Goal: Use online tool/utility: Utilize a website feature to perform a specific function

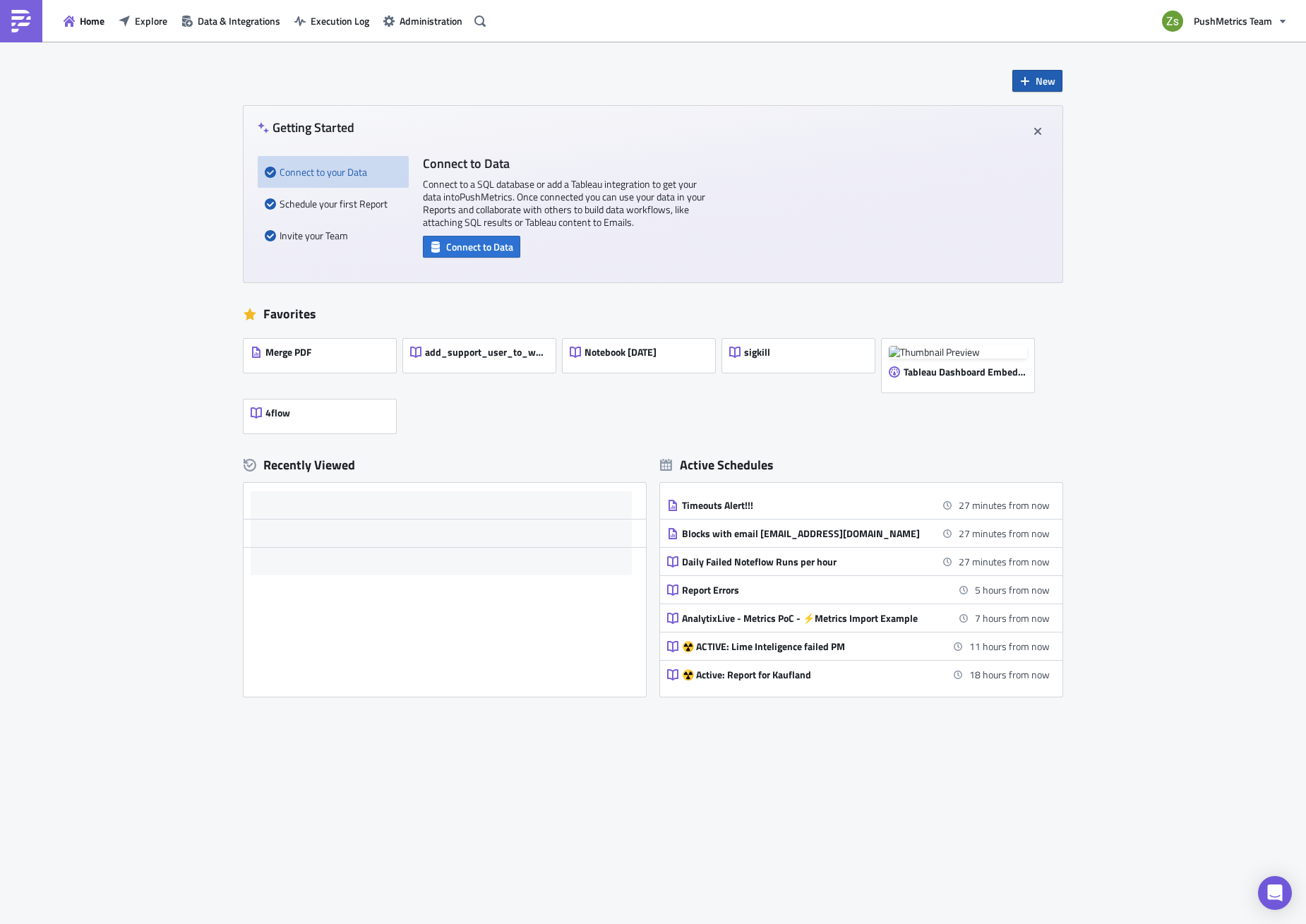
click at [1039, 83] on span "New" at bounding box center [1046, 81] width 20 height 15
click at [1044, 142] on div "Notebook" at bounding box center [1084, 137] width 94 height 14
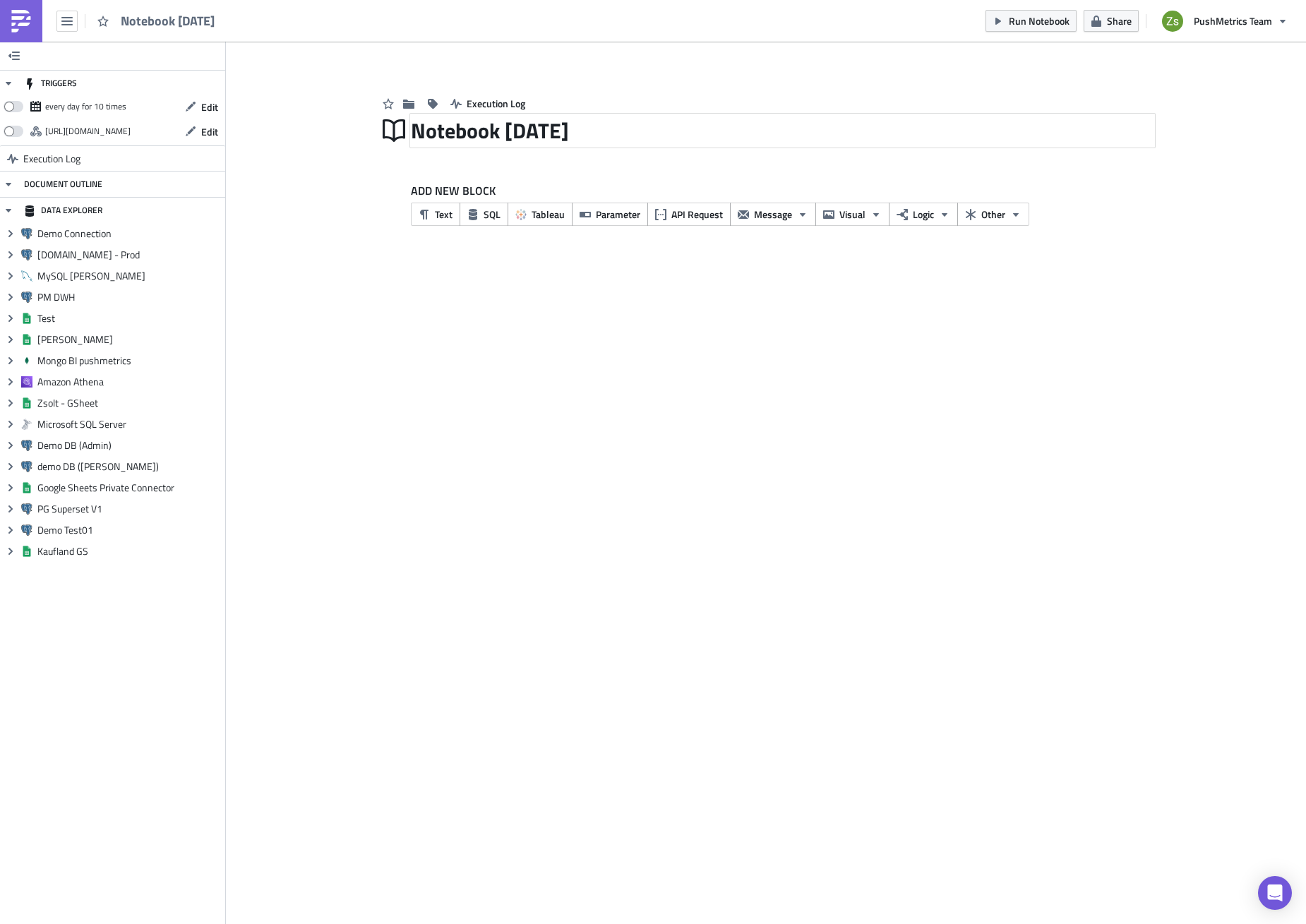
click at [489, 130] on div "Notebook [DATE]" at bounding box center [783, 130] width 743 height 33
type input "Seismic Survey"
click at [468, 219] on icon "button" at bounding box center [473, 214] width 11 height 11
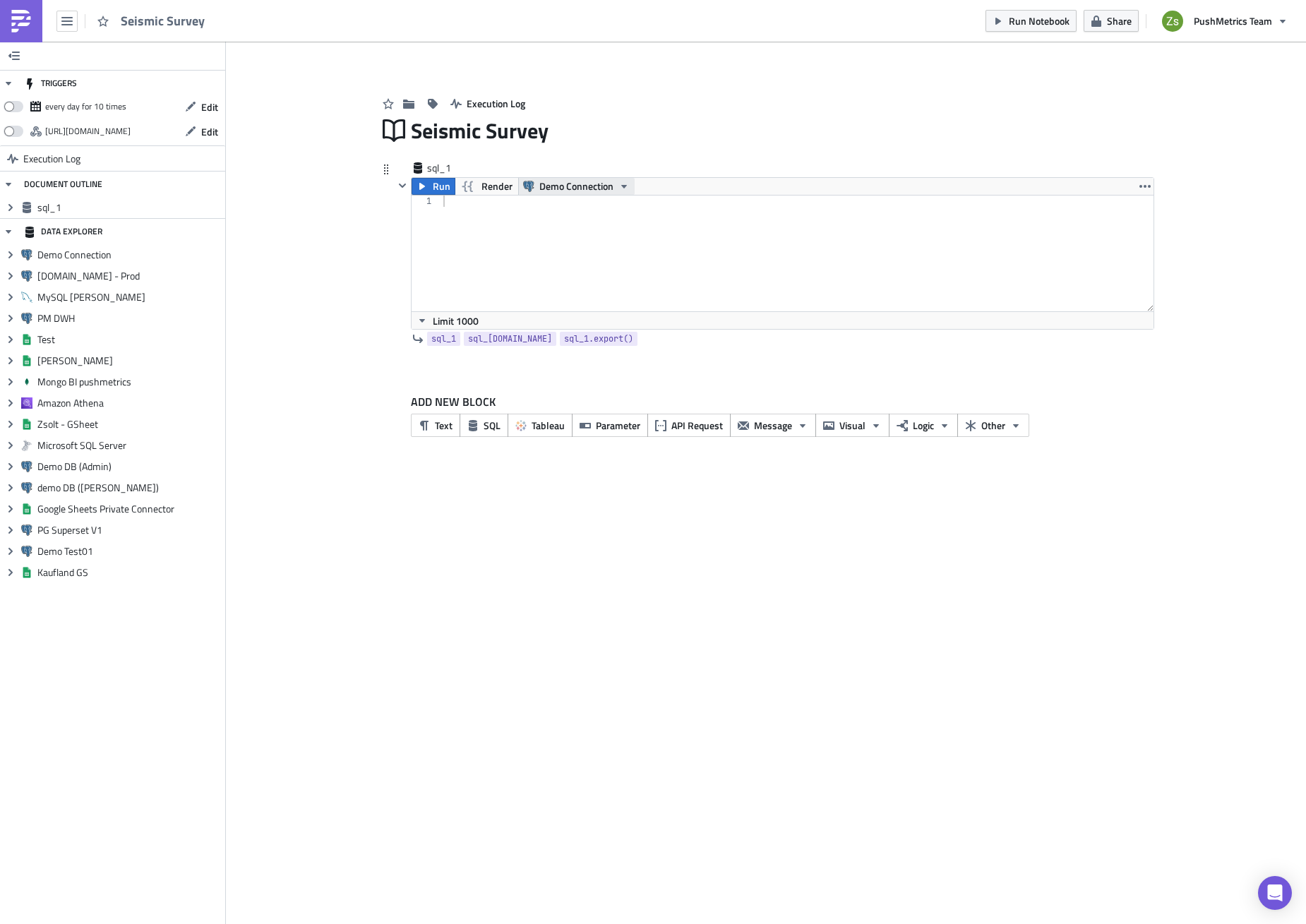
click at [545, 188] on span "Demo Connection" at bounding box center [576, 186] width 74 height 17
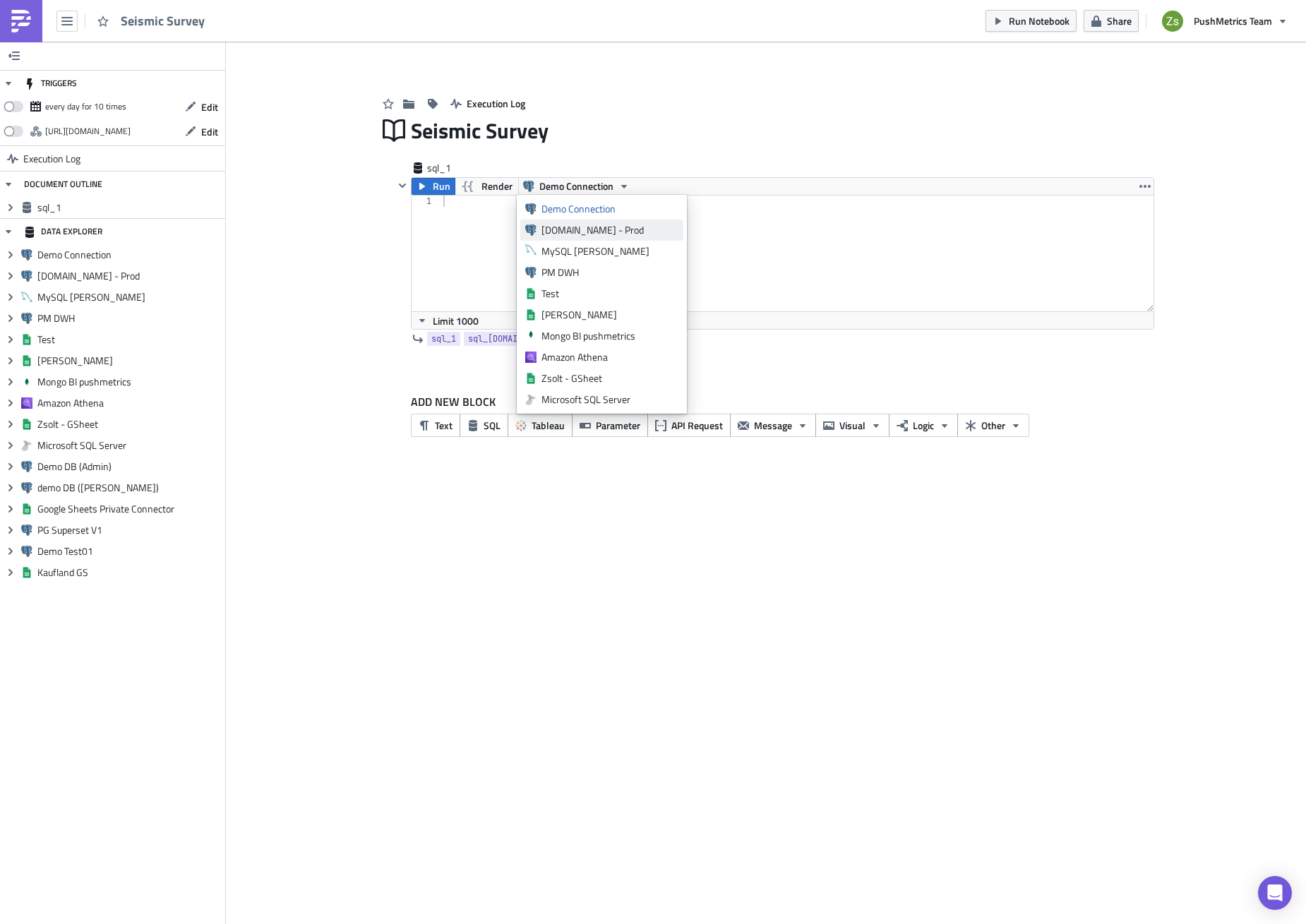
click at [562, 227] on div "[DOMAIN_NAME] - Prod" at bounding box center [610, 230] width 137 height 14
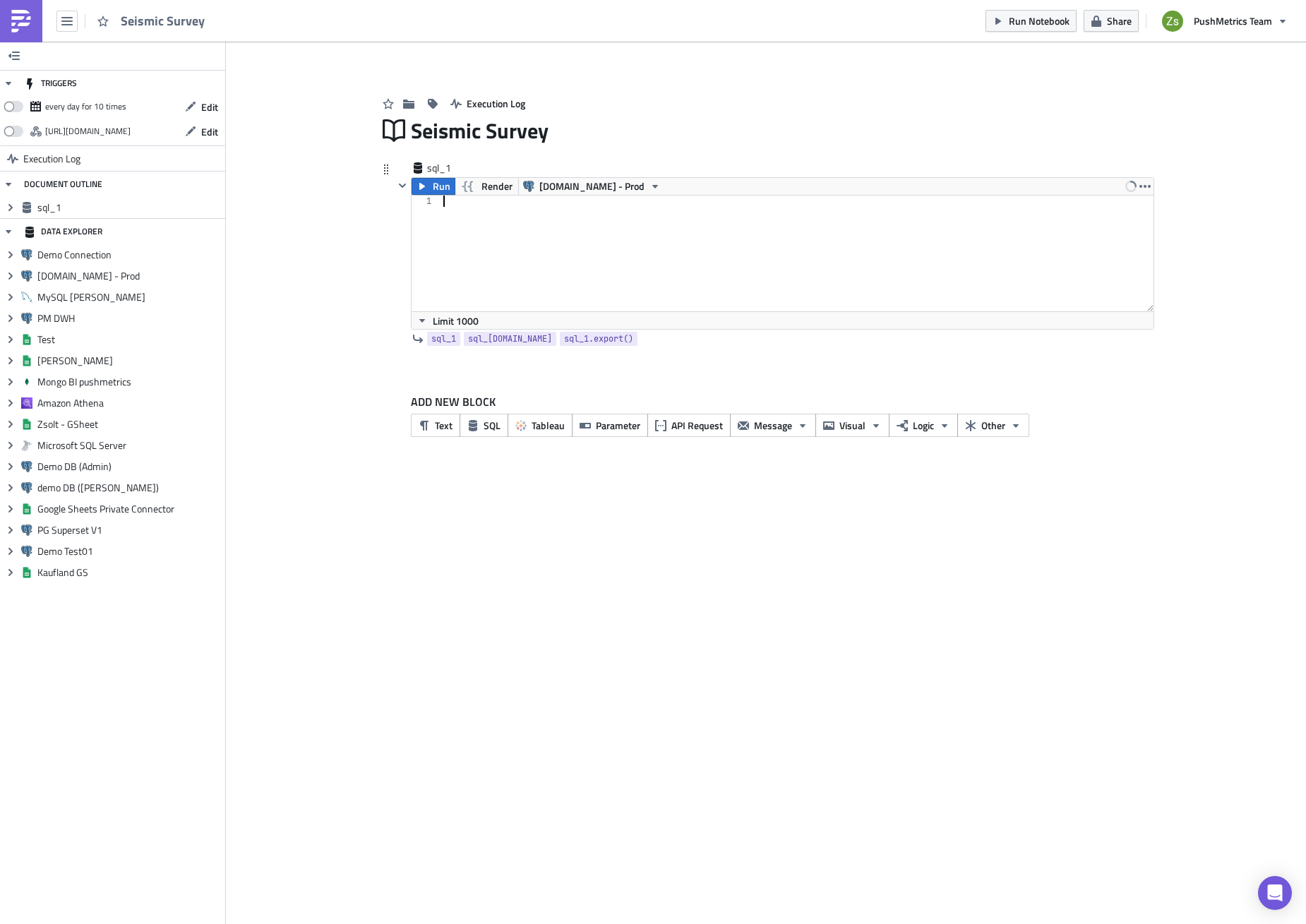
click at [540, 228] on div at bounding box center [797, 265] width 714 height 139
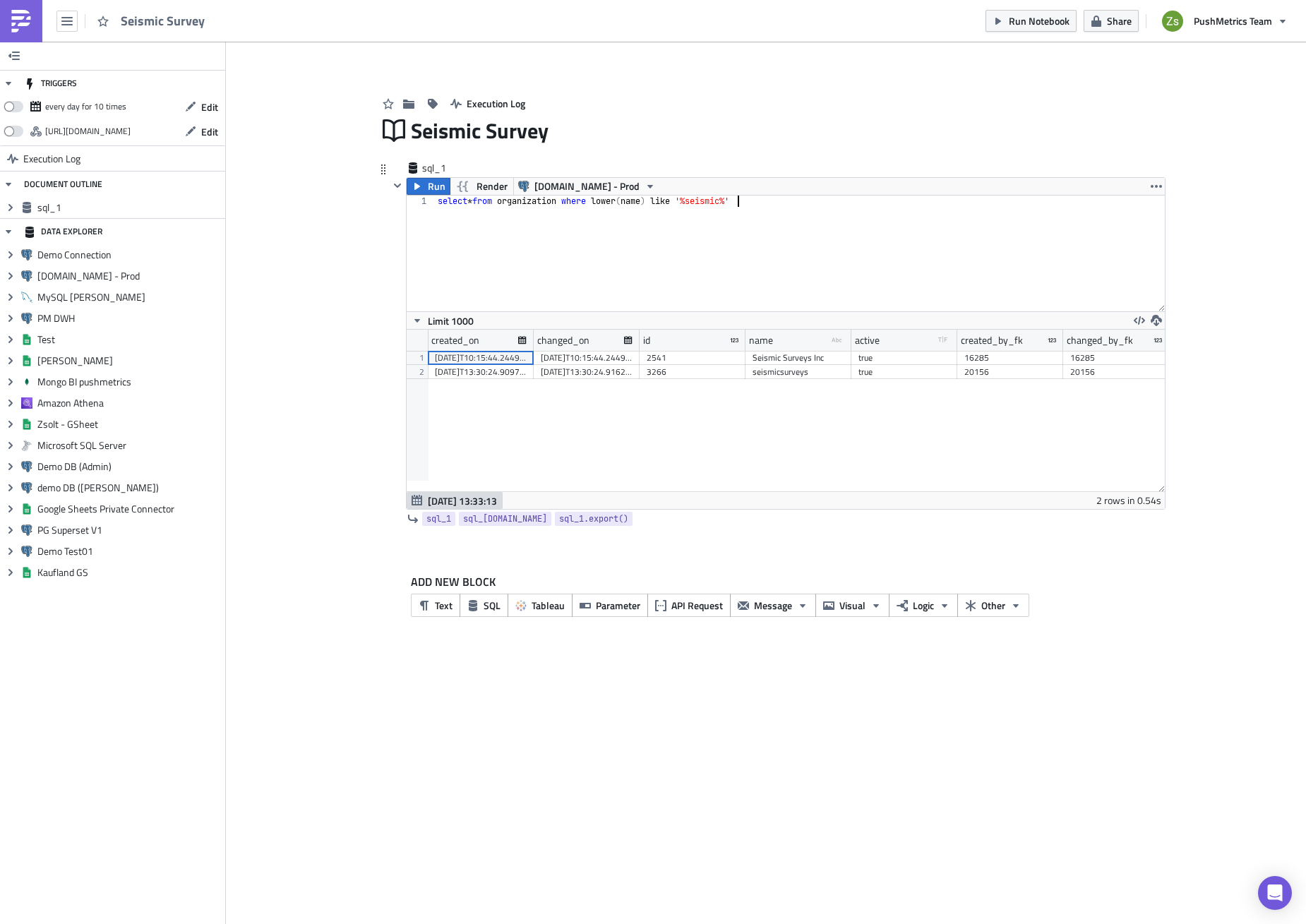
scroll to position [161, 758]
type textarea "select * from organization where lower(name) like '%seismic%'"
click at [692, 356] on div "2541" at bounding box center [692, 357] width 92 height 14
click at [708, 298] on div "select * from organization where lower ( name ) like '%seismic%'" at bounding box center [800, 265] width 730 height 139
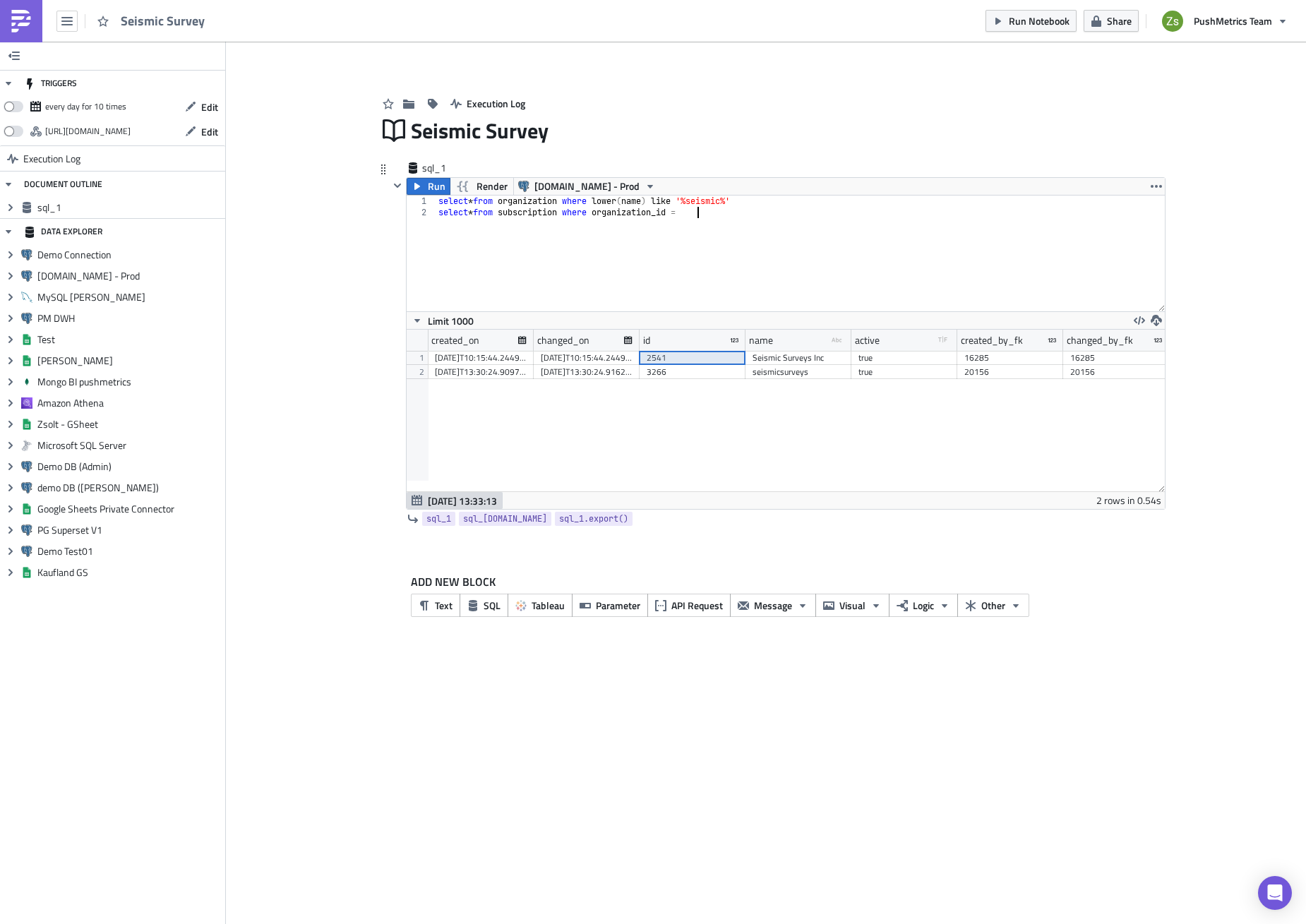
paste textarea "2541"
type textarea "select * from subscription where organization_id = 2541;"
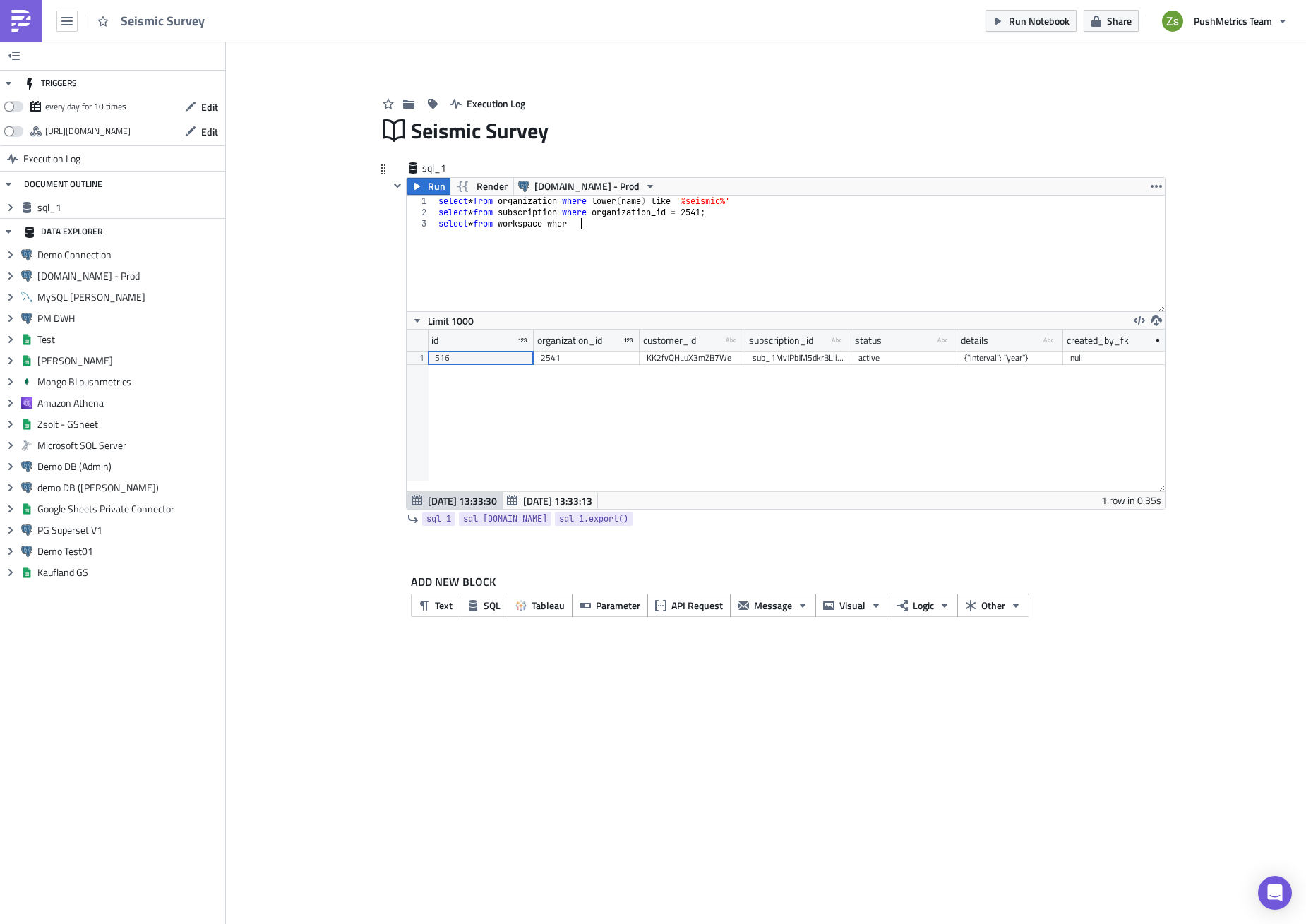
scroll to position [0, 12]
paste textarea "organization_id = 2541;"
type textarea "select * from workspace where organization_id = 2541;"
click at [509, 360] on div "2540" at bounding box center [481, 357] width 92 height 14
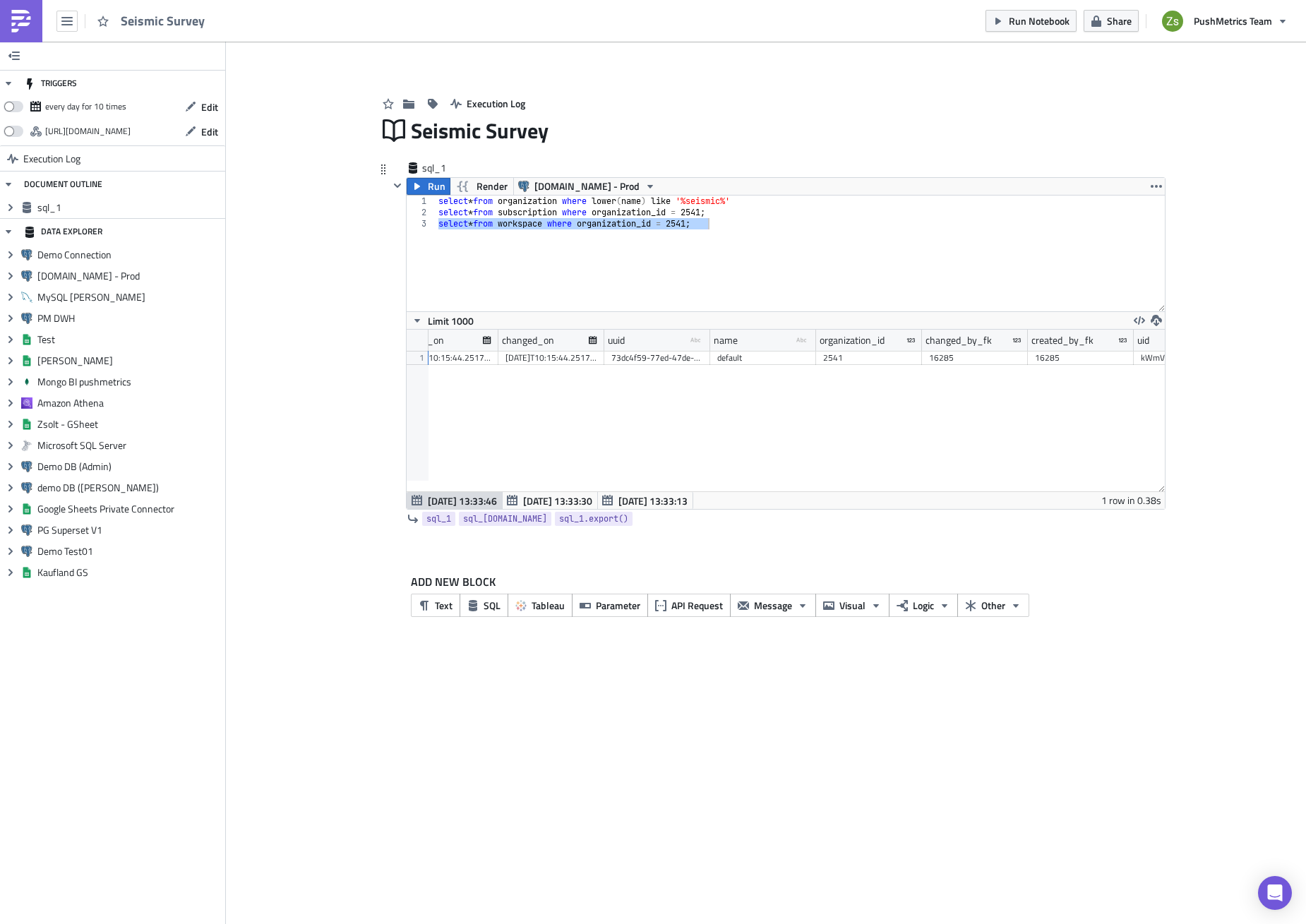
scroll to position [0, 212]
click at [978, 357] on div "16285" at bounding box center [1010, 357] width 92 height 14
click at [592, 498] on span "[DATE] 13:33:30" at bounding box center [558, 500] width 69 height 15
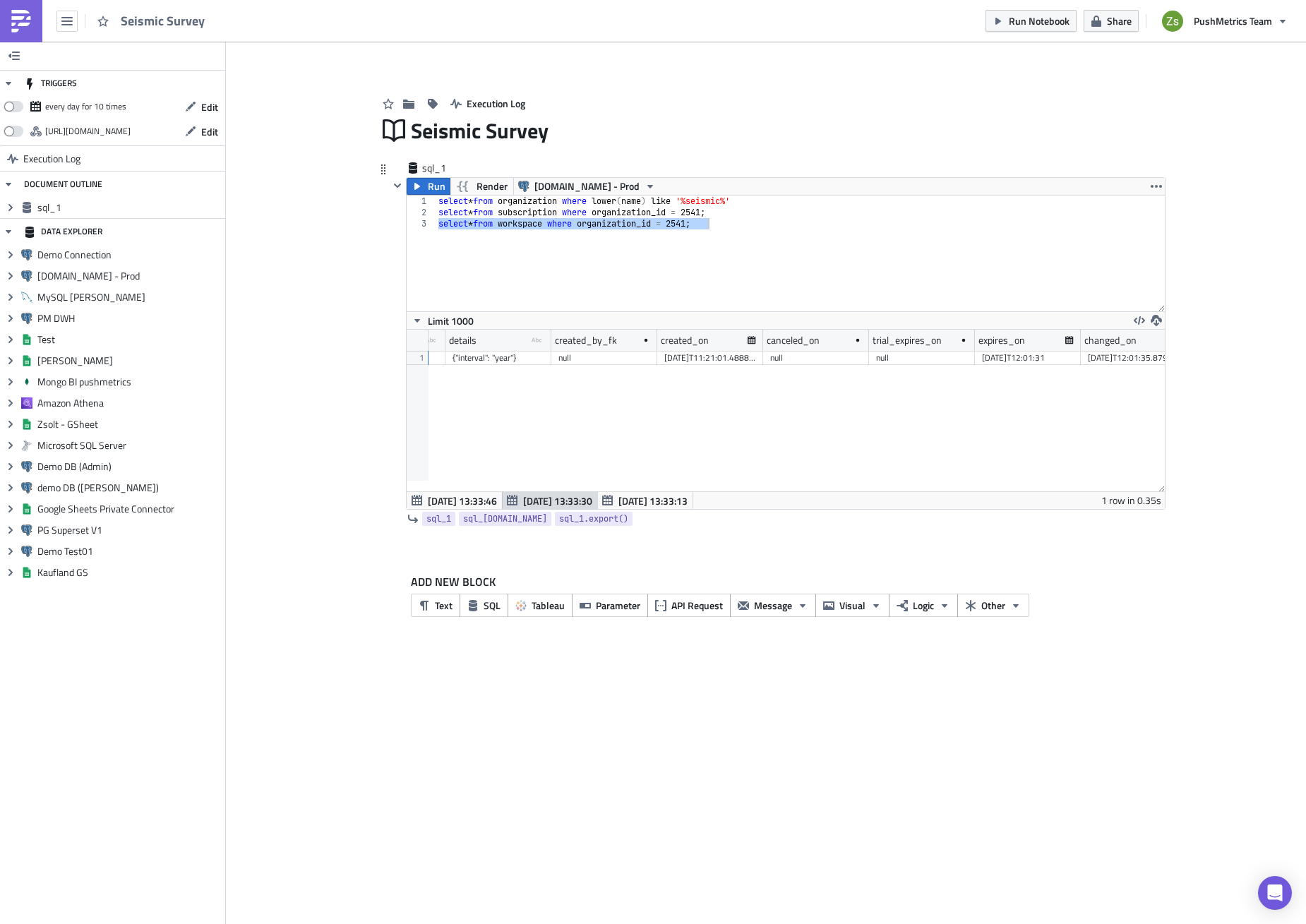
scroll to position [0, 746]
click at [636, 497] on span "[DATE] 13:33:13" at bounding box center [653, 500] width 69 height 15
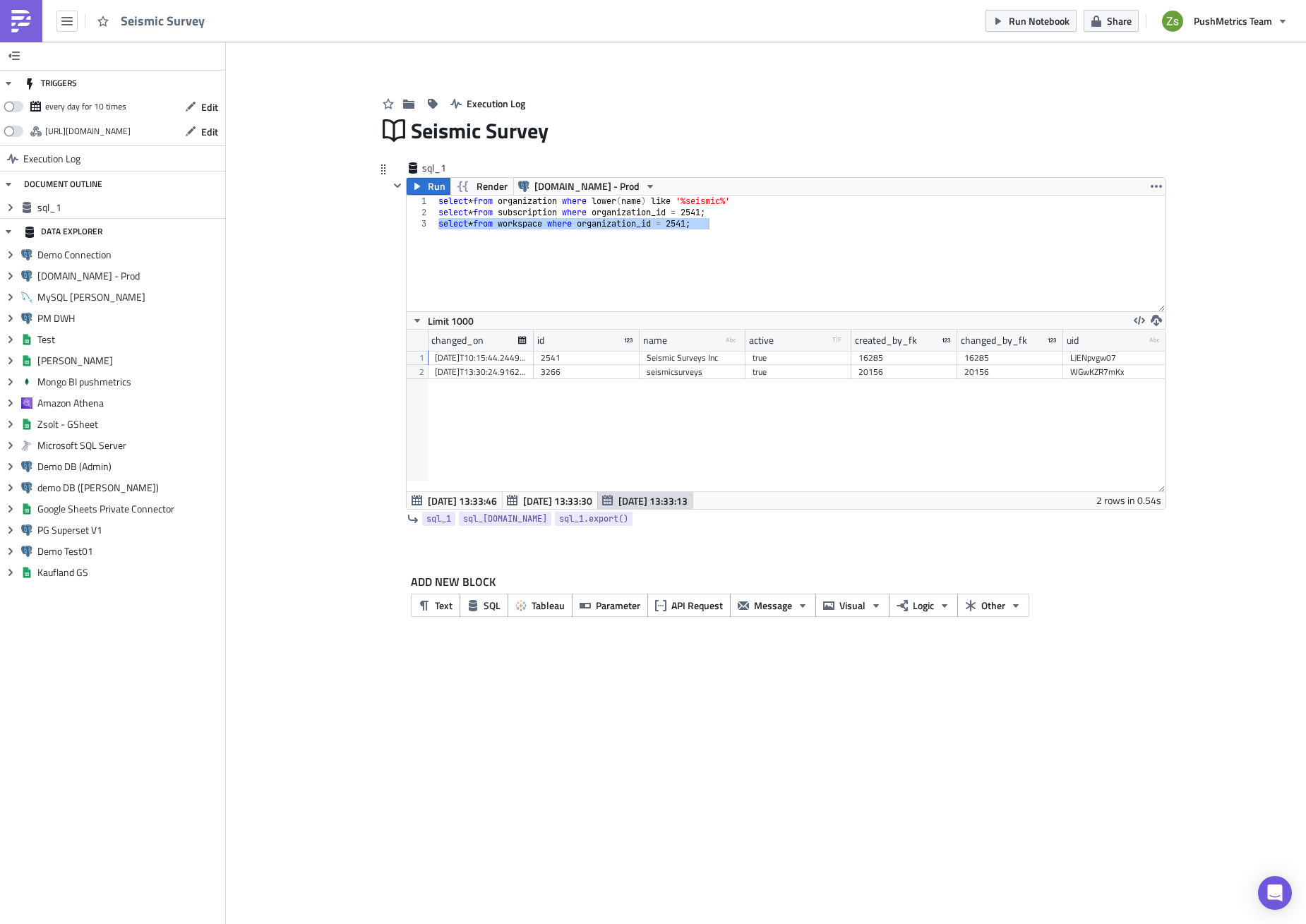
scroll to position [0, 110]
click at [867, 355] on div "16285" at bounding box center [900, 357] width 92 height 14
drag, startPoint x: 867, startPoint y: 355, endPoint x: 843, endPoint y: 376, distance: 31.9
click at [842, 379] on div "created_on changed_on id name type-text Created with Sketch. active type-boolea…" at bounding box center [786, 410] width 758 height 161
click at [867, 359] on div "16285" at bounding box center [900, 357] width 92 height 14
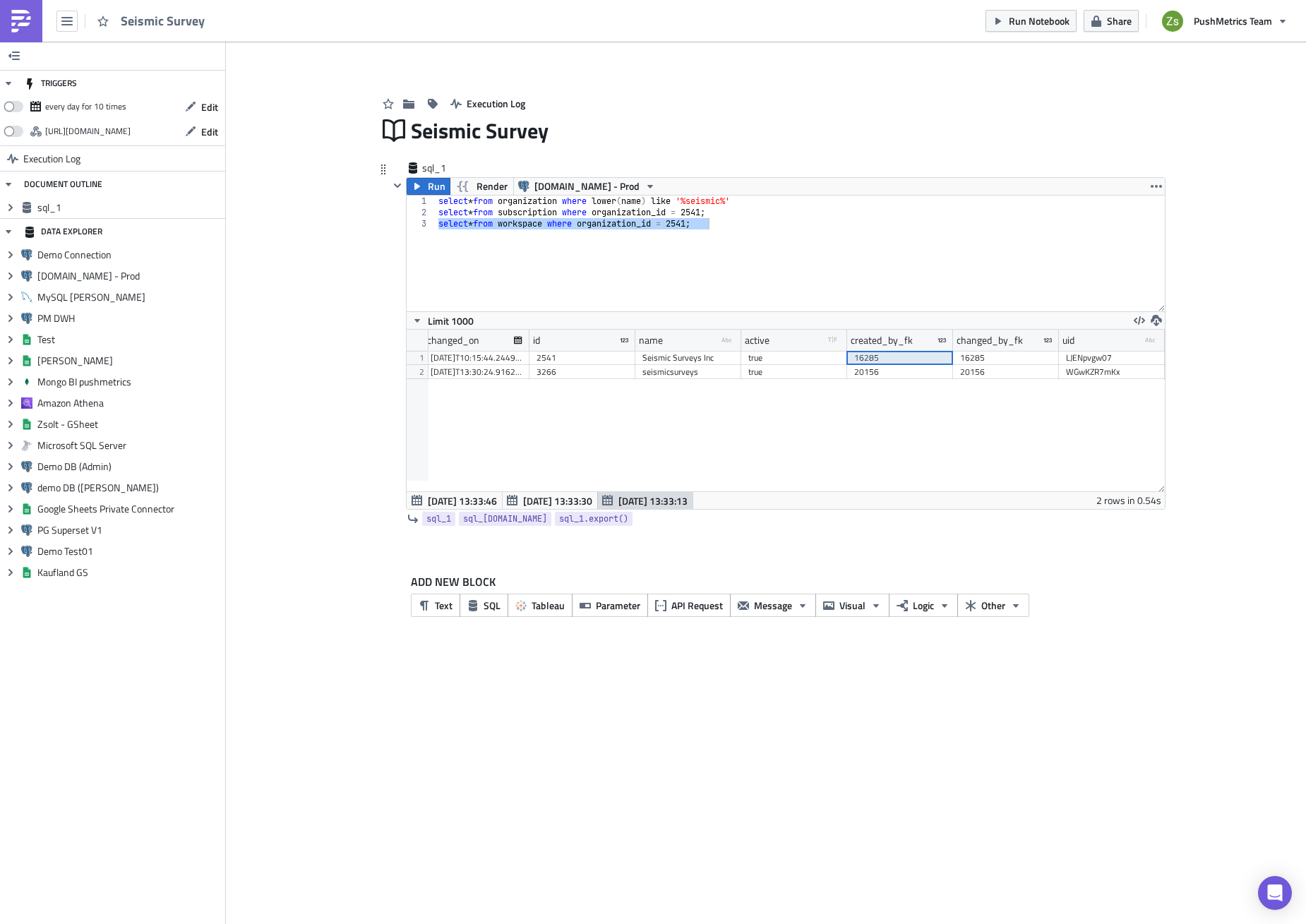
click at [670, 235] on div "select * from organization where lower ( name ) like '%seismic%' select * from …" at bounding box center [800, 253] width 730 height 116
paste textarea "2541;"
type textarea "select * from integration where workspace_id = 2540;"
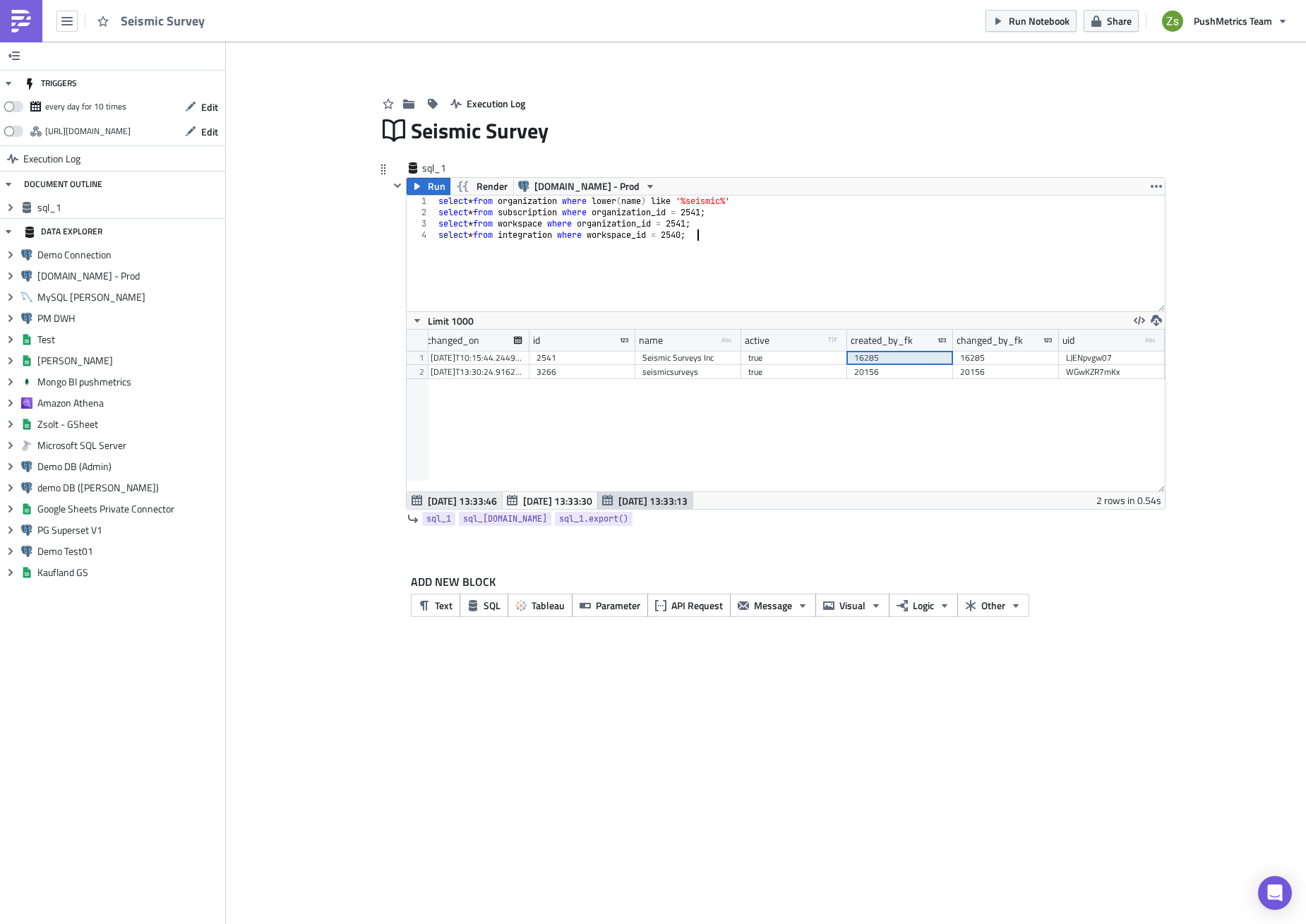
click at [450, 493] on span "[DATE] 13:33:46" at bounding box center [462, 500] width 69 height 15
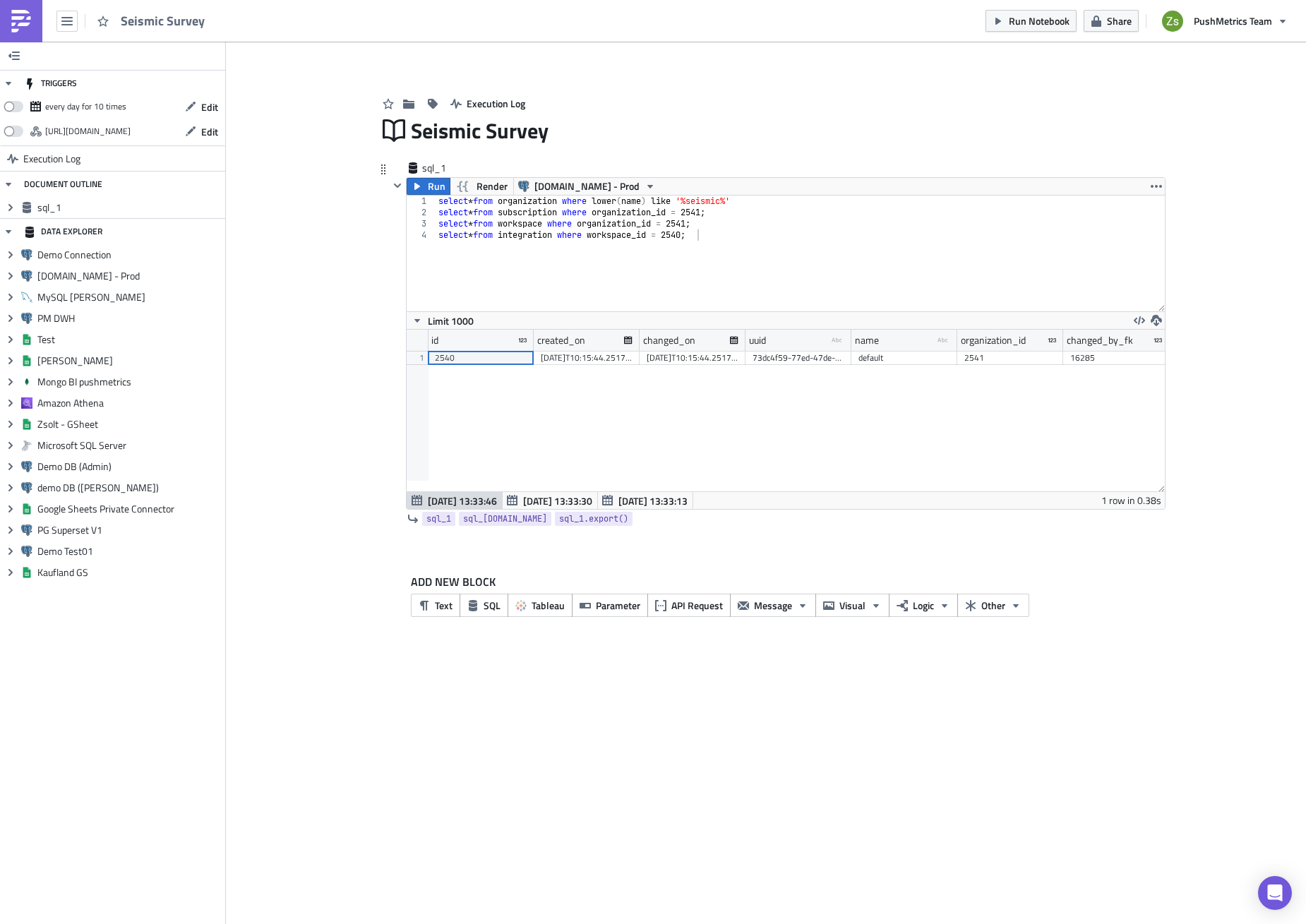
scroll to position [161, 758]
click at [664, 231] on div "select * from organization where lower ( name ) like '%seismic%' select * from …" at bounding box center [800, 265] width 730 height 139
click at [435, 184] on span "Run" at bounding box center [437, 186] width 18 height 17
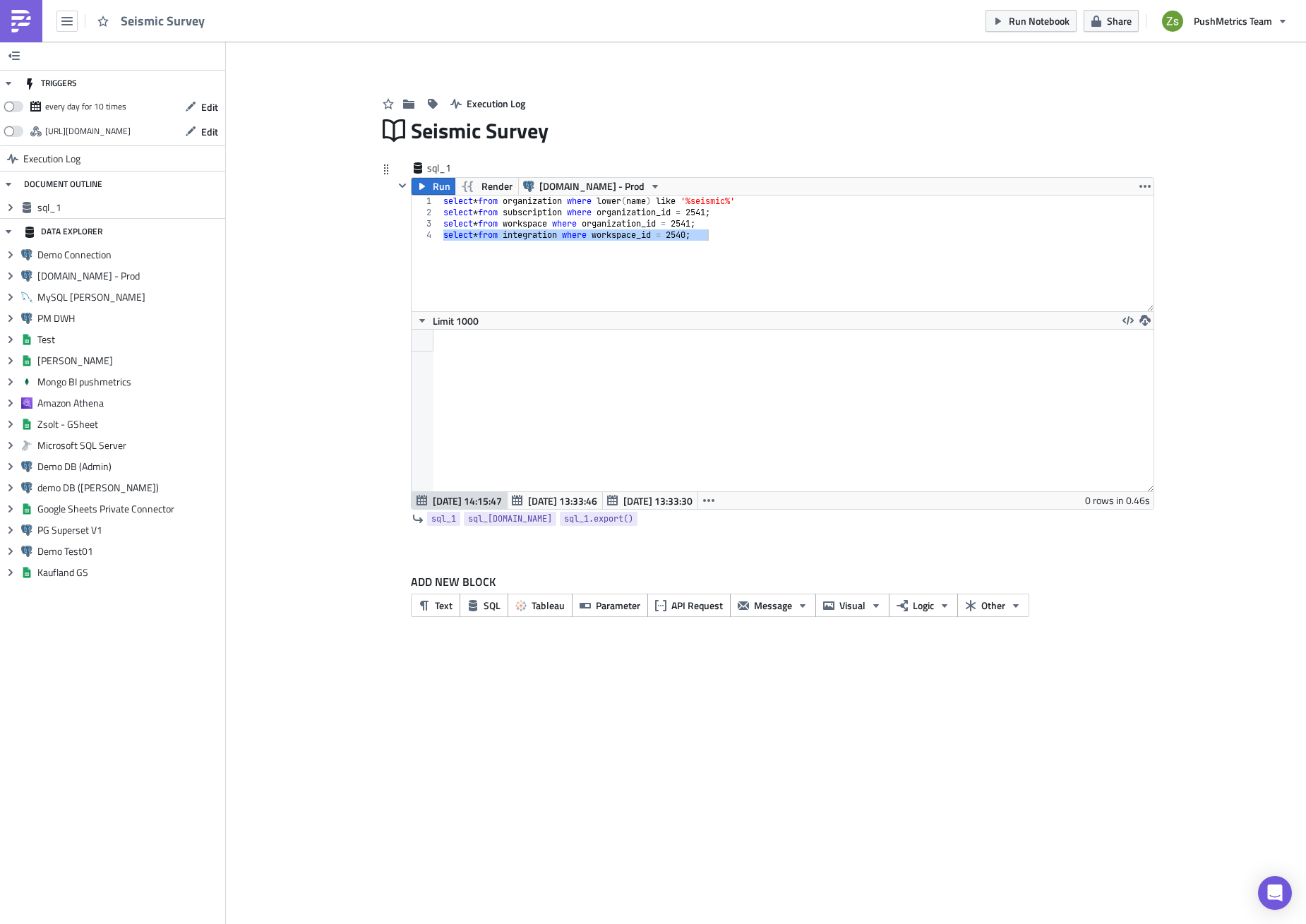
scroll to position [161, 741]
click at [555, 235] on div "select * from organization where lower ( name ) like '%seismic%' select * from …" at bounding box center [796, 253] width 713 height 116
click at [555, 235] on div "select * from organization where lower ( name ) like '%seismic%' select * from …" at bounding box center [796, 265] width 713 height 139
click at [471, 600] on icon "button" at bounding box center [473, 605] width 11 height 11
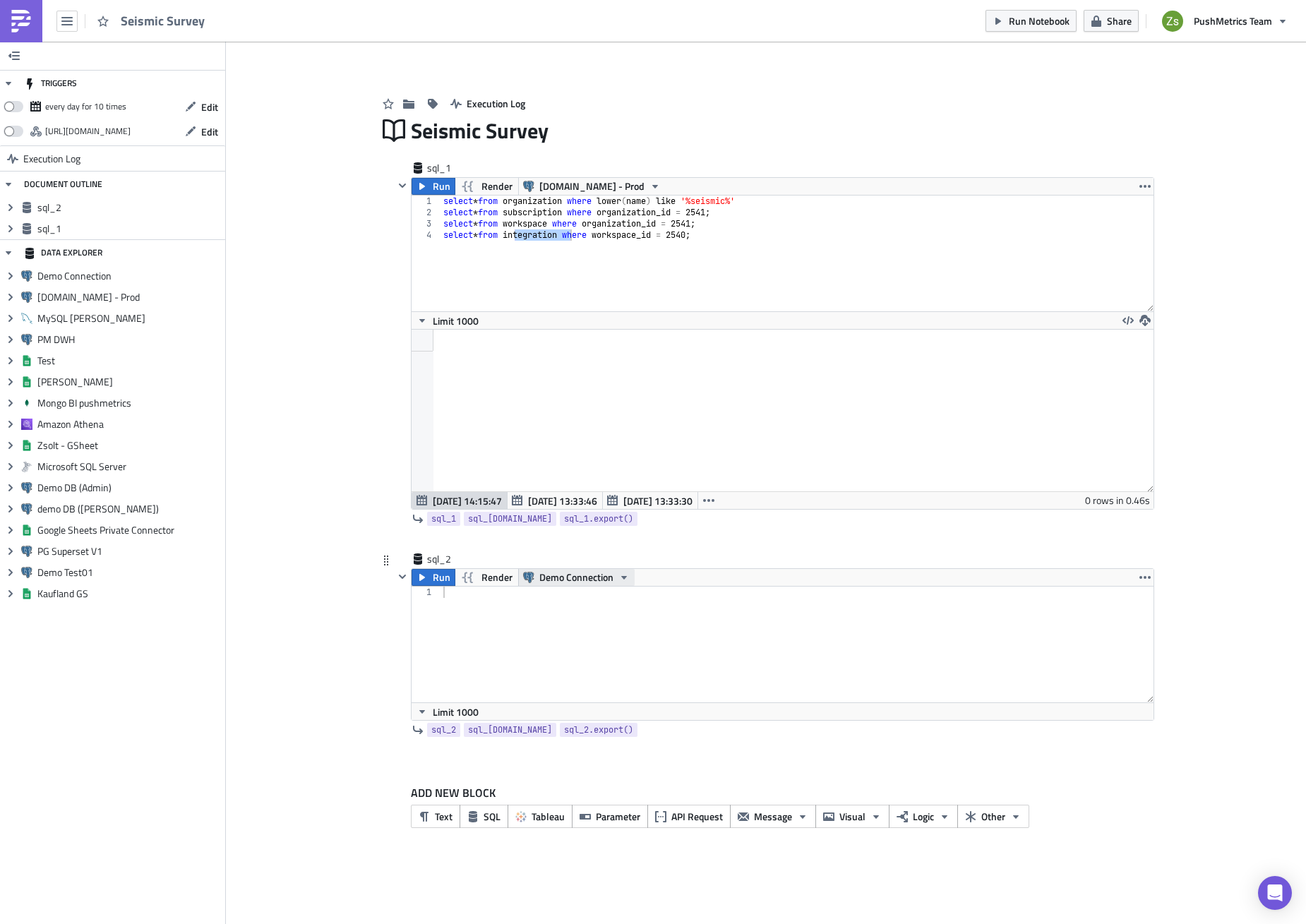
click at [574, 579] on span "Demo Connection" at bounding box center [576, 577] width 74 height 17
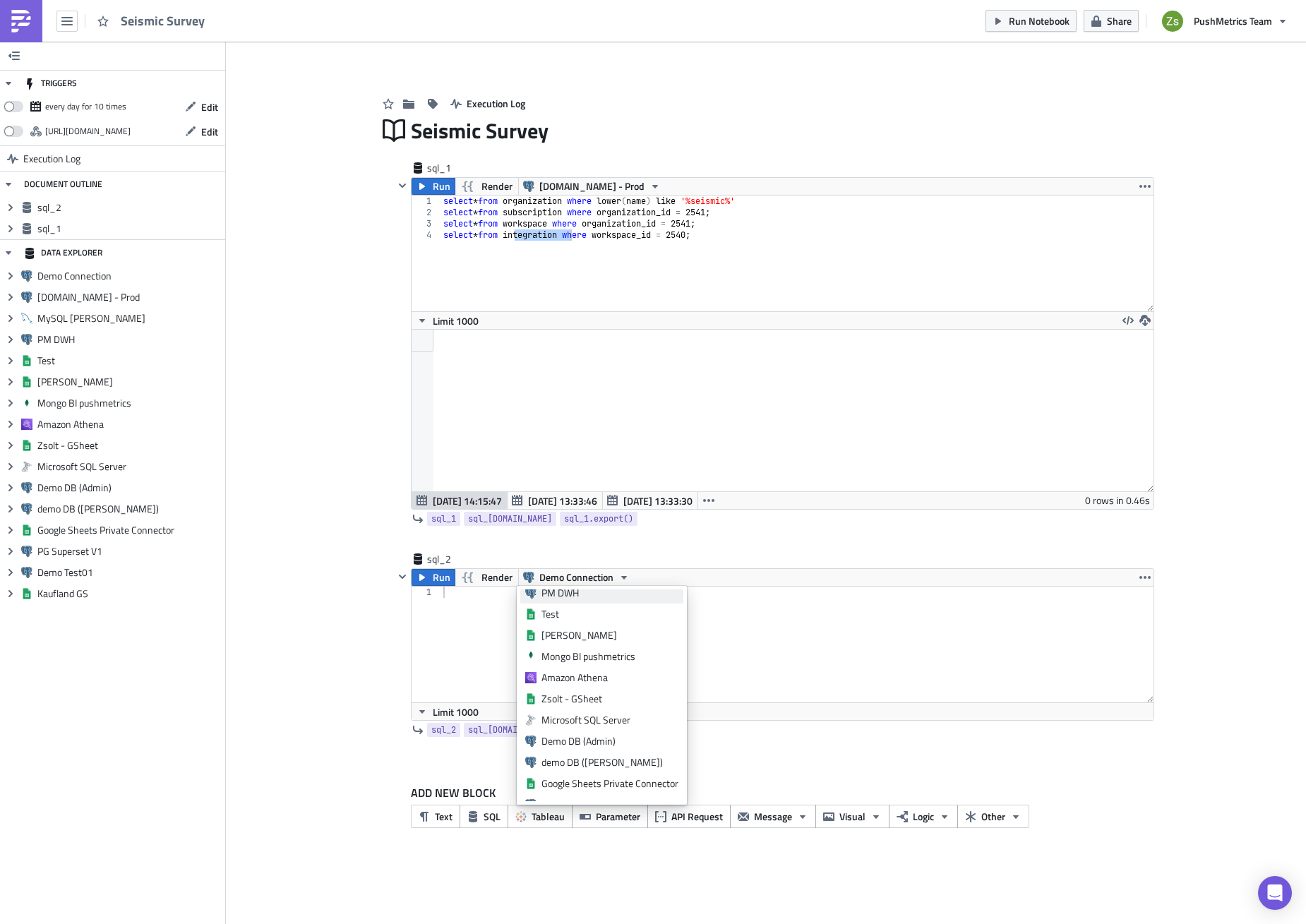
scroll to position [127, 0]
click at [626, 742] on div "PG Superset V1" at bounding box center [610, 747] width 137 height 14
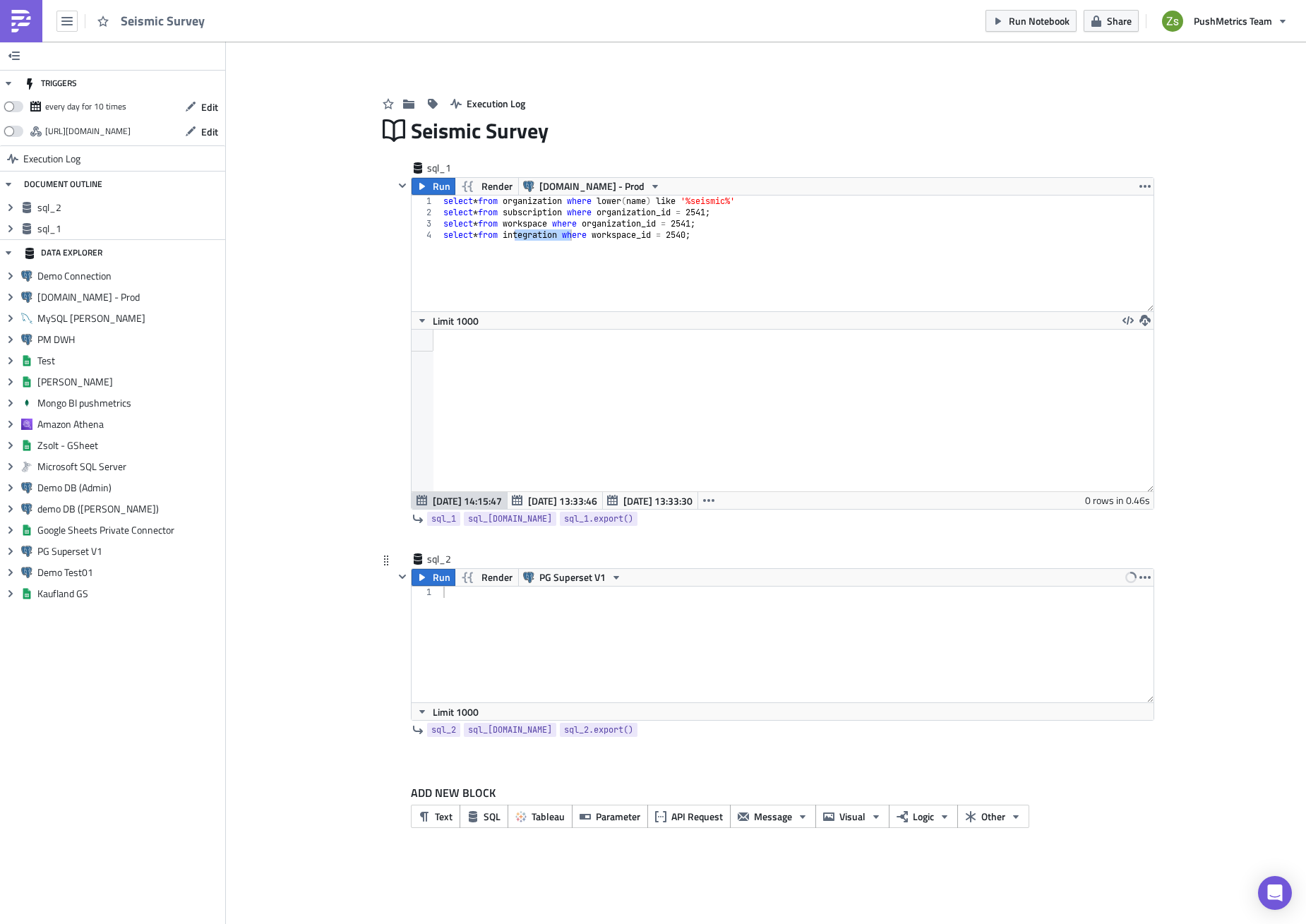
click at [616, 671] on div at bounding box center [797, 656] width 714 height 139
paste textarea "KK2fvQHLuX3mZB7We'"
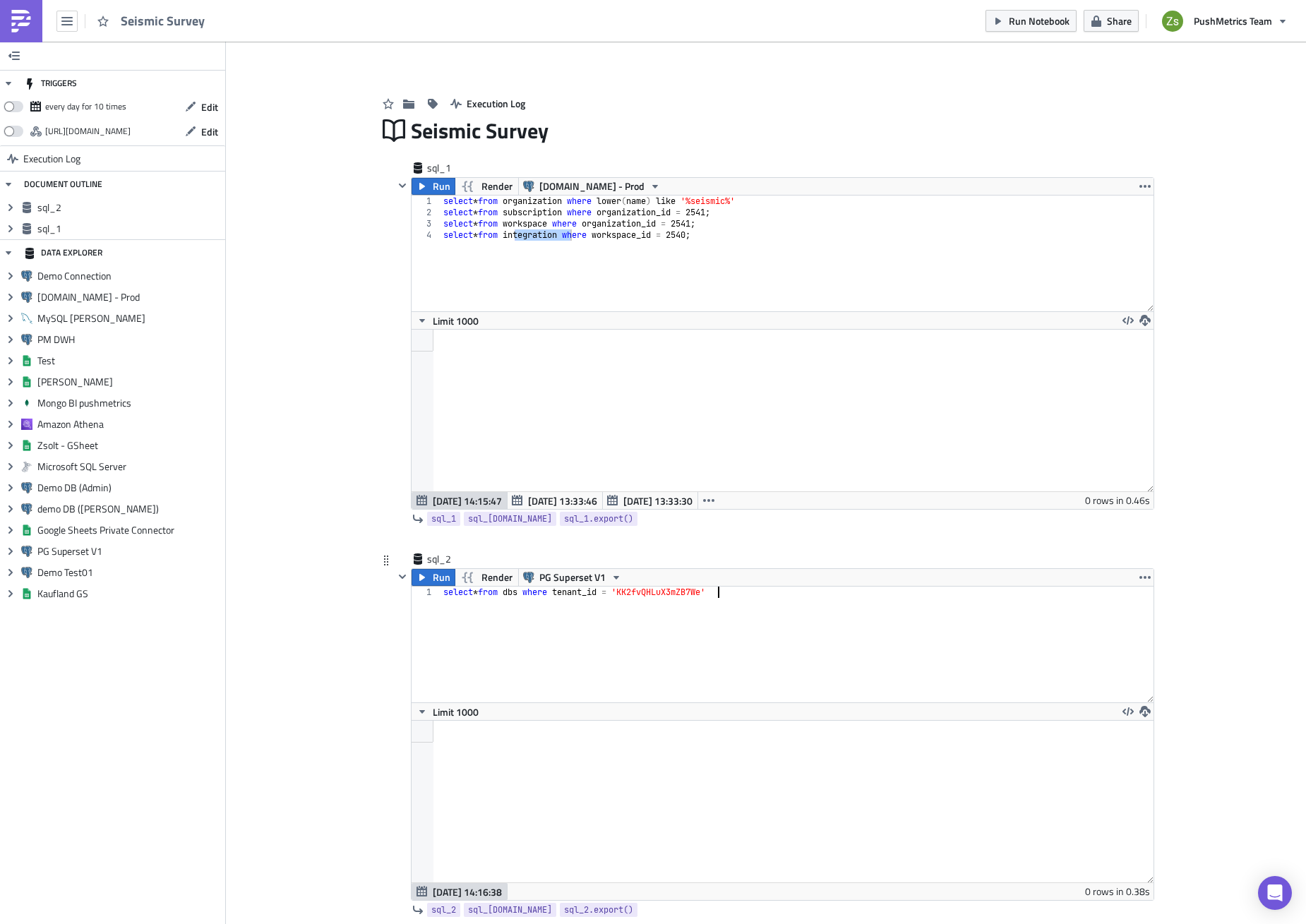
scroll to position [161, 741]
type textarea "select * from dbs where tenant_id = 'KK2fvQHLuX3mZB7We'"
click at [202, 117] on button "Edit" at bounding box center [201, 107] width 47 height 22
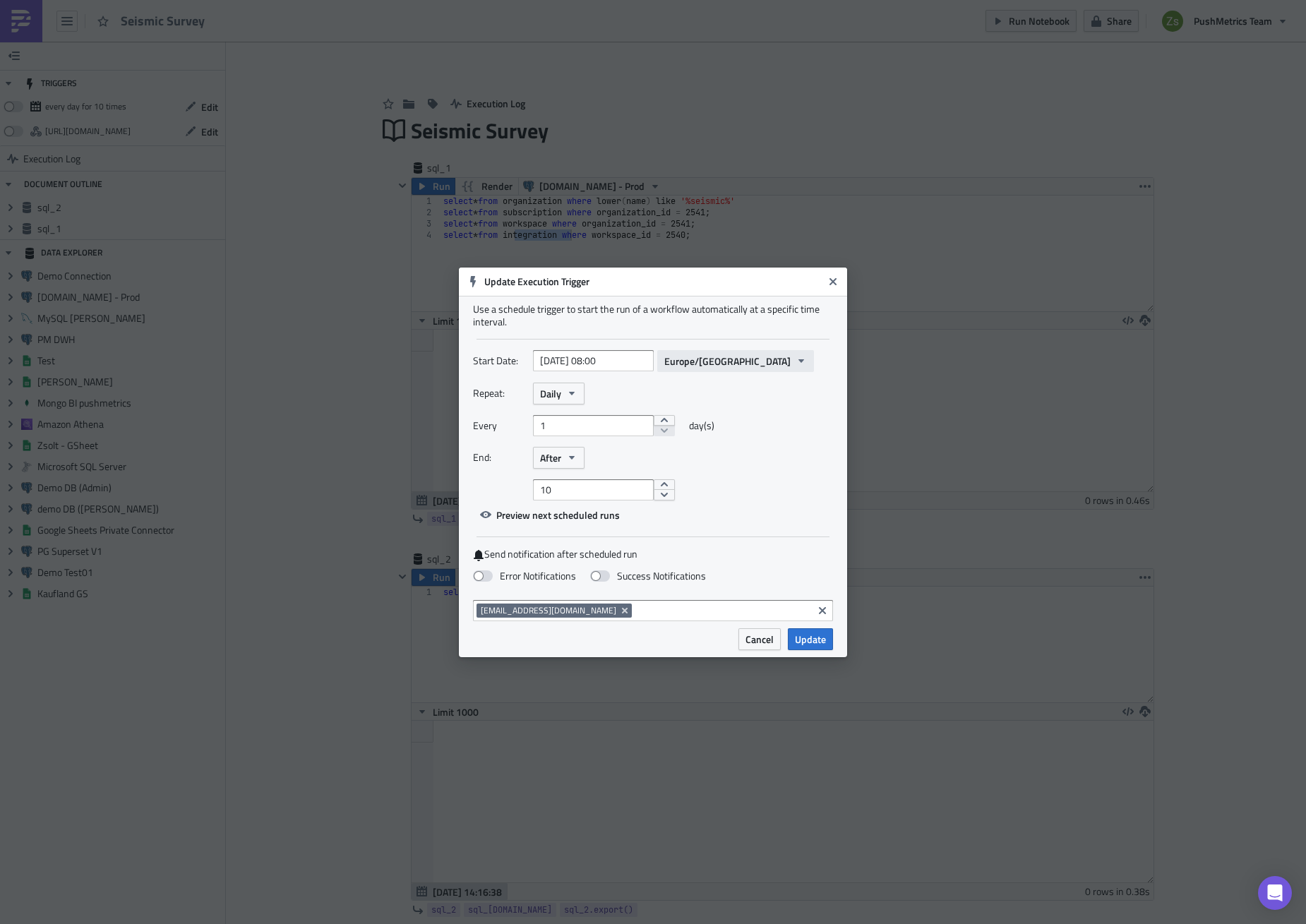
click at [686, 367] on span "Europe/[GEOGRAPHIC_DATA]" at bounding box center [727, 361] width 126 height 15
type input "t"
type input "etc/gmt+5"
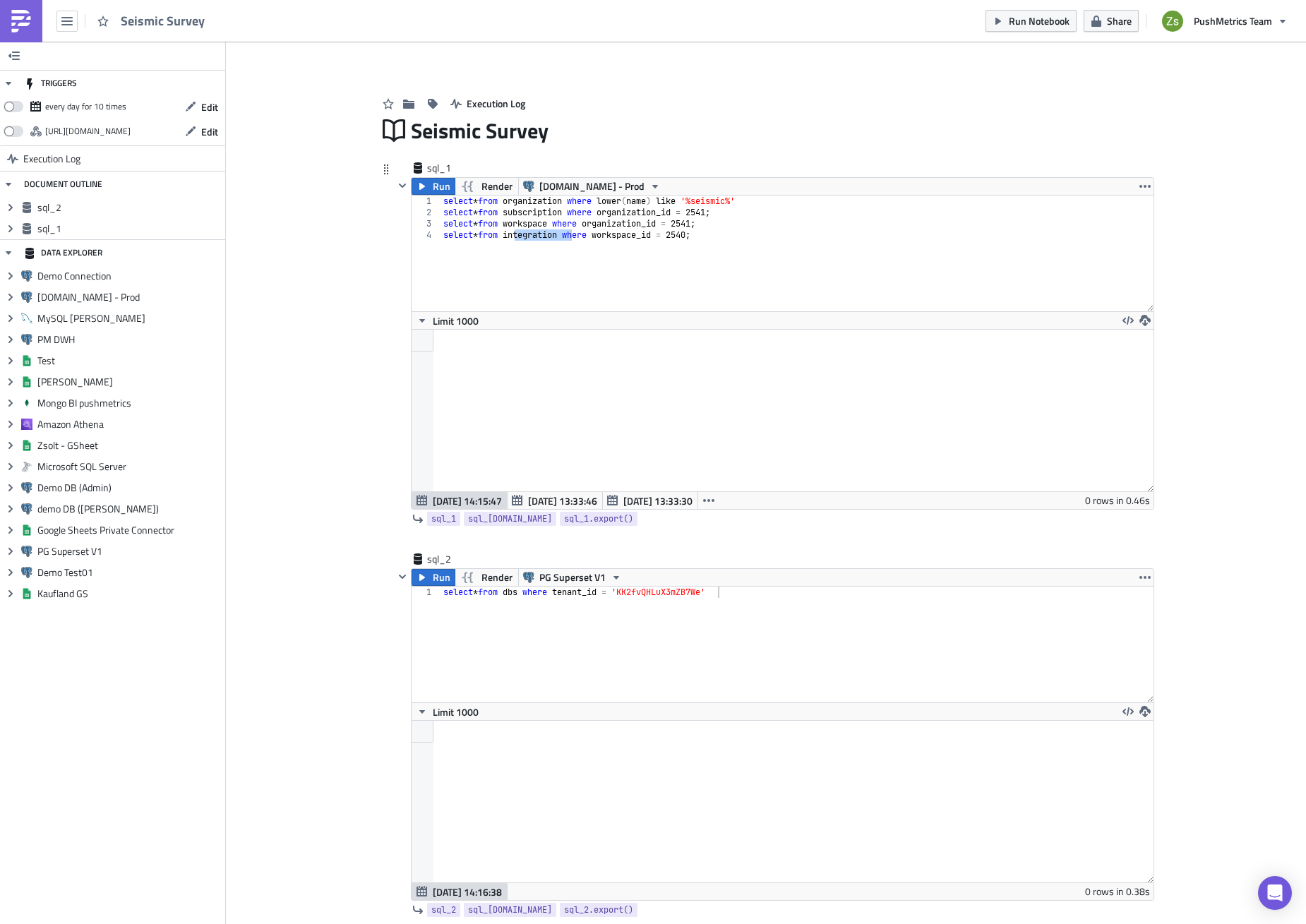
click at [704, 262] on div "select * from organization where lower ( name ) like '%seismic%' select * from …" at bounding box center [796, 265] width 713 height 139
click at [774, 625] on div "select * from dbs where tenant_id = 'KK2fvQHLuX3mZB7We'" at bounding box center [797, 656] width 714 height 139
click at [739, 259] on div "select * from organization where lower ( name ) like '%seismic%' select * from …" at bounding box center [796, 265] width 713 height 139
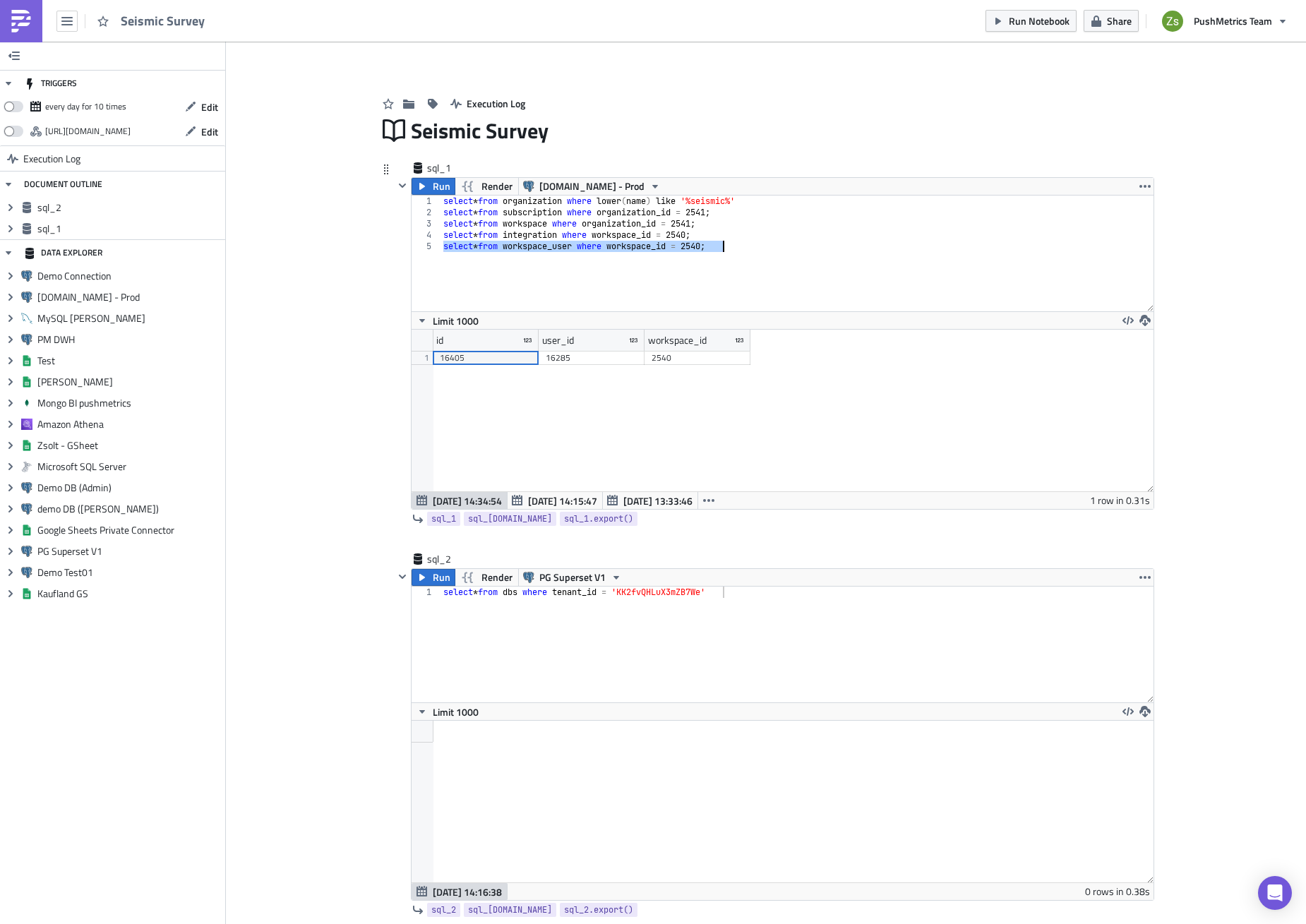
type textarea "select * from workspace_user where workspace_id = 2540;"
click at [588, 354] on div "16285" at bounding box center [592, 357] width 92 height 14
click at [664, 306] on div "select * from organization where lower ( name ) like '%seismic%' select * from …" at bounding box center [796, 253] width 713 height 116
paste textarea "16285"
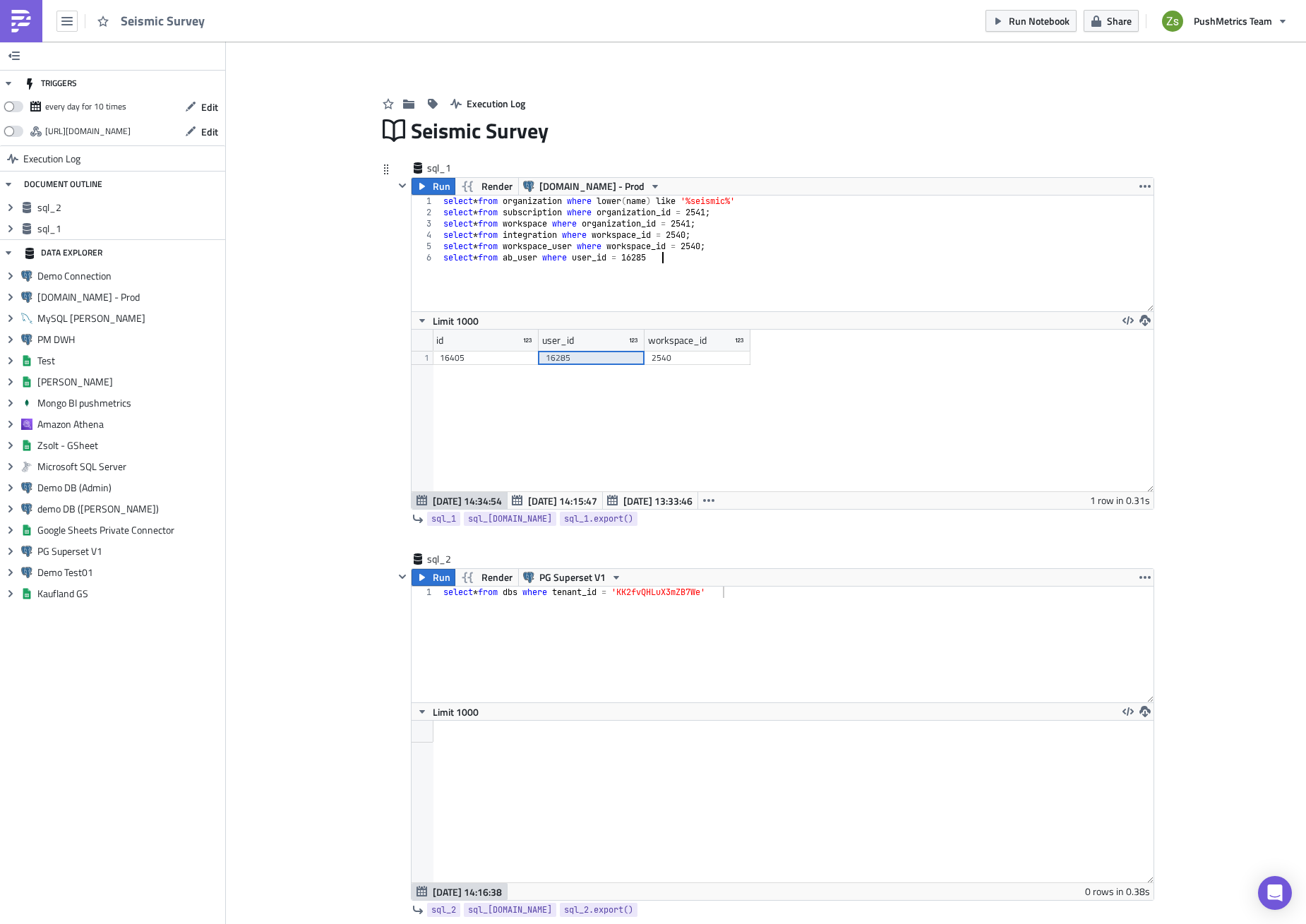
scroll to position [0, 18]
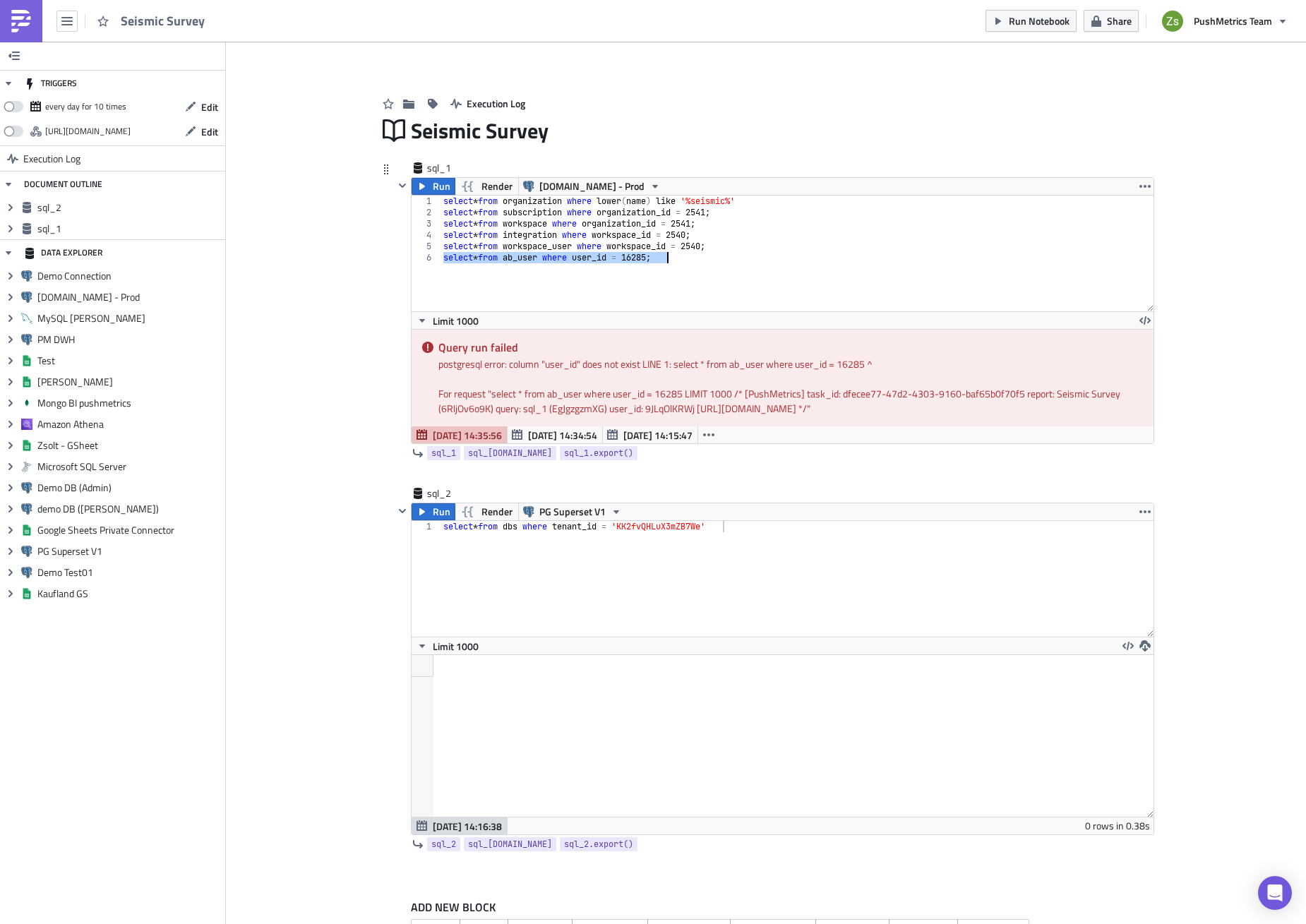
click at [598, 257] on div "select * from organization where lower ( name ) like '%seismic%' select * from …" at bounding box center [796, 253] width 713 height 116
click at [598, 257] on div "select * from organization where lower ( name ) like '%seismic%' select * from …" at bounding box center [796, 265] width 713 height 139
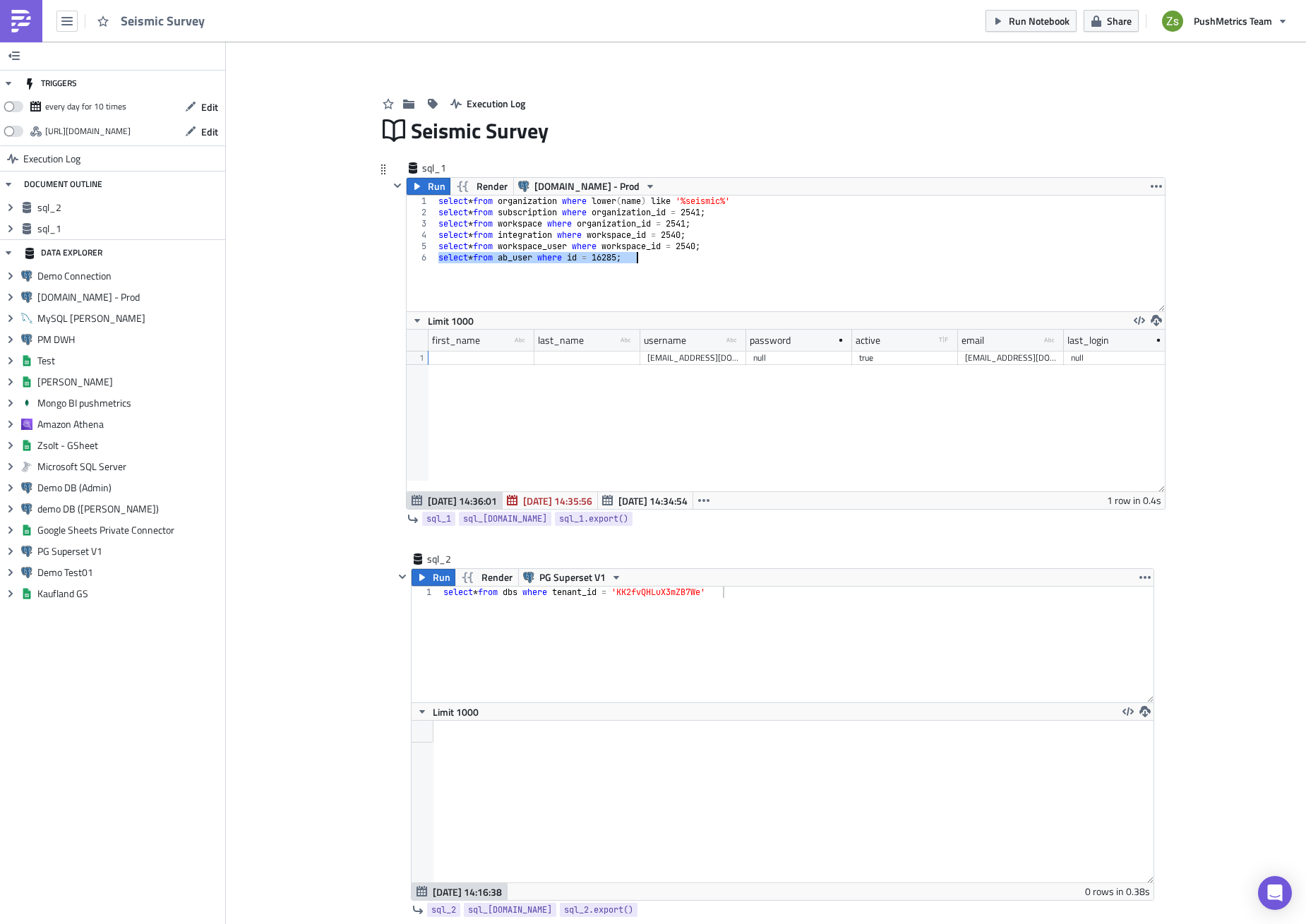
scroll to position [0, 140]
drag, startPoint x: 705, startPoint y: 341, endPoint x: 858, endPoint y: 347, distance: 153.1
click at [711, 347] on div at bounding box center [710, 340] width 2 height 22
type textarea "select * from ab_user where id = 16285;"
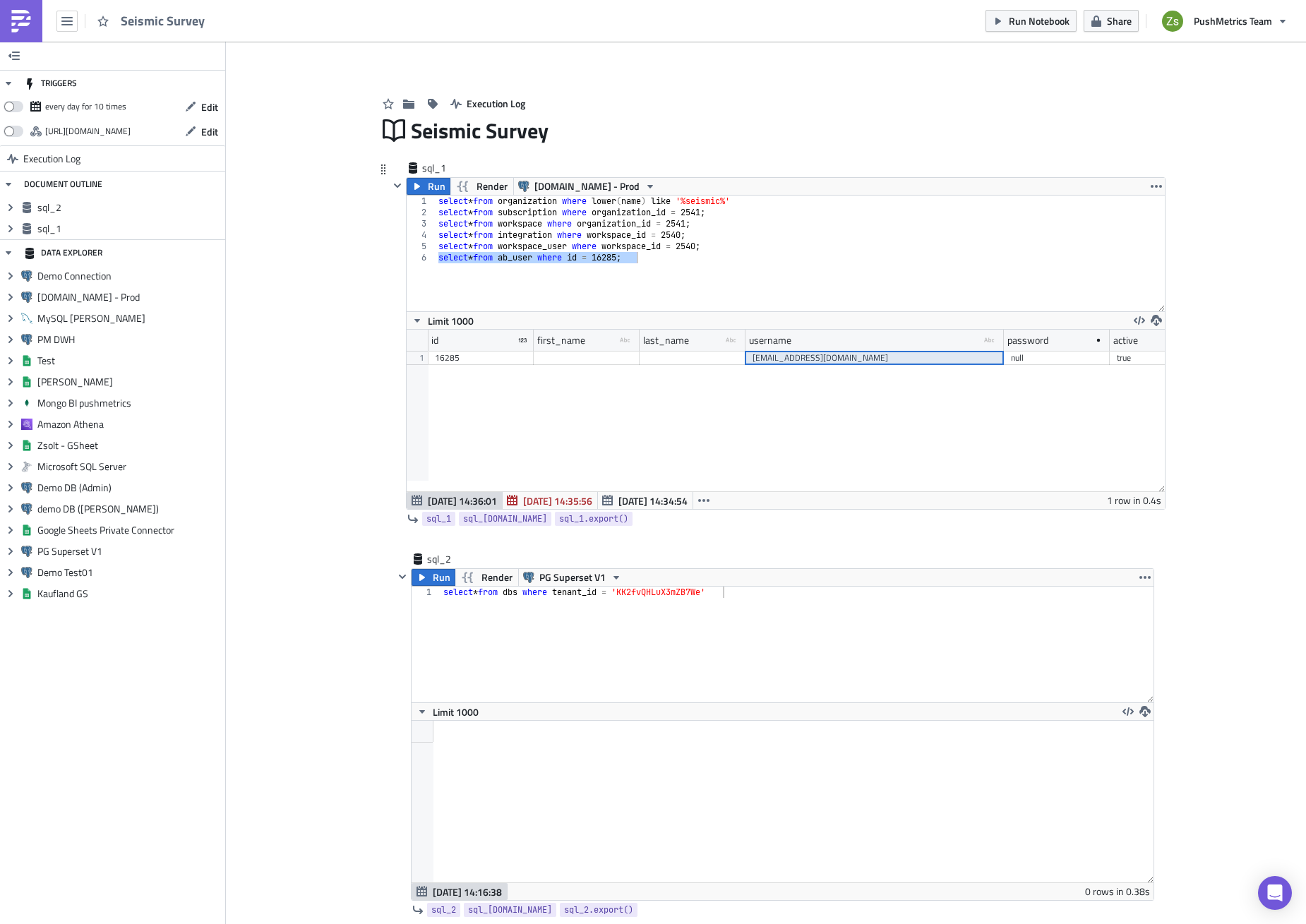
click at [808, 361] on div "[EMAIL_ADDRESS][DOMAIN_NAME]" at bounding box center [875, 357] width 245 height 14
click at [752, 301] on div "select * from organization where lower ( name ) like '%seismic%' select * from …" at bounding box center [800, 253] width 730 height 116
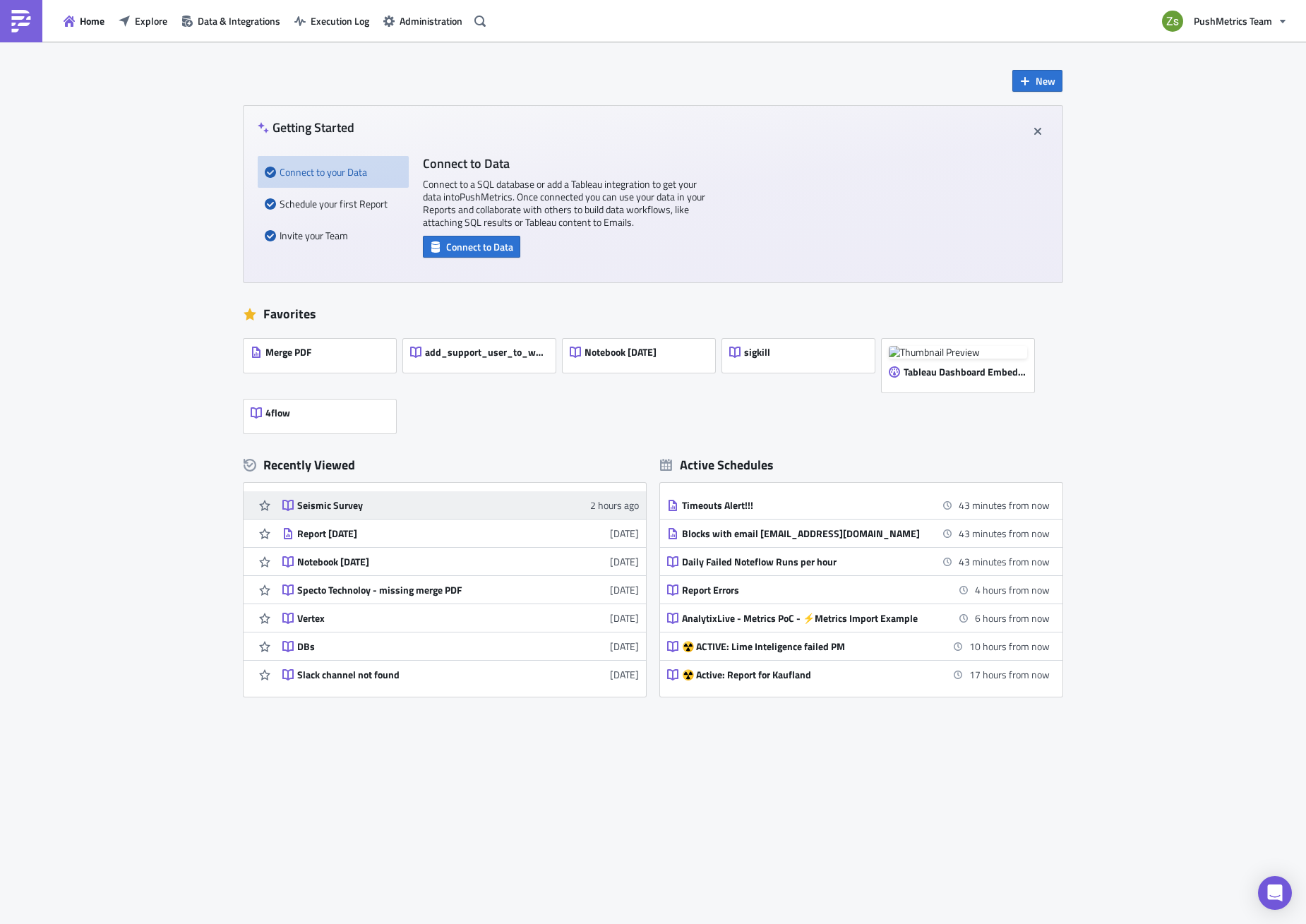
click at [333, 502] on div "Seismic Survey" at bounding box center [421, 505] width 247 height 13
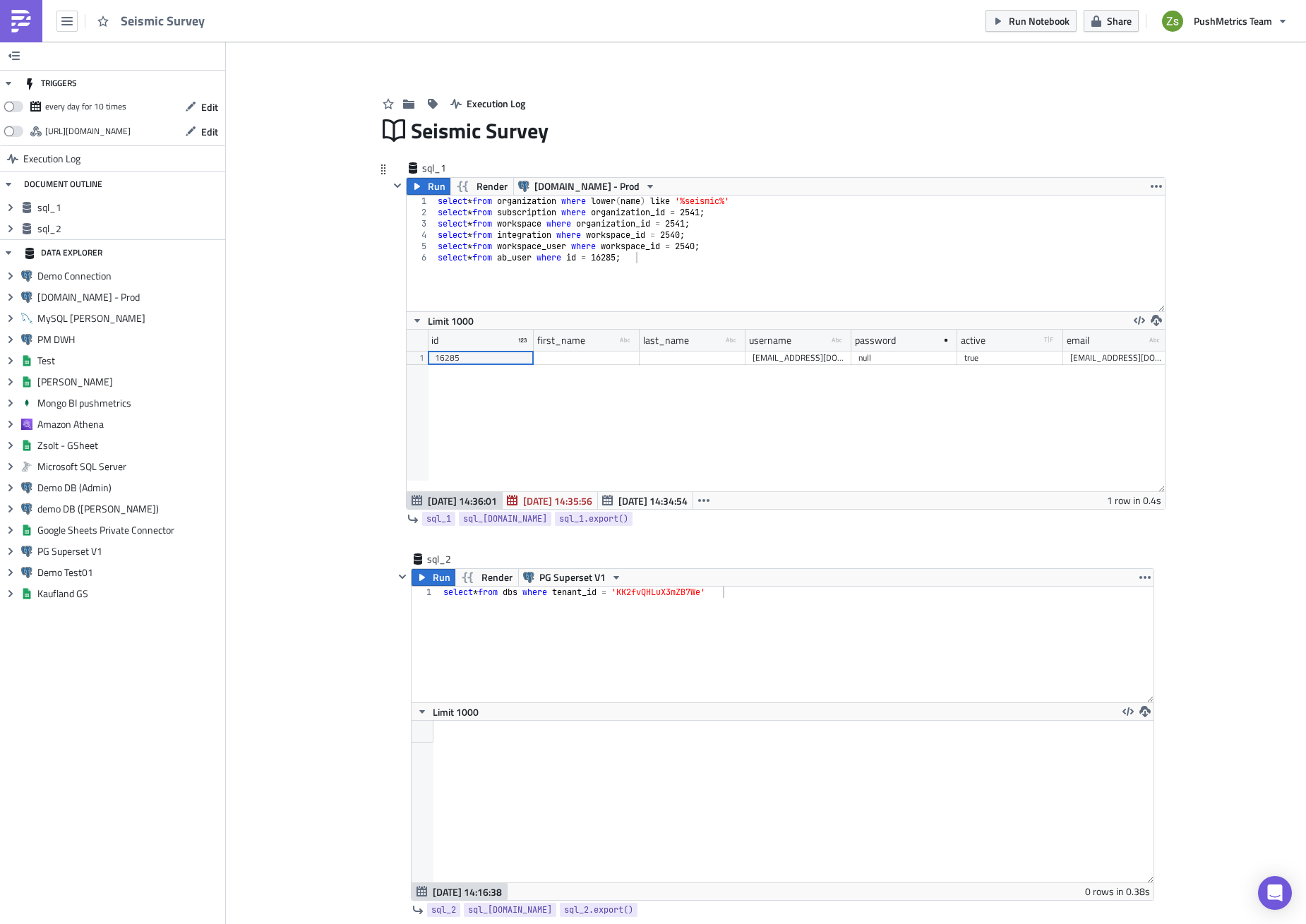
scroll to position [161, 741]
type textarea "select * from dbs where tenant_id = 'KK2fvQHLuX3mZB7We'"
click at [743, 621] on div "select * from dbs where tenant_id = 'KK2fvQHLuX3mZB7We'" at bounding box center [797, 656] width 714 height 139
paste textarea "where s.tenant_id in ();"
click at [653, 591] on div "select * from dbs where tenant_id = 'KK2fvQHLuX3mZB7We' select t .*, s . id as …" at bounding box center [797, 656] width 714 height 139
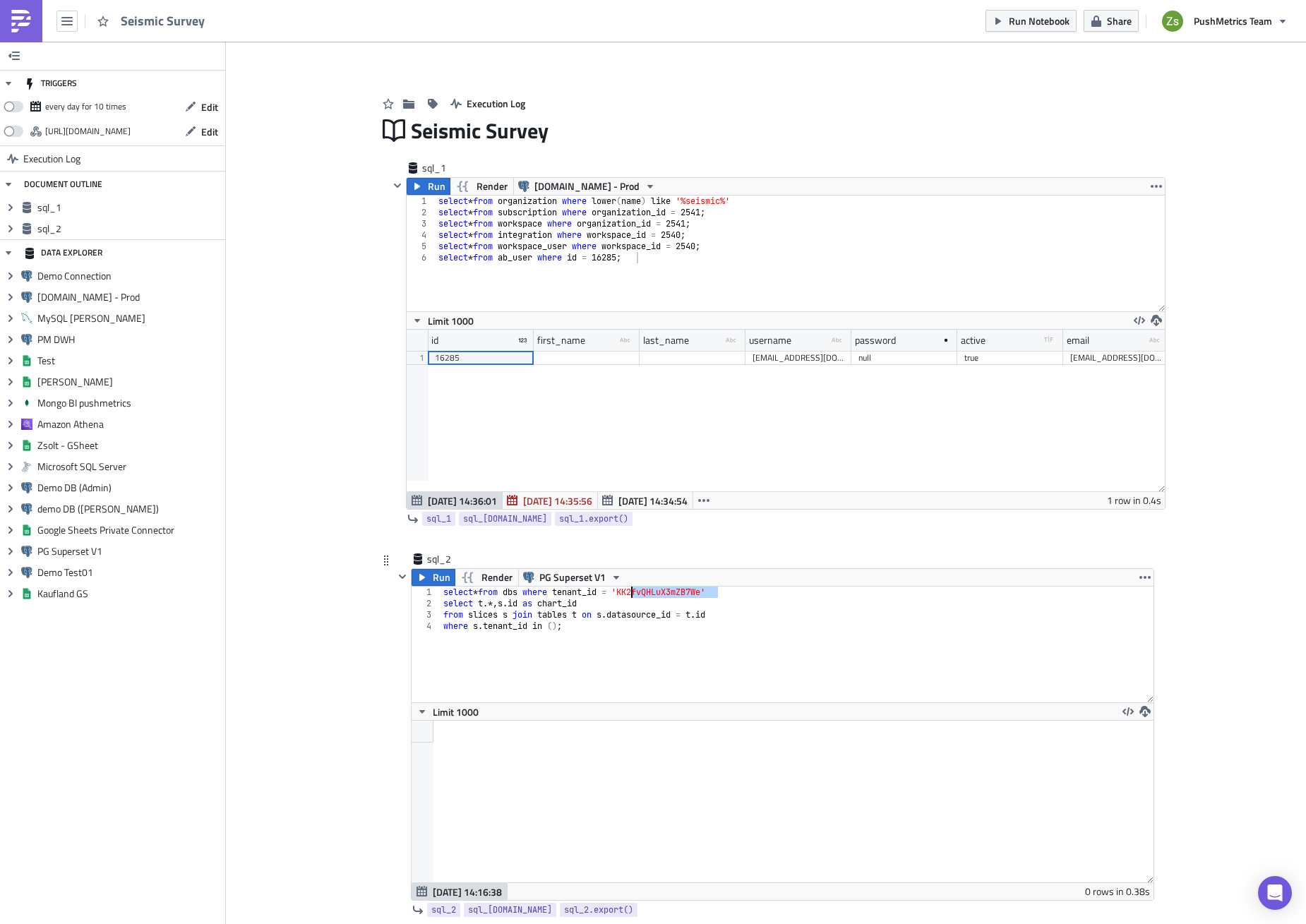
click at [654, 591] on div "select * from dbs where tenant_id = 'KK2fvQHLuX3mZB7We' select t .*, s . id as …" at bounding box center [797, 656] width 714 height 139
click at [599, 626] on div "select * from dbs where tenant_id = 'KK2fvQHLuX3mZB7We' select t .*, s . id as …" at bounding box center [797, 656] width 714 height 139
paste textarea "KK2fvQHLuX3mZB7We"
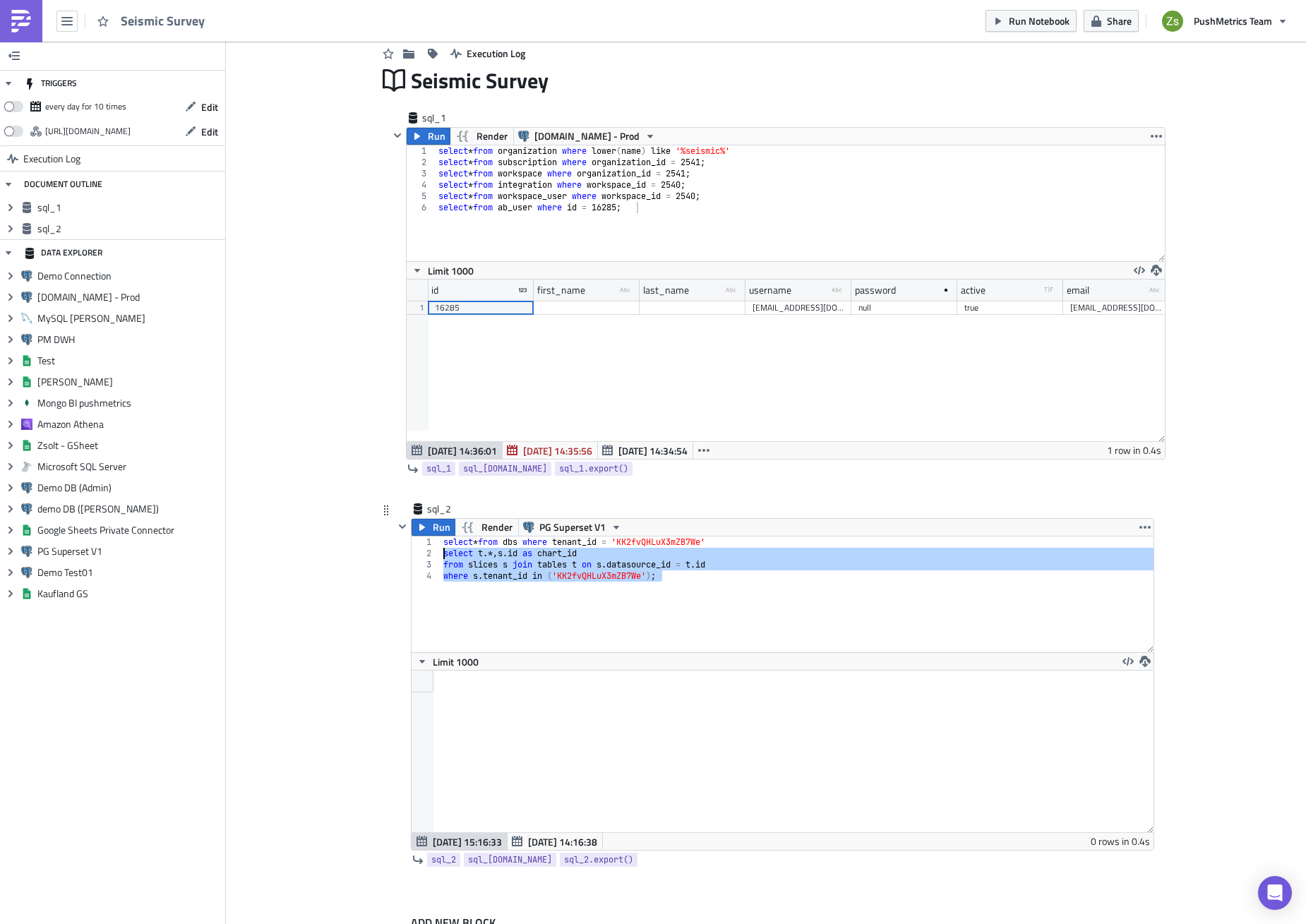
scroll to position [161, 741]
type textarea "select t.*, s.id as chart_id from slices s join tables t on s.datasource_id = t…"
type textarea "select * from ab_user where id = 16285;"
click at [719, 222] on div "select * from organization where lower ( name ) like '%seismic%' select * from …" at bounding box center [800, 214] width 730 height 139
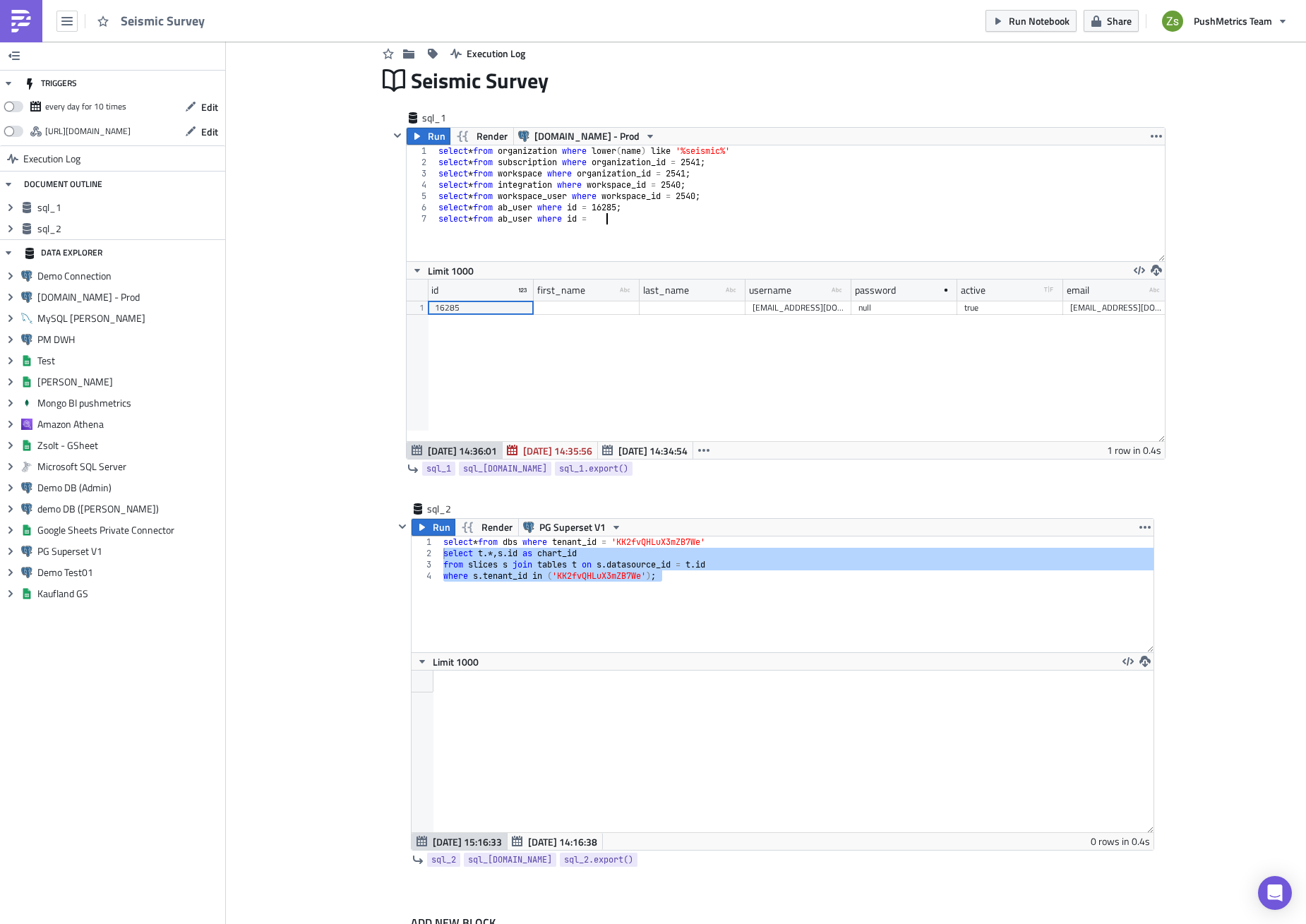
paste textarea "20156"
type textarea "select * from ab_user where id = 20156;"
click at [492, 312] on div "20156" at bounding box center [481, 307] width 92 height 14
click at [677, 233] on div "select * from organization where lower ( name ) like '%seismic%' select * from …" at bounding box center [800, 203] width 730 height 116
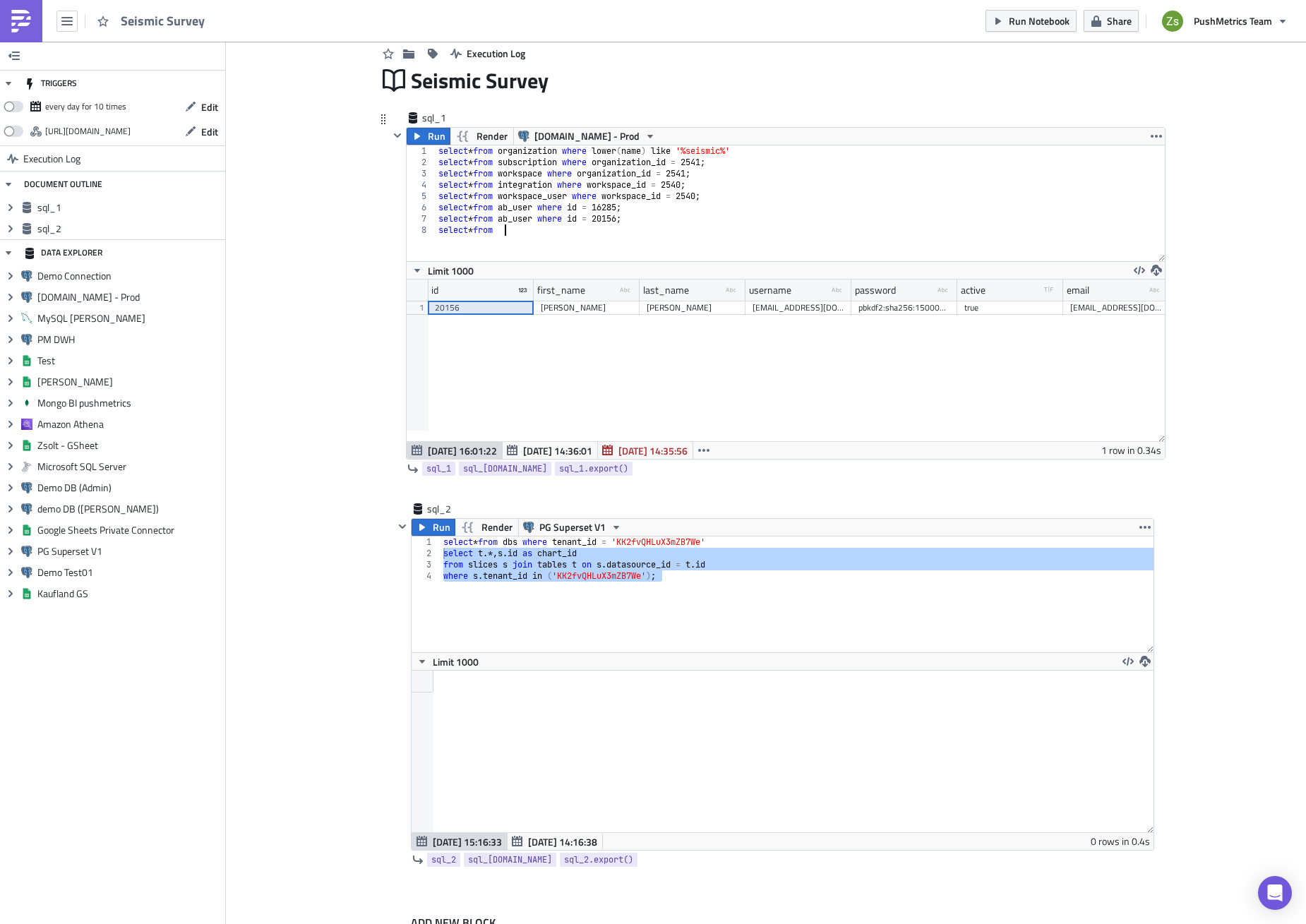
scroll to position [0, 5]
paste textarea "20156"
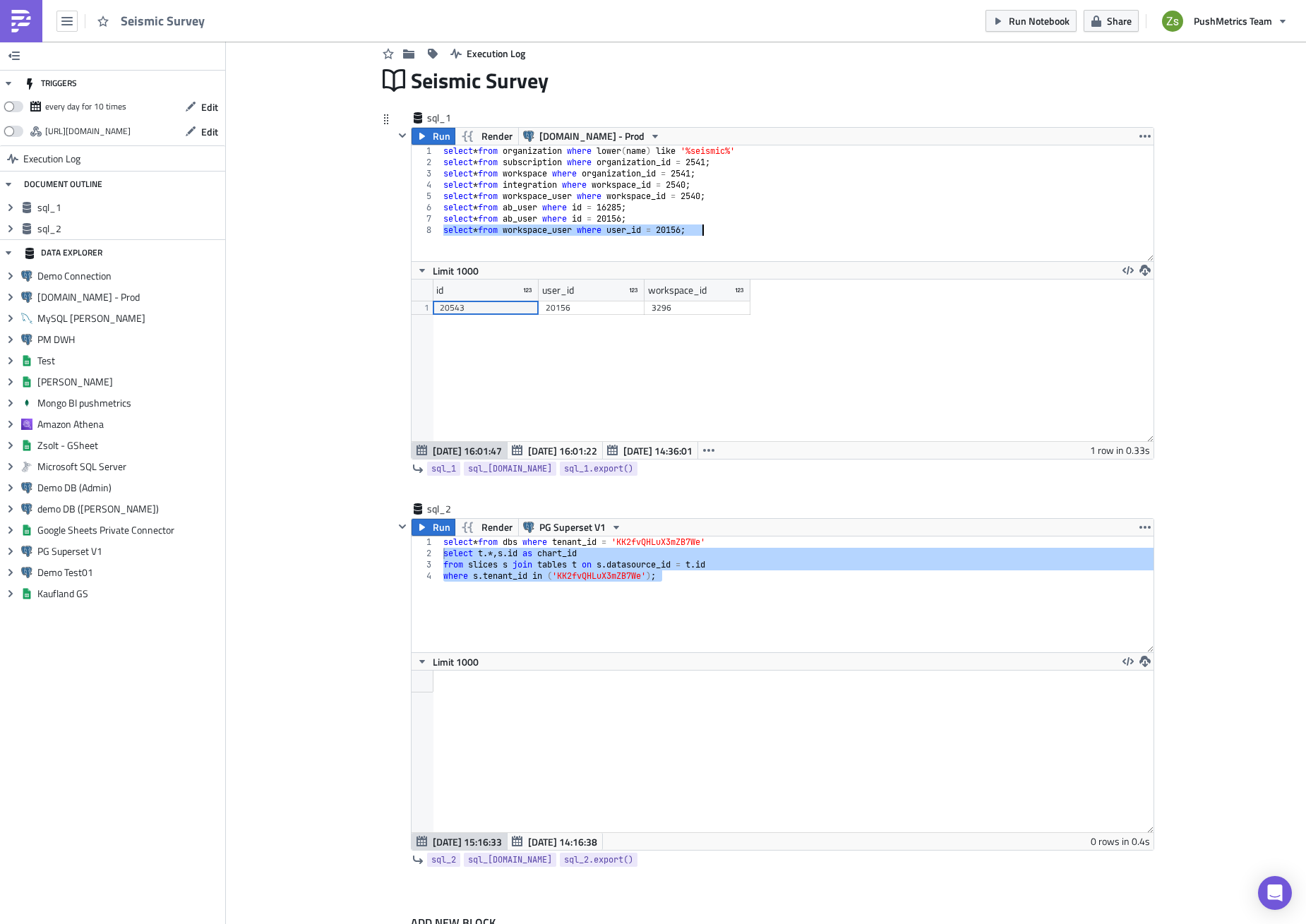
scroll to position [161, 741]
type textarea "select * from workspace_user where user_id = 20156;"
click at [678, 309] on div "3296" at bounding box center [697, 307] width 92 height 14
click at [682, 307] on div "3296" at bounding box center [697, 307] width 92 height 14
click at [722, 252] on div "select * from organization where lower ( name ) like '%seismic%' select * from …" at bounding box center [796, 203] width 713 height 116
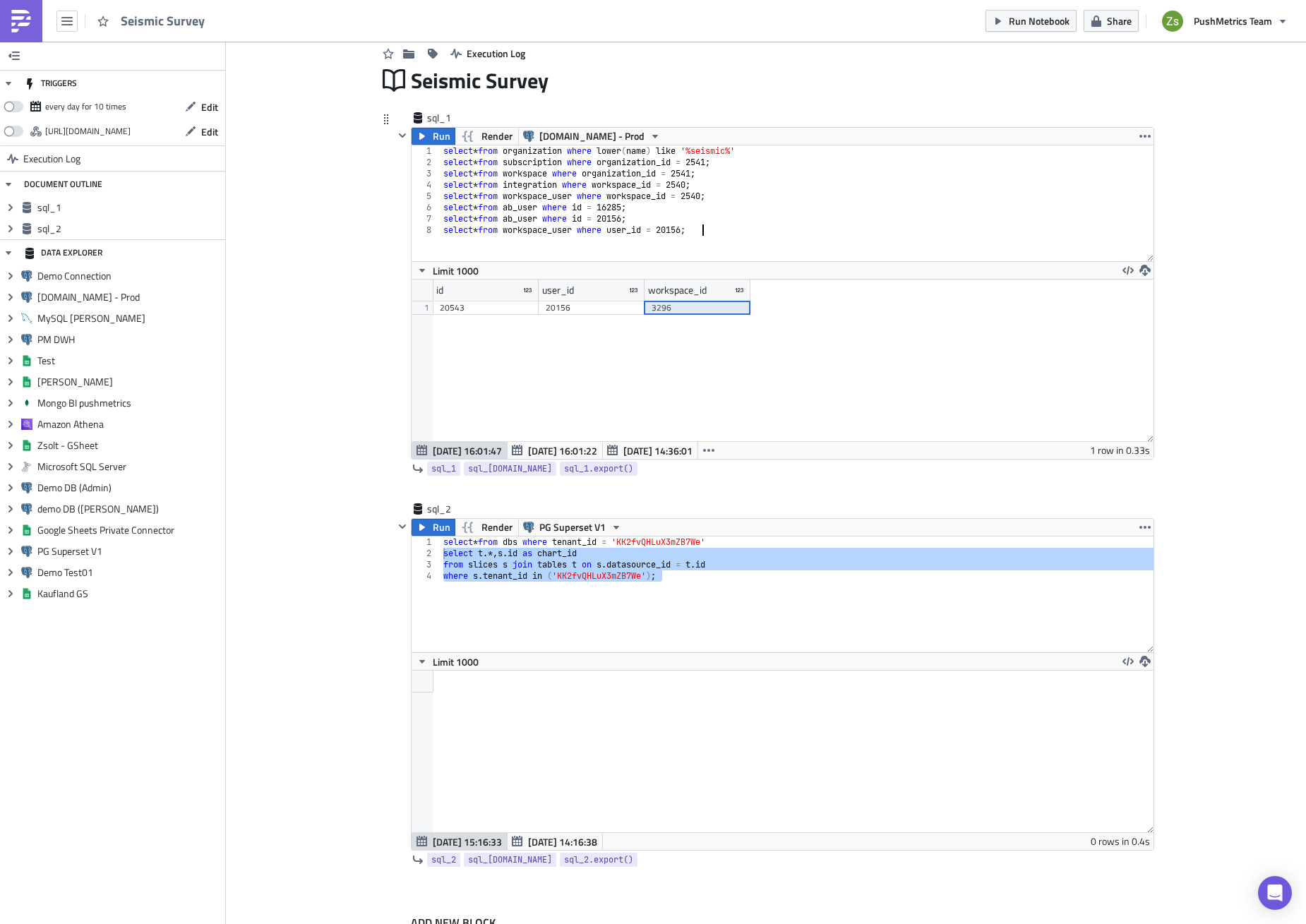
scroll to position [0, 0]
paste textarea "3296"
type textarea "select * from workspace where id = 3296;"
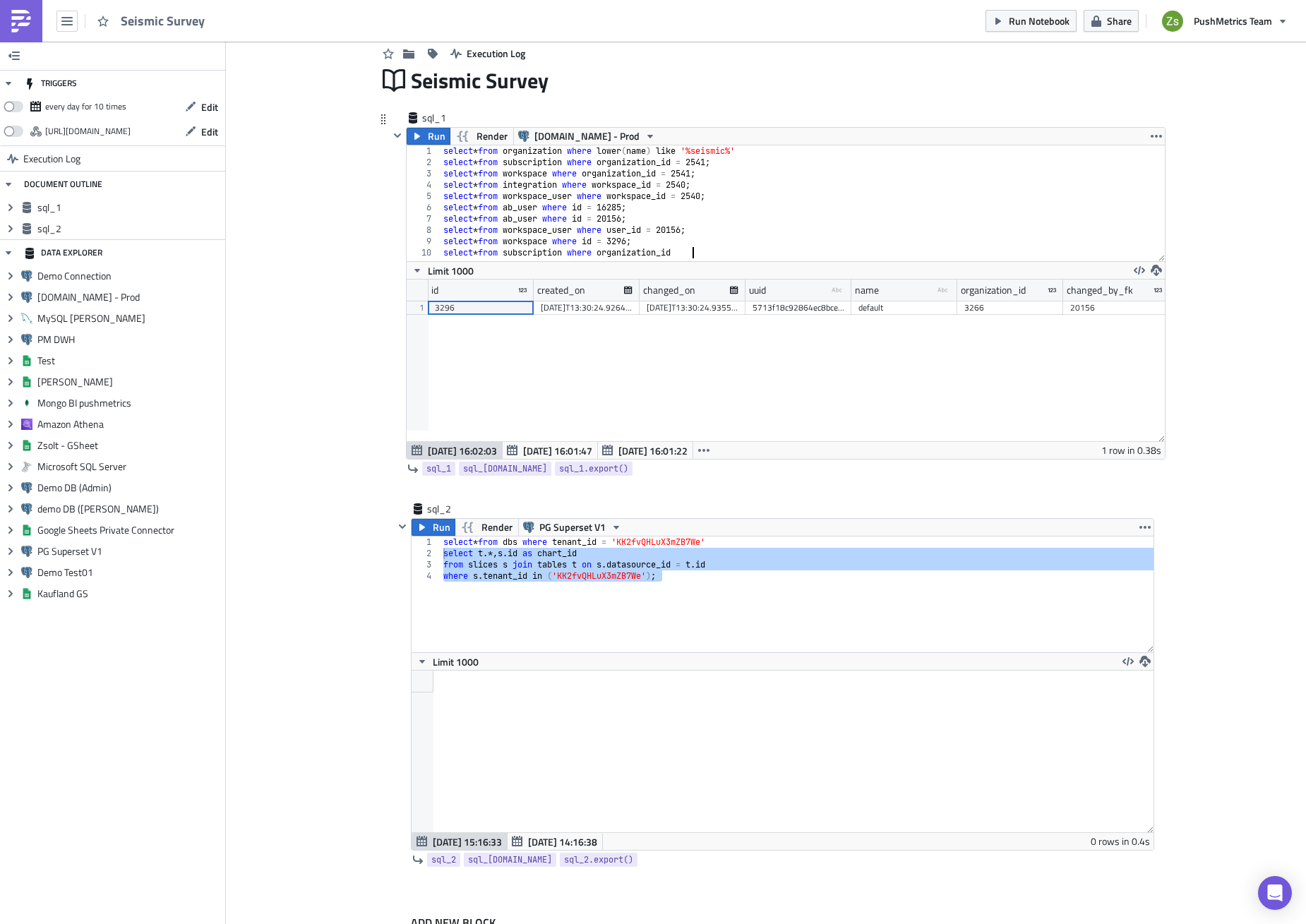
scroll to position [0, 21]
click at [980, 307] on div "3266" at bounding box center [1010, 307] width 92 height 14
click at [903, 256] on div "select * from organization where lower ( name ) like '%seismic%' select * from …" at bounding box center [802, 214] width 725 height 139
paste textarea "3266"
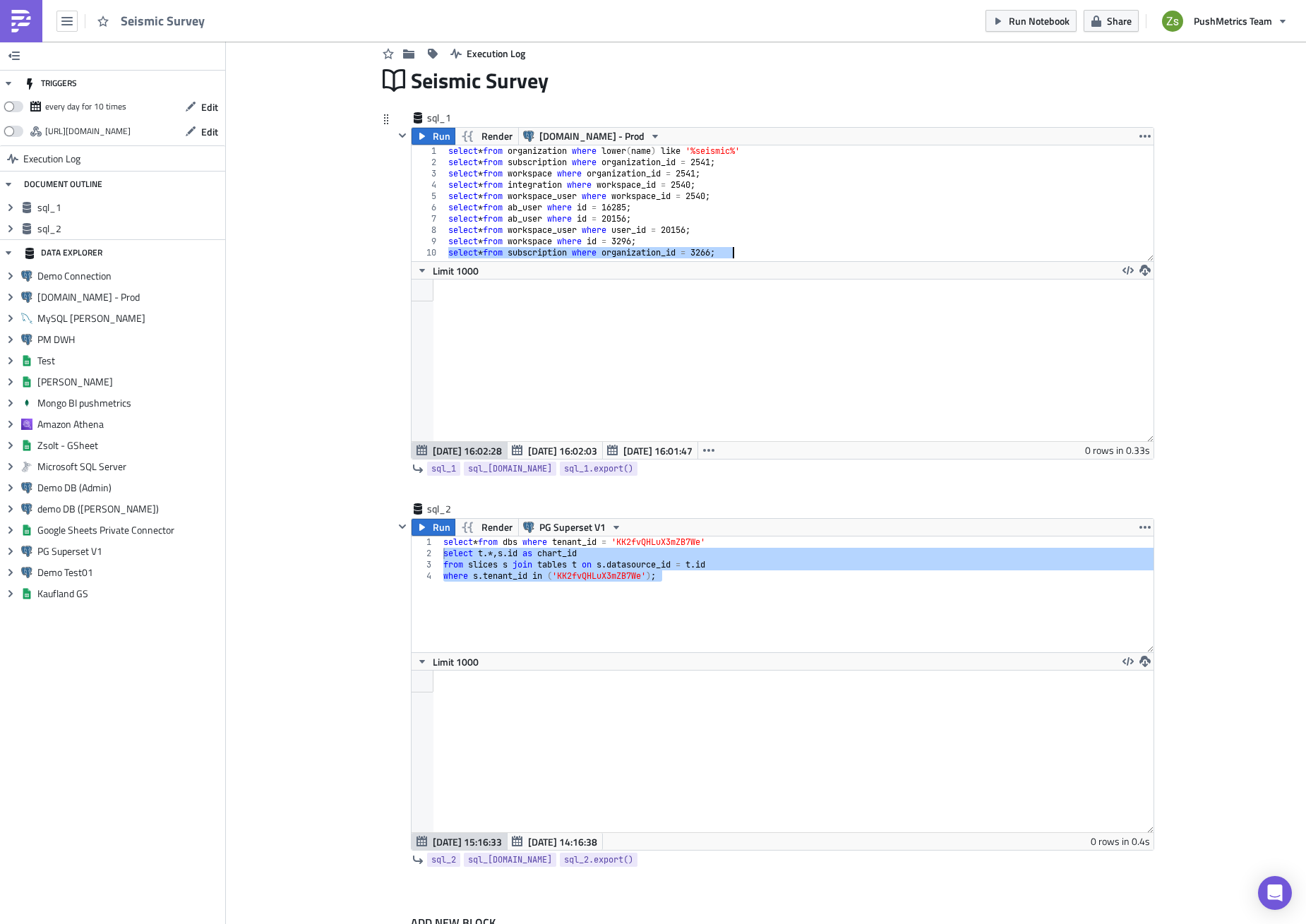
scroll to position [161, 741]
type textarea "select * from subscription where organization_id = 3266;"
click at [907, 112] on div "sql_1" at bounding box center [774, 119] width 761 height 16
click at [697, 278] on div "Limit 1000" at bounding box center [783, 270] width 742 height 18
click at [397, 139] on icon "button" at bounding box center [403, 135] width 11 height 11
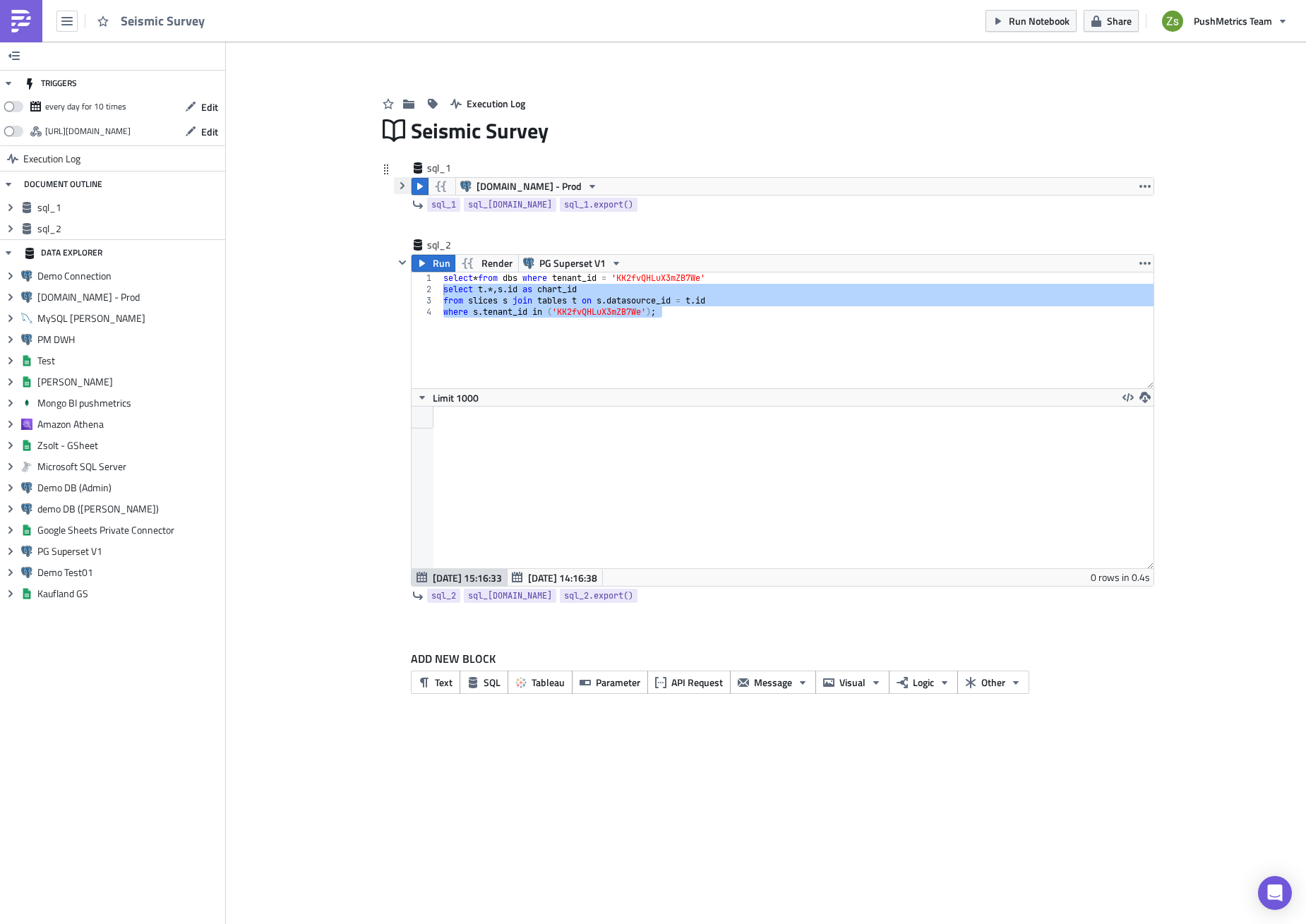
scroll to position [0, 0]
click at [399, 264] on icon "button" at bounding box center [403, 262] width 11 height 11
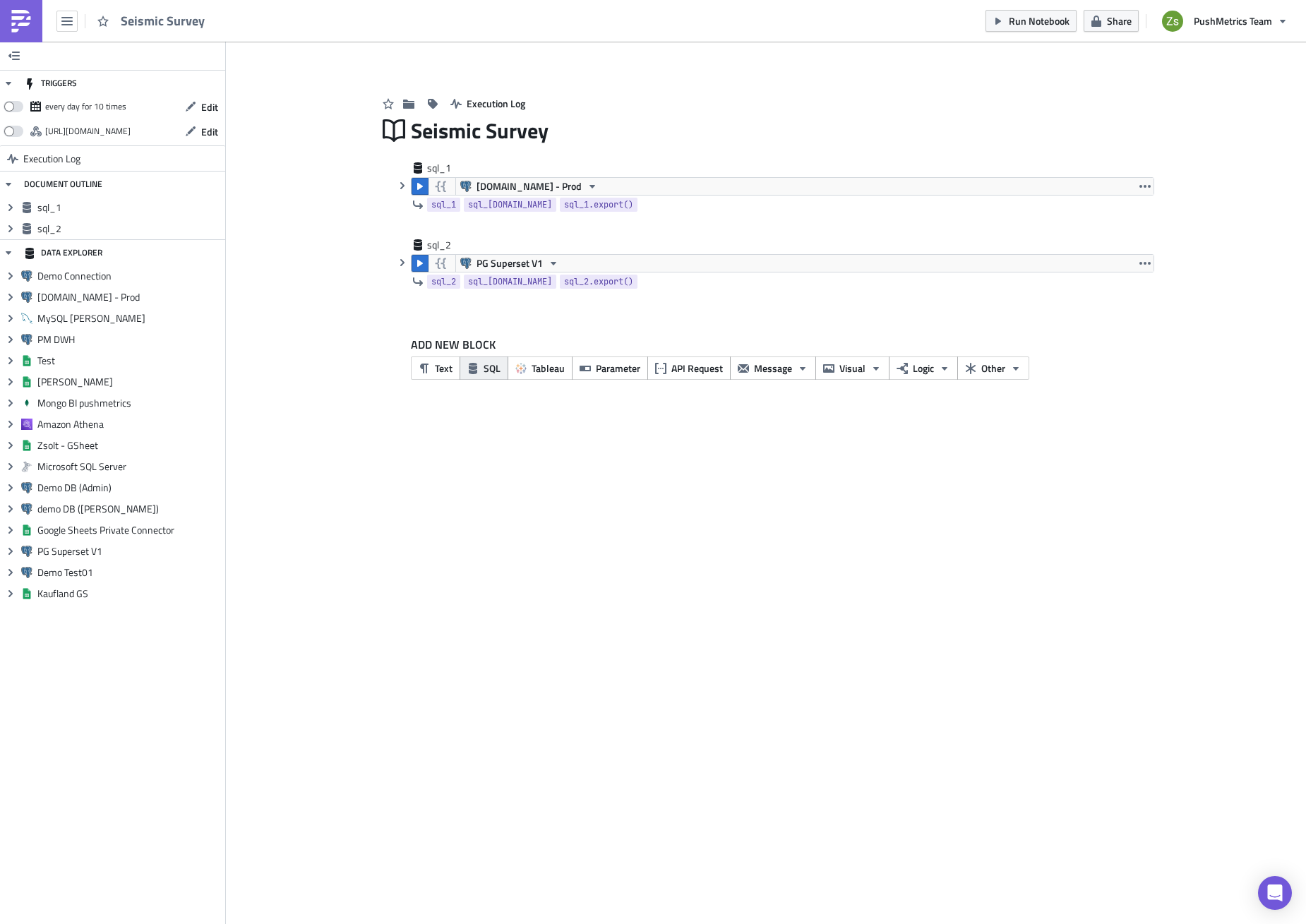
click at [494, 367] on span "SQL" at bounding box center [492, 368] width 17 height 15
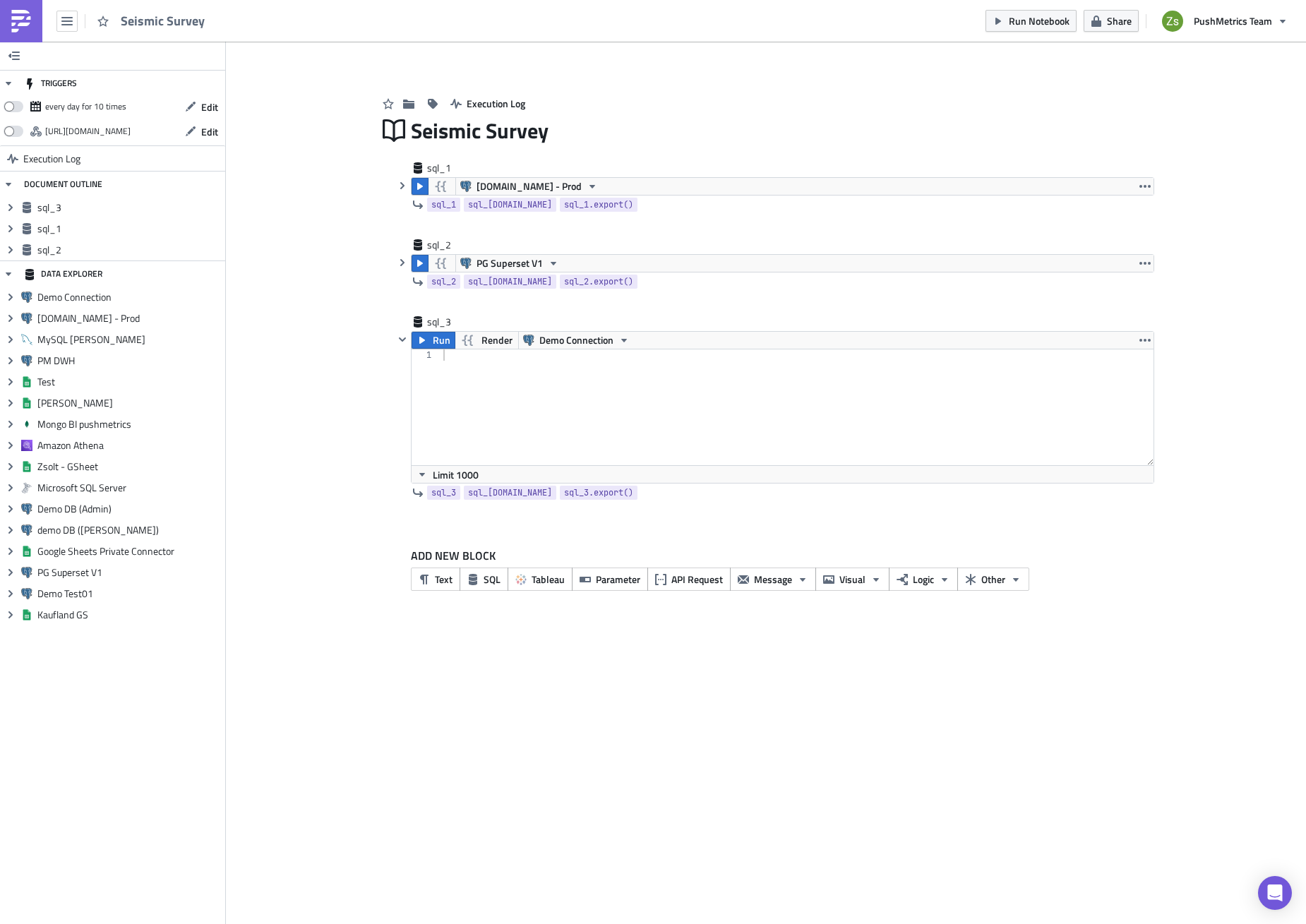
click at [27, 34] on link at bounding box center [21, 21] width 42 height 42
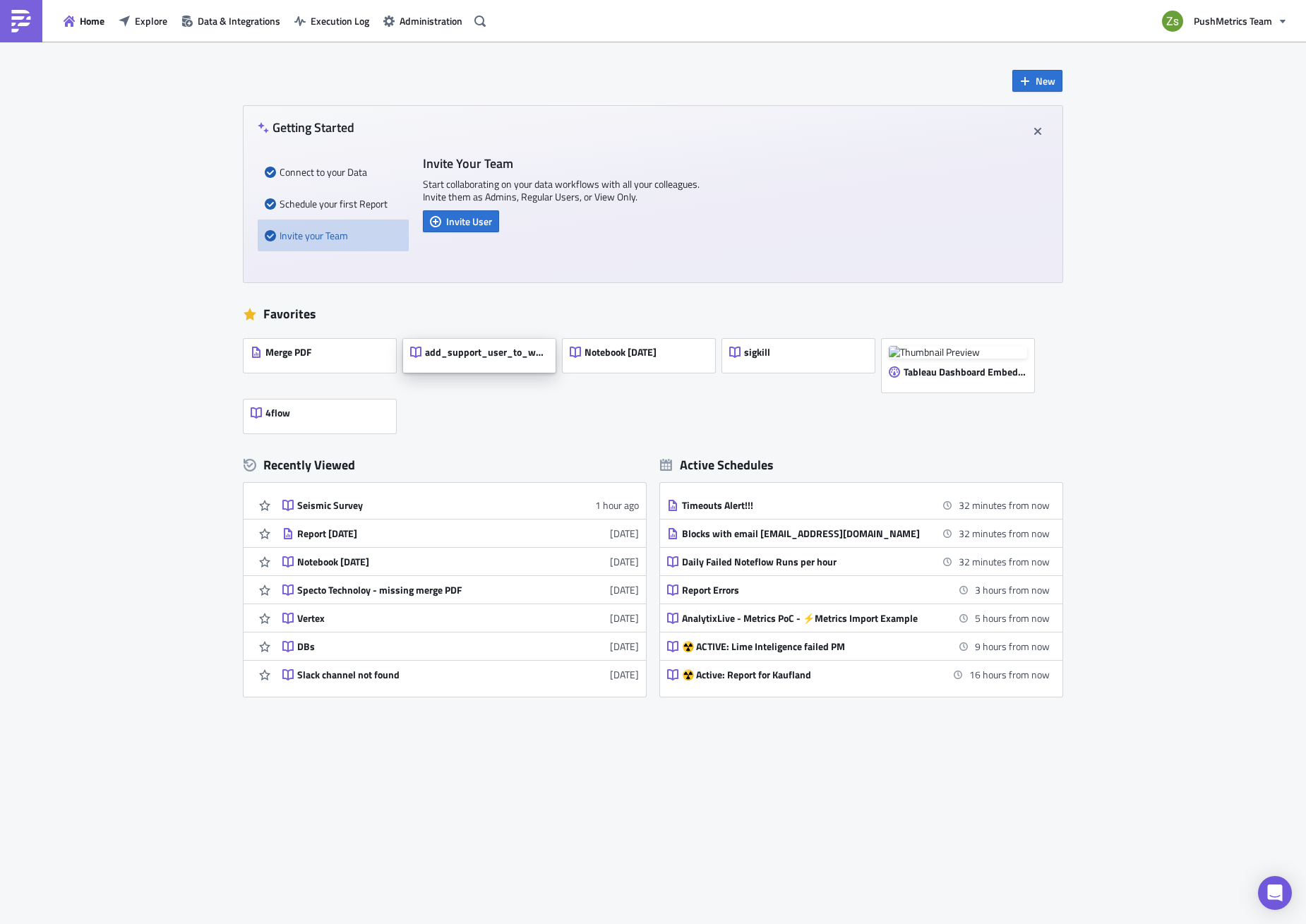
click at [492, 361] on div "add_support_user_to_workspace" at bounding box center [479, 355] width 138 height 20
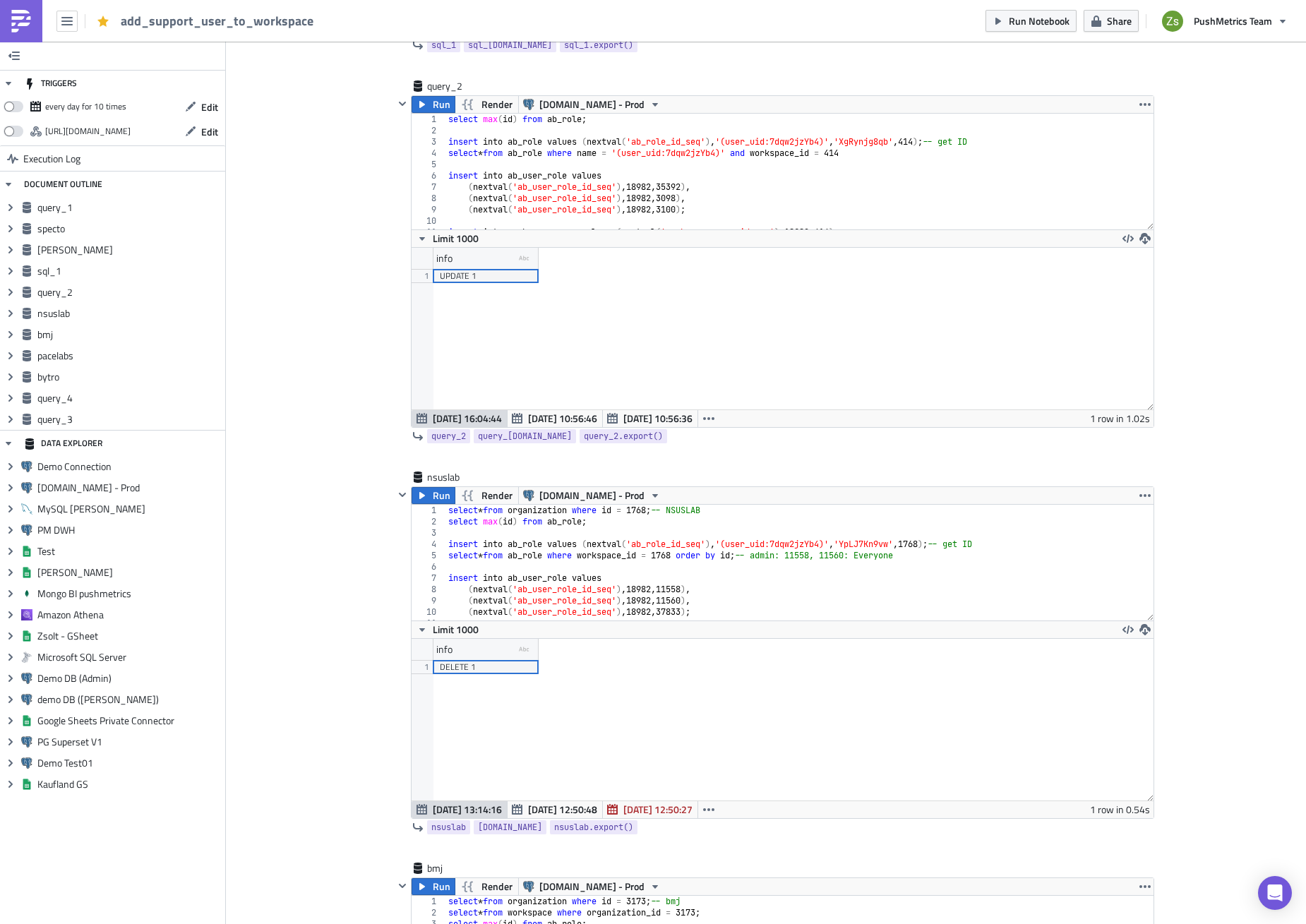
scroll to position [2188, 0]
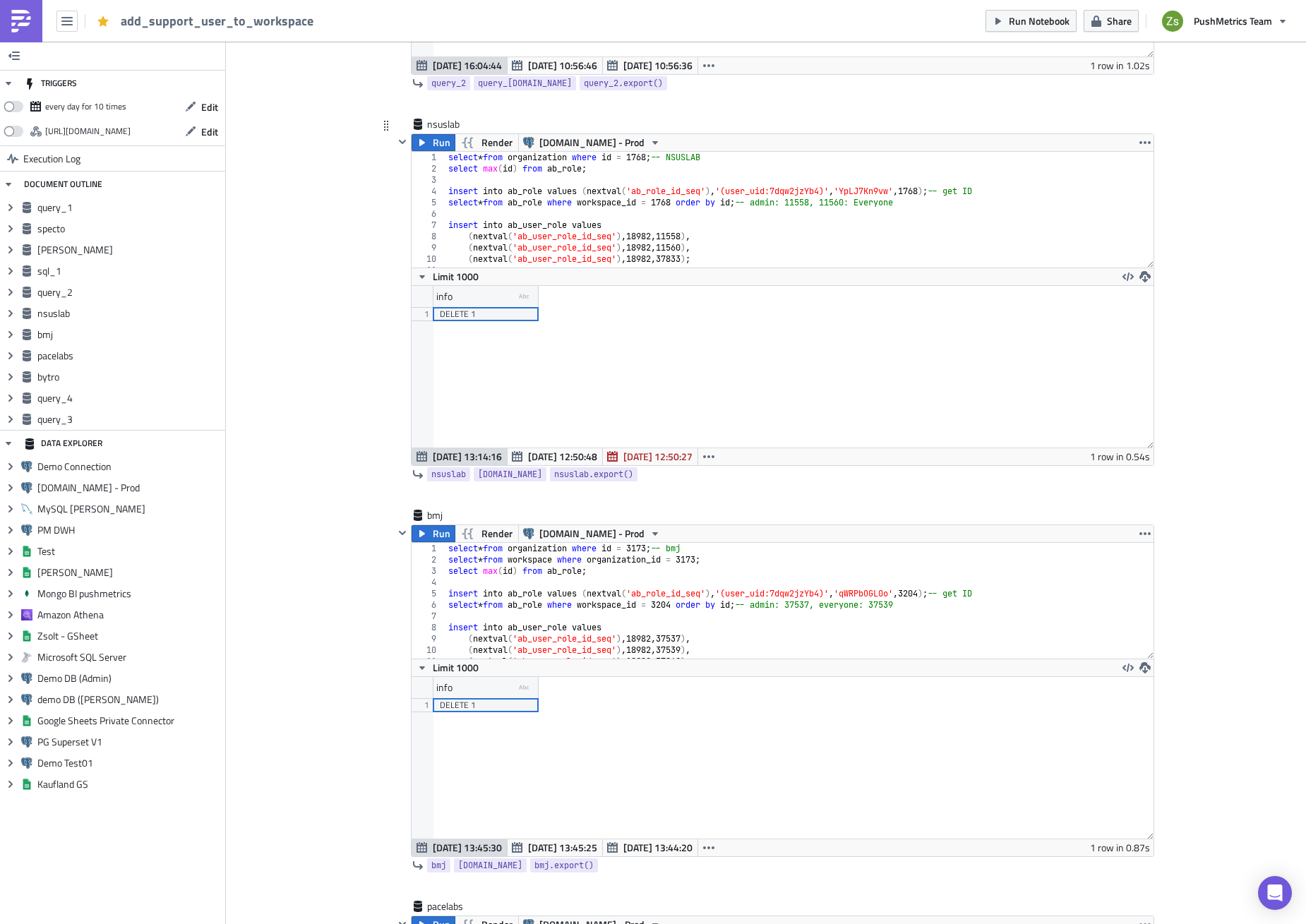
type textarea "insert into ab_user_role values"
click at [558, 235] on div "select * from organization where id = 1768 ; -- NSUSLAB select max ( id ) from …" at bounding box center [795, 221] width 699 height 139
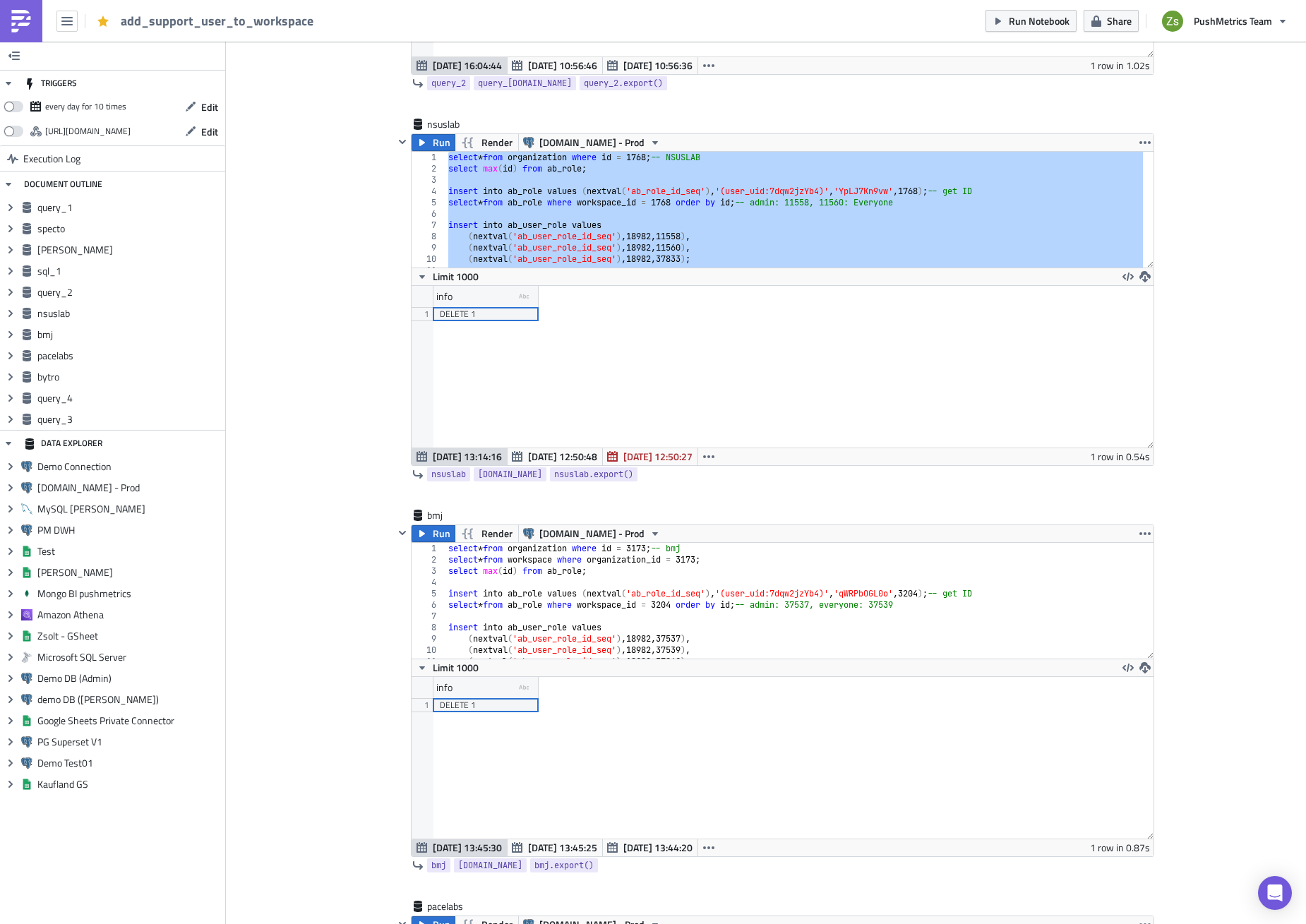
click at [13, 15] on img at bounding box center [21, 21] width 23 height 23
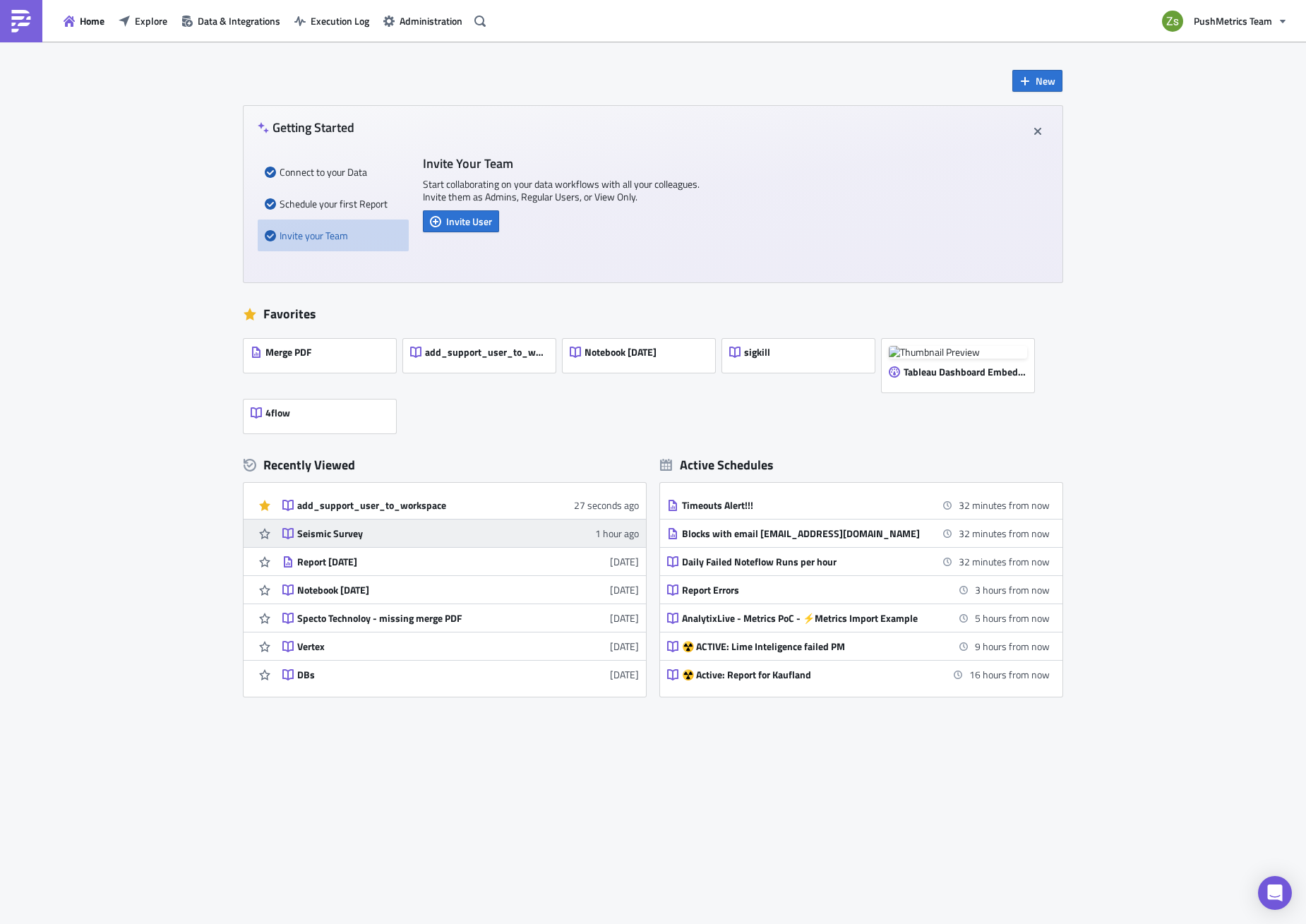
click at [363, 535] on div "Seismic Survey" at bounding box center [421, 534] width 247 height 13
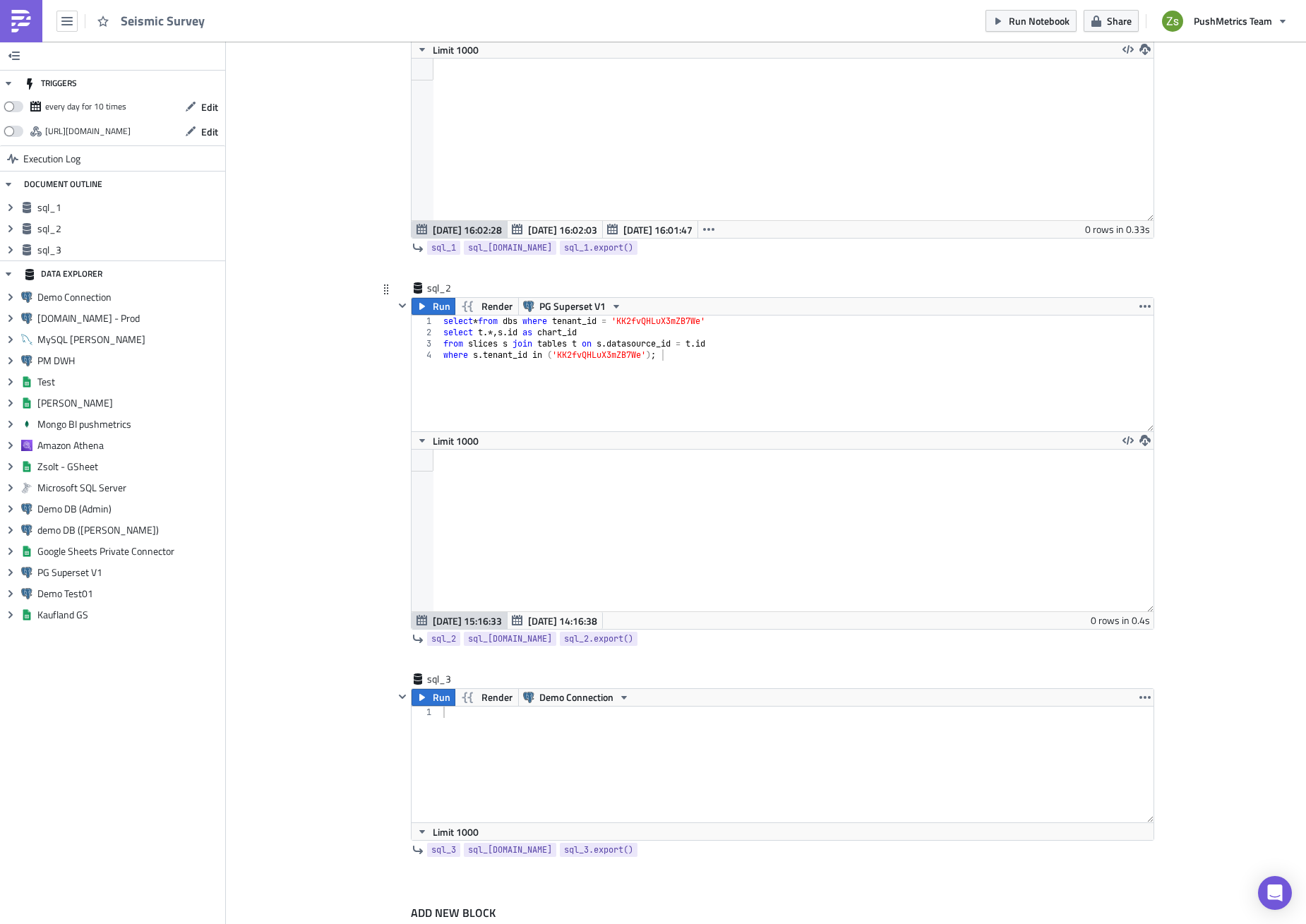
scroll to position [324, 0]
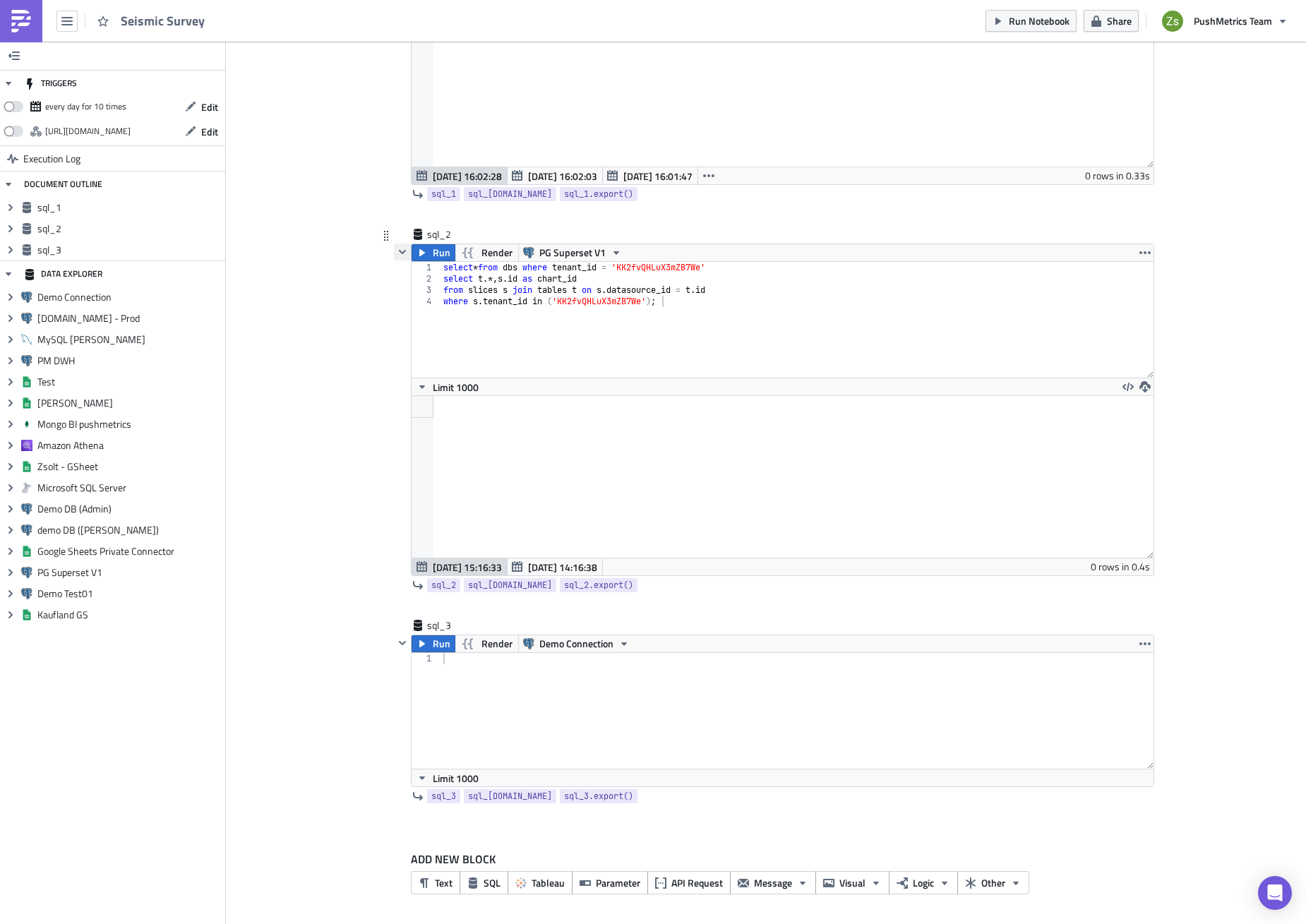
click at [402, 252] on icon "button" at bounding box center [403, 252] width 11 height 11
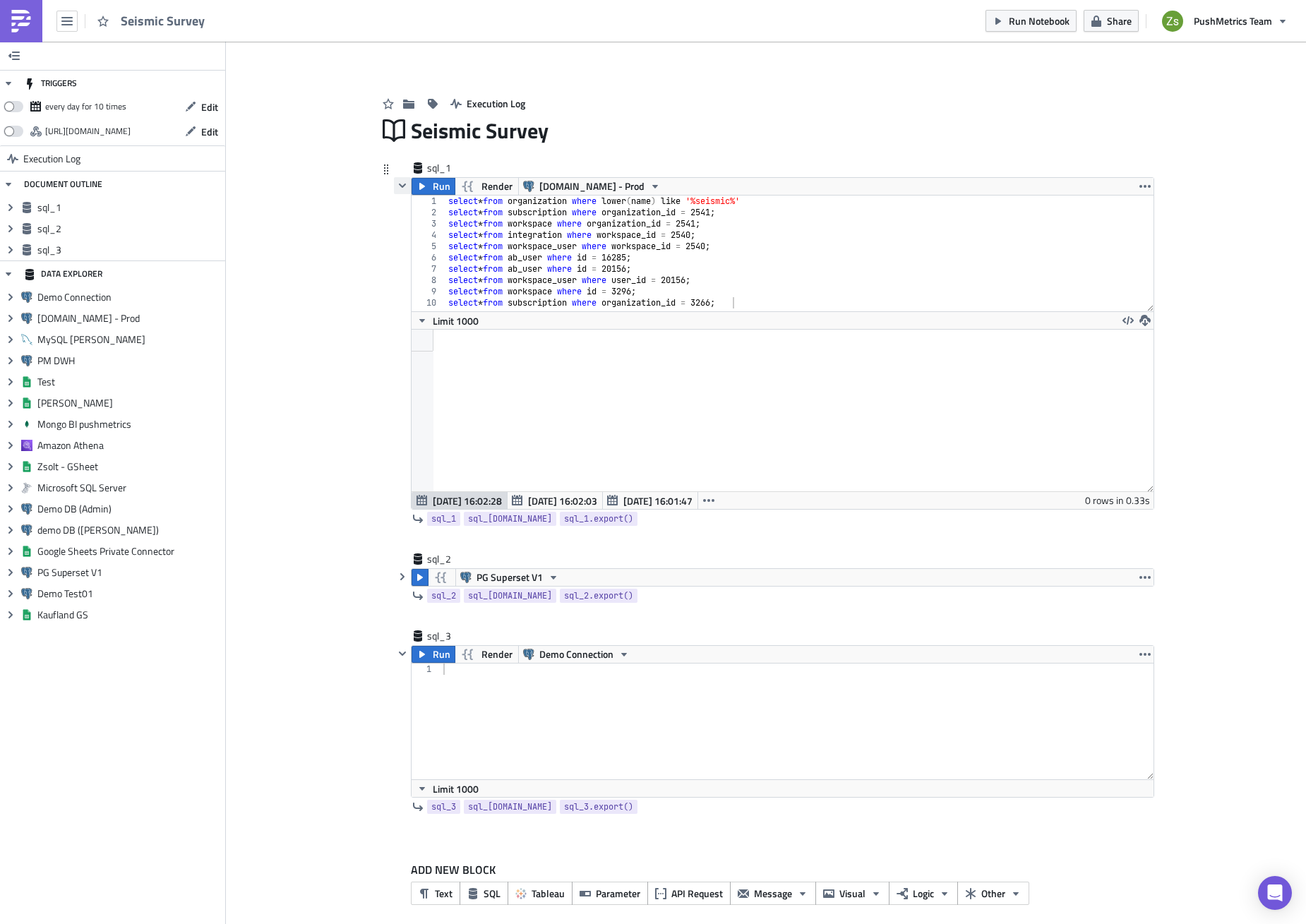
click at [397, 187] on icon "button" at bounding box center [403, 186] width 11 height 11
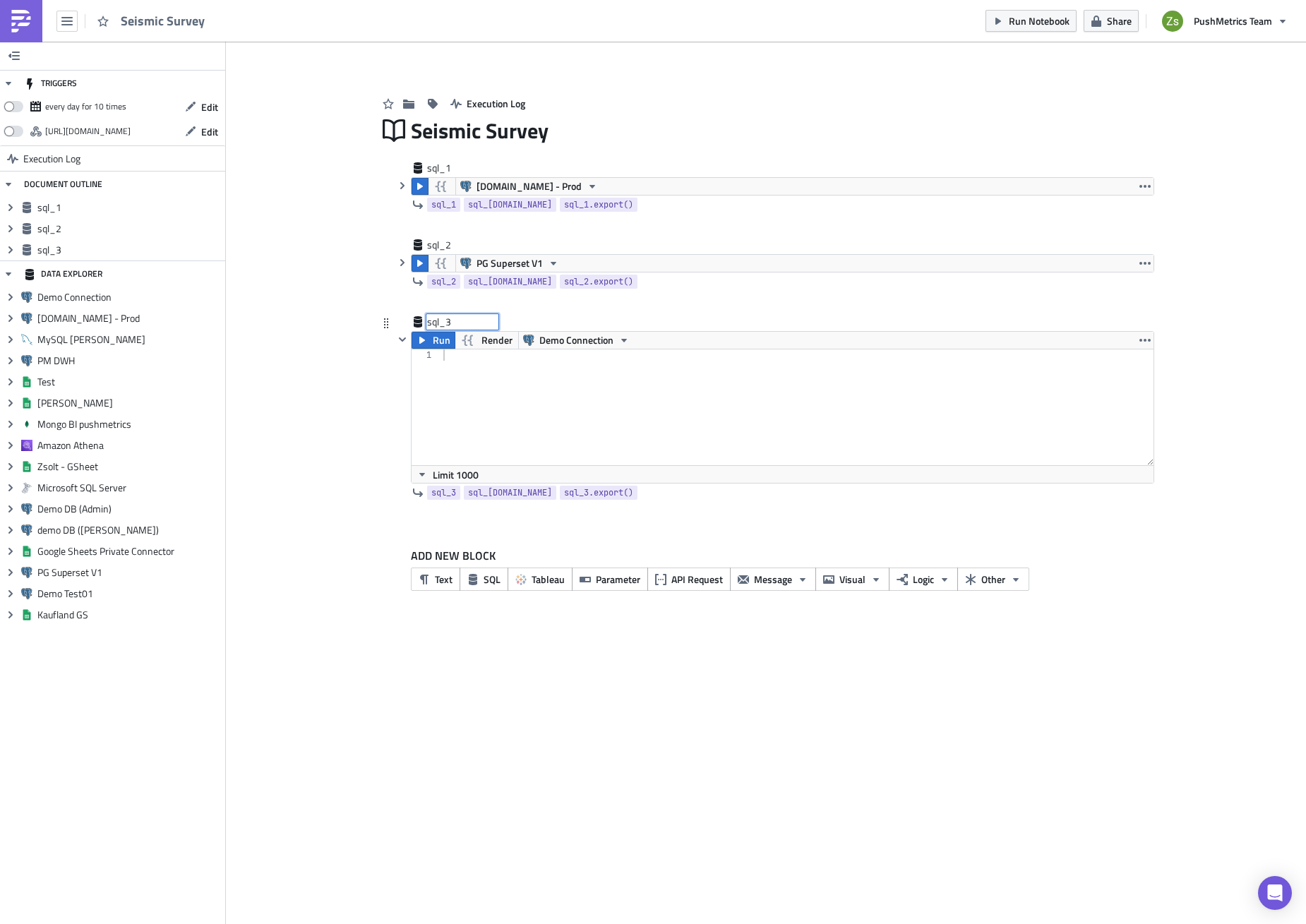
click at [453, 324] on div "sql_3 sql_3" at bounding box center [462, 321] width 71 height 14
type input "add_support_user"
click at [483, 379] on div at bounding box center [797, 419] width 714 height 139
paste textarea "select max(id) from ab_role;"
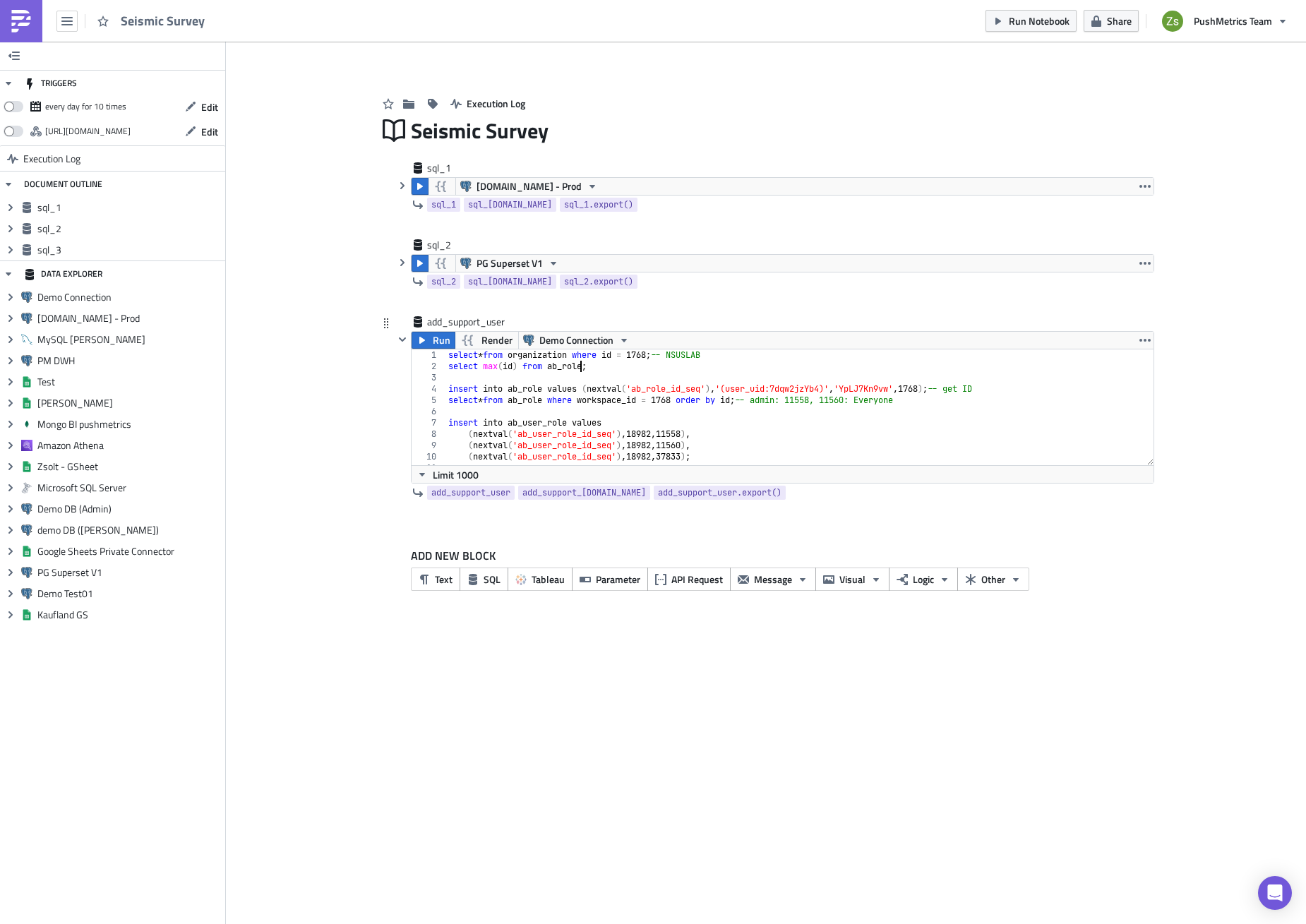
click at [582, 363] on div "select * from organization where id = 1768 ; -- NSUSLAB select max ( id ) from …" at bounding box center [795, 419] width 699 height 139
click at [648, 356] on div "select * from organization where id = 1768 ; -- NSUSLAB select max ( id ) from …" at bounding box center [795, 419] width 699 height 139
type textarea "select * from organization where id = 2541; -- NSUSLAB"
click at [411, 192] on button "button" at bounding box center [402, 185] width 17 height 17
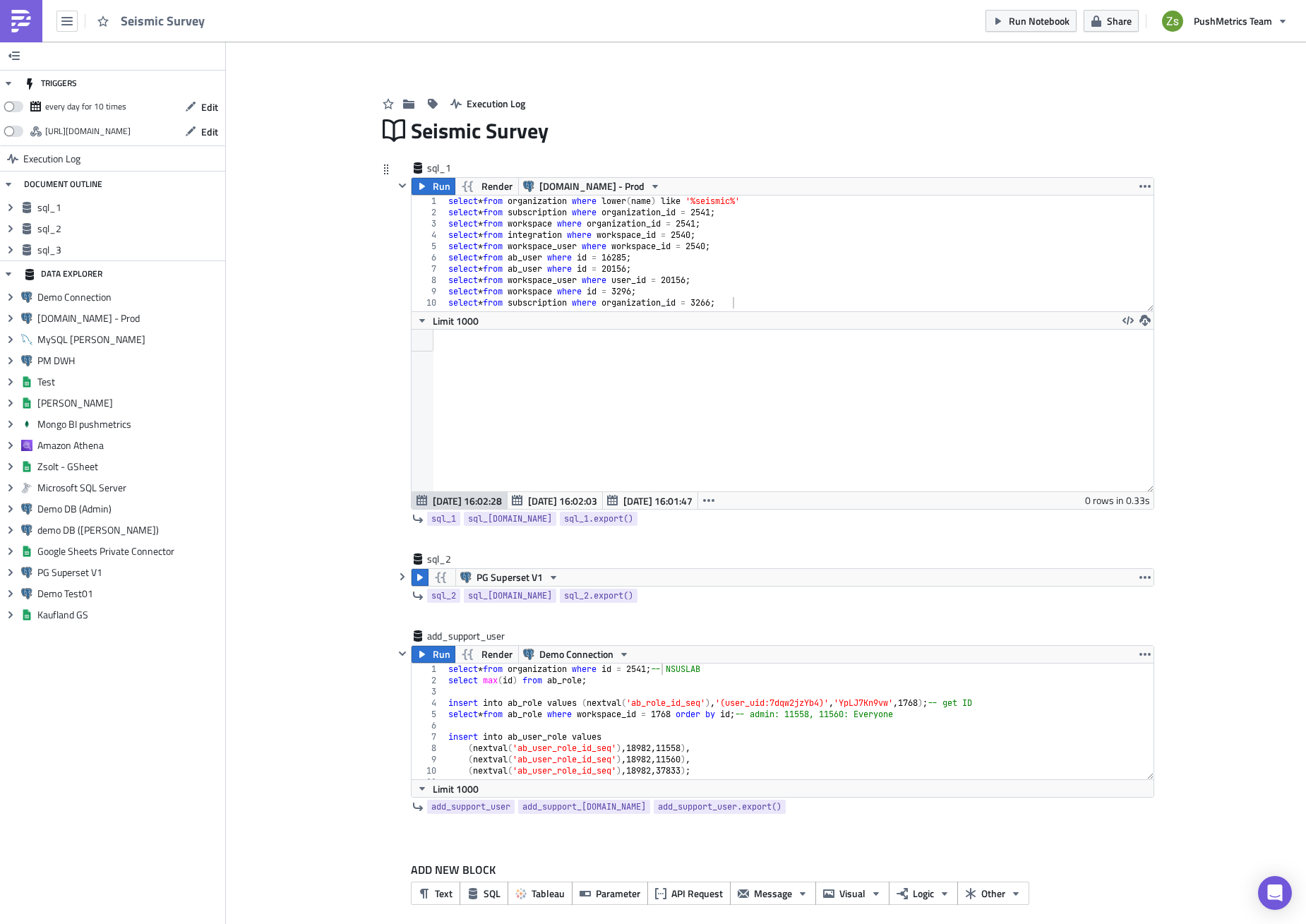
type textarea "select * from subscription where organization_id = 2541;"
click at [713, 211] on div "select * from organization where lower ( name ) like '%seismic%' select * from …" at bounding box center [801, 265] width 709 height 139
click at [398, 184] on icon "button" at bounding box center [403, 186] width 11 height 11
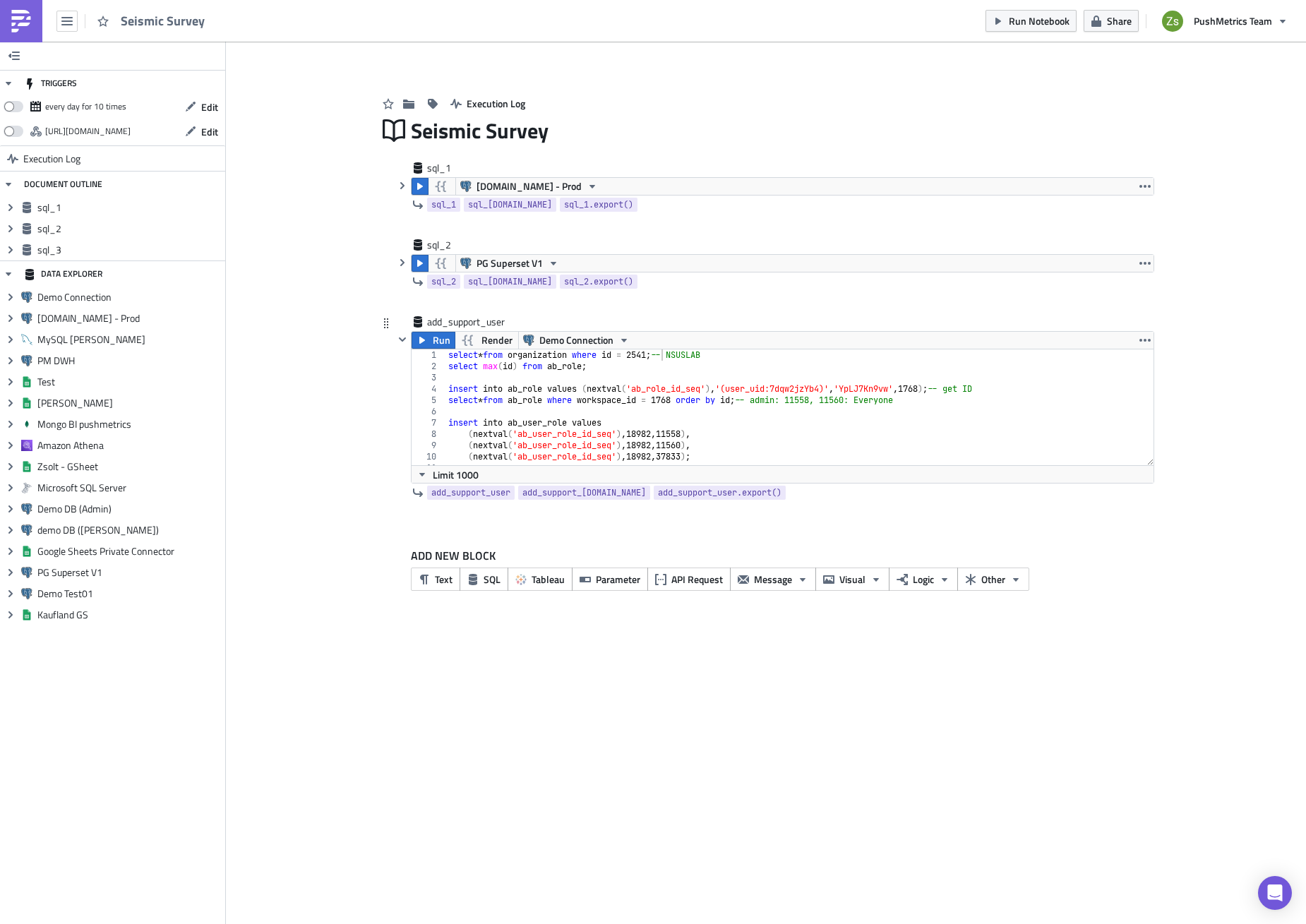
click at [715, 355] on div "select * from organization where id = 2541 ; -- NSUSLAB select max ( id ) from …" at bounding box center [795, 419] width 699 height 139
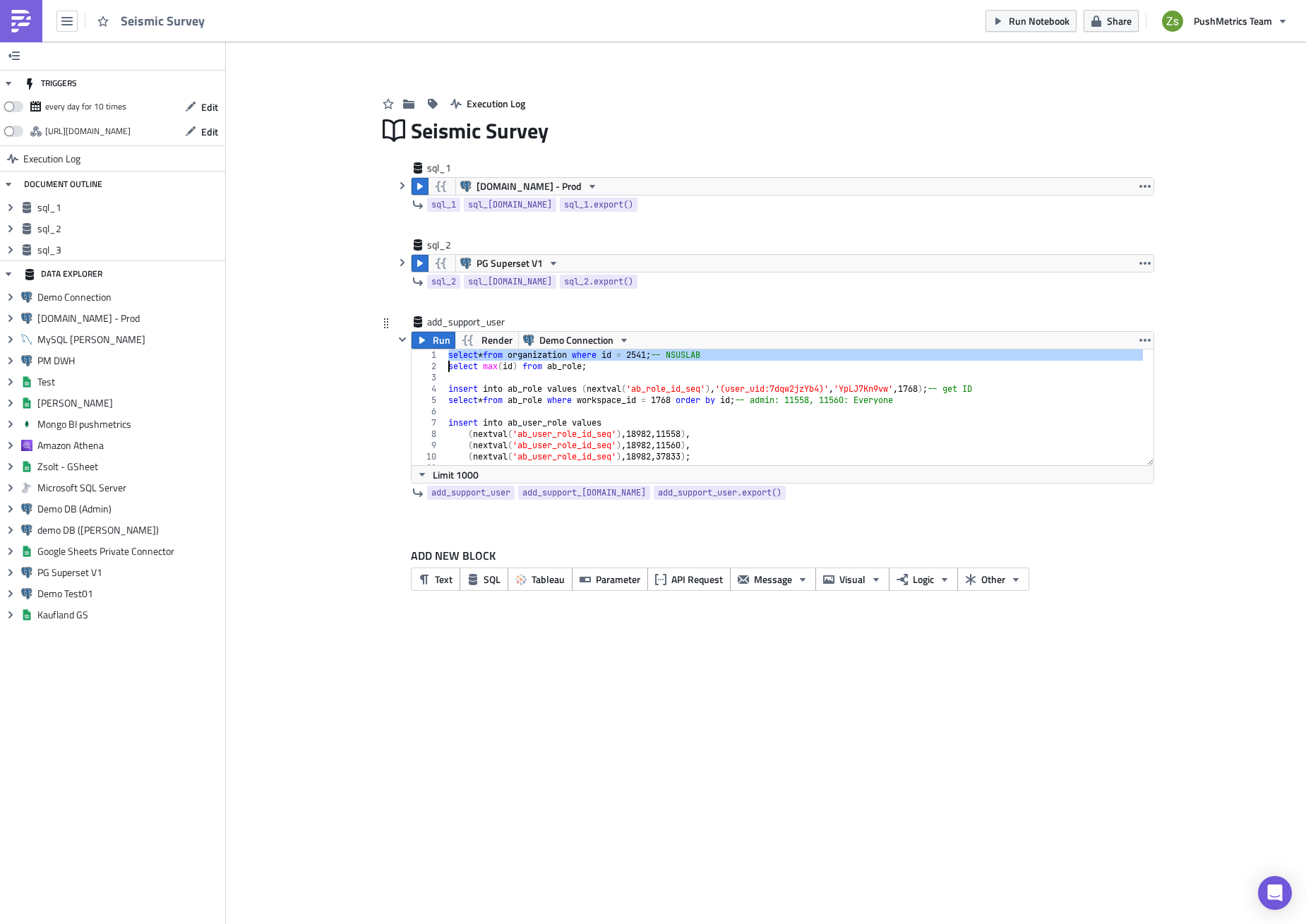
click at [710, 354] on div "select * from organization where id = 2541 ; -- NSUSLAB select max ( id ) from …" at bounding box center [795, 407] width 698 height 116
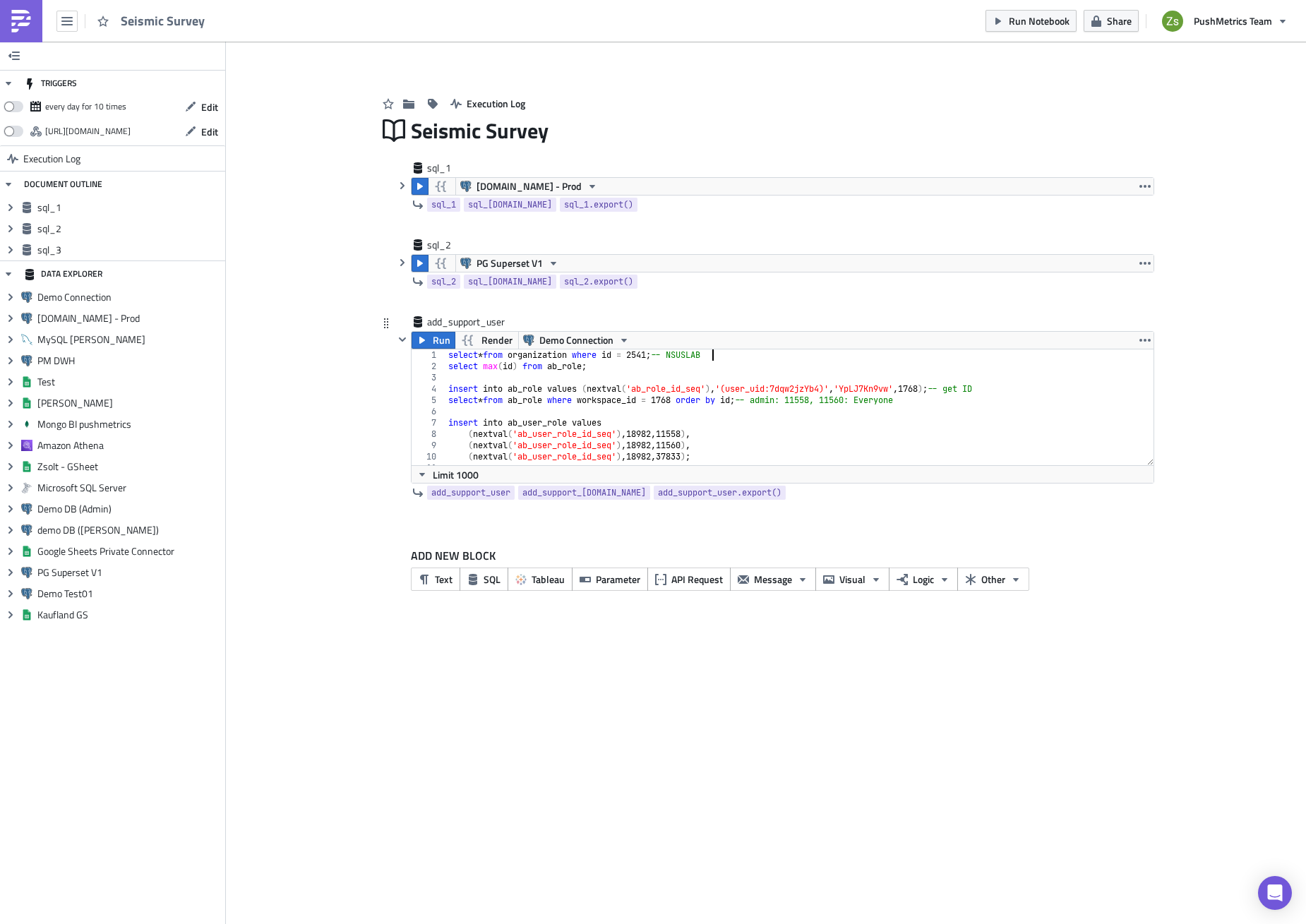
click at [710, 354] on div "select * from organization where id = 2541 ; -- NSUSLAB select max ( id ) from …" at bounding box center [795, 419] width 699 height 139
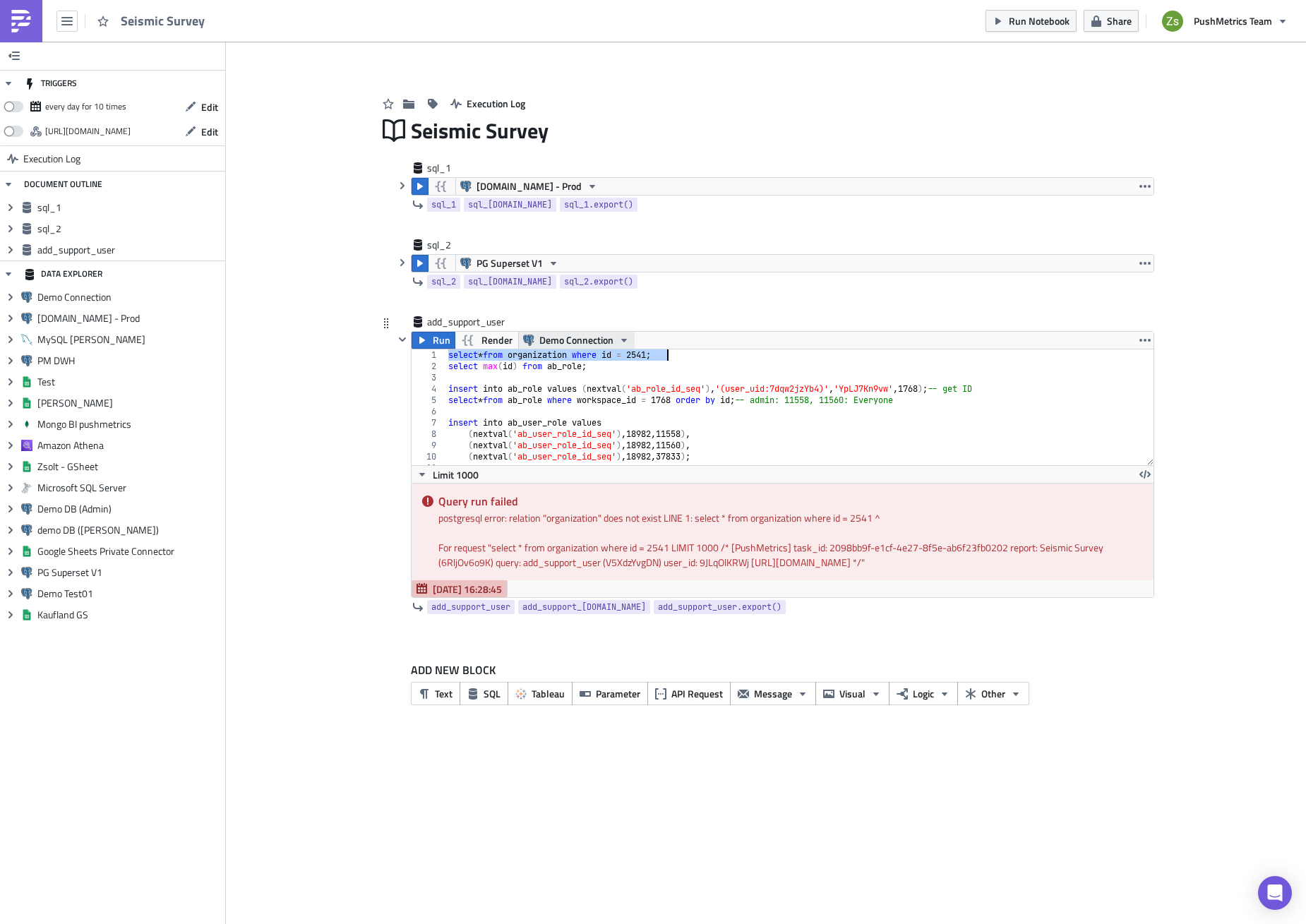
click at [559, 341] on span "Demo Connection" at bounding box center [576, 340] width 74 height 17
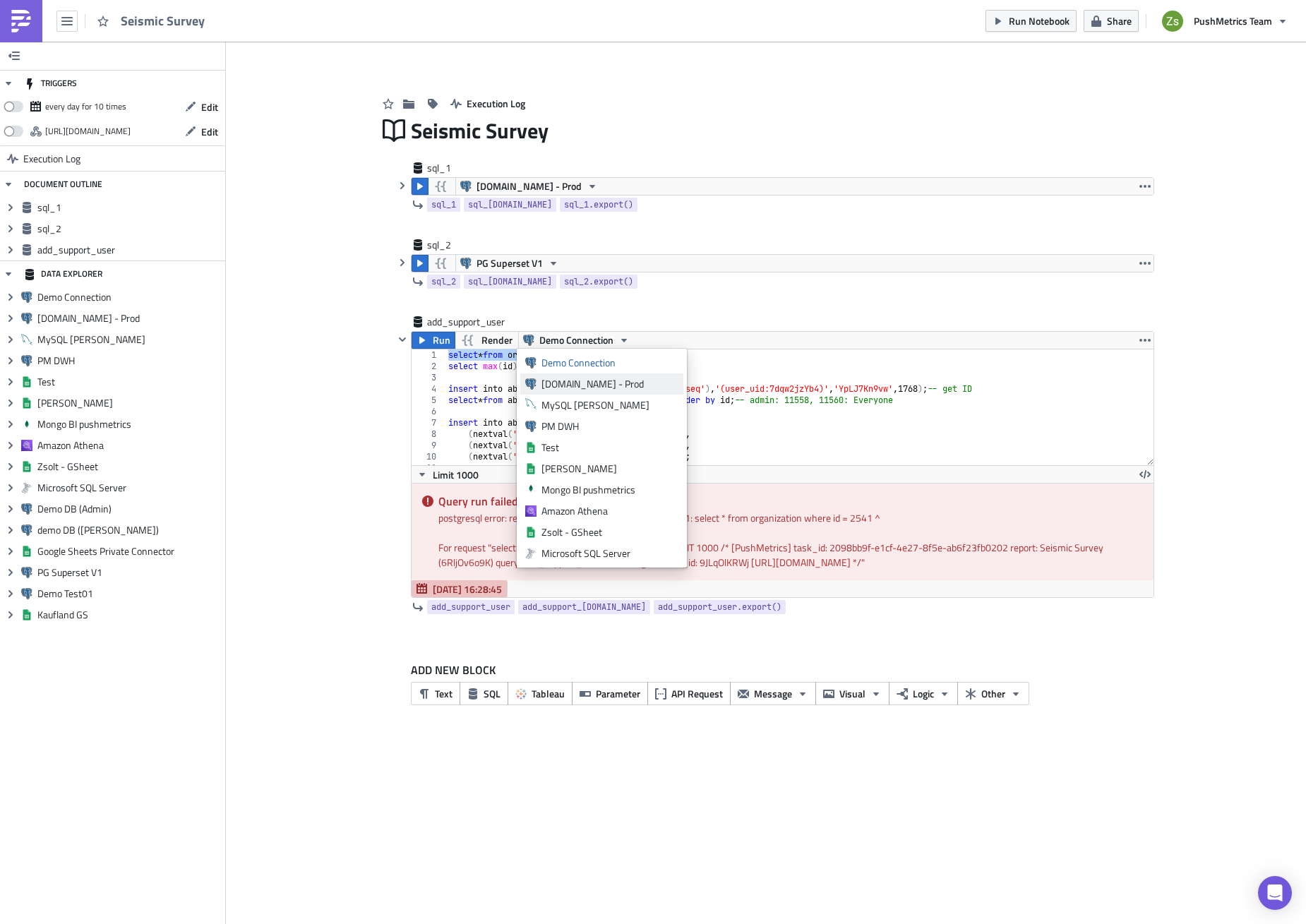
click at [567, 378] on div "[DOMAIN_NAME] - Prod" at bounding box center [610, 384] width 137 height 14
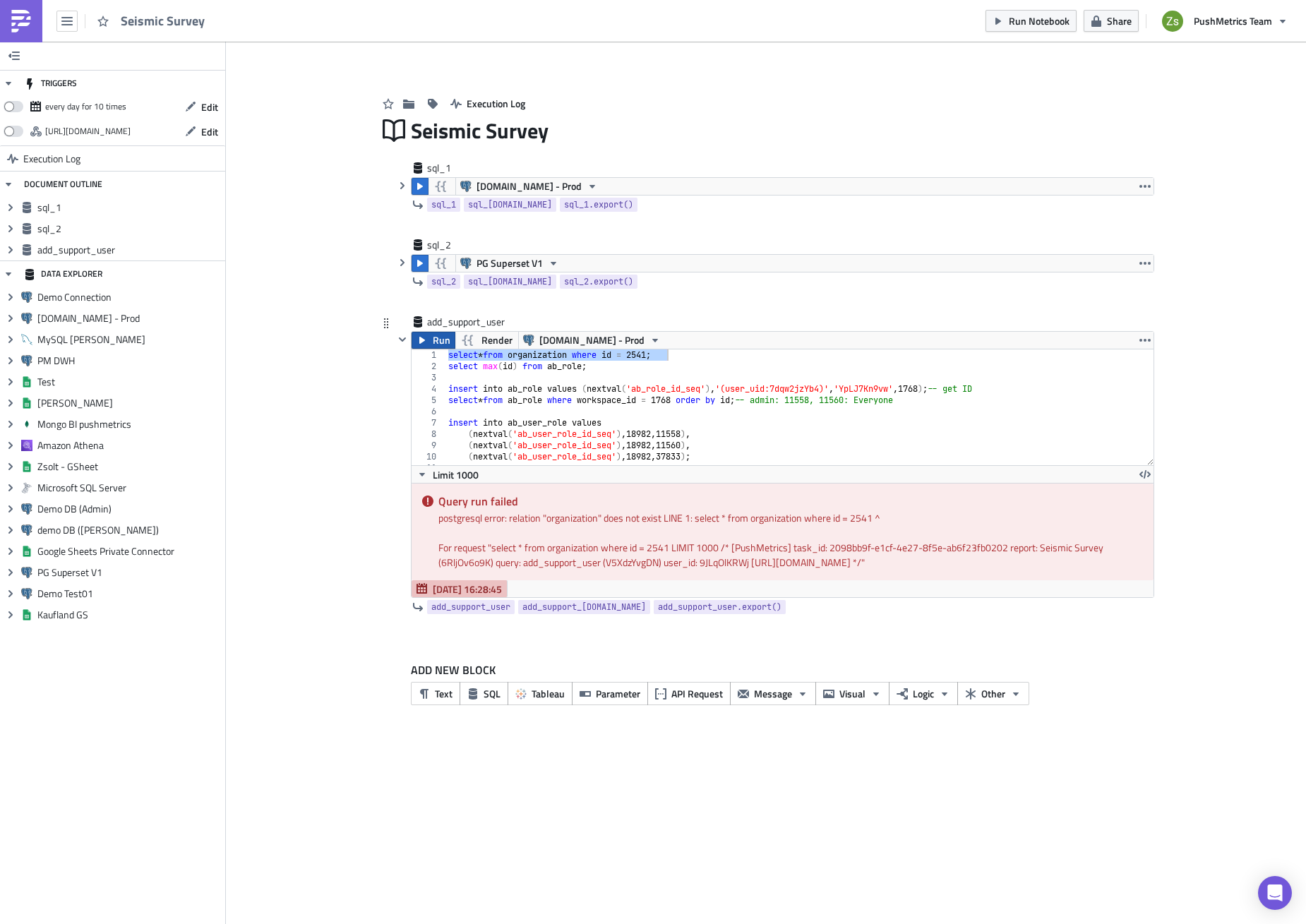
click at [430, 338] on button "Run" at bounding box center [434, 340] width 44 height 17
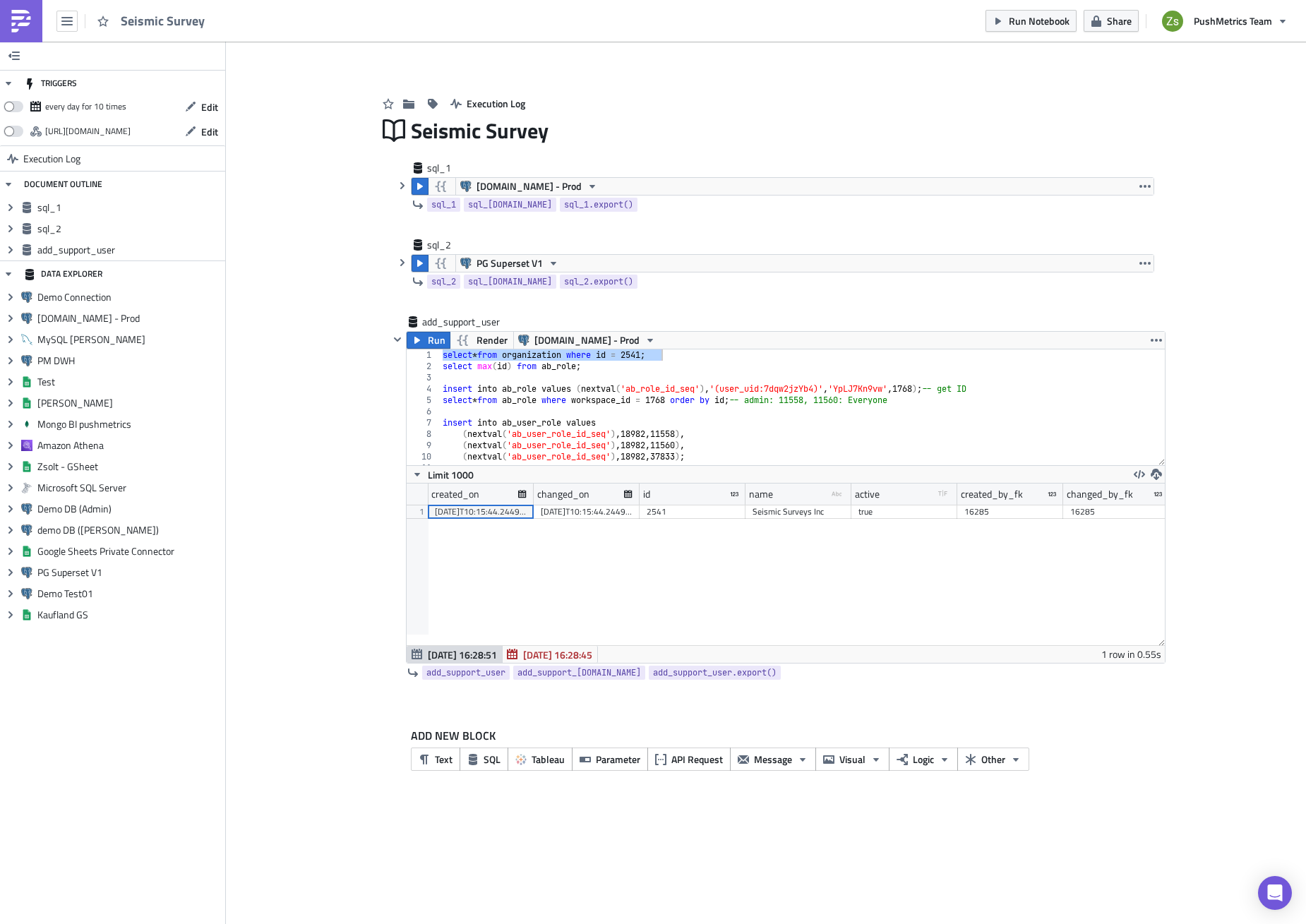
scroll to position [161, 758]
click at [562, 370] on div "select * from organization where id = 2541 ; select max ( id ) from ab_role ; i…" at bounding box center [797, 419] width 714 height 139
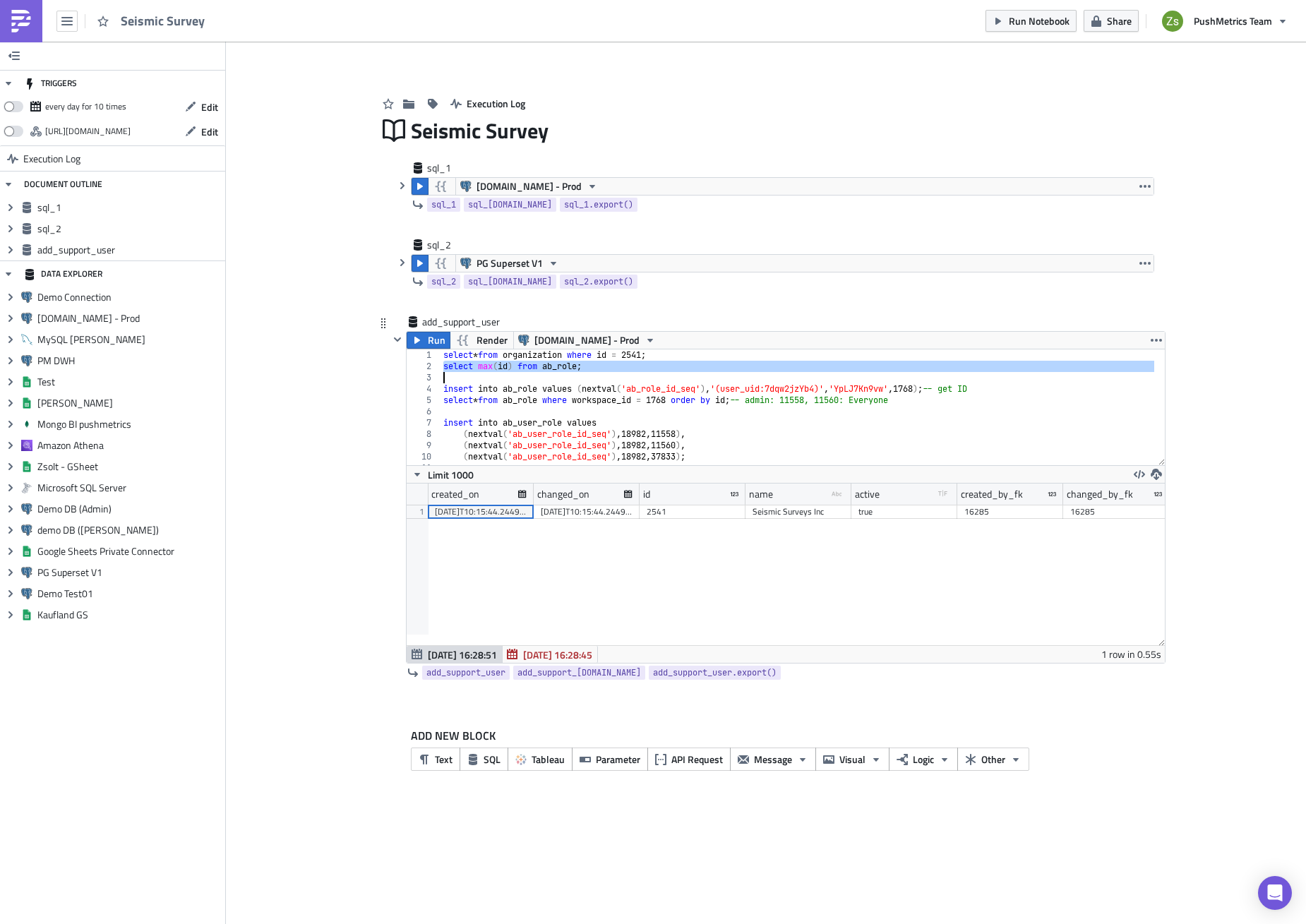
click at [562, 370] on div "select * from organization where id = 2541 ; select max ( id ) from ab_role ; i…" at bounding box center [797, 419] width 714 height 139
click at [425, 341] on button "Run" at bounding box center [429, 340] width 44 height 17
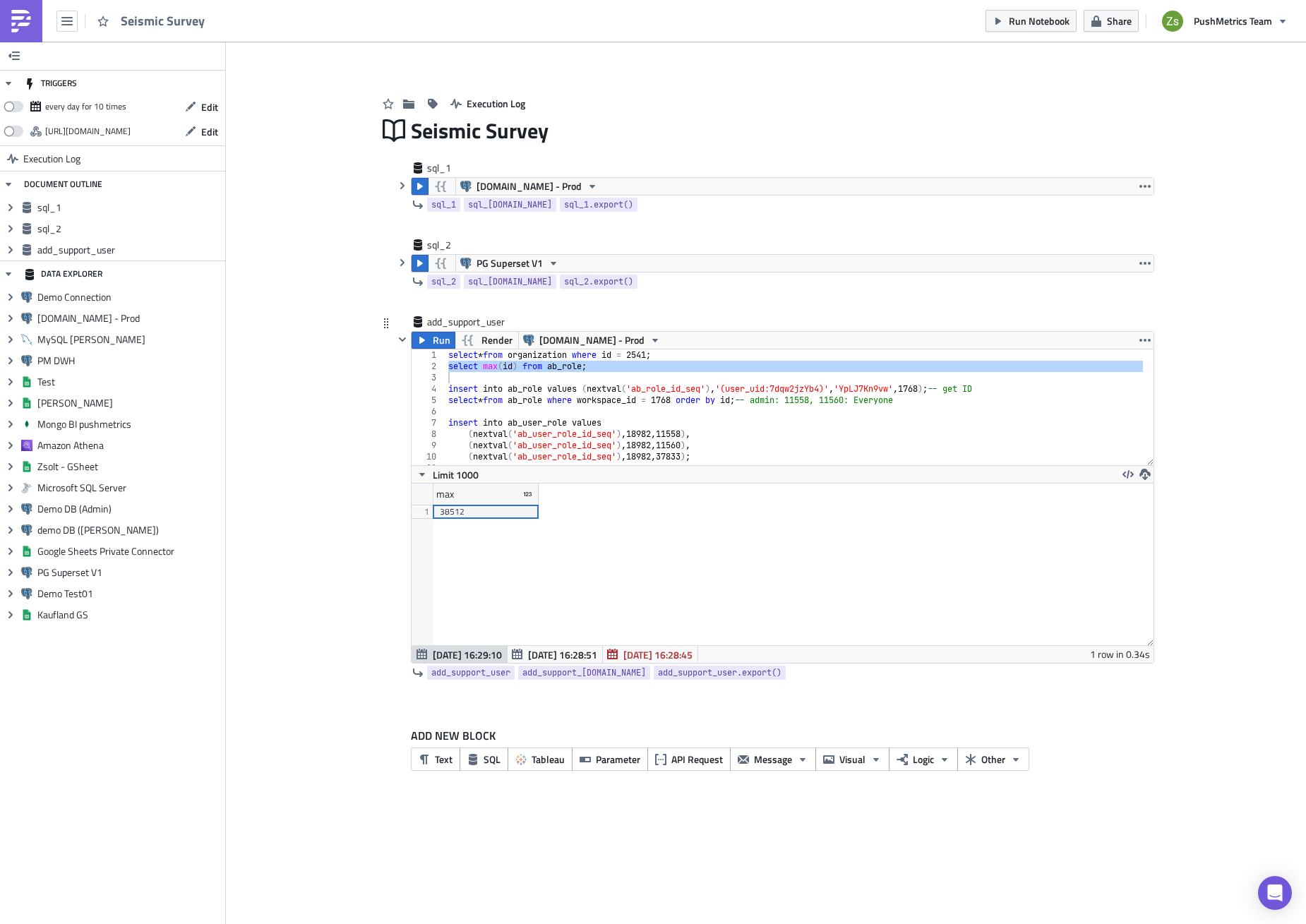
scroll to position [161, 741]
click at [504, 513] on div "38512" at bounding box center [486, 511] width 92 height 14
click at [494, 509] on div "38512" at bounding box center [486, 511] width 92 height 14
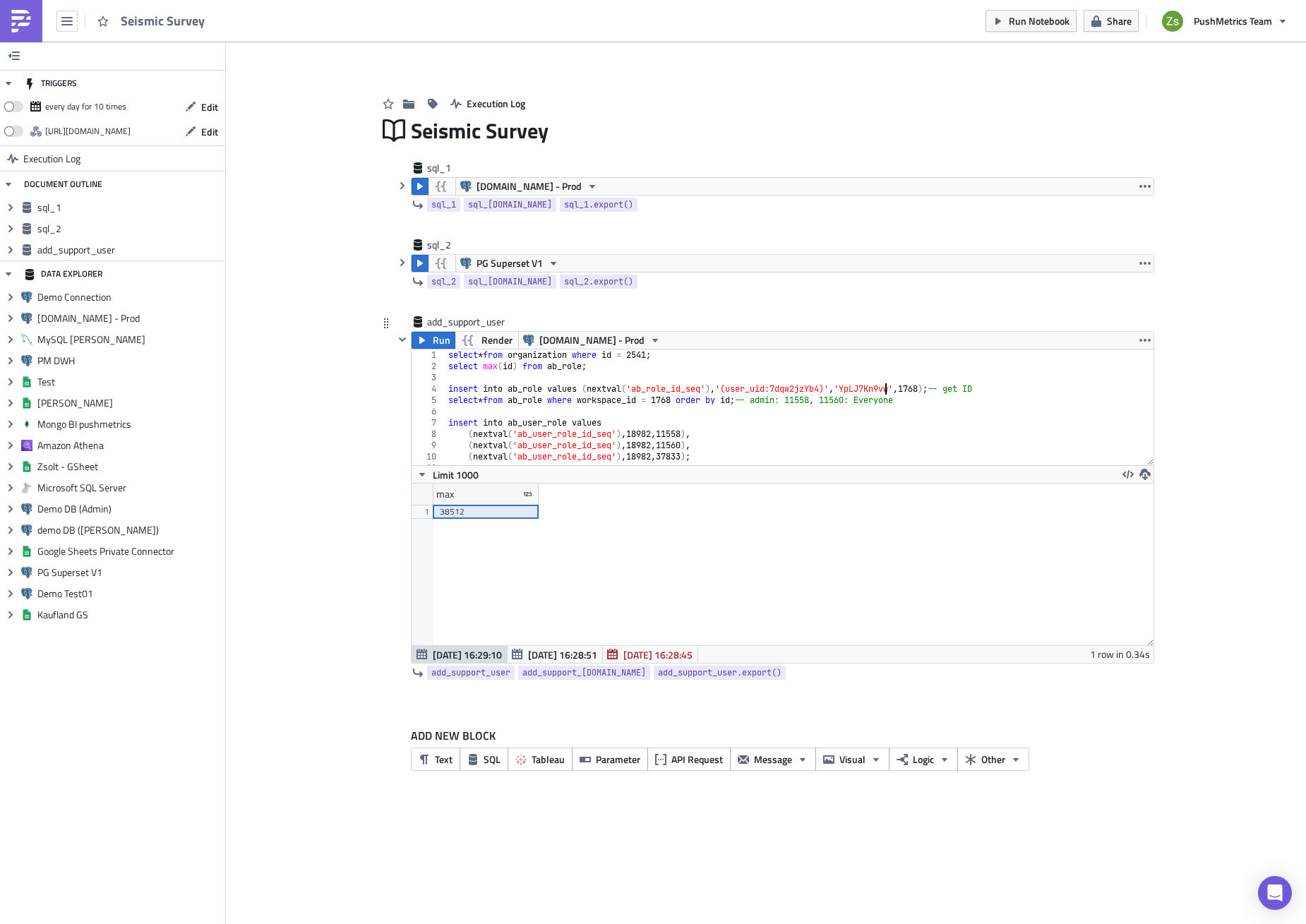
click at [885, 385] on div "select * from organization where id = 2541 ; select max ( id ) from ab_role ; i…" at bounding box center [795, 419] width 698 height 139
paste textarea "gBN7aZzql7"
click at [933, 388] on div "select * from organization where id = 2541 ; select max ( id ) from ab_role ; i…" at bounding box center [795, 419] width 698 height 139
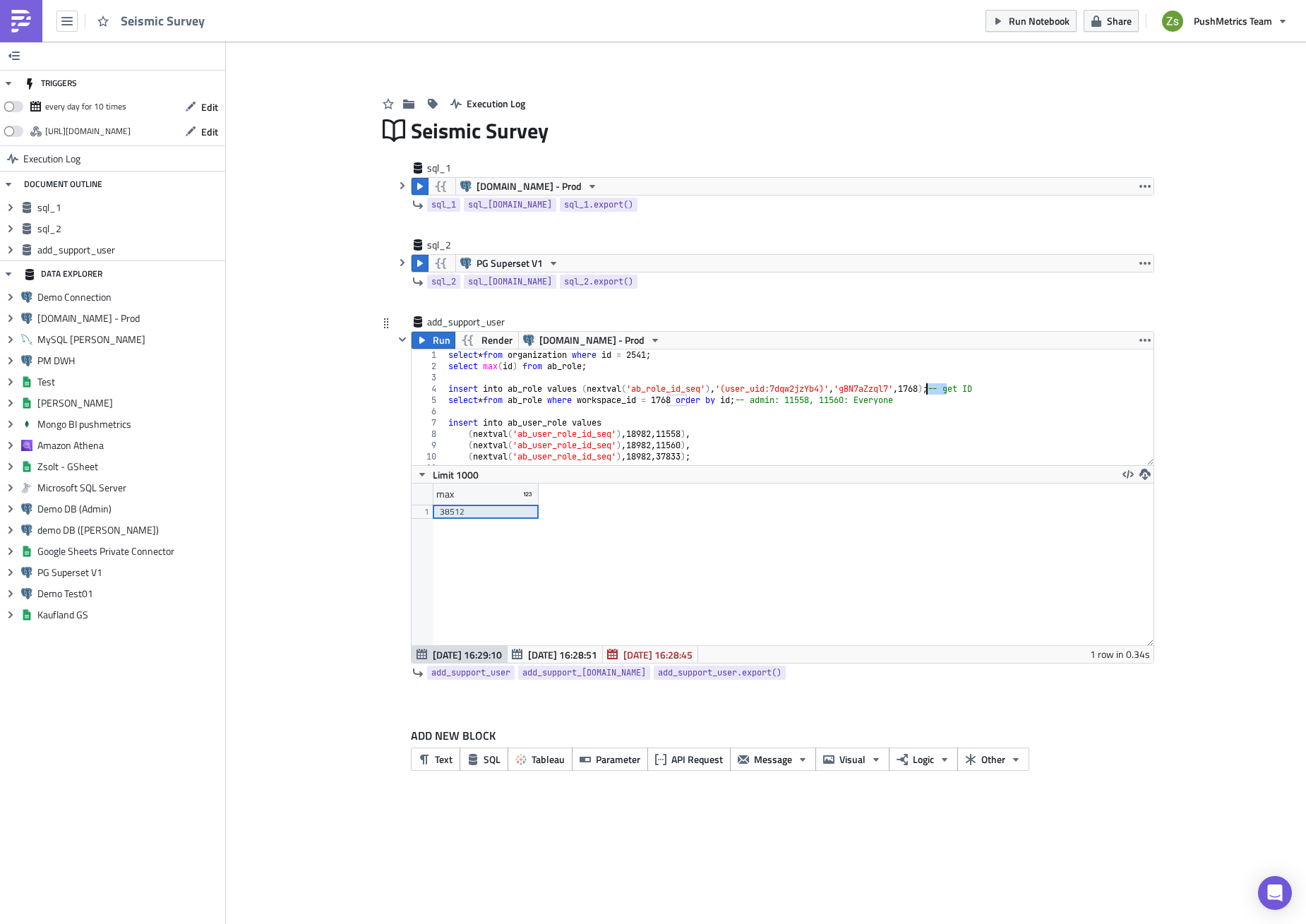
click at [651, 359] on div "select * from organization where id = 2541 ; select max ( id ) from ab_role ; i…" at bounding box center [795, 419] width 698 height 139
click at [931, 385] on div "select * from organization where id = 2541 ; select max ( id ) from ab_role ; i…" at bounding box center [795, 419] width 698 height 139
paste textarea "2541"
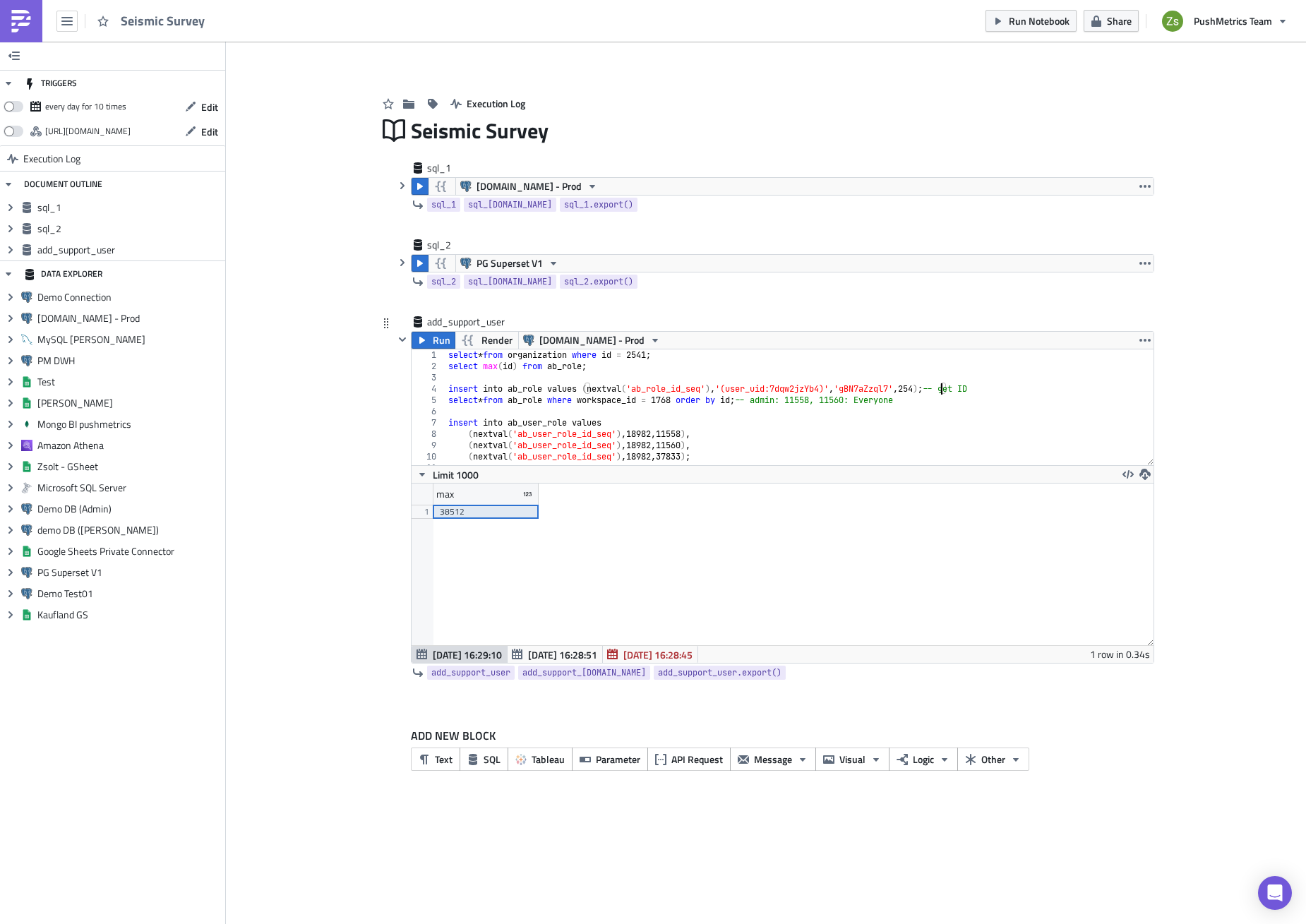
scroll to position [0, 42]
type textarea "insert into ab_role values (nextval('ab_role_id_seq'), '(user_uid:7dqw2jzYb4)',…"
click at [400, 191] on icon "button" at bounding box center [403, 186] width 11 height 11
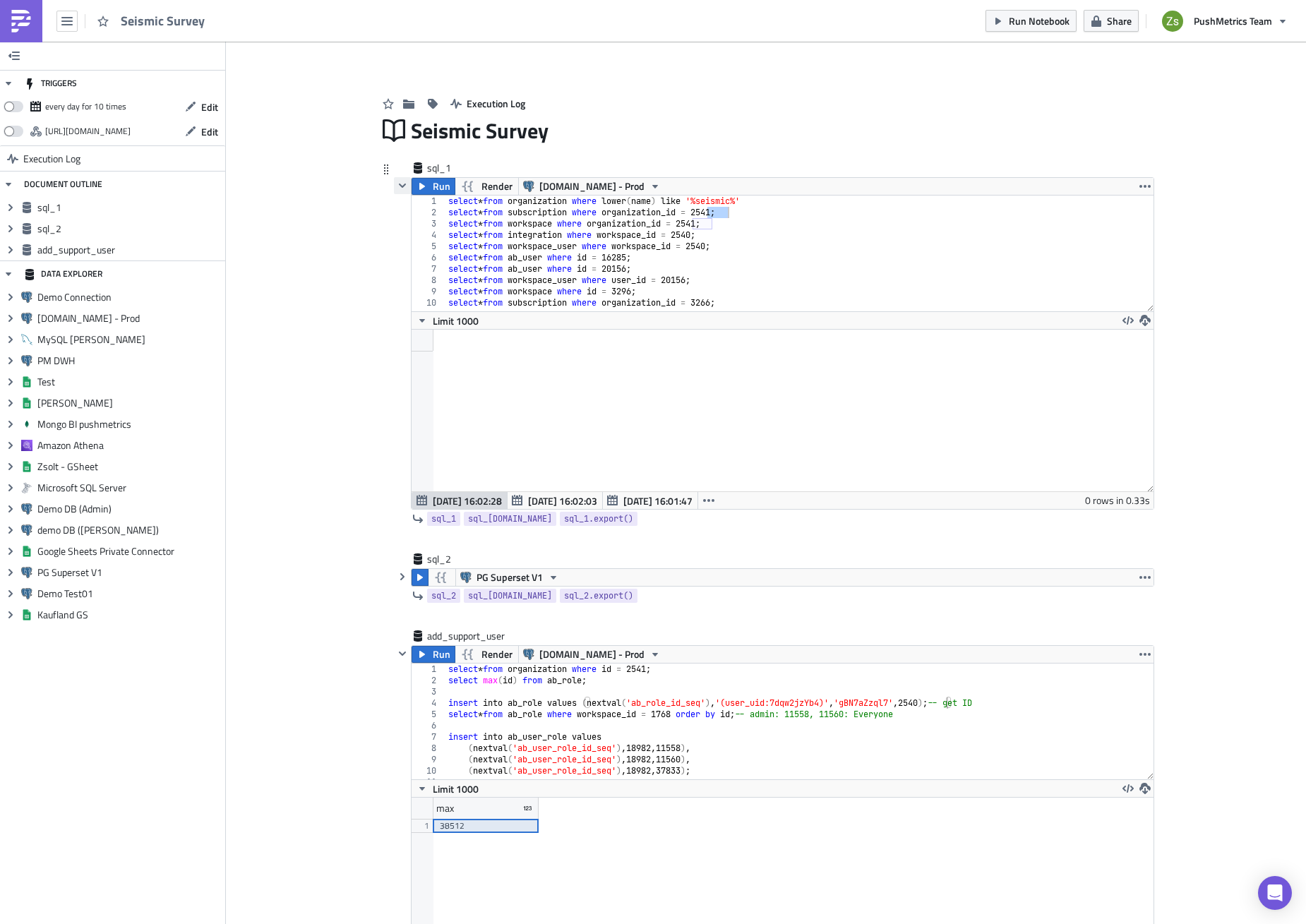
click at [400, 191] on icon "button" at bounding box center [403, 186] width 11 height 11
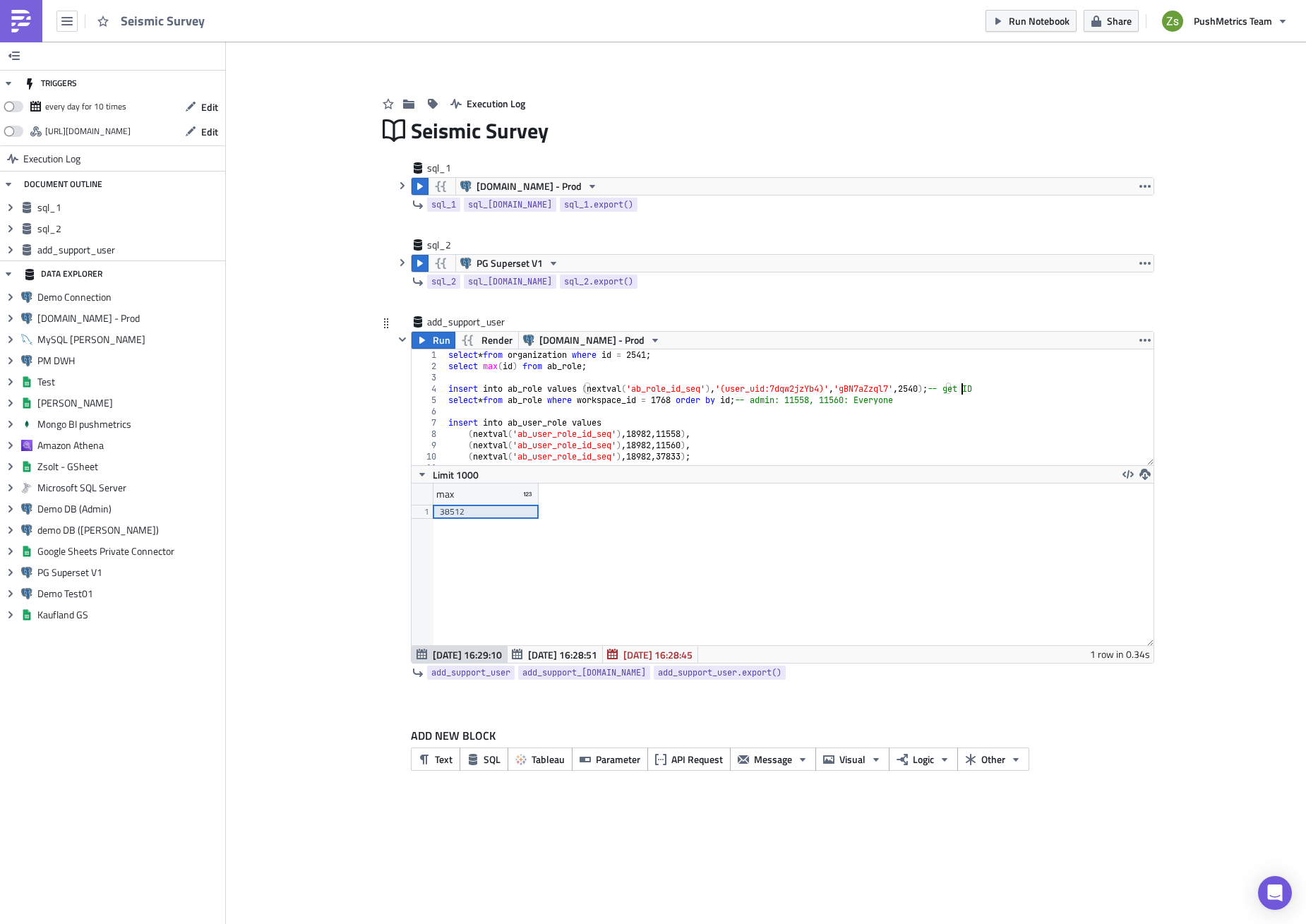
click at [961, 383] on div "select * from organization where id = 2541 ; select max ( id ) from ab_role ; i…" at bounding box center [795, 419] width 698 height 139
click at [1069, 388] on div "select * from organization where id = 2541 ; select max ( id ) from ab_role ; i…" at bounding box center [795, 419] width 698 height 139
paste textarea "38512"
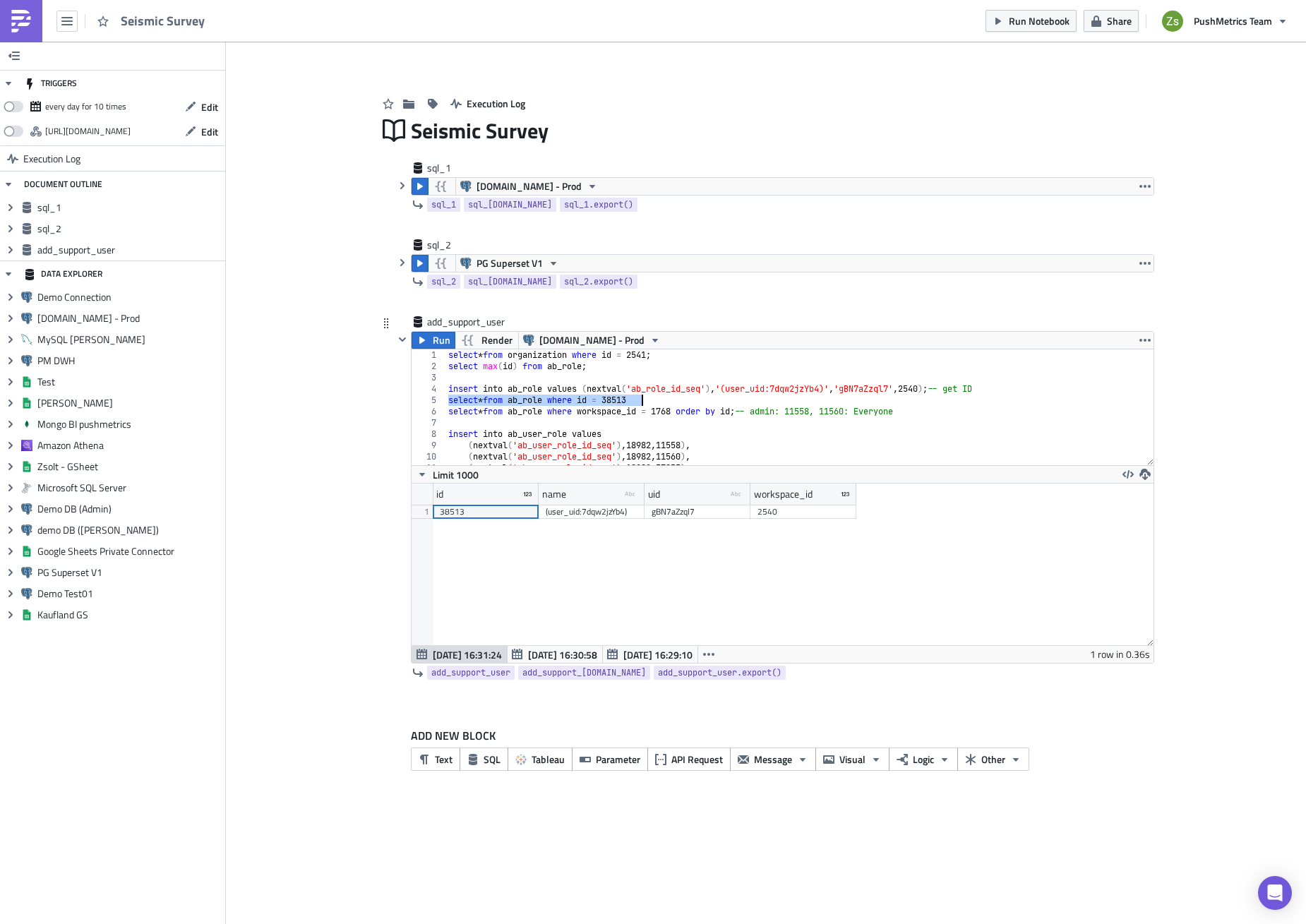
scroll to position [161, 741]
click at [672, 406] on div "select * from organization where id = 2541 ; select max ( id ) from ab_role ; i…" at bounding box center [795, 419] width 698 height 139
click at [493, 513] on div "38513" at bounding box center [486, 511] width 92 height 14
click at [691, 398] on div "select * from organization where id = 2541 ; select max ( id ) from ab_role ; i…" at bounding box center [795, 419] width 698 height 139
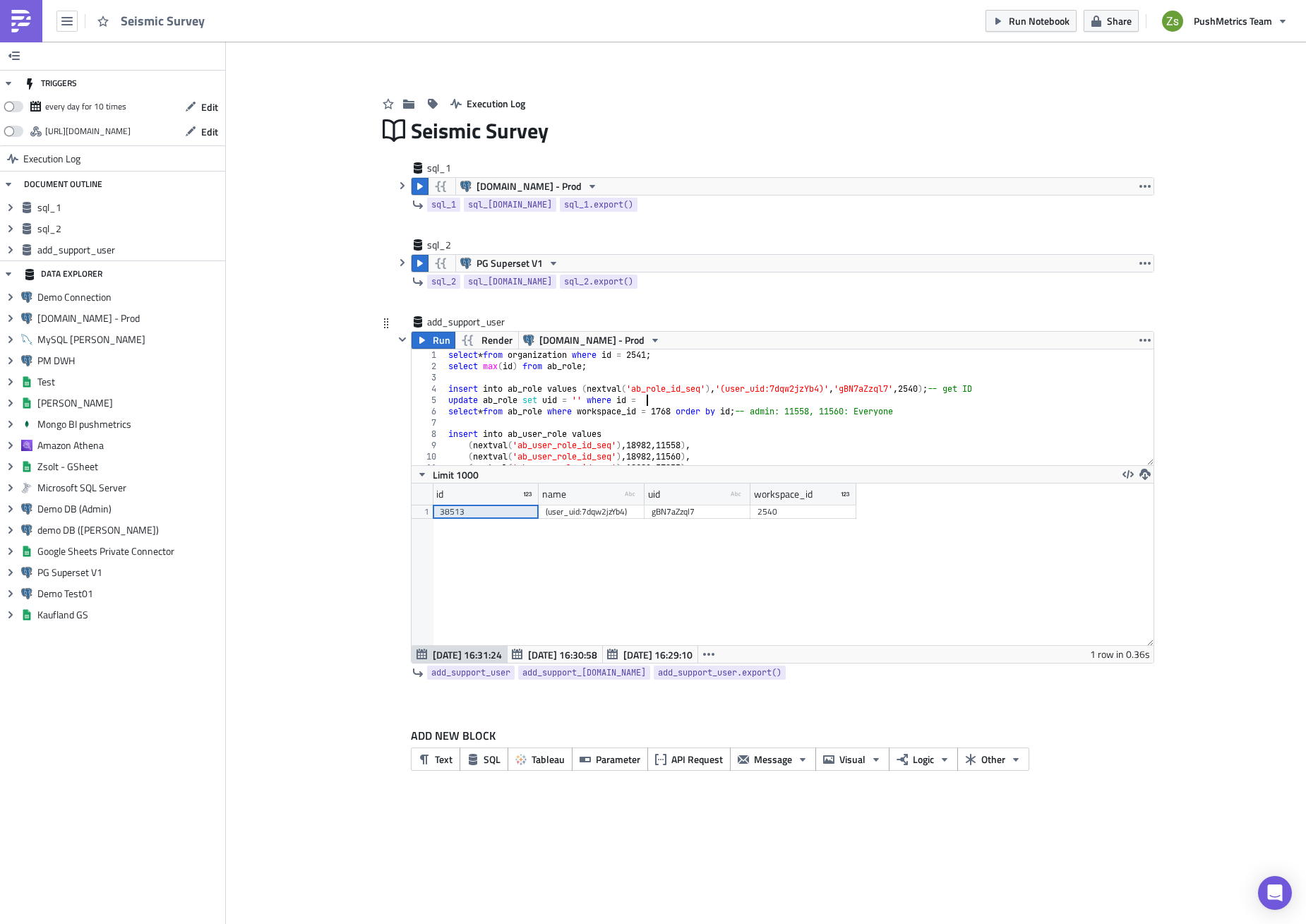
paste textarea "38513"
click at [578, 402] on div "select * from organization where id = 2541 ; select max ( id ) from ab_role ; i…" at bounding box center [795, 419] width 698 height 139
paste textarea "GmKeVWvN60"
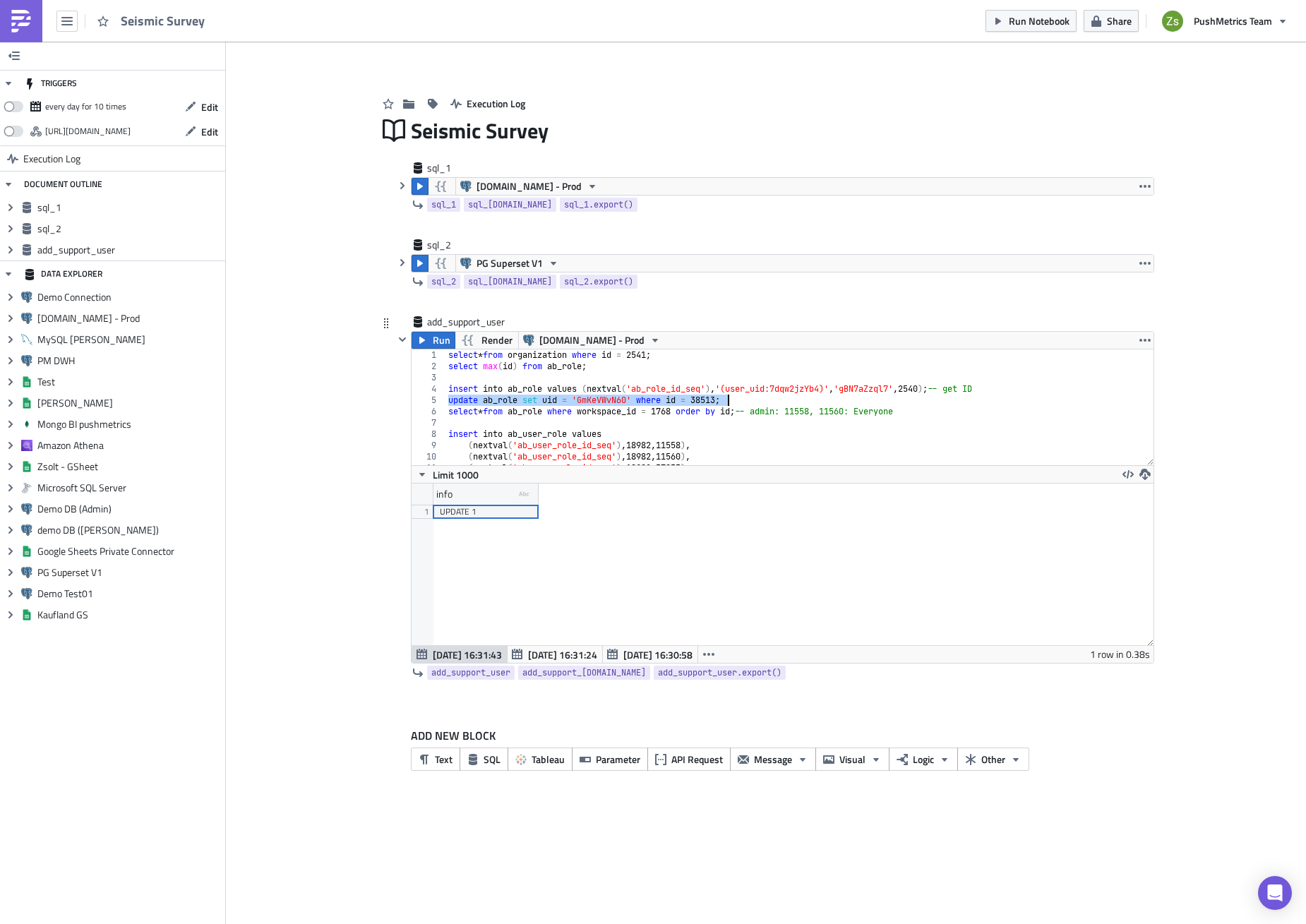
click at [755, 403] on div "select * from organization where id = 2541 ; select max ( id ) from ab_role ; i…" at bounding box center [795, 407] width 698 height 116
click at [623, 398] on div "select * from organization where id = 2541 ; select max ( id ) from ab_role ; i…" at bounding box center [795, 419] width 698 height 139
click at [884, 387] on div "select * from organization where id = 2541 ; select max ( id ) from ab_role ; i…" at bounding box center [795, 419] width 698 height 139
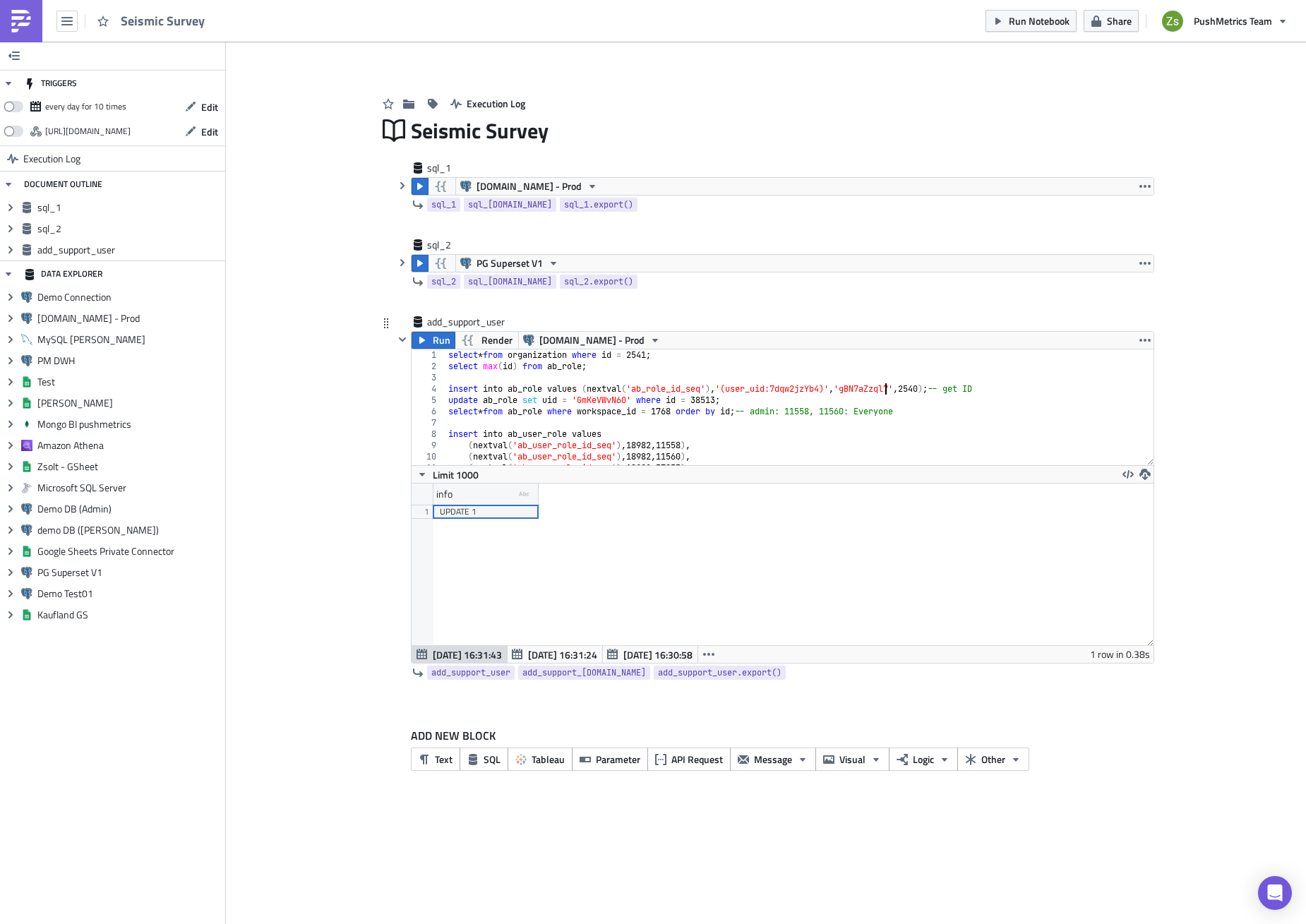
paste textarea "GmKeVWvN60"
click at [889, 403] on div "select * from organization where id = 2541 ; select max ( id ) from ab_role ; i…" at bounding box center [795, 419] width 698 height 139
type textarea "update ab_role set uid = 'GmKeVWvN60' where id = 38513;"
click at [943, 389] on div "select * from organization where id = 2541 ; select max ( id ) from ab_role ; i…" at bounding box center [795, 419] width 698 height 139
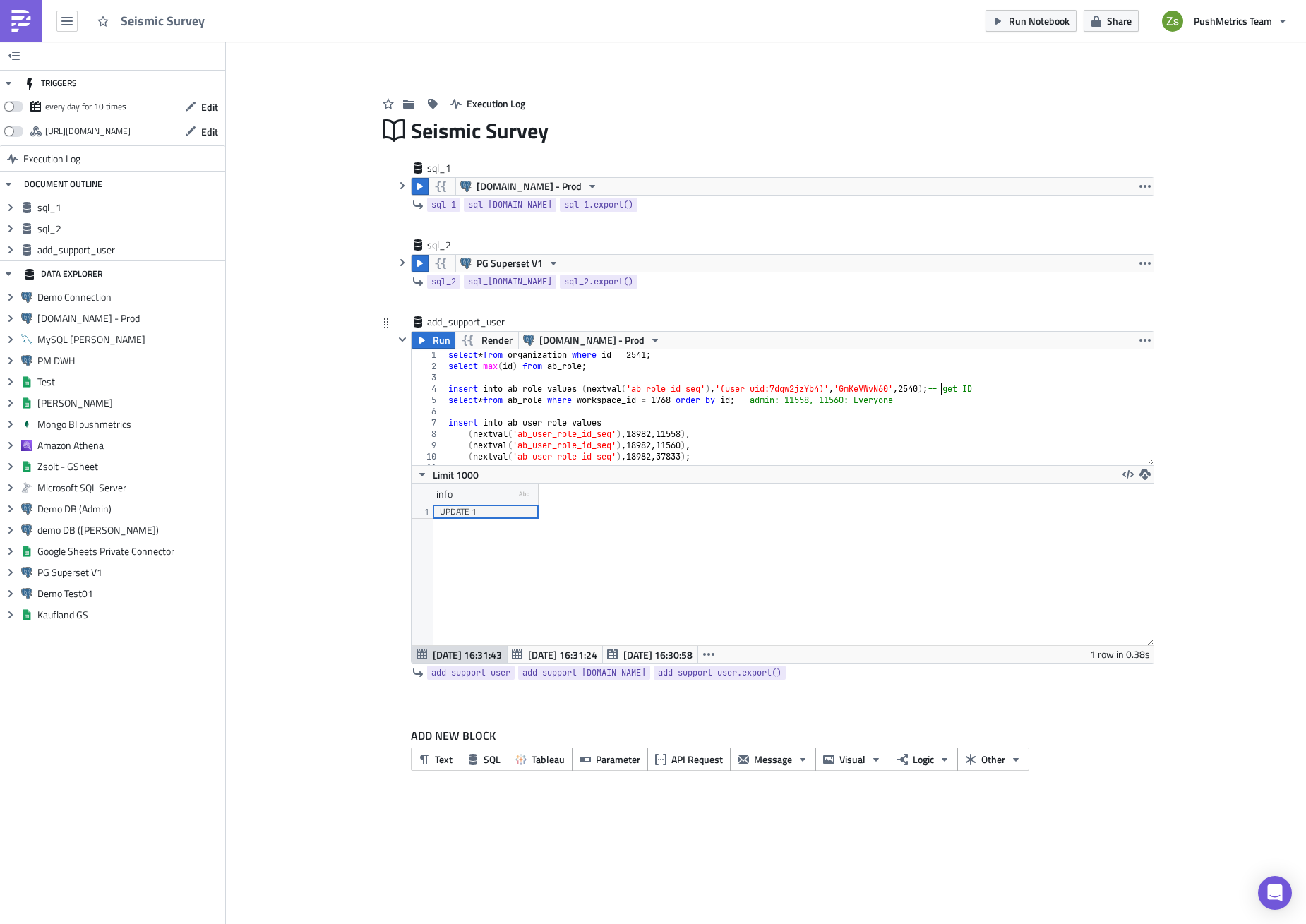
click at [943, 389] on div "select * from organization where id = 2541 ; select max ( id ) from ab_role ; i…" at bounding box center [795, 419] width 698 height 139
click at [675, 399] on div "select * from organization where id = 2541 ; select max ( id ) from ab_role ; i…" at bounding box center [795, 419] width 698 height 139
paste textarea "2540"
click at [675, 399] on div "select * from organization where id = 2541 ; select max ( id ) from ab_role ; i…" at bounding box center [795, 419] width 698 height 139
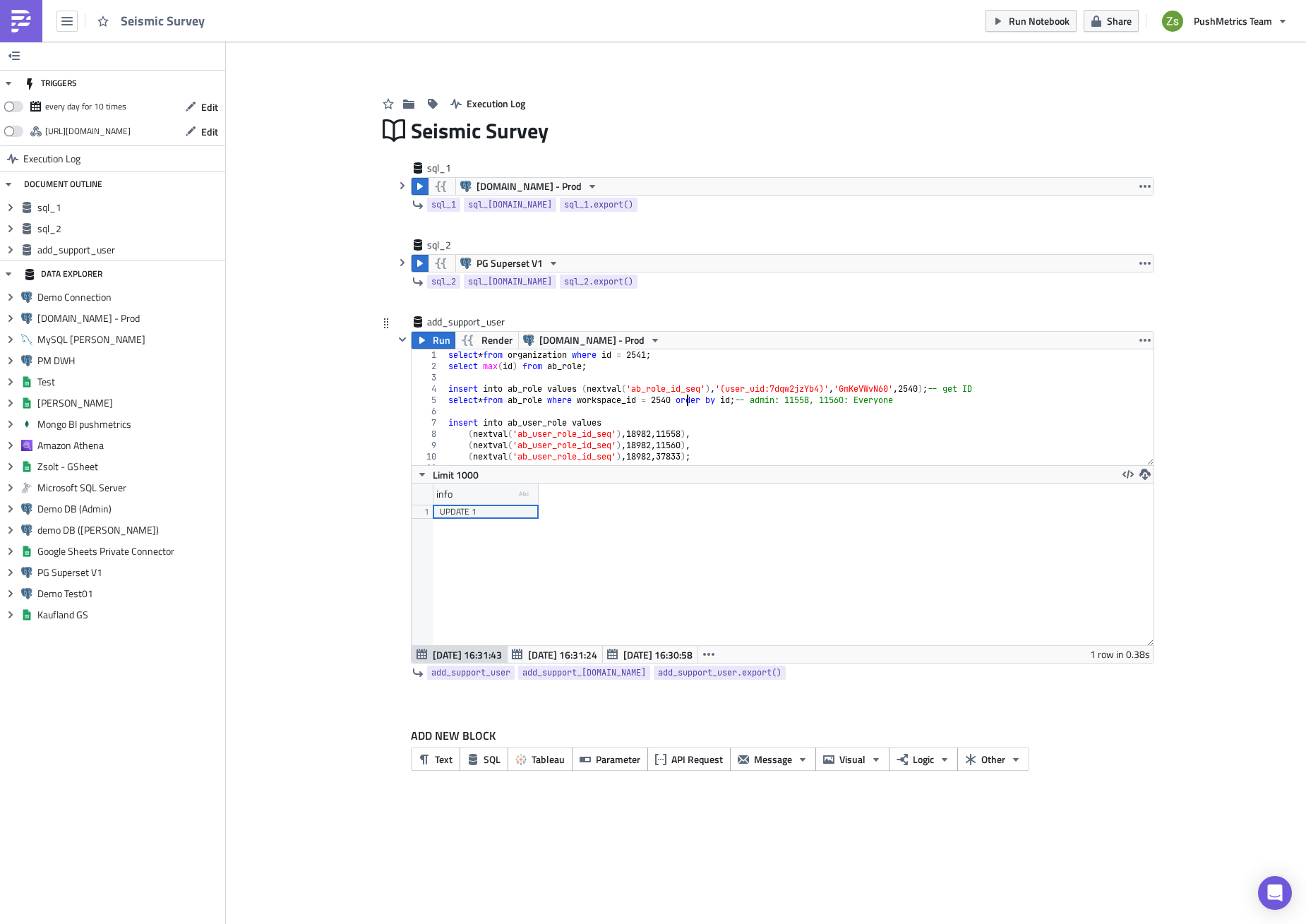
click at [675, 399] on div "select * from organization where id = 2541 ; select max ( id ) from ab_role ; i…" at bounding box center [795, 419] width 698 height 139
click at [430, 339] on button "Run" at bounding box center [434, 340] width 44 height 17
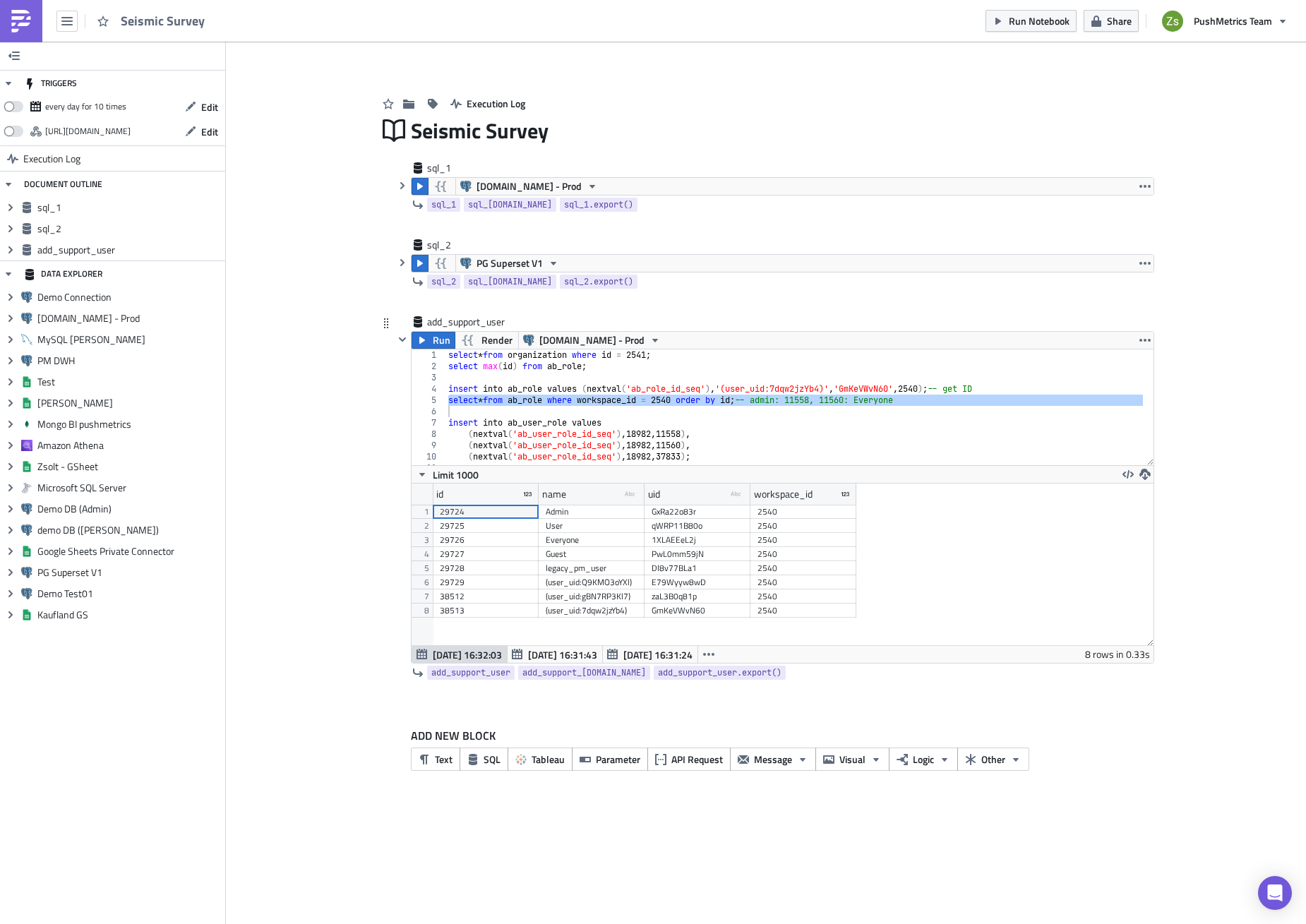
scroll to position [161, 741]
click at [579, 514] on div "Admin" at bounding box center [592, 511] width 92 height 14
click at [505, 508] on div "29724" at bounding box center [486, 511] width 92 height 14
click at [825, 398] on div "select * from organization where id = 2541 ; select max ( id ) from ab_role ; i…" at bounding box center [795, 407] width 698 height 116
click at [825, 398] on div "select * from organization where id = 2541 ; select max ( id ) from ab_role ; i…" at bounding box center [795, 419] width 698 height 139
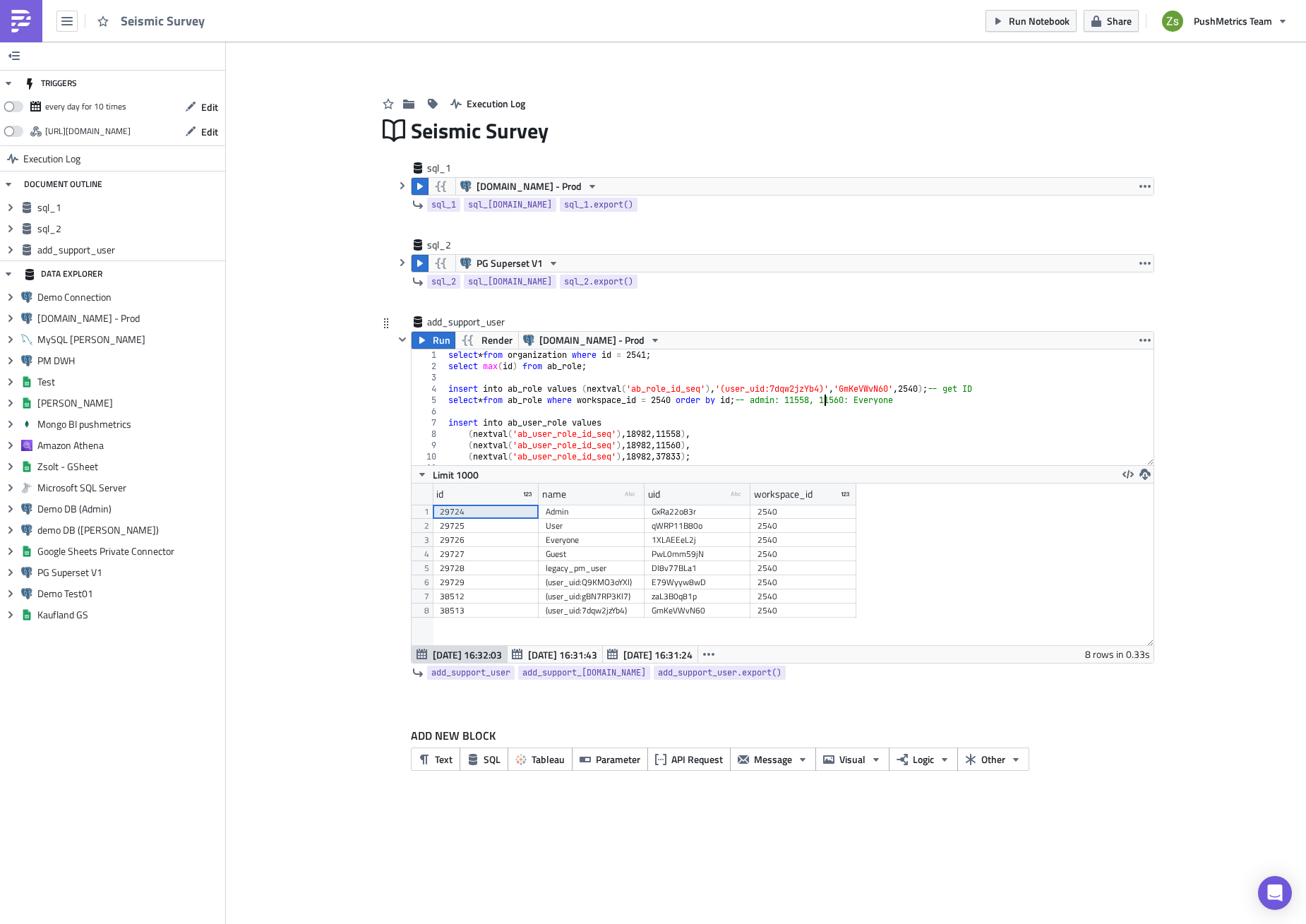
paste textarea "29724"
click at [482, 541] on div "29726" at bounding box center [486, 539] width 92 height 14
click at [893, 399] on div "select * from organization where id = 2541 ; select max ( id ) from ab_role ; i…" at bounding box center [795, 419] width 698 height 139
click at [851, 399] on div "select * from organization where id = 2541 ; select max ( id ) from ab_role ; i…" at bounding box center [795, 419] width 698 height 139
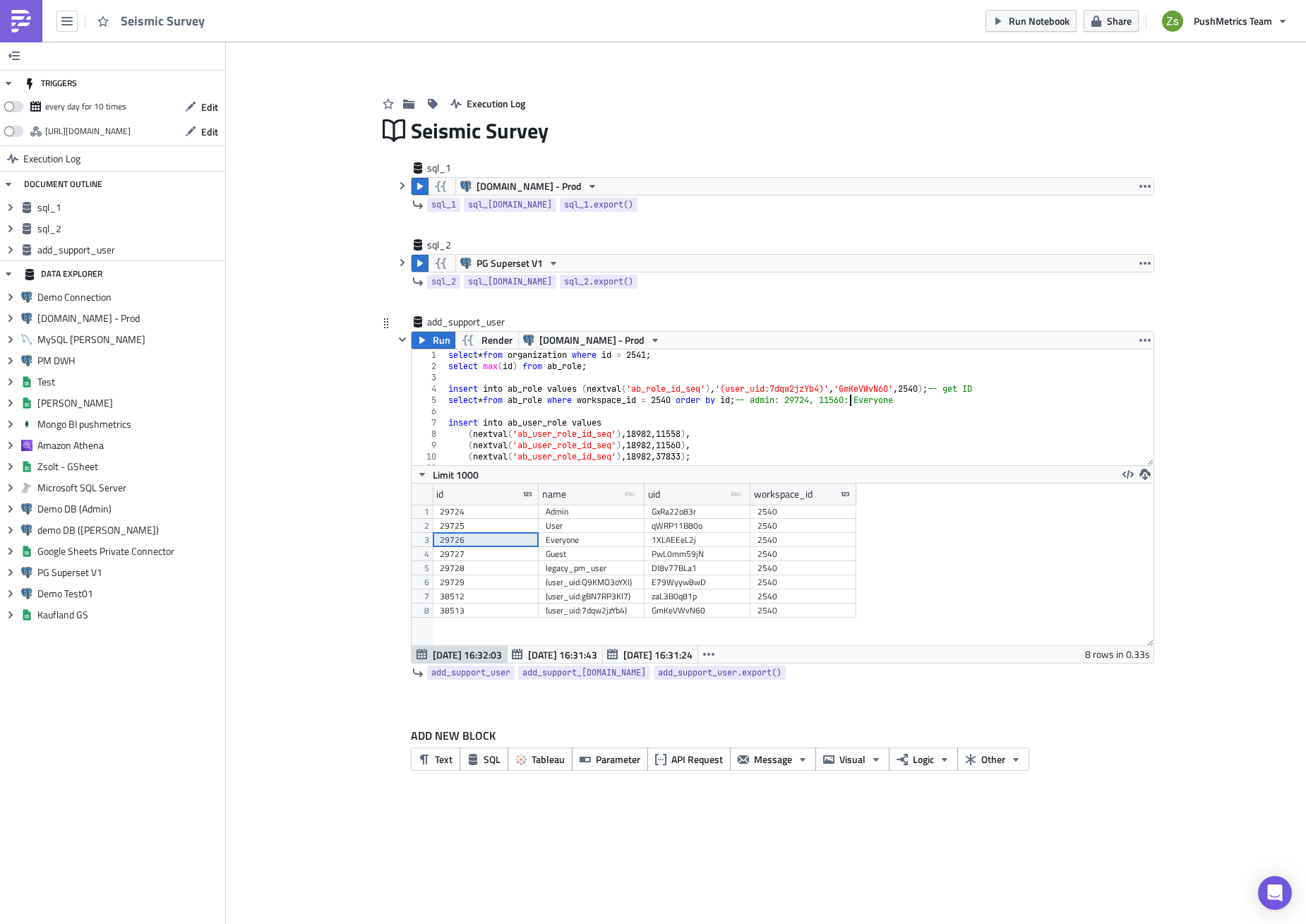
click at [851, 399] on div "select * from organization where id = 2541 ; select max ( id ) from ab_role ; i…" at bounding box center [795, 419] width 698 height 139
paste textarea "29726"
click at [823, 400] on div "select * from organization where id = 2541 ; select max ( id ) from ab_role ; i…" at bounding box center [795, 419] width 698 height 139
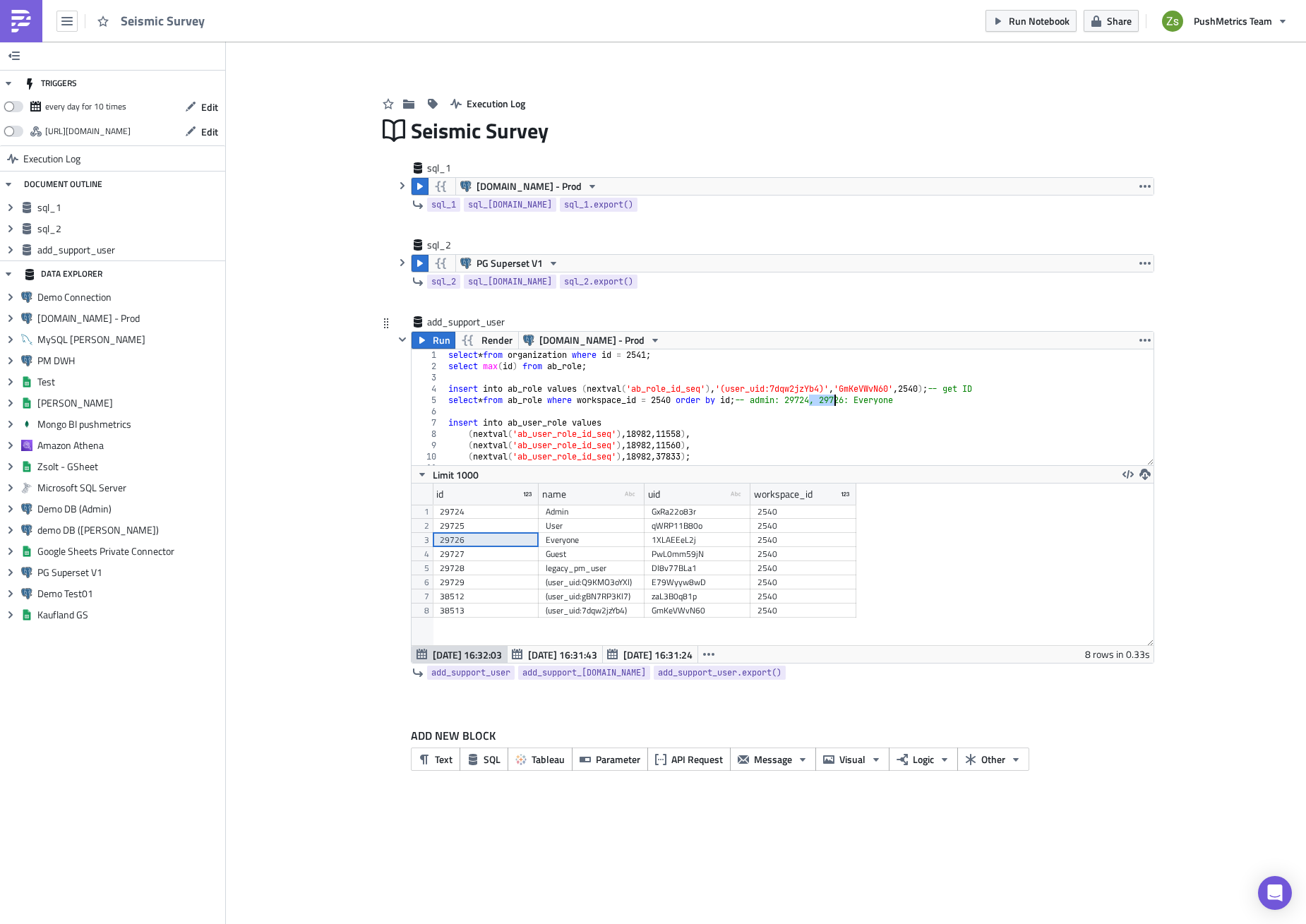
click at [688, 433] on div "select * from organization where id = 2541 ; select max ( id ) from ab_role ; i…" at bounding box center [795, 419] width 698 height 139
paste textarea "29724"
click at [849, 400] on div "select * from organization where id = 2541 ; select max ( id ) from ab_role ; i…" at bounding box center [795, 419] width 698 height 139
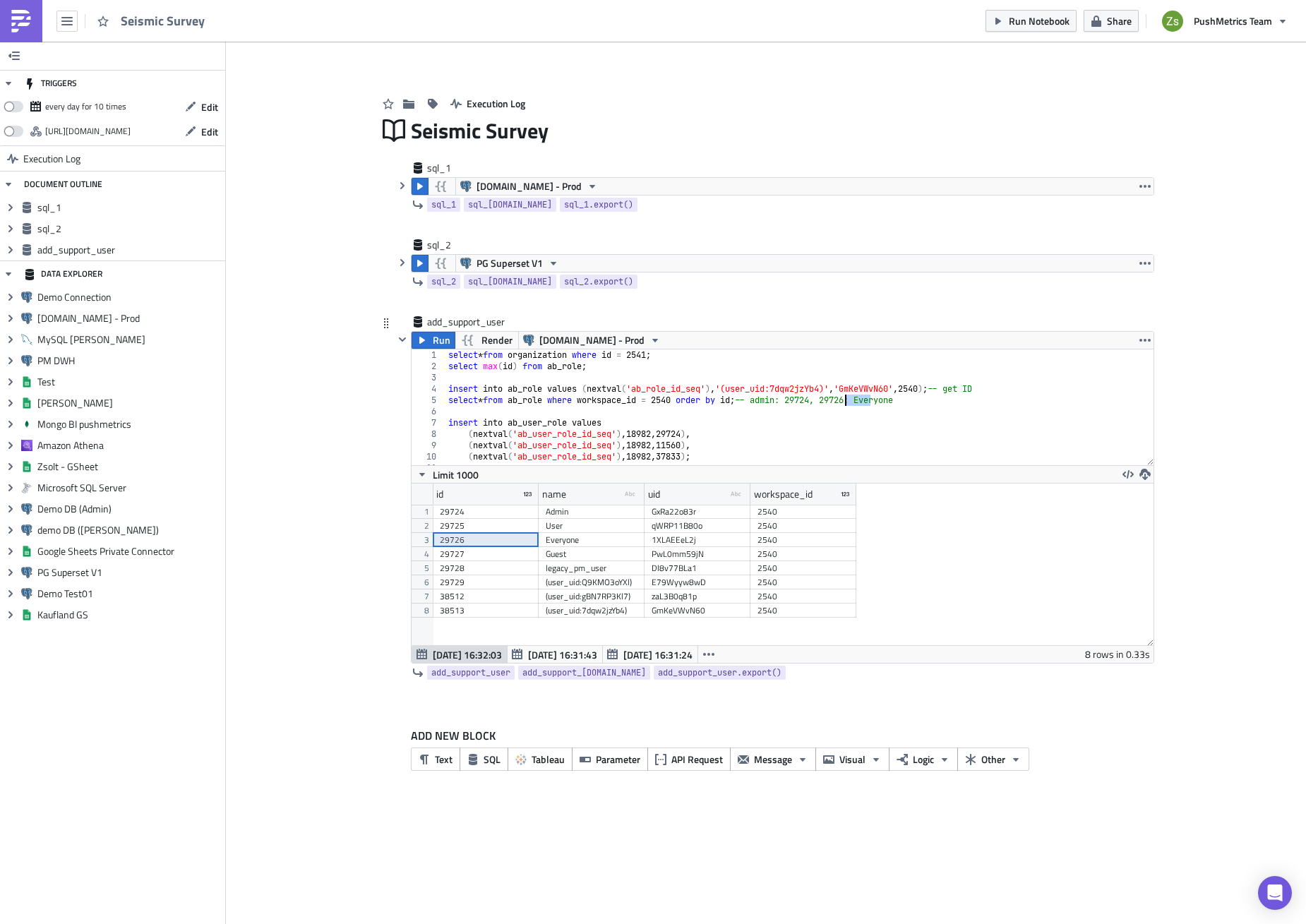
click at [686, 445] on div "select * from organization where id = 2541 ; select max ( id ) from ab_role ; i…" at bounding box center [795, 419] width 698 height 139
paste textarea "29726"
click at [504, 614] on div "38513" at bounding box center [486, 610] width 92 height 14
click at [690, 457] on div "select * from organization where id = 2541 ; select max ( id ) from ab_role ; i…" at bounding box center [795, 419] width 698 height 139
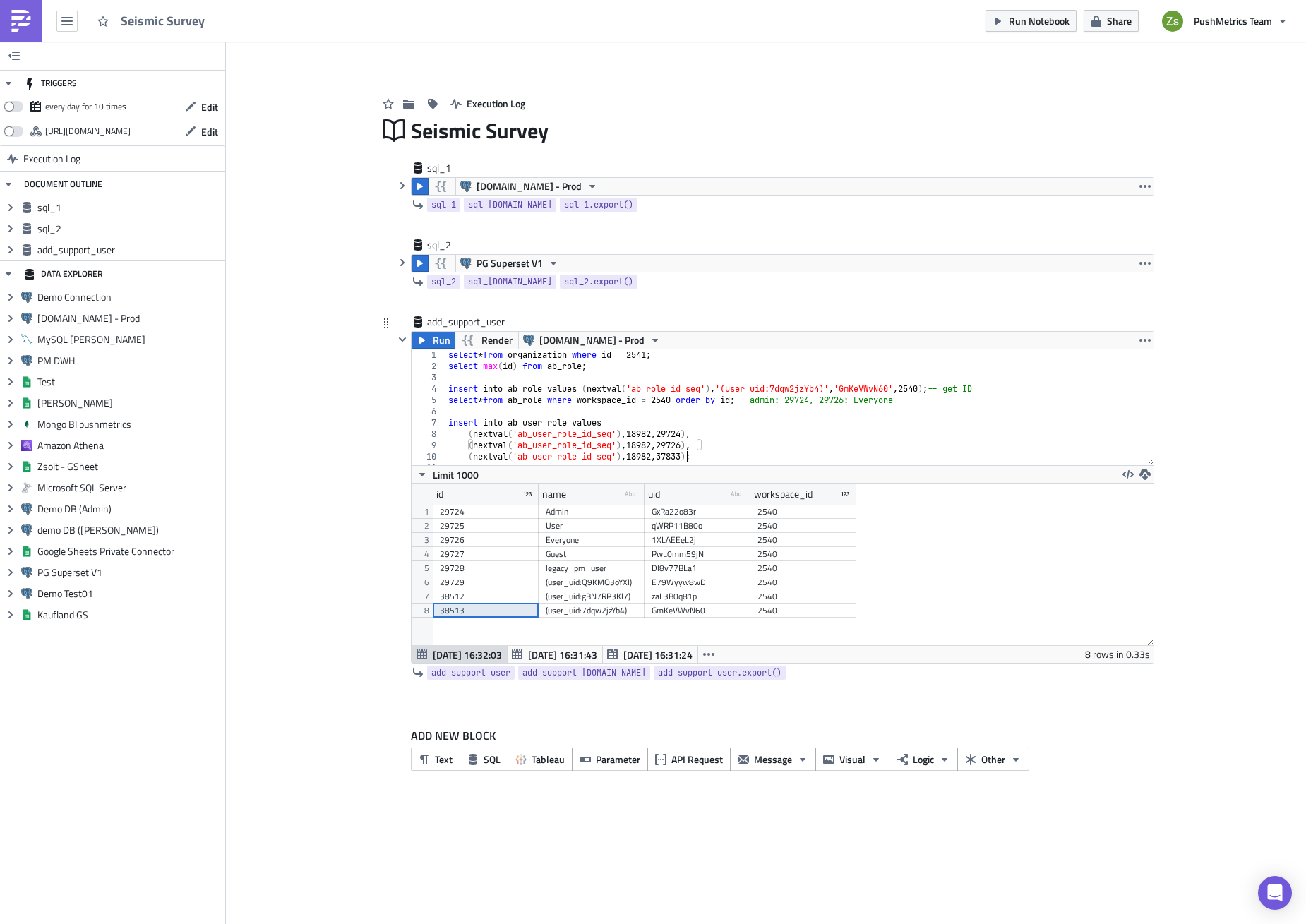
click at [690, 457] on div "select * from organization where id = 2541 ; select max ( id ) from ab_role ; i…" at bounding box center [795, 419] width 698 height 139
paste textarea "851"
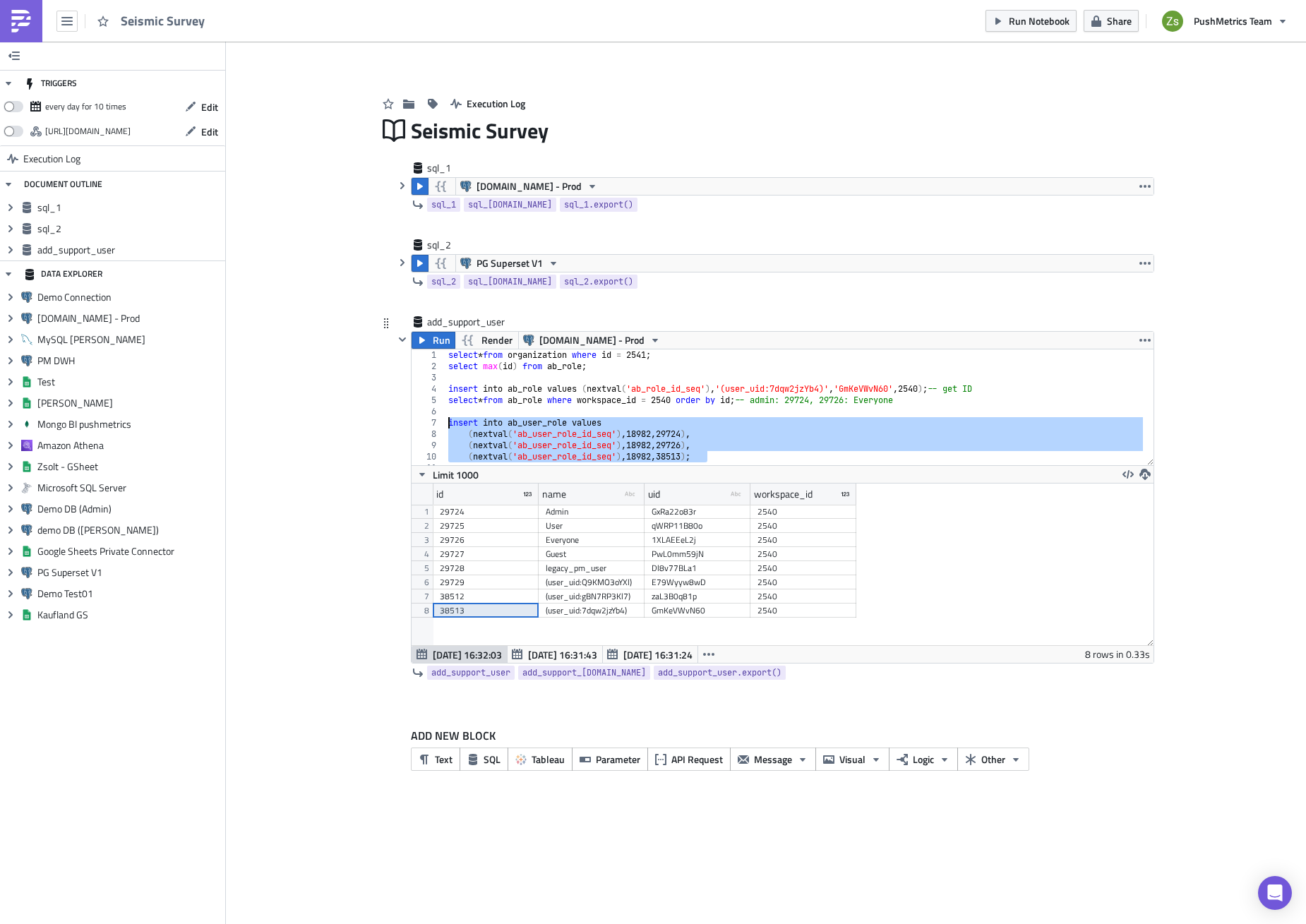
drag, startPoint x: 725, startPoint y: 459, endPoint x: 438, endPoint y: 425, distance: 289.0
click at [438, 425] on div "(nextval('ab_user_role_id_seq'), 18982, 38513); 1 2 3 4 5 6 7 8 9 10 11 12 sele…" at bounding box center [783, 407] width 742 height 116
click at [434, 336] on span "Run" at bounding box center [442, 340] width 18 height 17
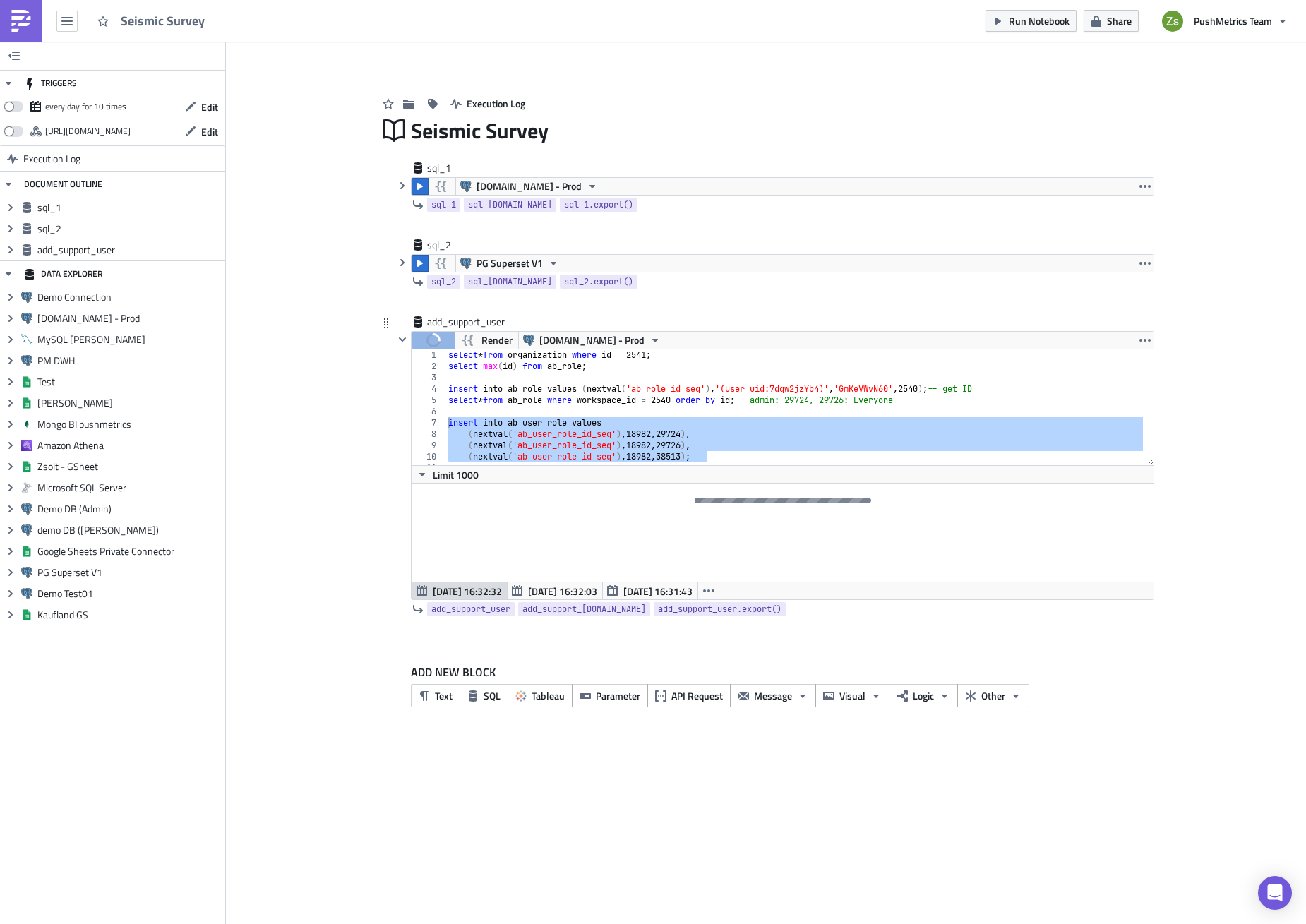
click at [660, 356] on div "select * from organization where id = 2541 ; select max ( id ) from ab_role ; i…" at bounding box center [795, 419] width 698 height 139
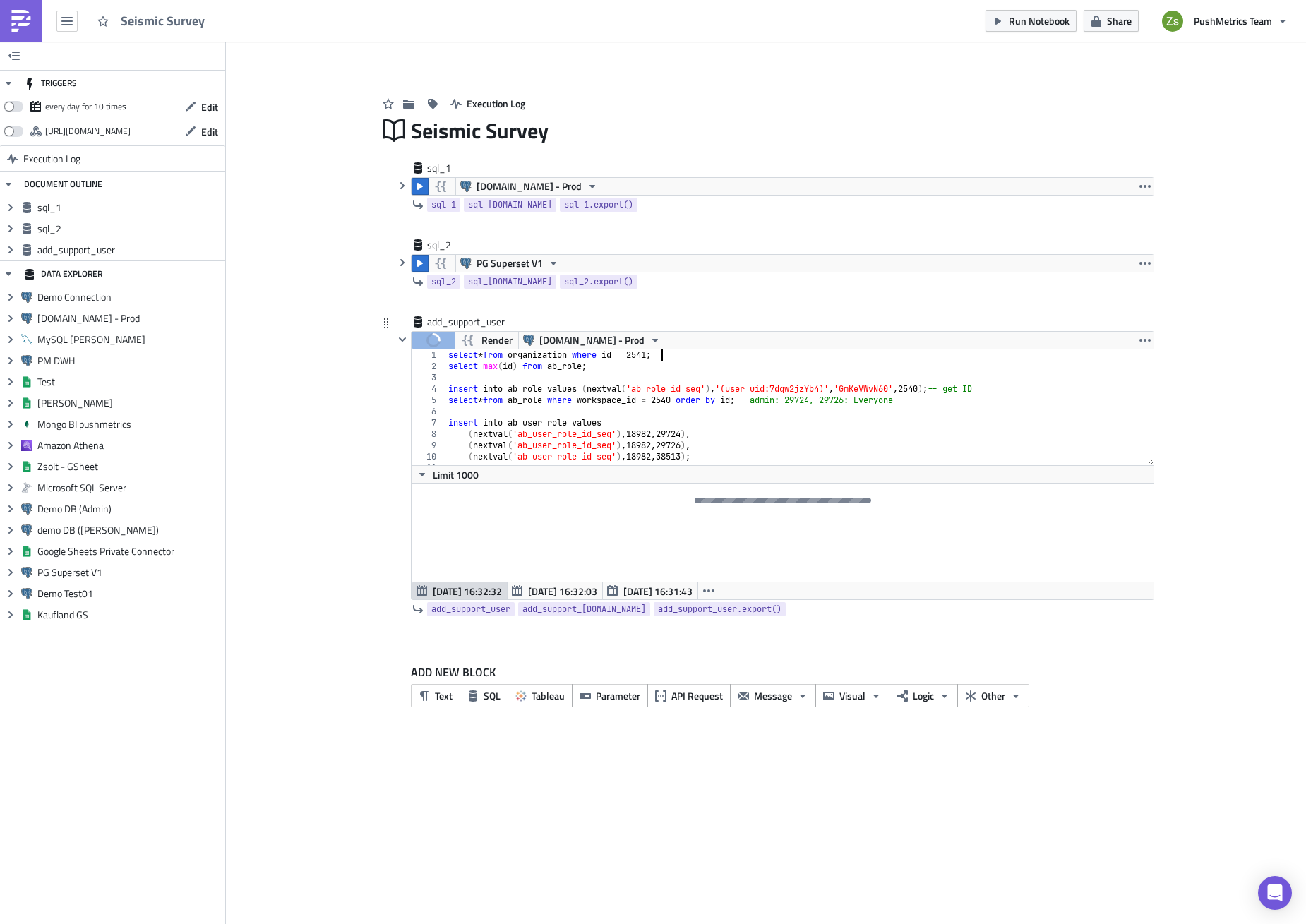
click at [660, 356] on div "select * from organization where id = 2541 ; select max ( id ) from ab_role ; i…" at bounding box center [795, 419] width 698 height 139
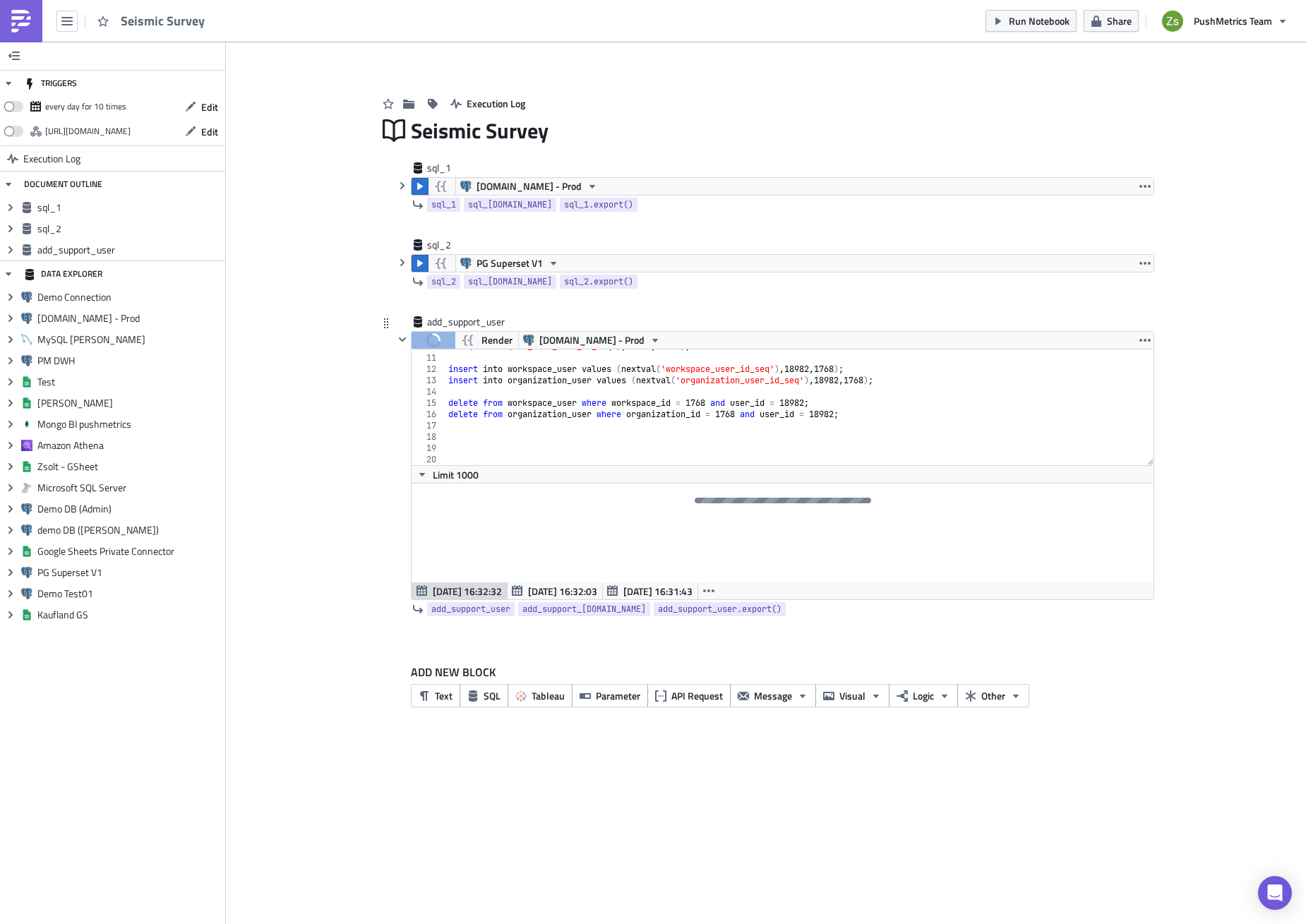
scroll to position [68, 0]
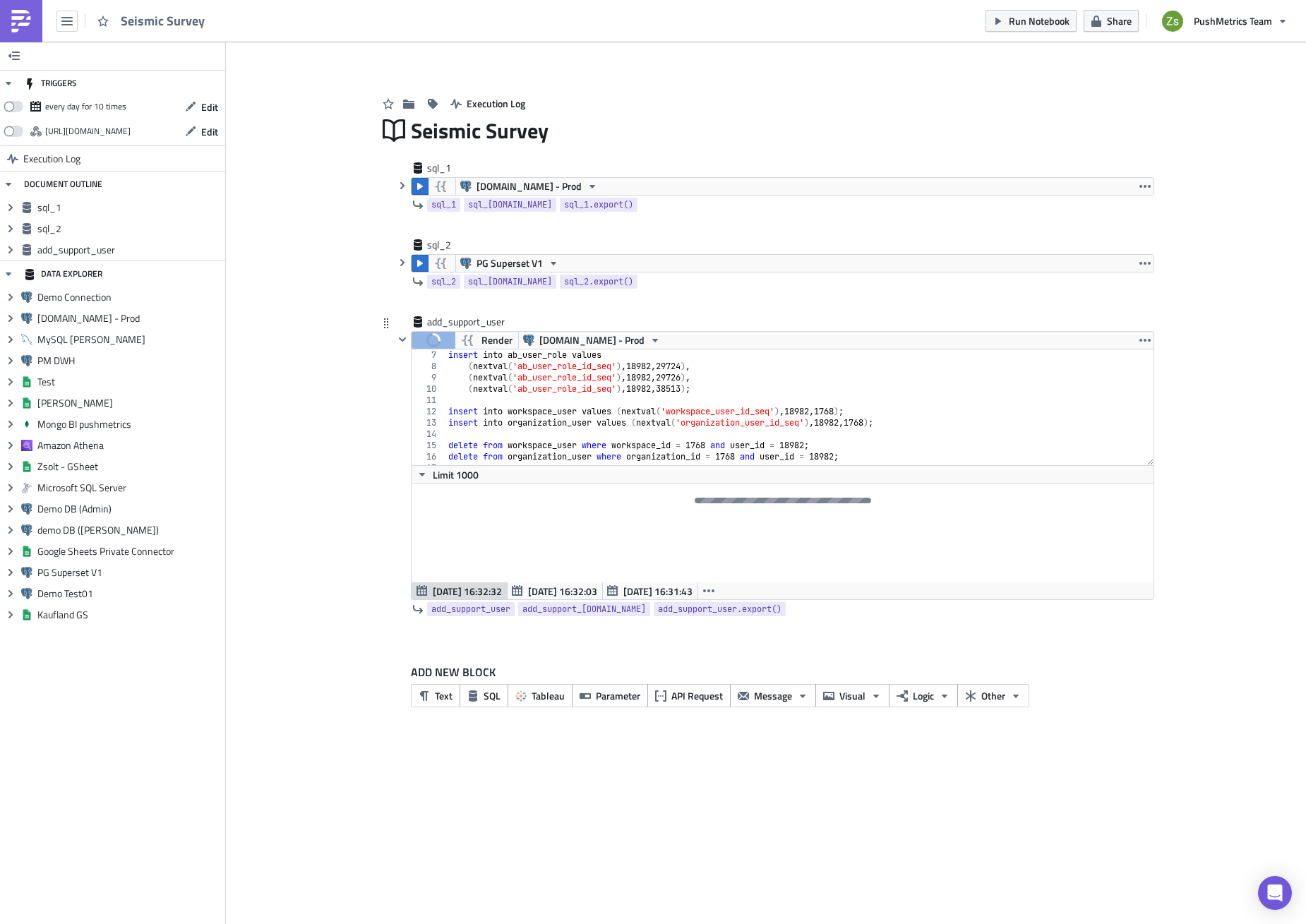
click at [847, 407] on div "insert into ab_user_role values ( nextval ( 'ab_user_role_id_seq' ) , 18982 , 2…" at bounding box center [795, 419] width 698 height 139
paste textarea "2541"
click at [878, 422] on div "insert into ab_user_role values ( nextval ( 'ab_user_role_id_seq' ) , 18982 , 2…" at bounding box center [795, 419] width 698 height 139
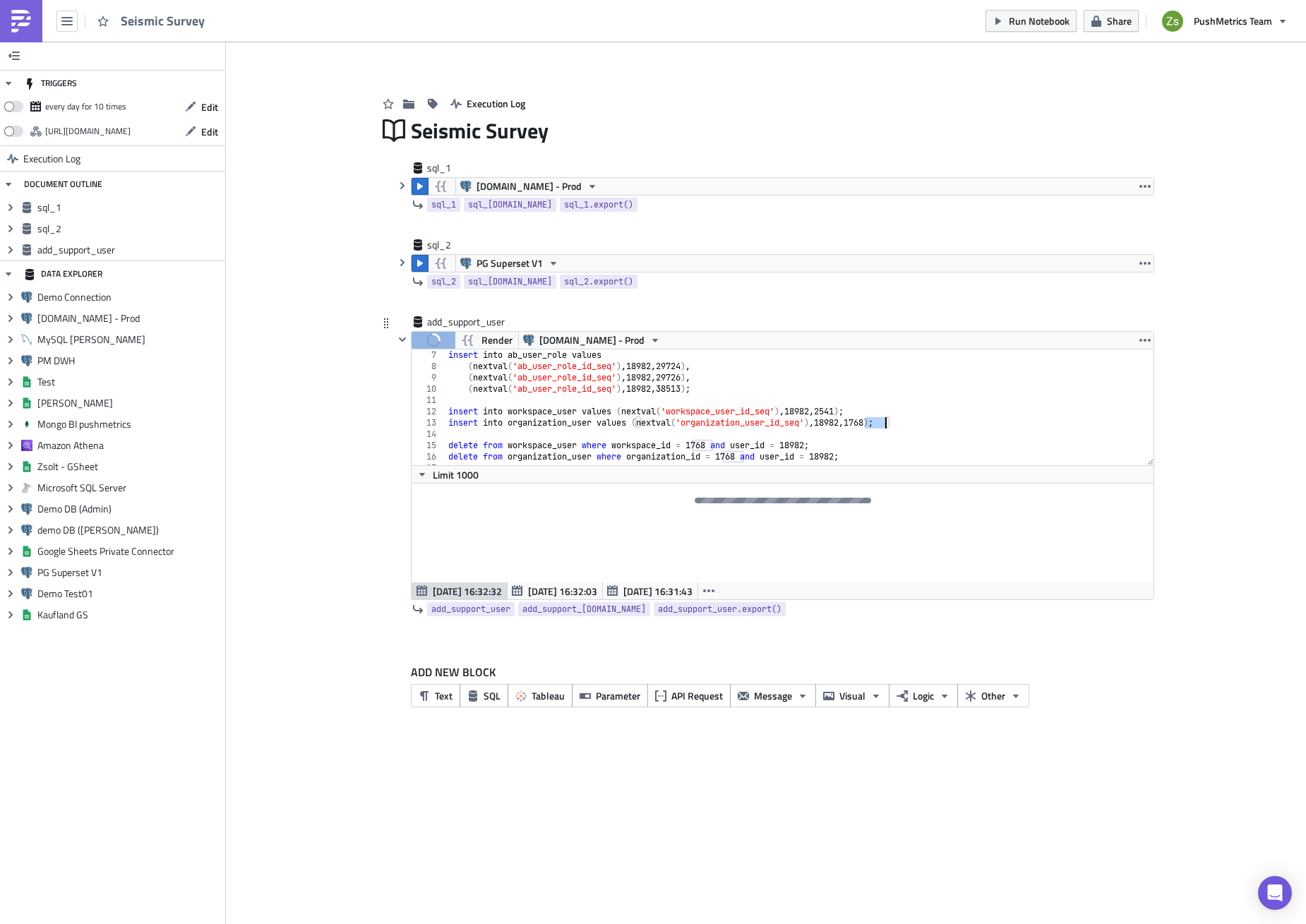
paste textarea "2541"
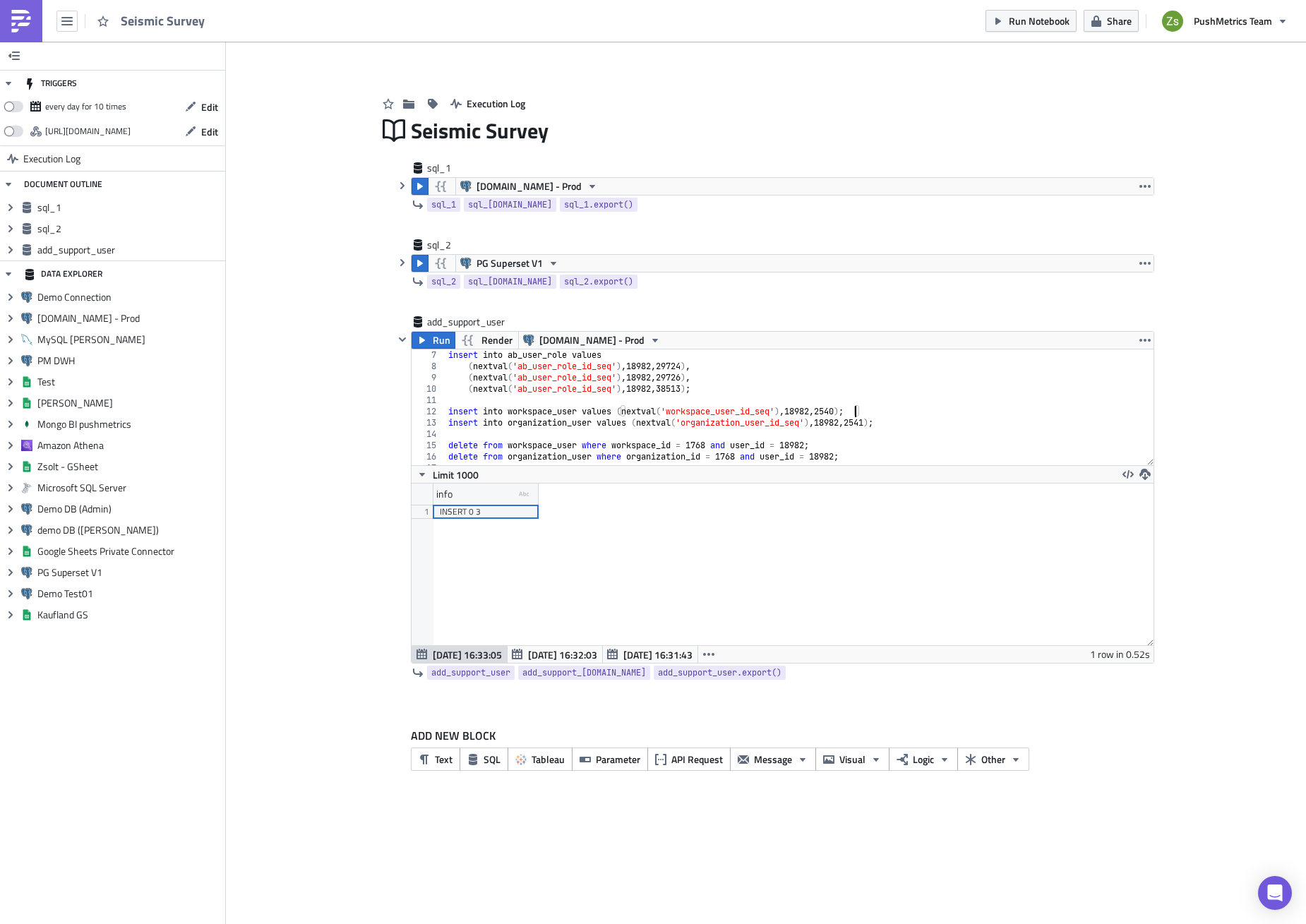
scroll to position [161, 741]
click at [682, 412] on div "insert into ab_user_role values ( nextval ( 'ab_user_role_id_seq' ) , 18982 , 2…" at bounding box center [795, 419] width 698 height 139
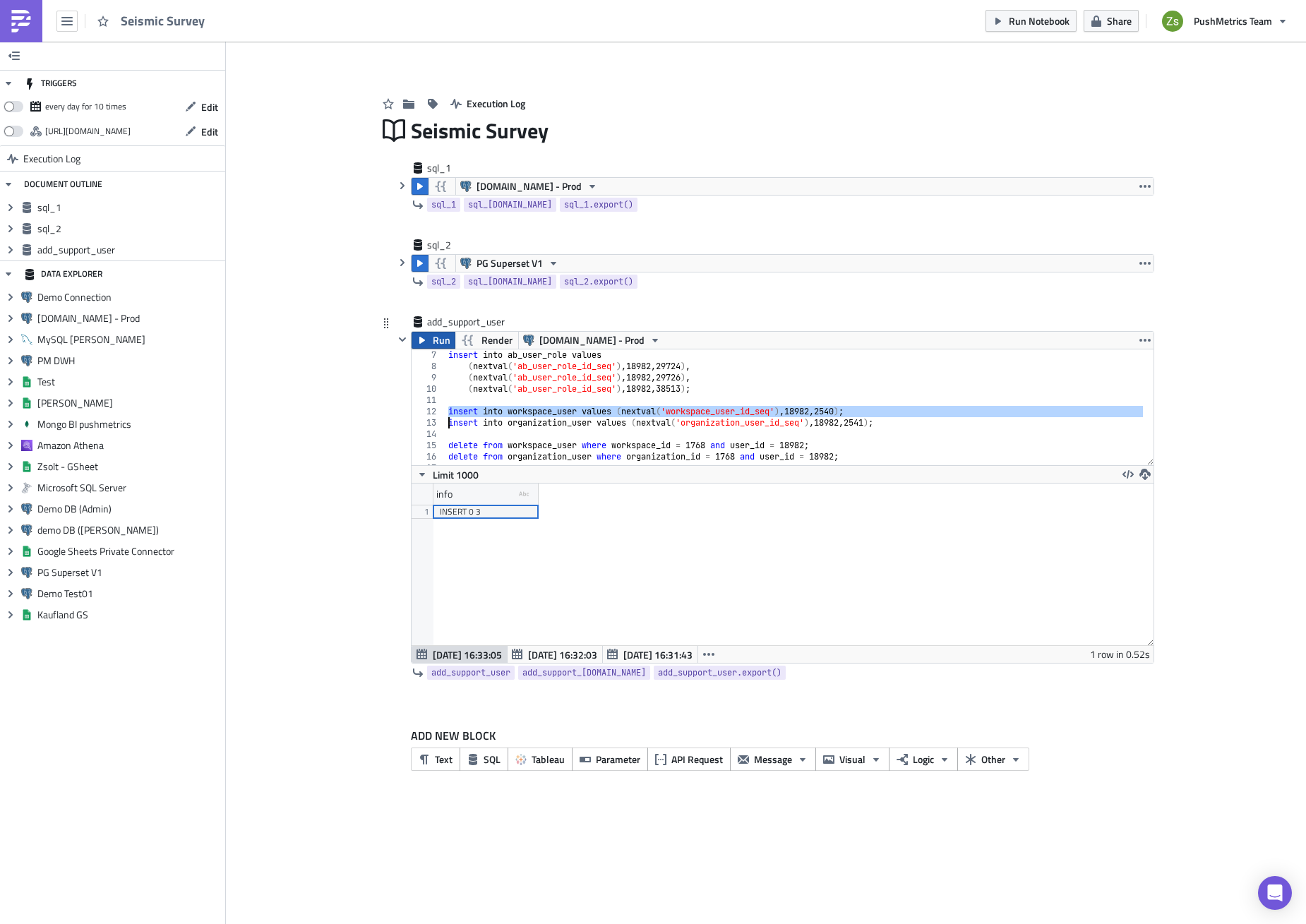
click at [428, 340] on icon "button" at bounding box center [422, 341] width 11 height 11
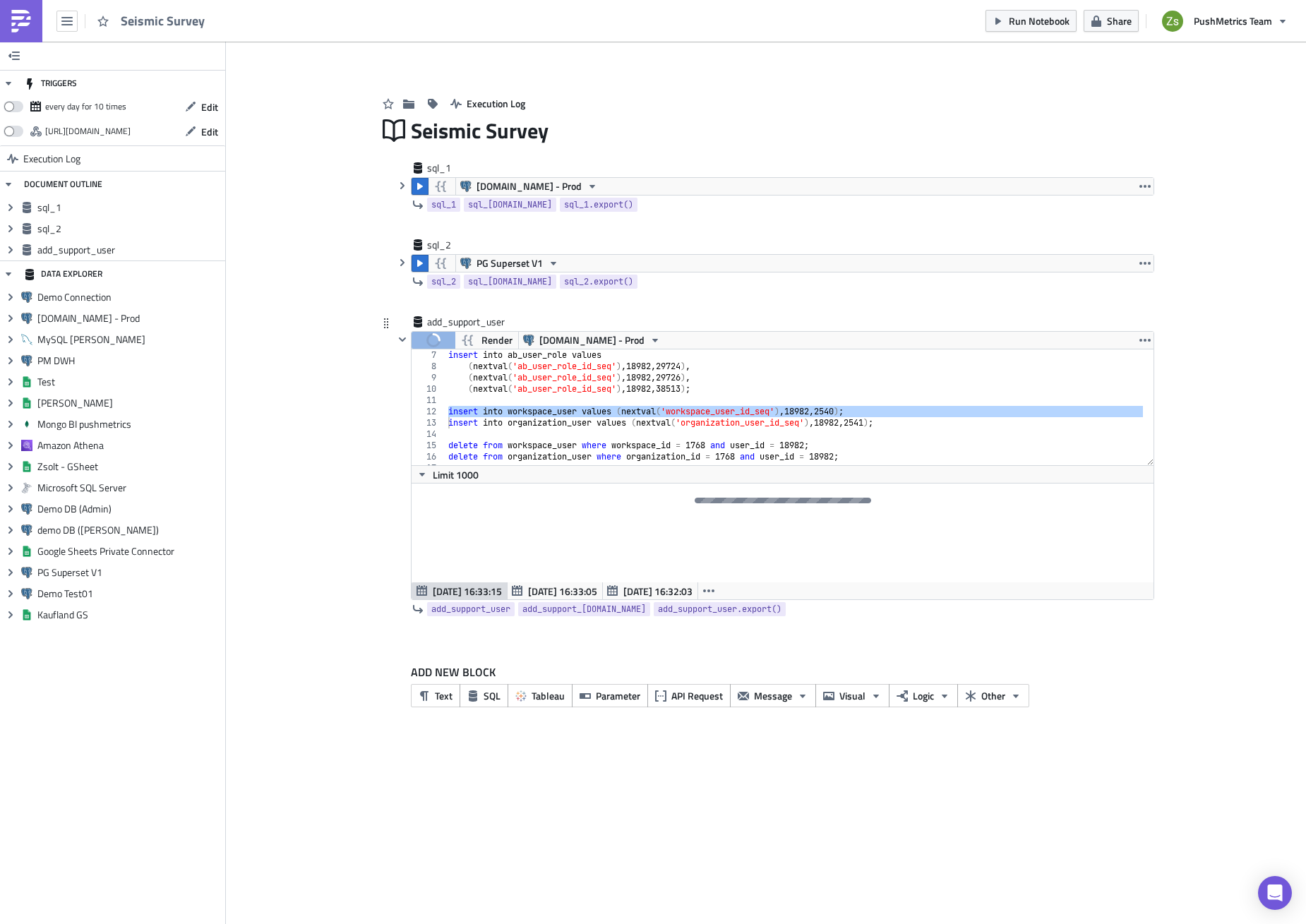
click at [741, 423] on div "insert into ab_user_role values ( nextval ( 'ab_user_role_id_seq' ) , 18982 , 2…" at bounding box center [795, 419] width 698 height 139
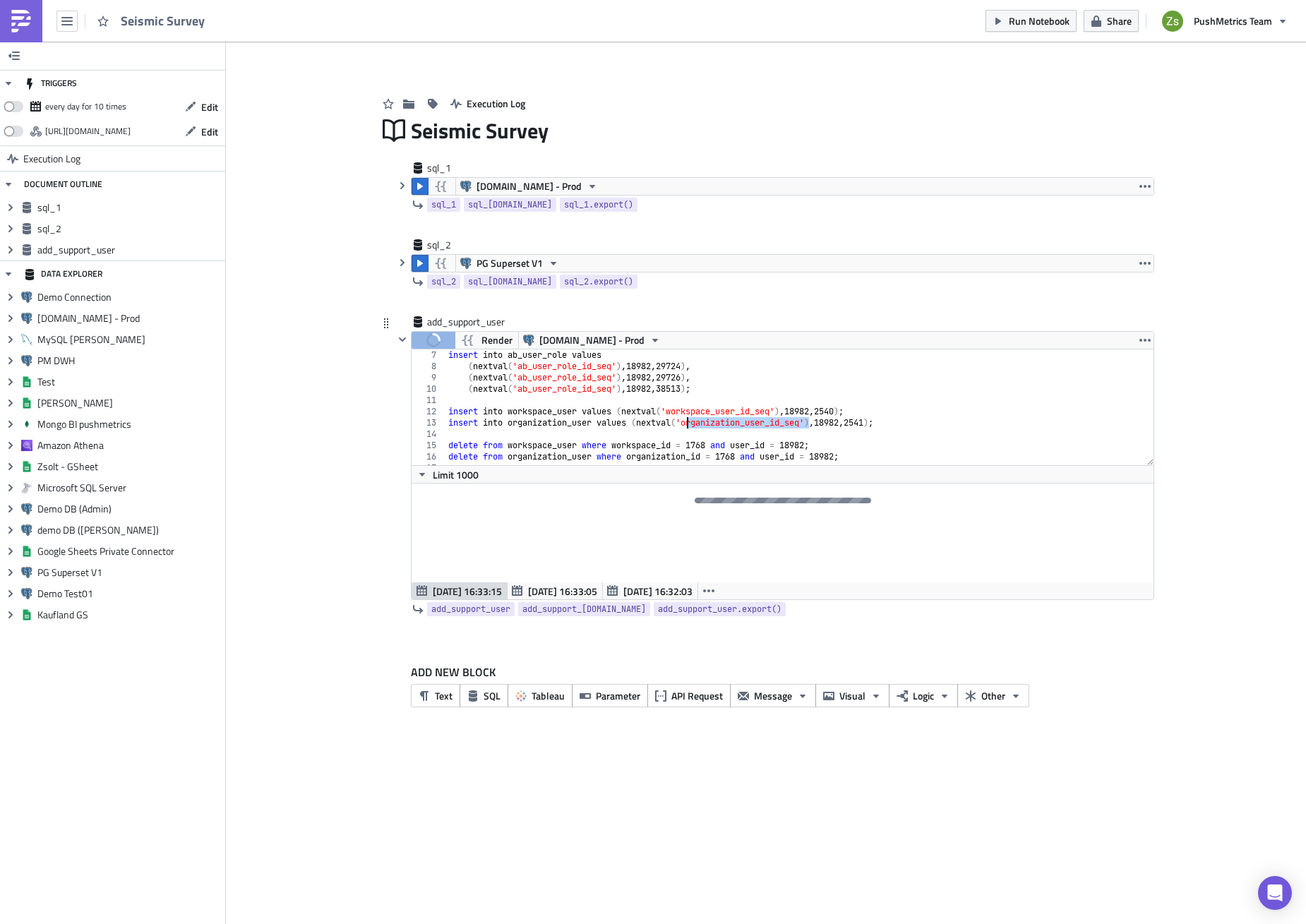
click at [741, 423] on div "insert into ab_user_role values ( nextval ( 'ab_user_role_id_seq' ) , 18982 , 2…" at bounding box center [795, 419] width 698 height 139
type textarea "insert into organization_user values (nextval('organization_user_id_seq'), 1898…"
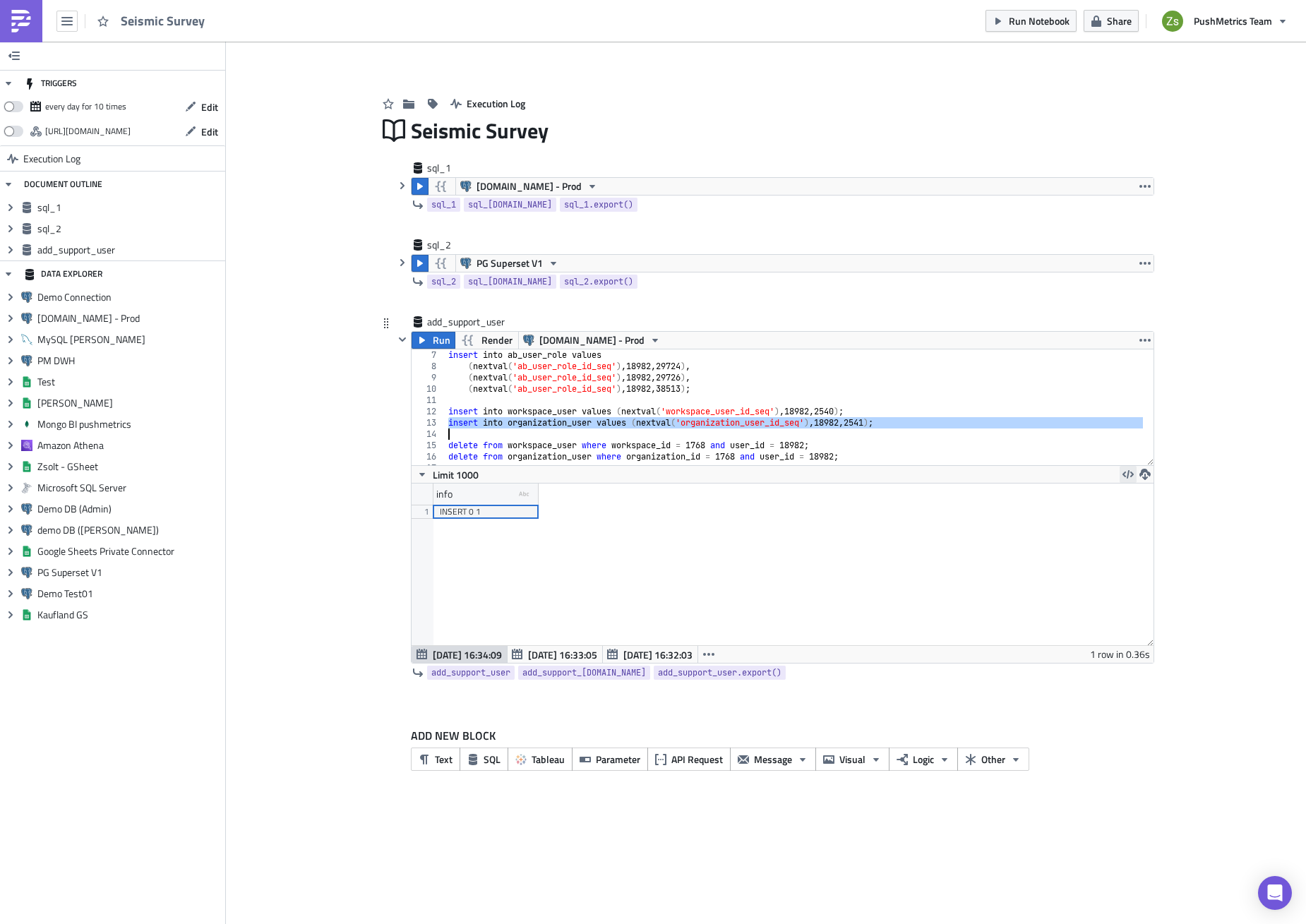
click at [1124, 472] on icon "button" at bounding box center [1128, 474] width 11 height 11
click at [437, 340] on span "Run" at bounding box center [442, 340] width 18 height 17
click at [867, 437] on div "insert into ab_user_role values ( nextval ( 'ab_user_role_id_seq' ) , 18982 , 2…" at bounding box center [795, 407] width 698 height 116
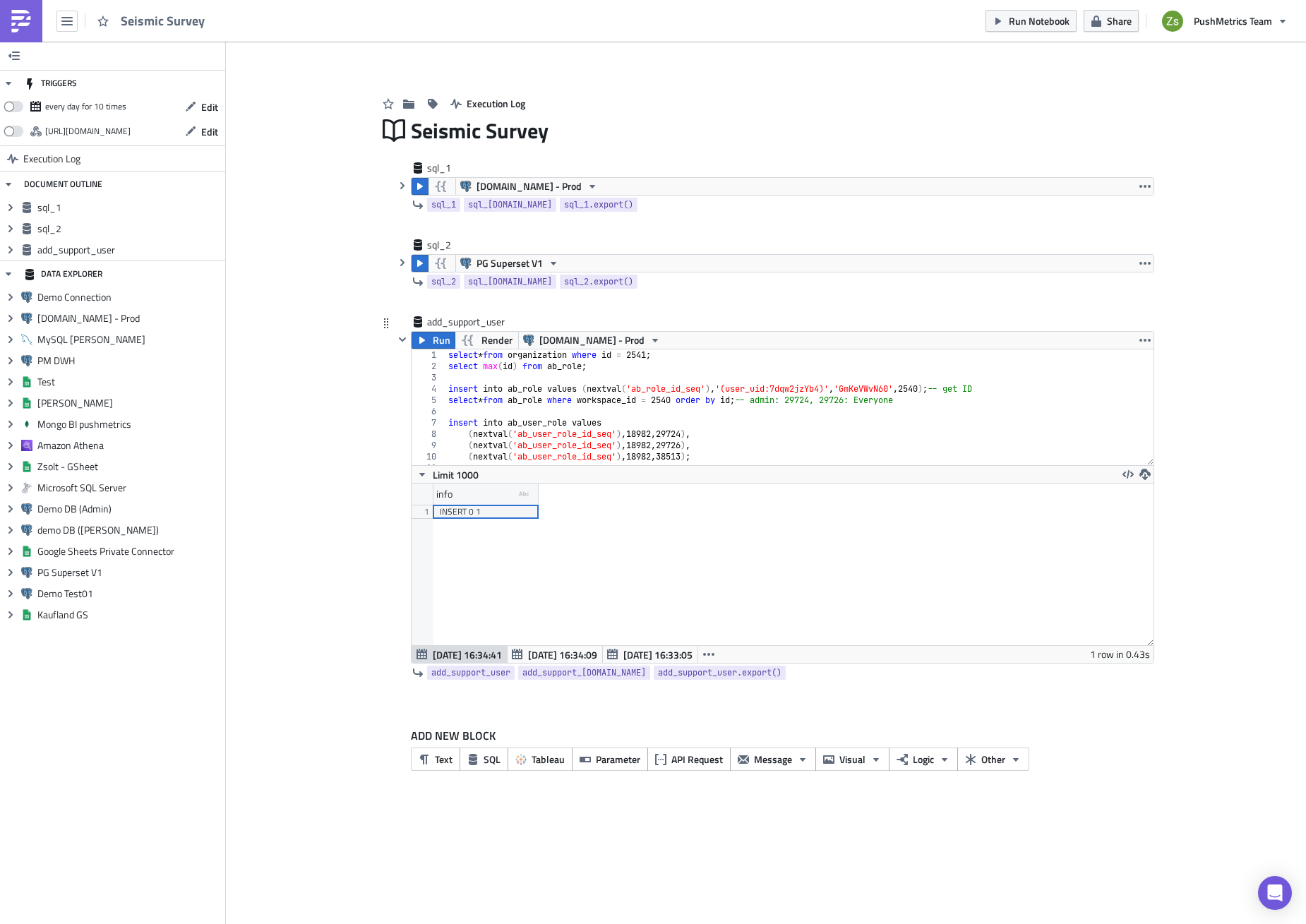
scroll to position [0, 0]
click at [404, 338] on icon "button" at bounding box center [403, 340] width 11 height 11
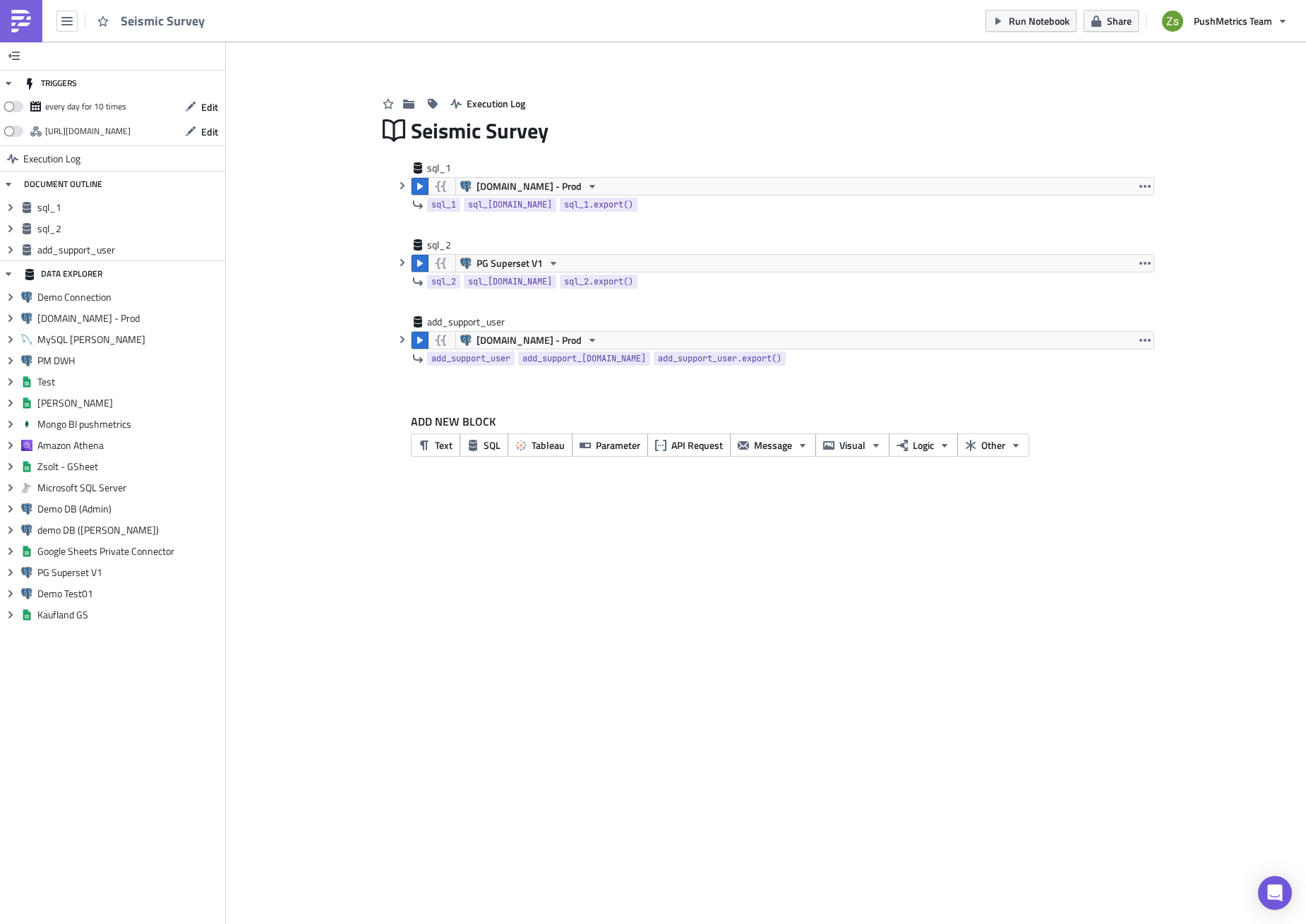
click at [38, 15] on link at bounding box center [21, 21] width 42 height 42
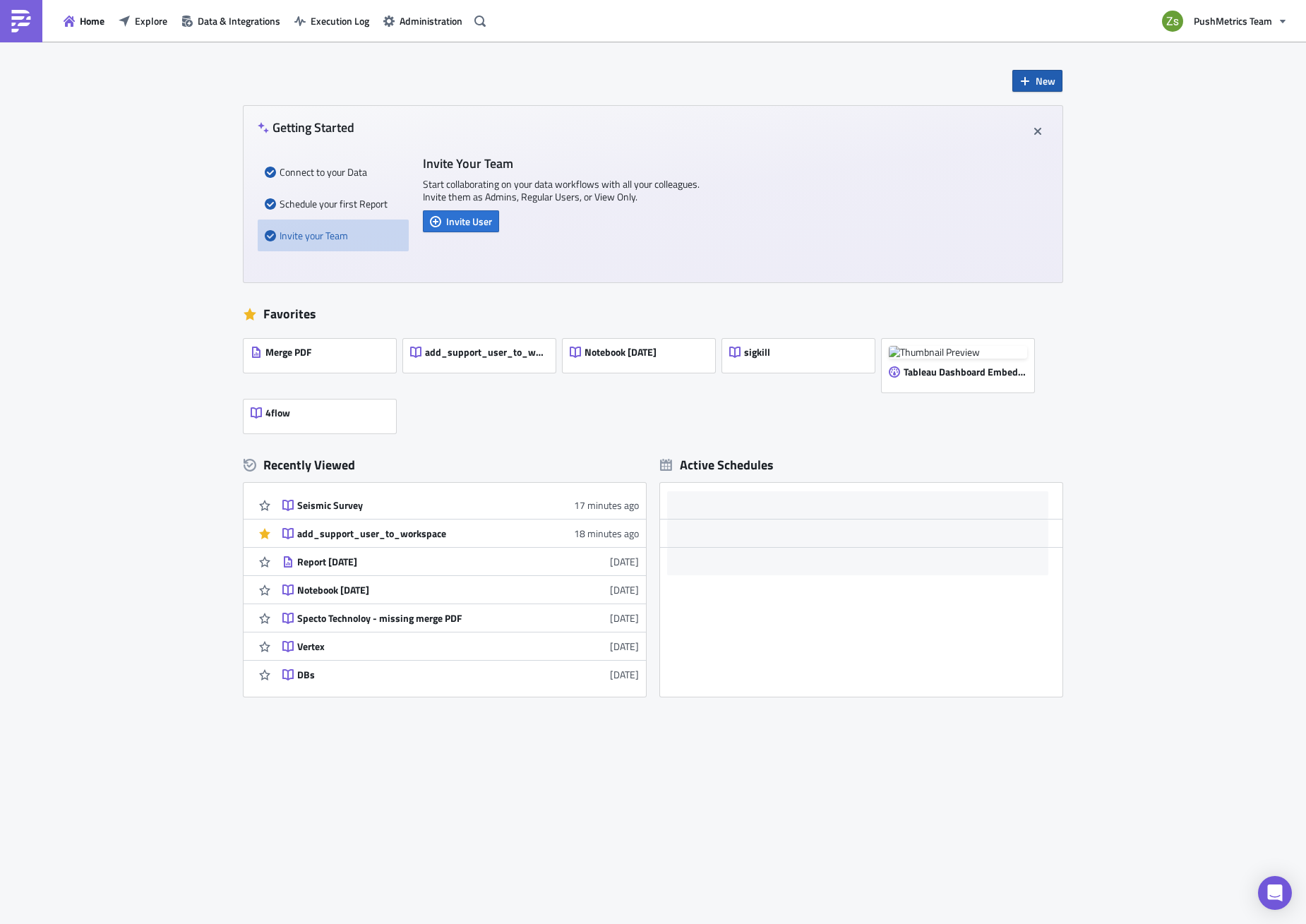
click at [1048, 71] on button "New" at bounding box center [1037, 81] width 50 height 22
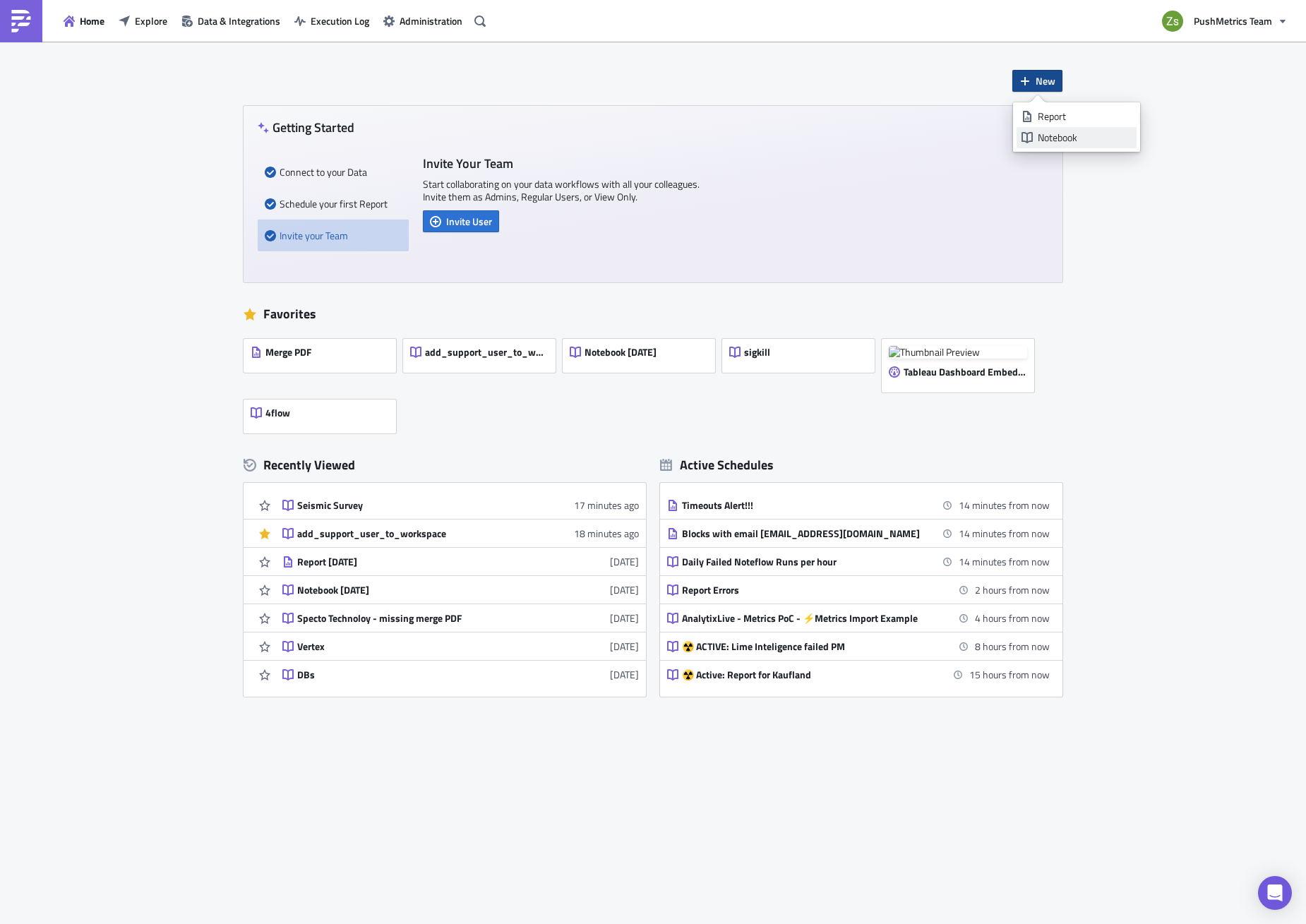
click at [1079, 138] on div "Notebook" at bounding box center [1084, 137] width 94 height 14
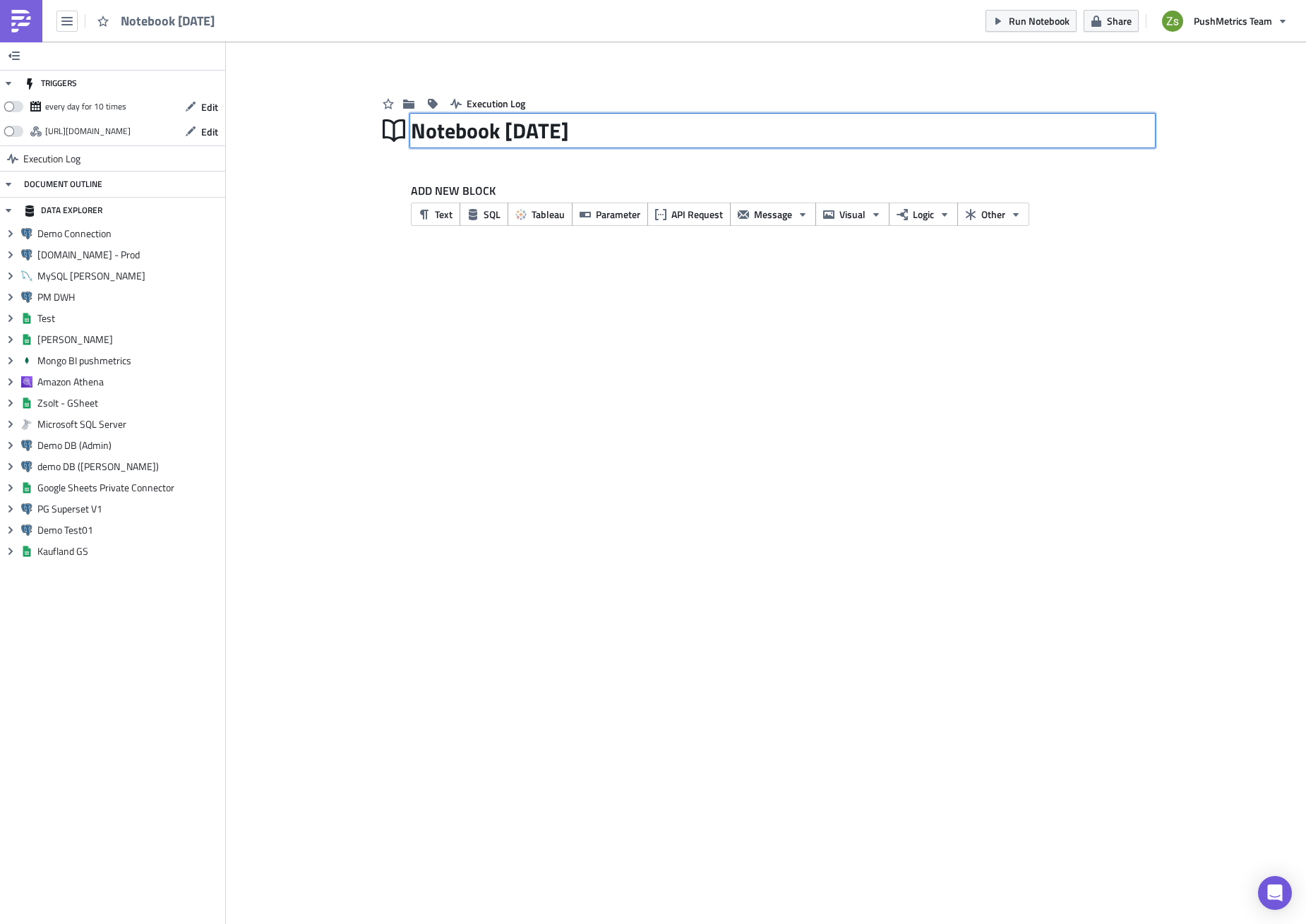
click at [637, 114] on div "Notebook 2025-08-18 Notebook 2025-08-18" at bounding box center [783, 130] width 743 height 33
type input "Pacelabs"
click at [633, 121] on div "Pacelabs Pacelabs" at bounding box center [783, 130] width 743 height 33
type input "Pacelabs - issue - 2025-08-18"
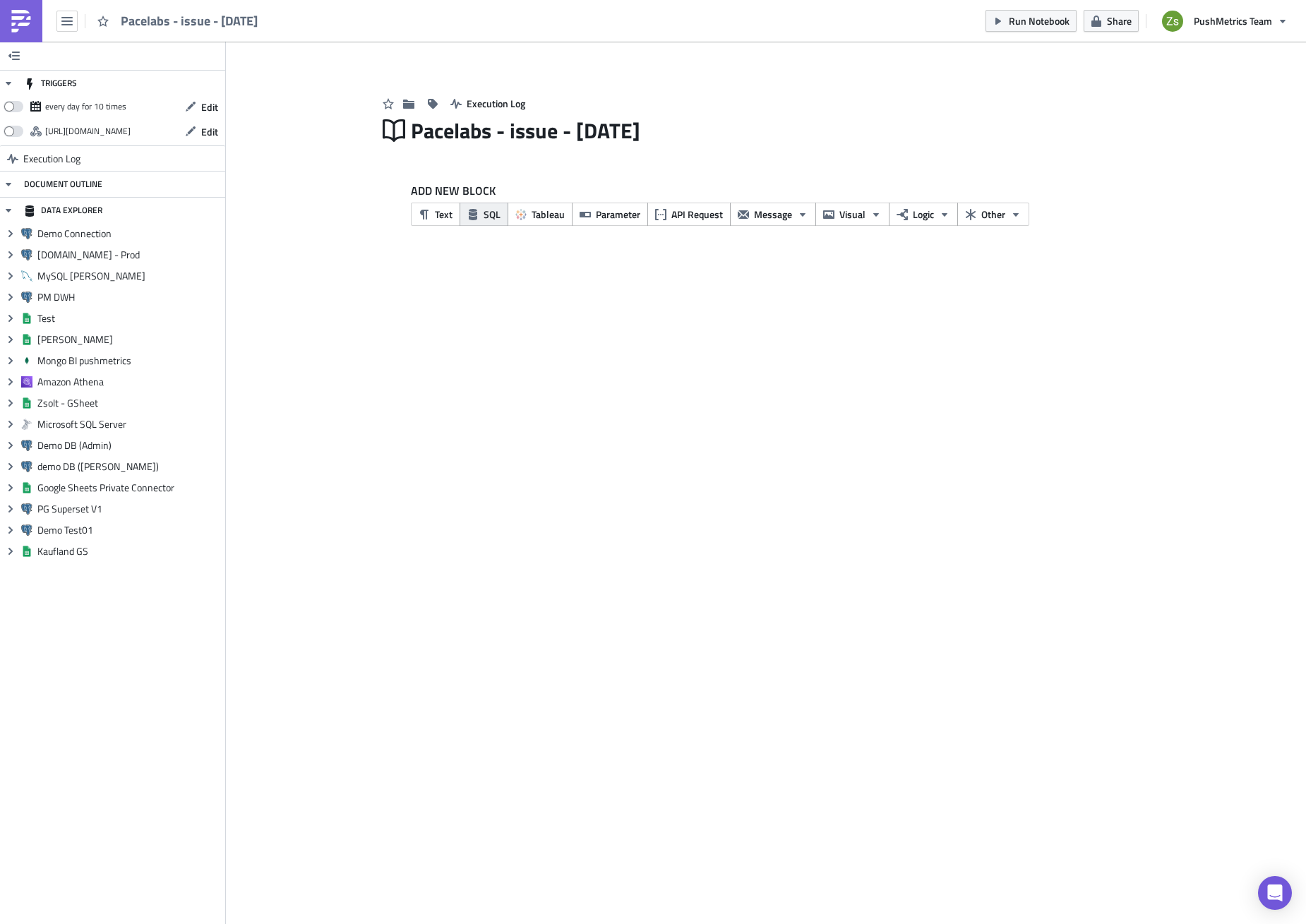
click at [485, 212] on span "SQL" at bounding box center [492, 214] width 17 height 15
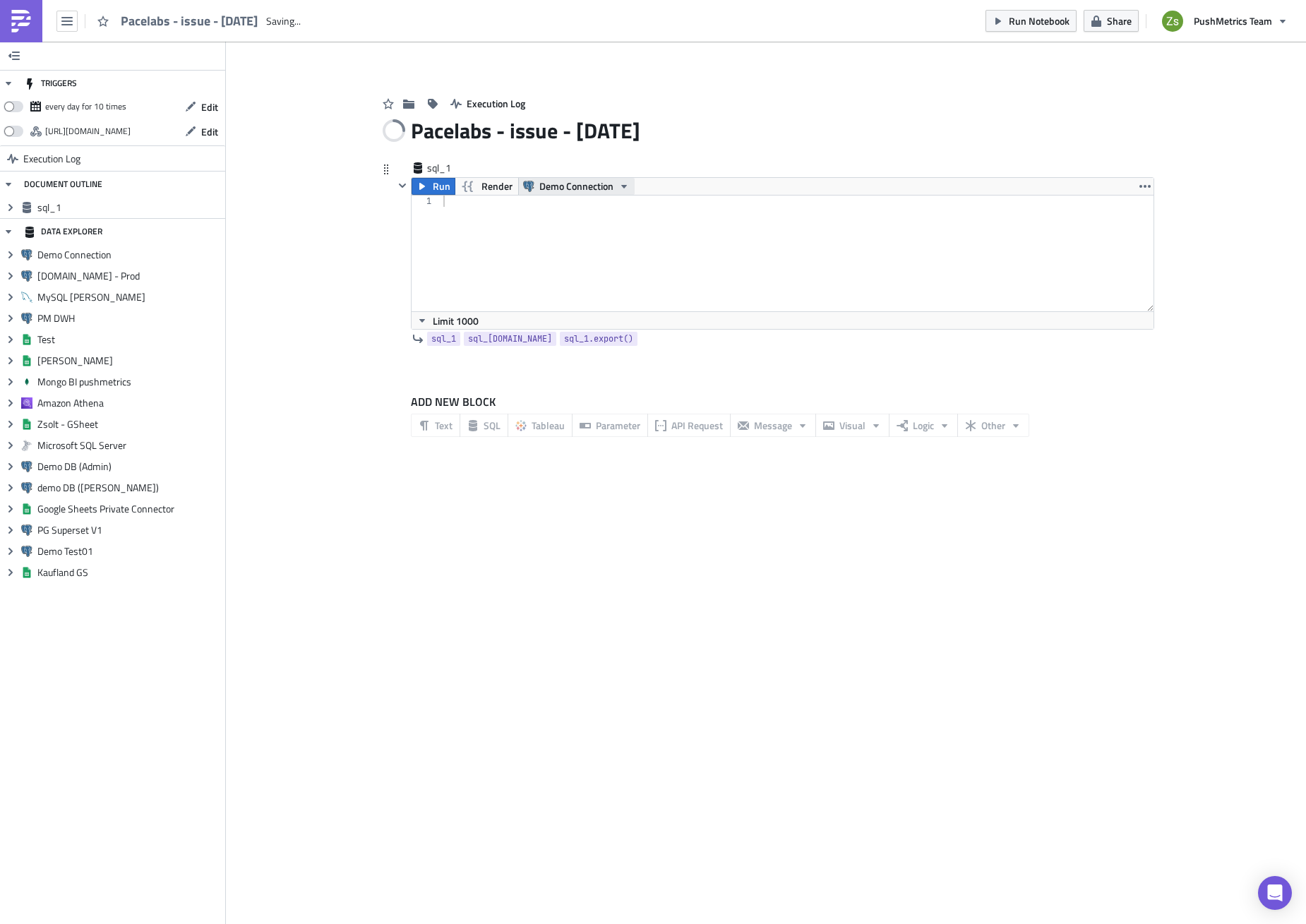
click at [607, 181] on span "Demo Connection" at bounding box center [576, 186] width 74 height 17
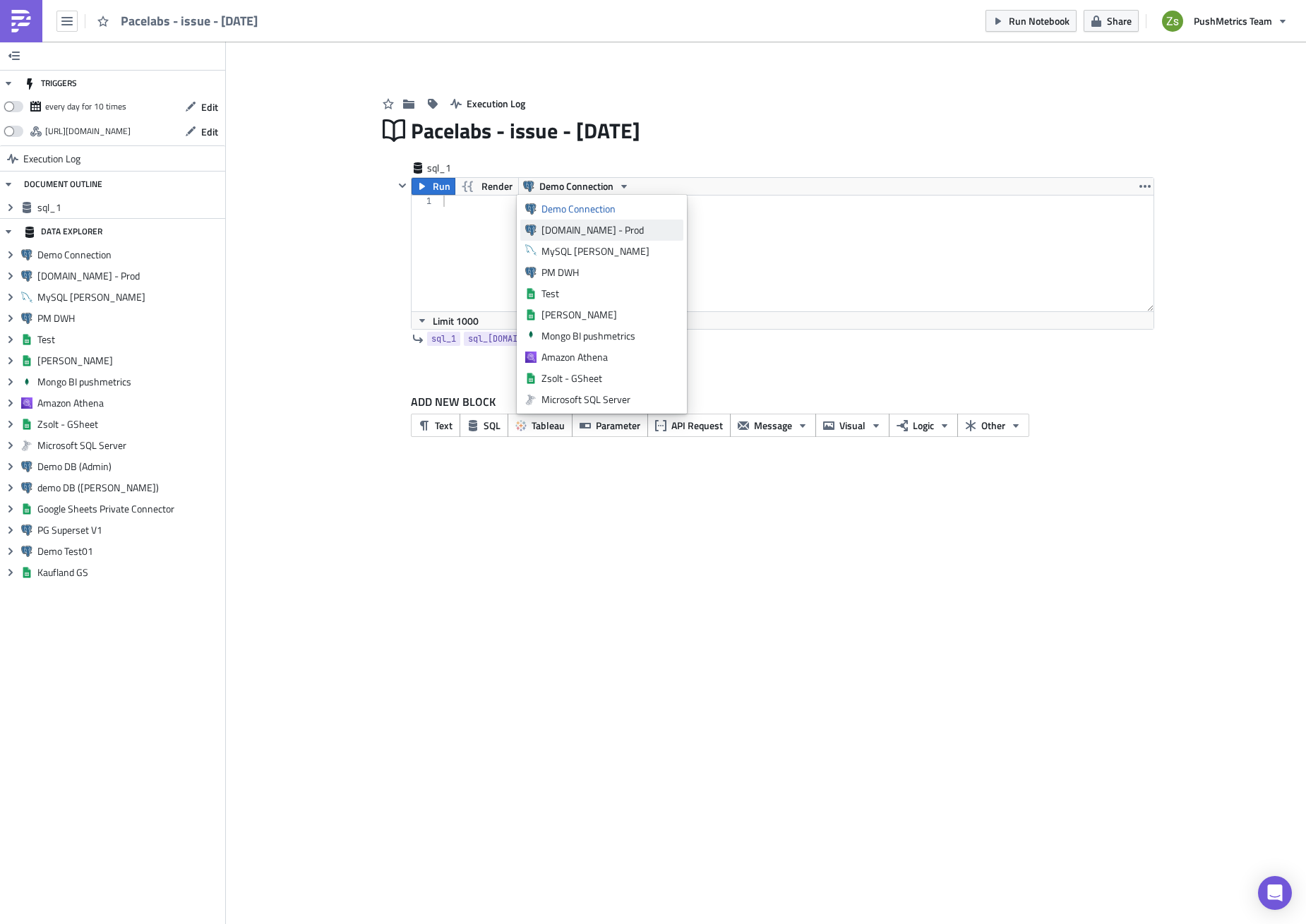
click at [590, 224] on div "[DOMAIN_NAME] - Prod" at bounding box center [610, 230] width 137 height 14
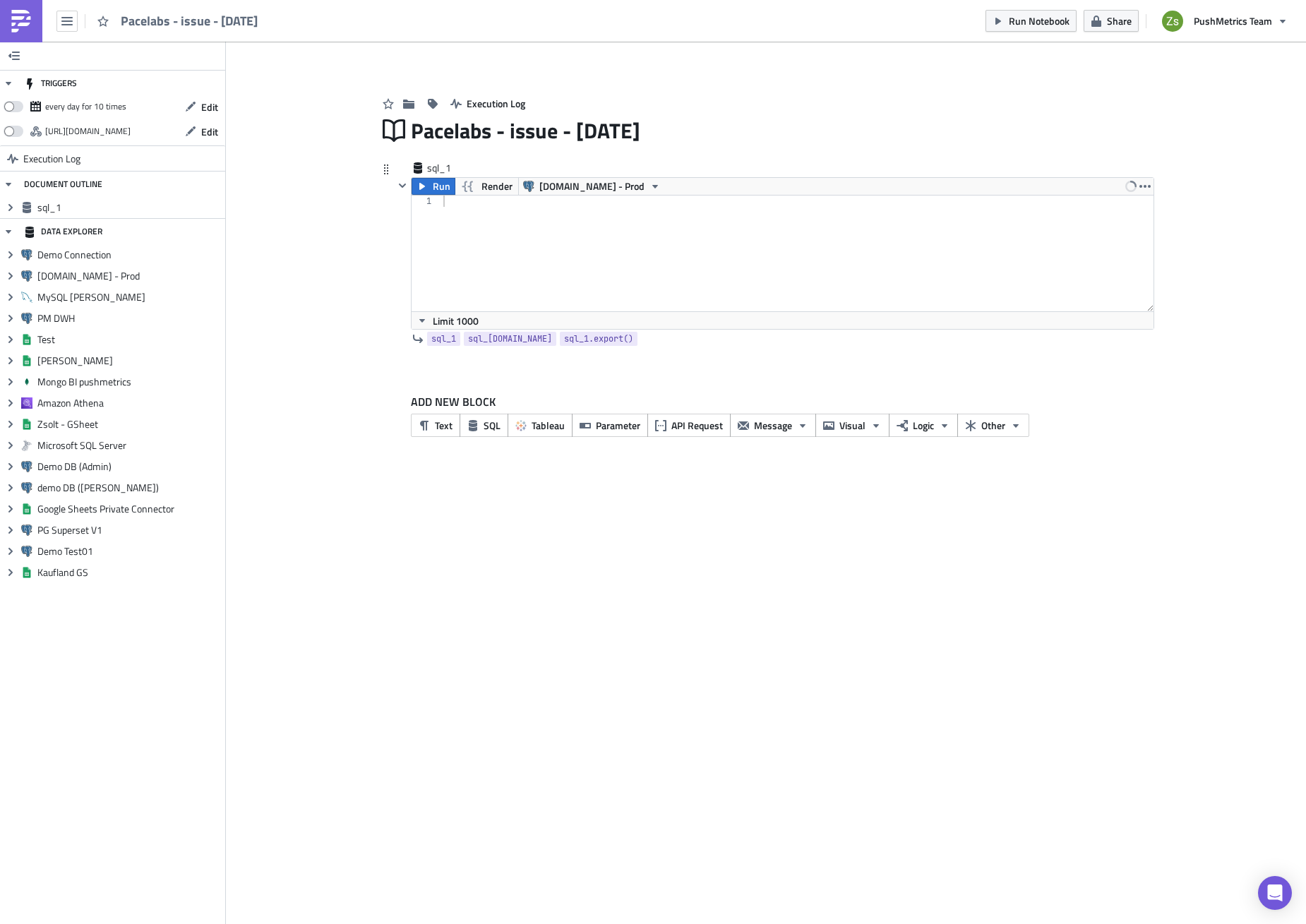
click at [589, 232] on div at bounding box center [797, 265] width 714 height 139
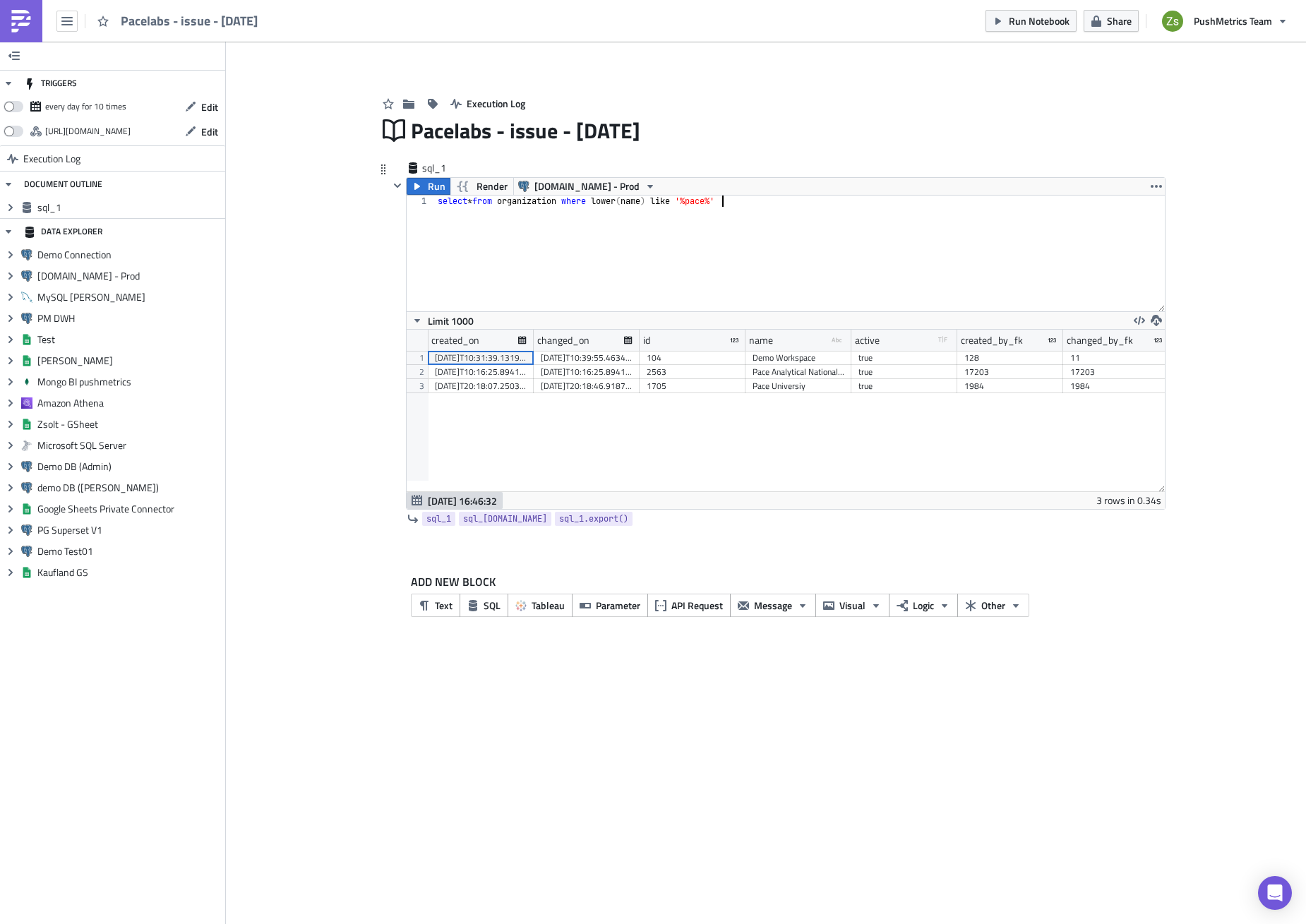
scroll to position [161, 758]
drag, startPoint x: 849, startPoint y: 345, endPoint x: 929, endPoint y: 354, distance: 80.5
click at [929, 354] on div "created_on changed_on id name type-text Created with Sketch. active type-boolea…" at bounding box center [786, 410] width 758 height 161
click at [814, 376] on div "Pace Analytical National Center for Testing and Innovation" at bounding box center [838, 372] width 171 height 14
click at [682, 261] on div "select * from organization where lower ( name ) like '%pace%'" at bounding box center [800, 265] width 730 height 139
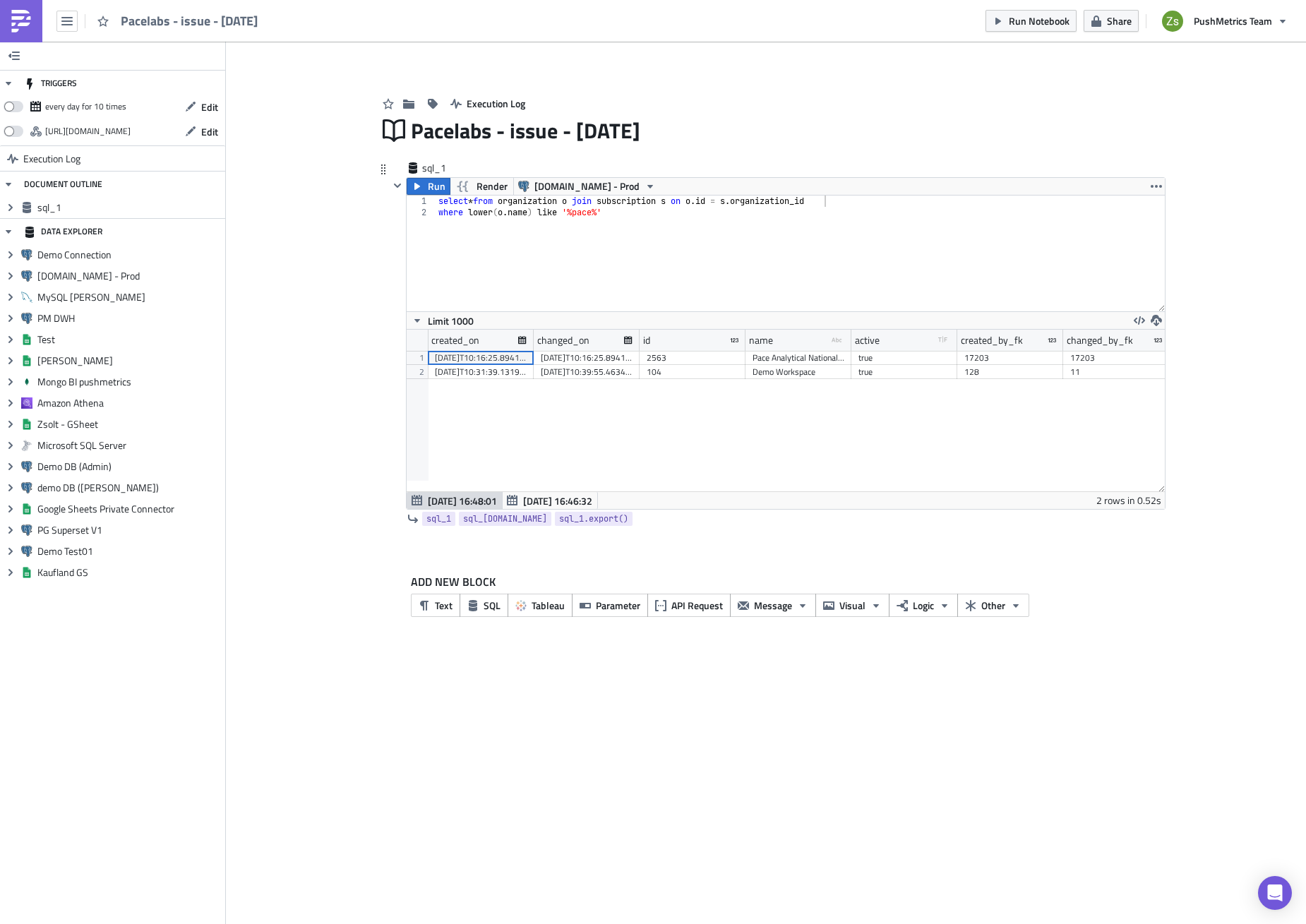
scroll to position [0, 71]
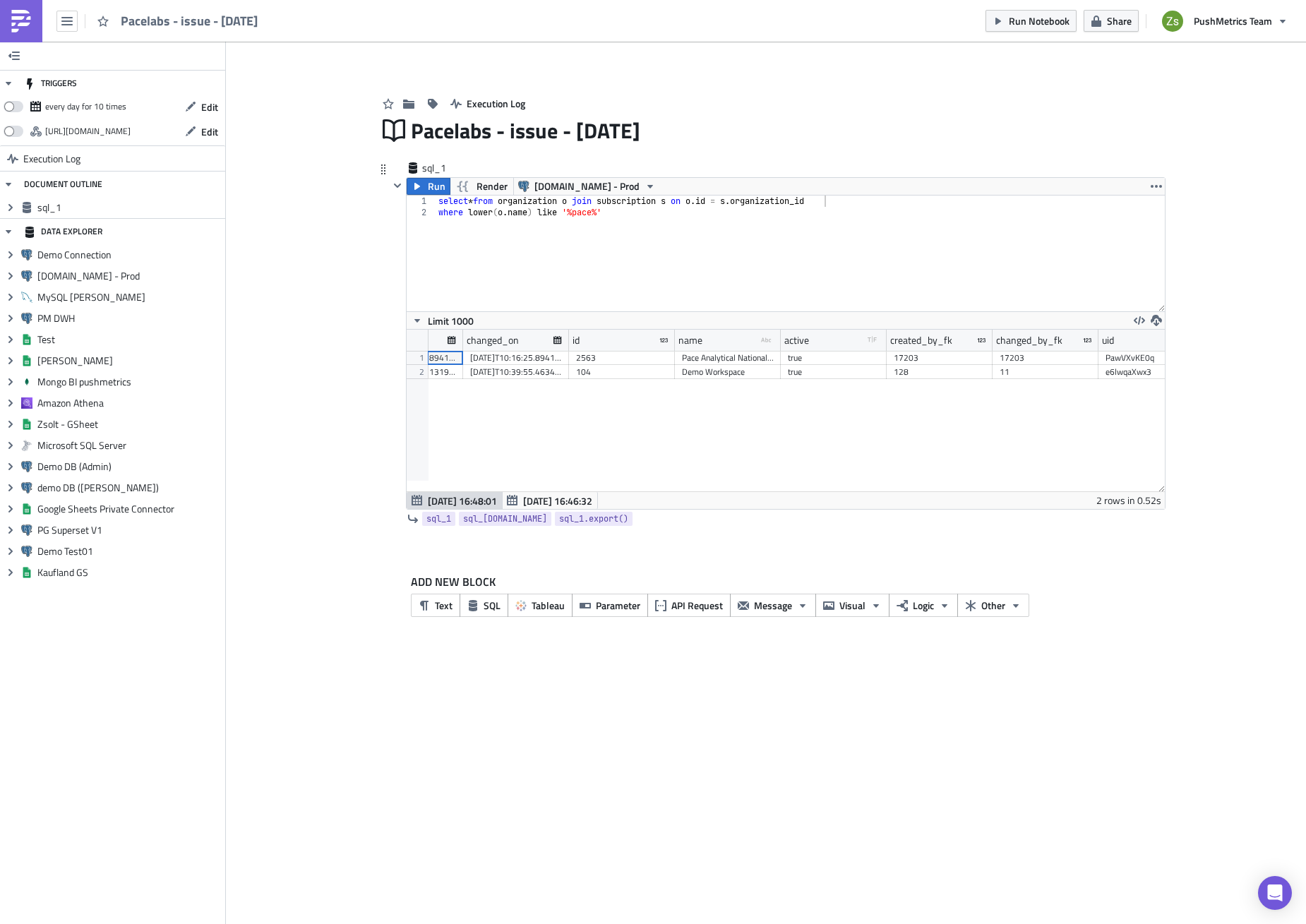
click at [1126, 353] on div "PawVXvKE0q" at bounding box center [1151, 357] width 92 height 14
type textarea "where lower(o.name) like '%pace%'"
click at [923, 285] on div "select * from organization o join subscription s on o . id = s . organization_i…" at bounding box center [800, 265] width 730 height 139
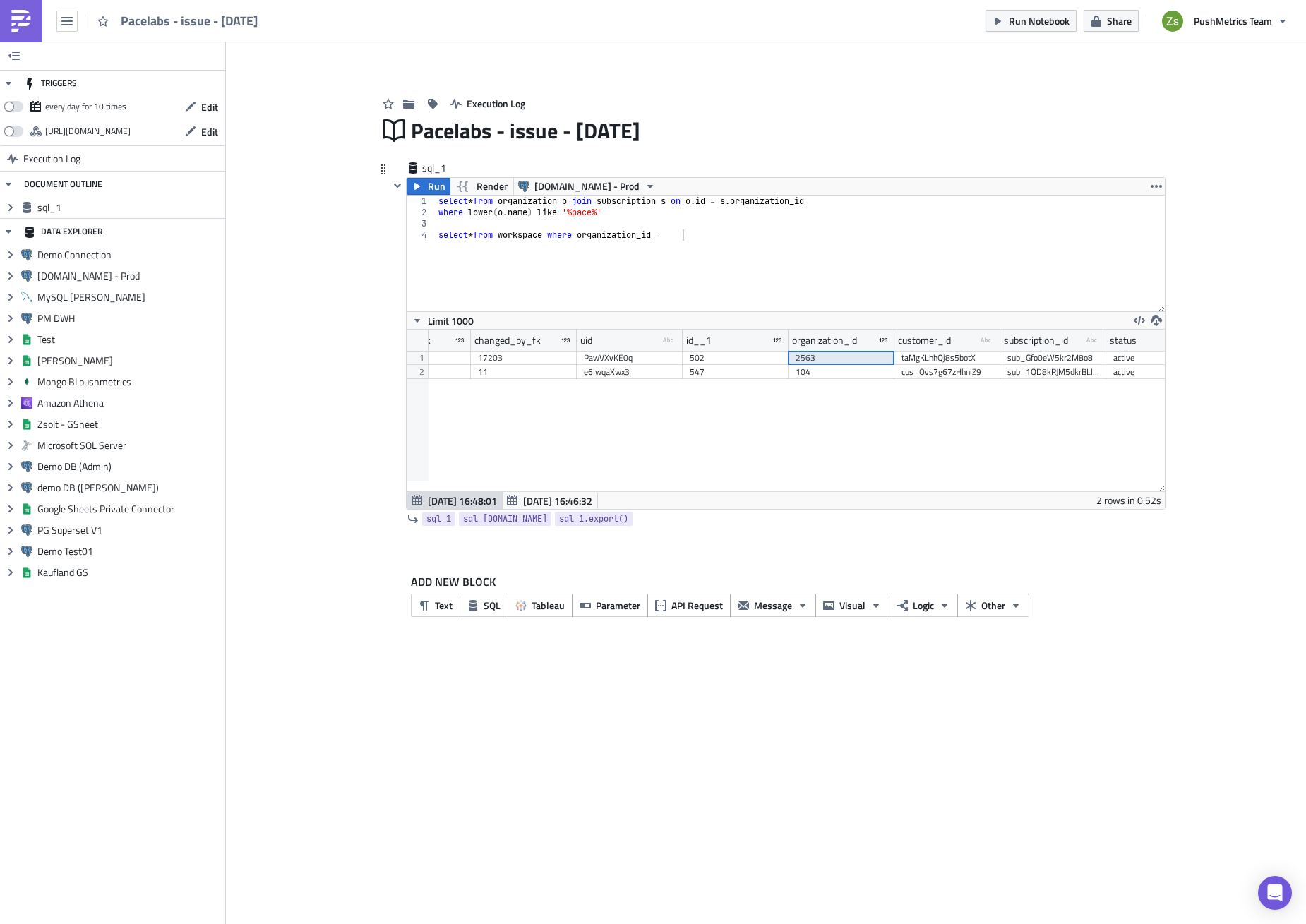
click at [806, 361] on div "2563" at bounding box center [841, 357] width 92 height 14
click at [717, 237] on div "select * from organization o join subscription s on o . id = s . organization_i…" at bounding box center [800, 265] width 730 height 139
paste textarea "2563"
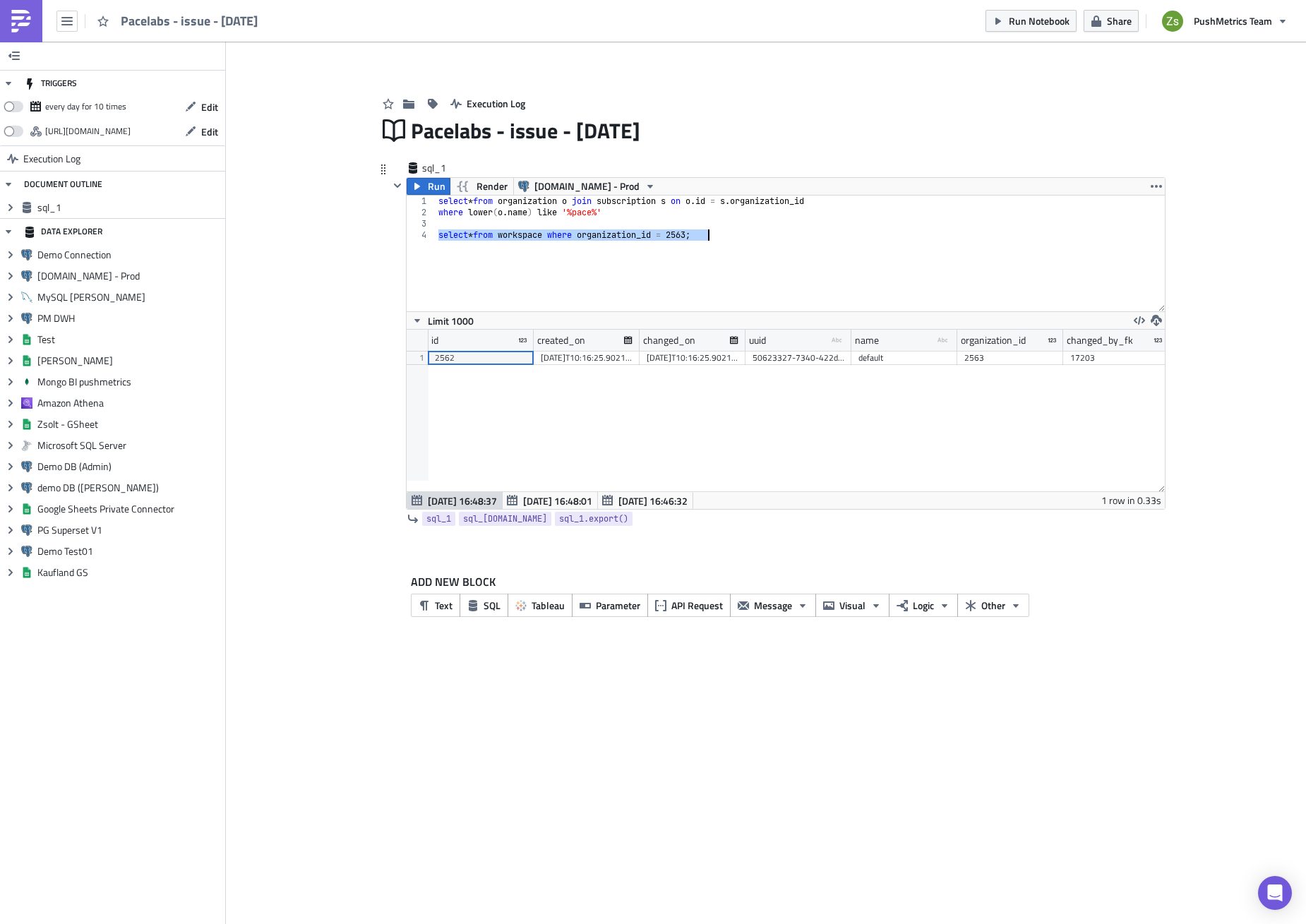
type textarea "select * from workspace where organization_id = 2563;"
click at [1021, 363] on div "2563" at bounding box center [1010, 357] width 92 height 14
click at [942, 288] on div "select * from organization o join subscription s on o . id = s . organization_i…" at bounding box center [800, 253] width 730 height 116
click at [491, 358] on div "2562" at bounding box center [481, 357] width 92 height 14
click at [743, 271] on div "select * from organization o join subscription s on o . id = s . organization_i…" at bounding box center [800, 265] width 730 height 139
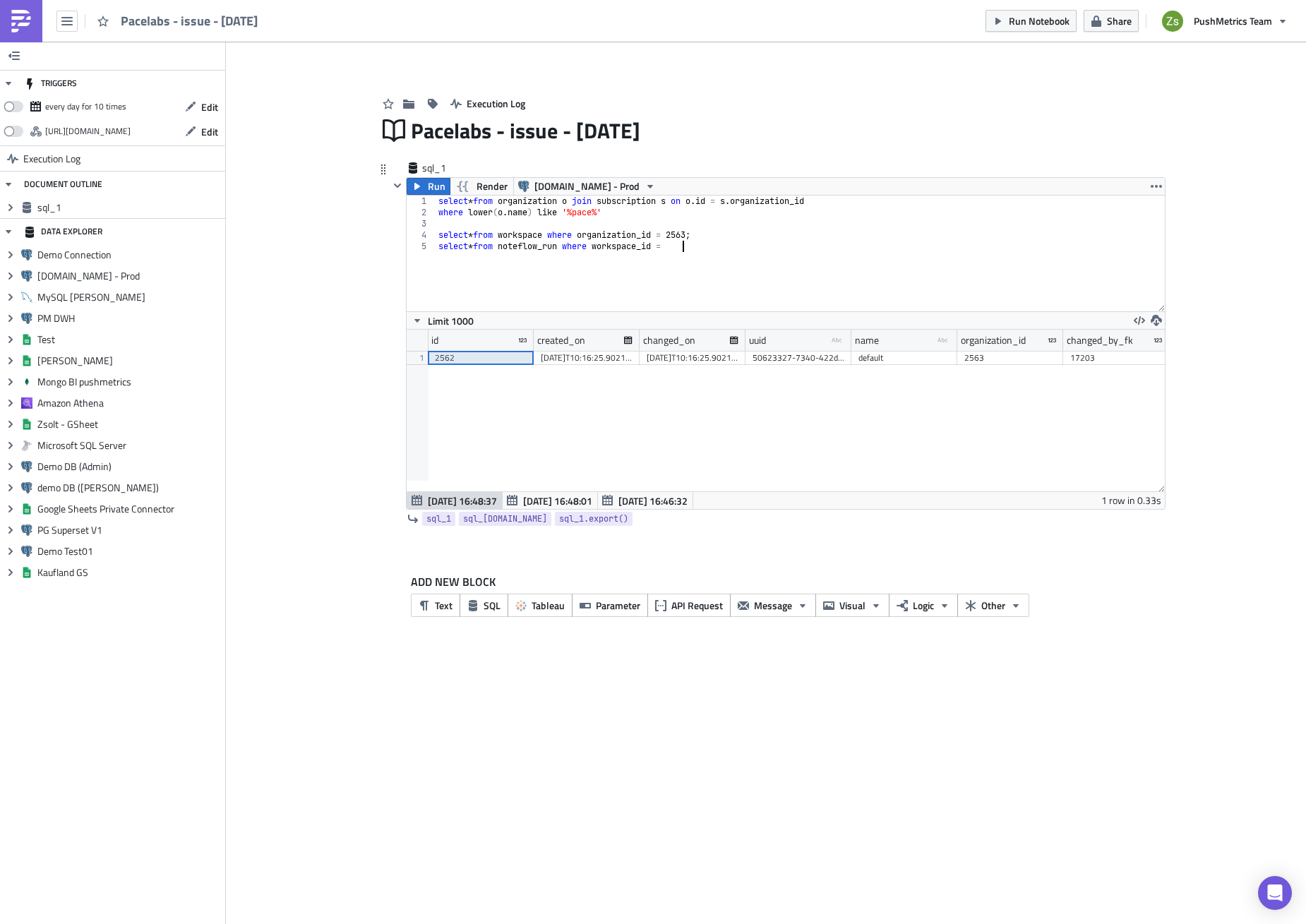
paste textarea "2562"
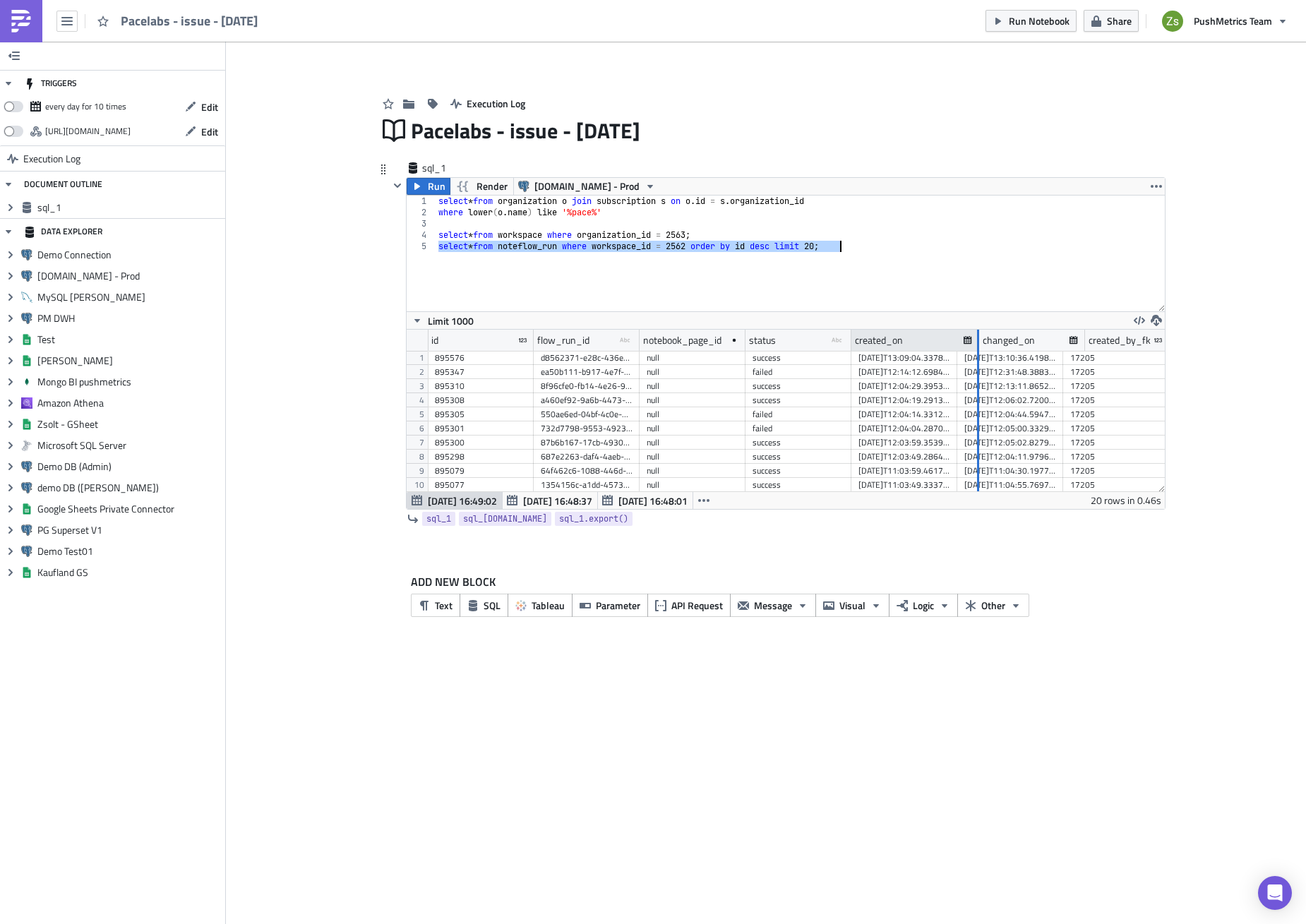
drag, startPoint x: 956, startPoint y: 344, endPoint x: 978, endPoint y: 344, distance: 22.0
click at [978, 344] on div at bounding box center [978, 340] width 2 height 22
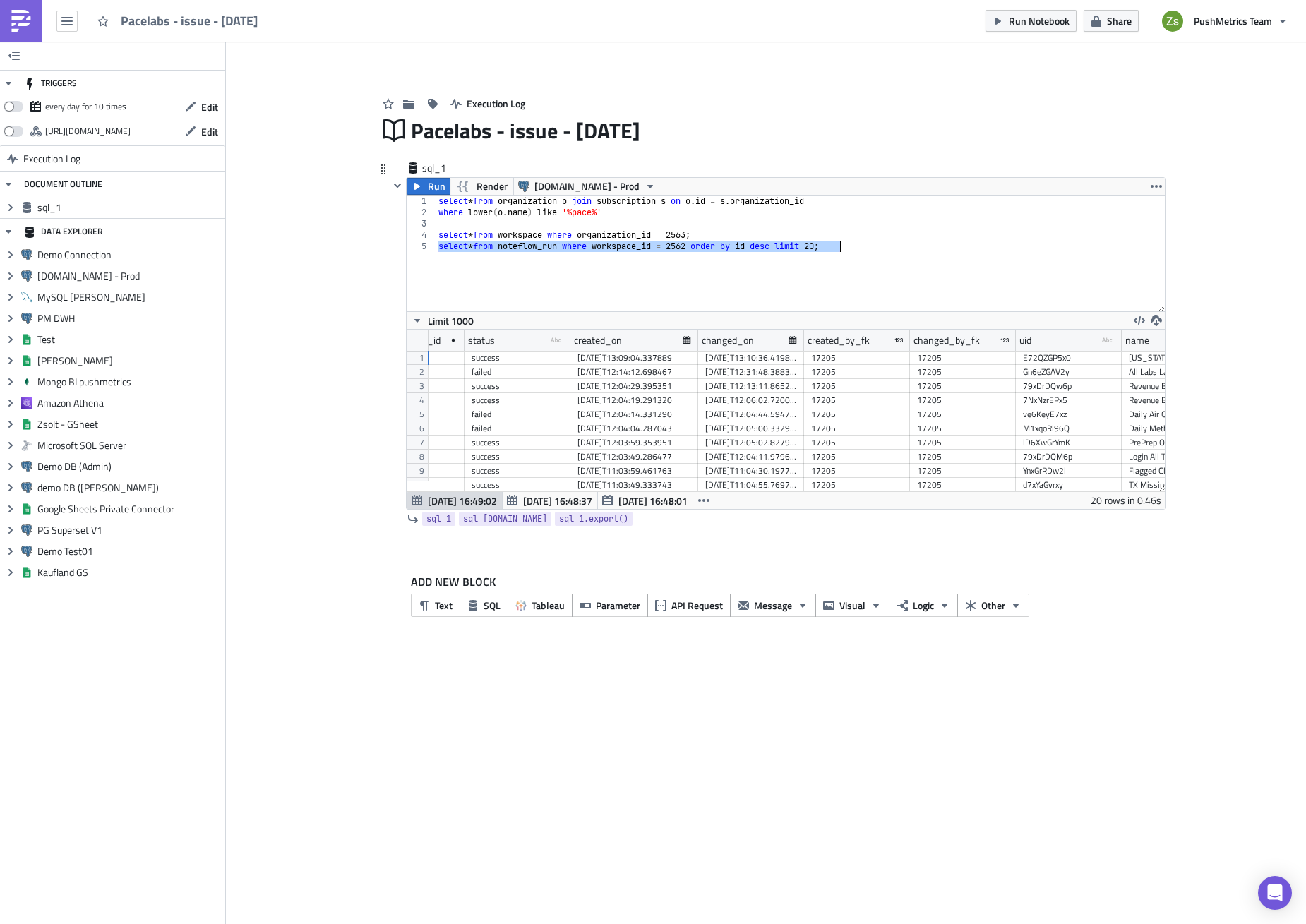
type textarea "select * from noteflow_run where workspace_id = 2562 order by id desc limit 20;"
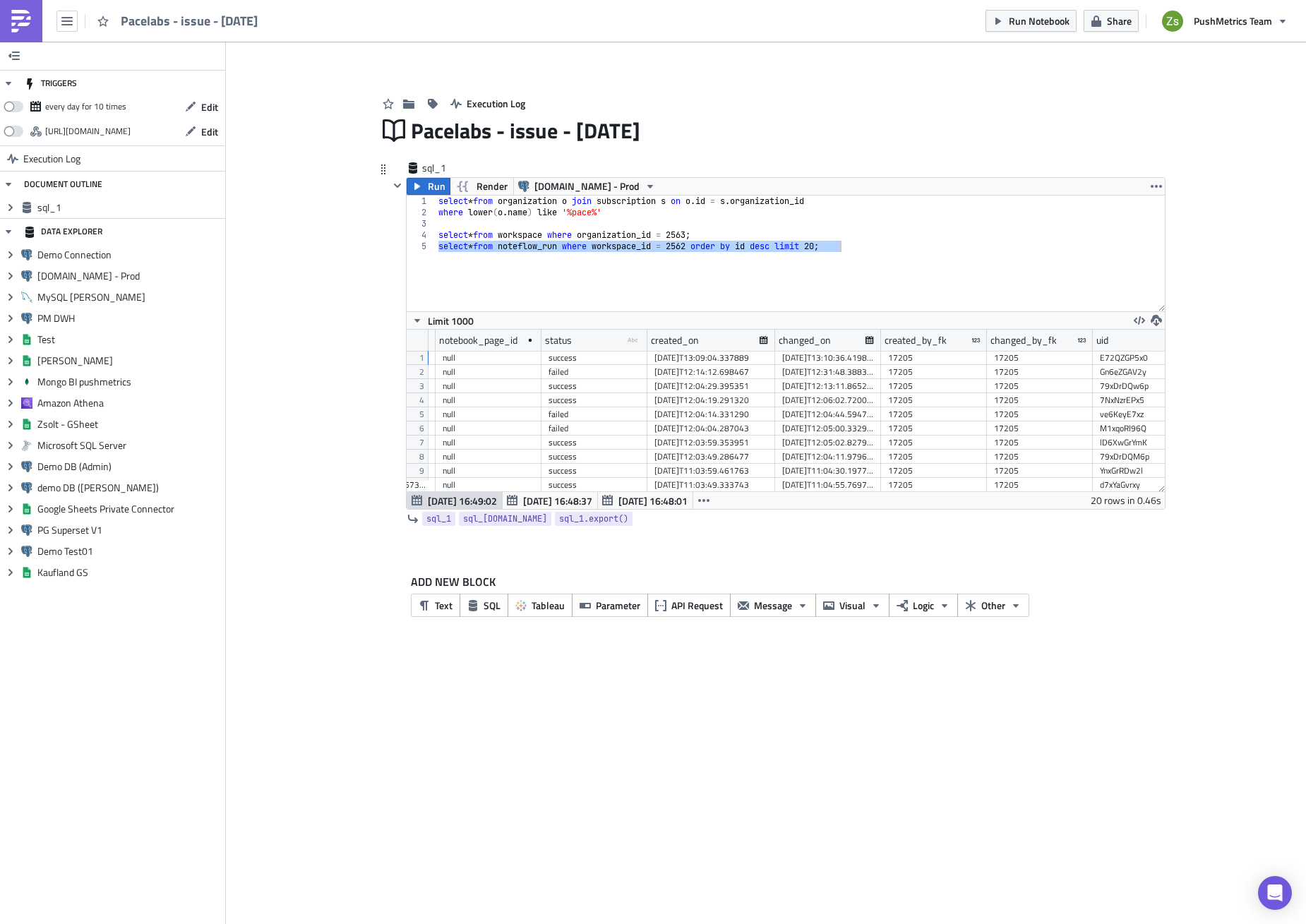
scroll to position [0, 146]
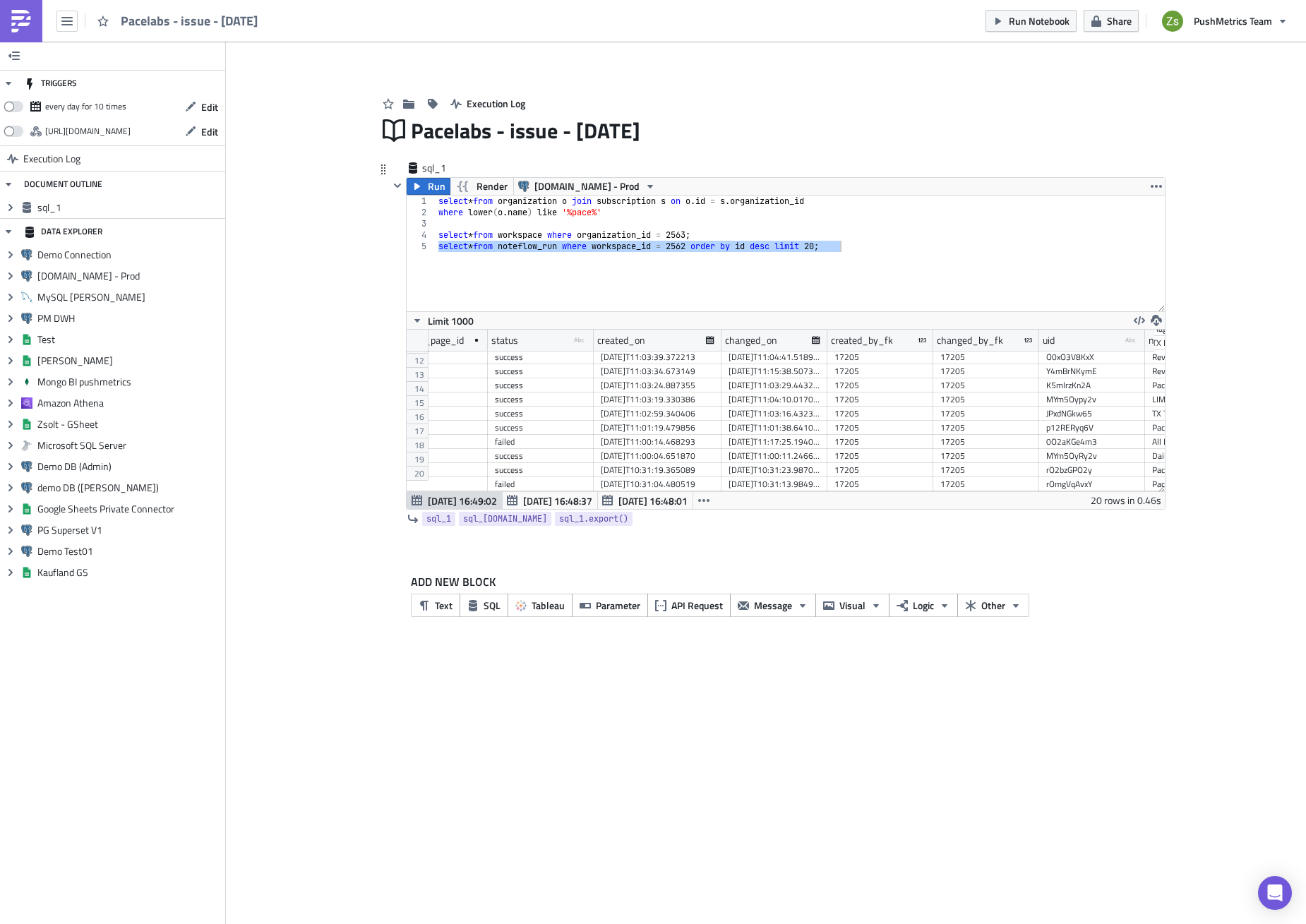
click at [761, 279] on div "select * from organization o join subscription s on o . id = s . organization_i…" at bounding box center [800, 253] width 730 height 116
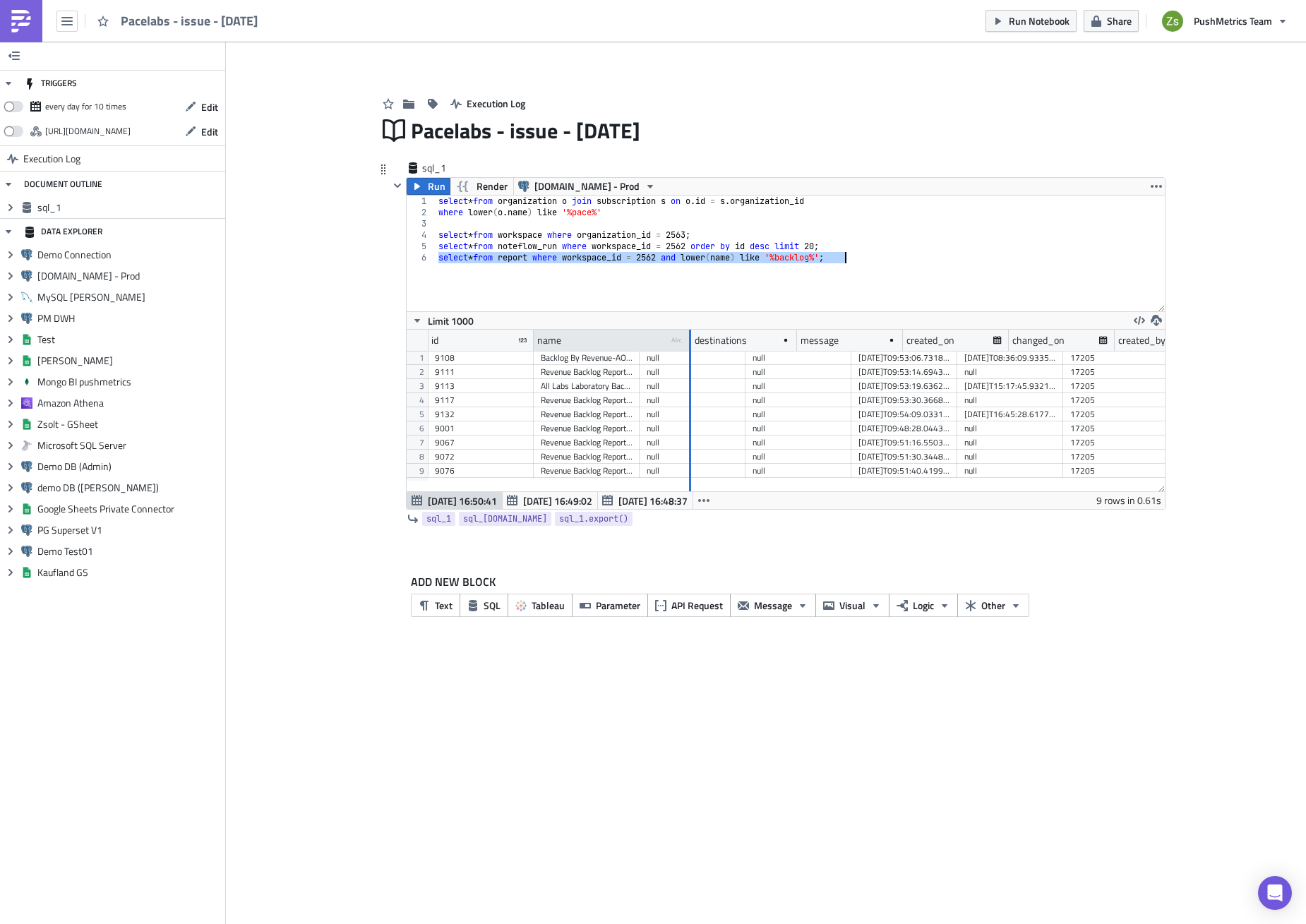
drag, startPoint x: 638, startPoint y: 343, endPoint x: 730, endPoint y: 346, distance: 92.0
click at [691, 346] on div at bounding box center [690, 340] width 2 height 22
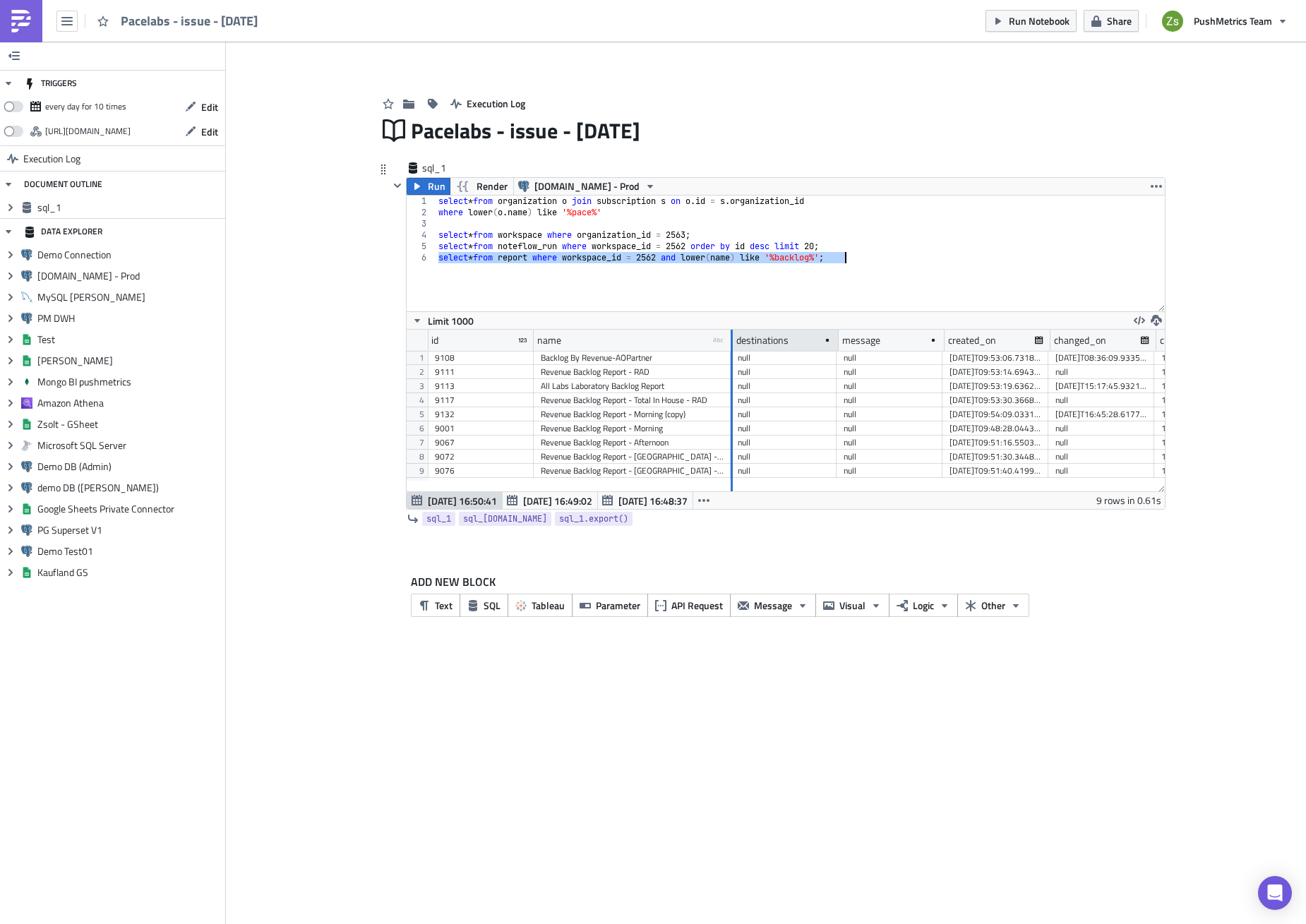
drag, startPoint x: 730, startPoint y: 346, endPoint x: 752, endPoint y: 346, distance: 22.0
click at [733, 346] on div at bounding box center [731, 340] width 2 height 22
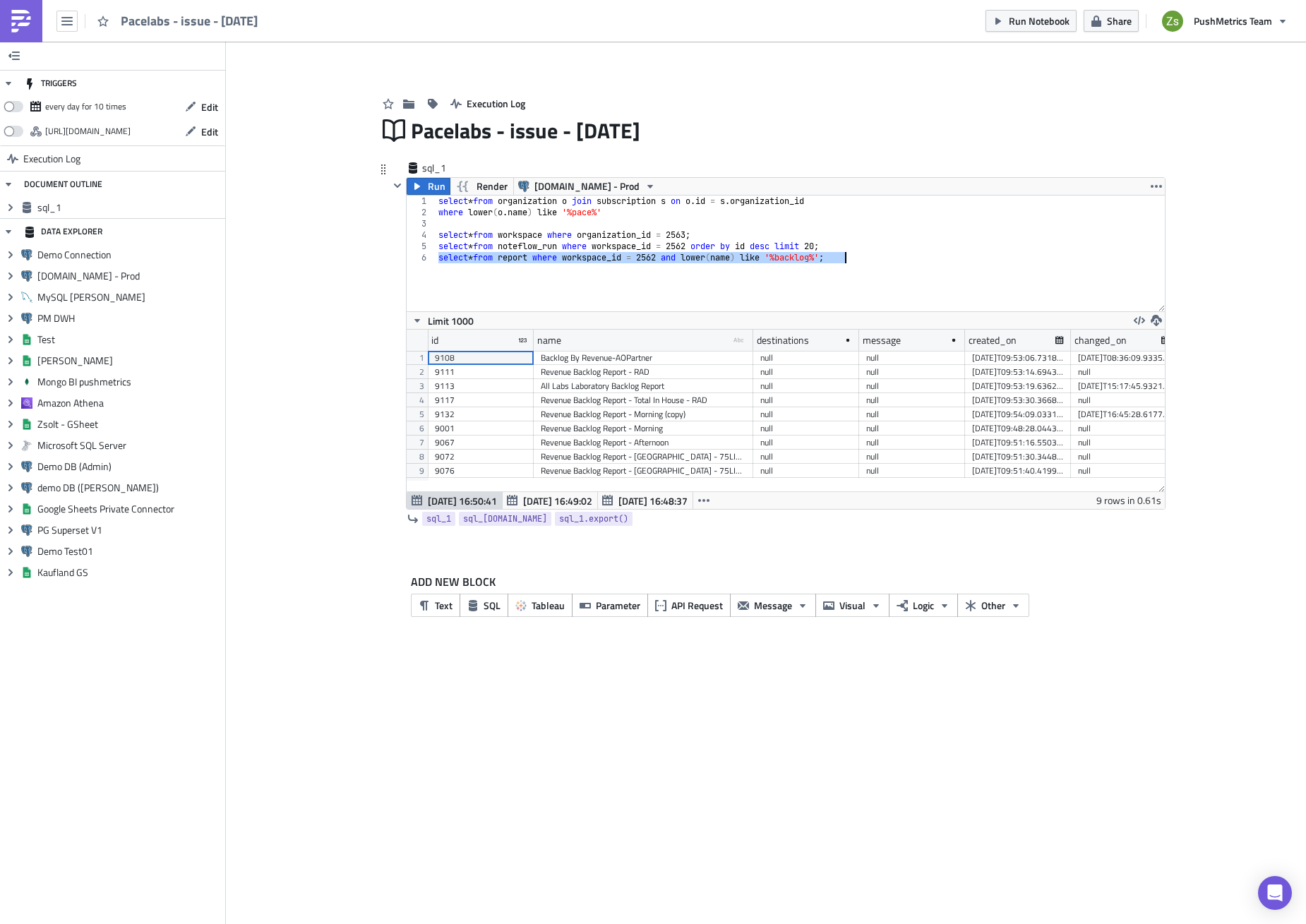
click at [704, 391] on div "All Labs Laboratory Backlog Report" at bounding box center [643, 385] width 205 height 14
click at [504, 383] on div "9113" at bounding box center [481, 385] width 92 height 14
click at [697, 285] on div "select * from organization o join subscription s on o . id = s . organization_i…" at bounding box center [800, 253] width 730 height 116
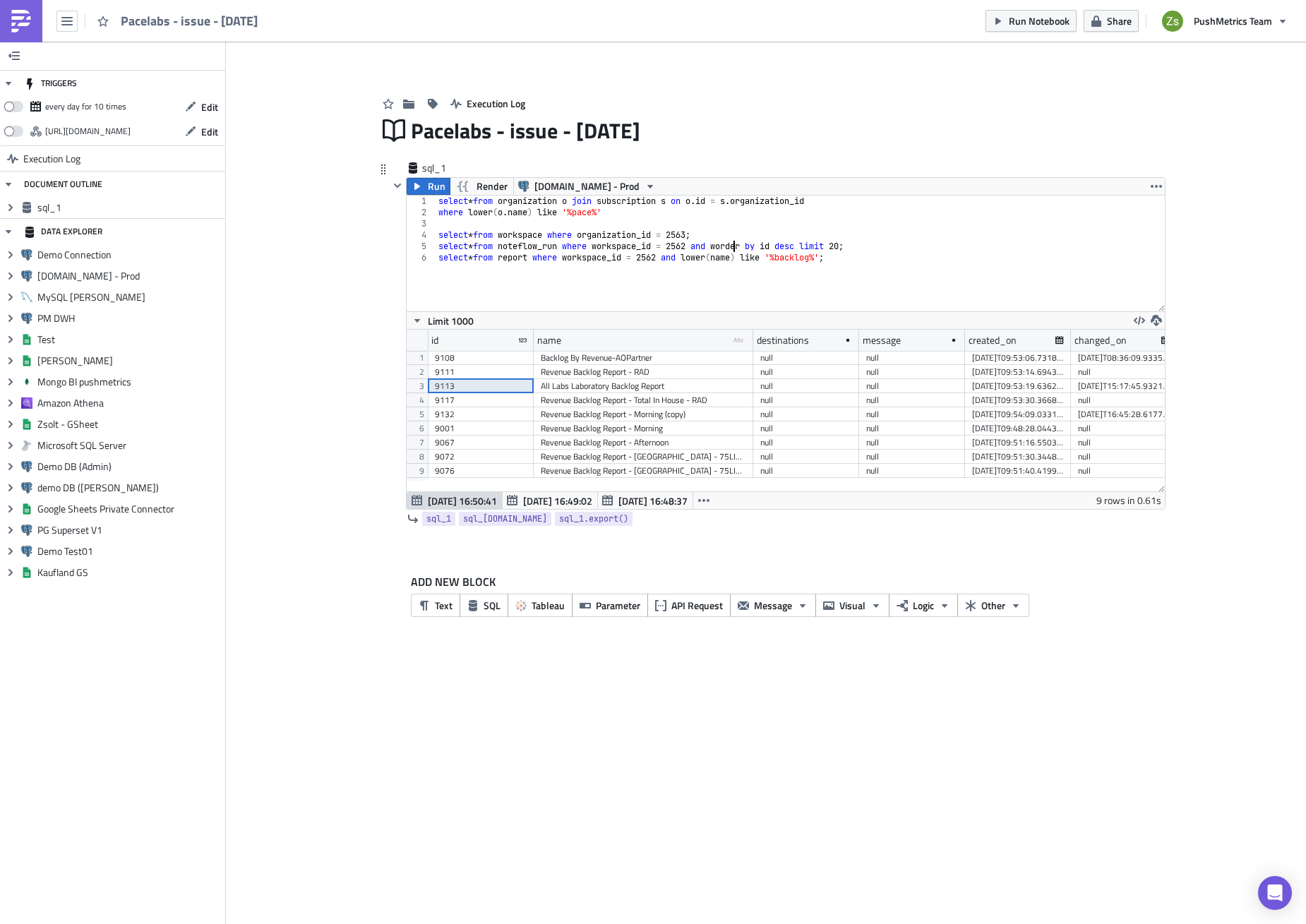
scroll to position [0, 25]
paste textarea "9113"
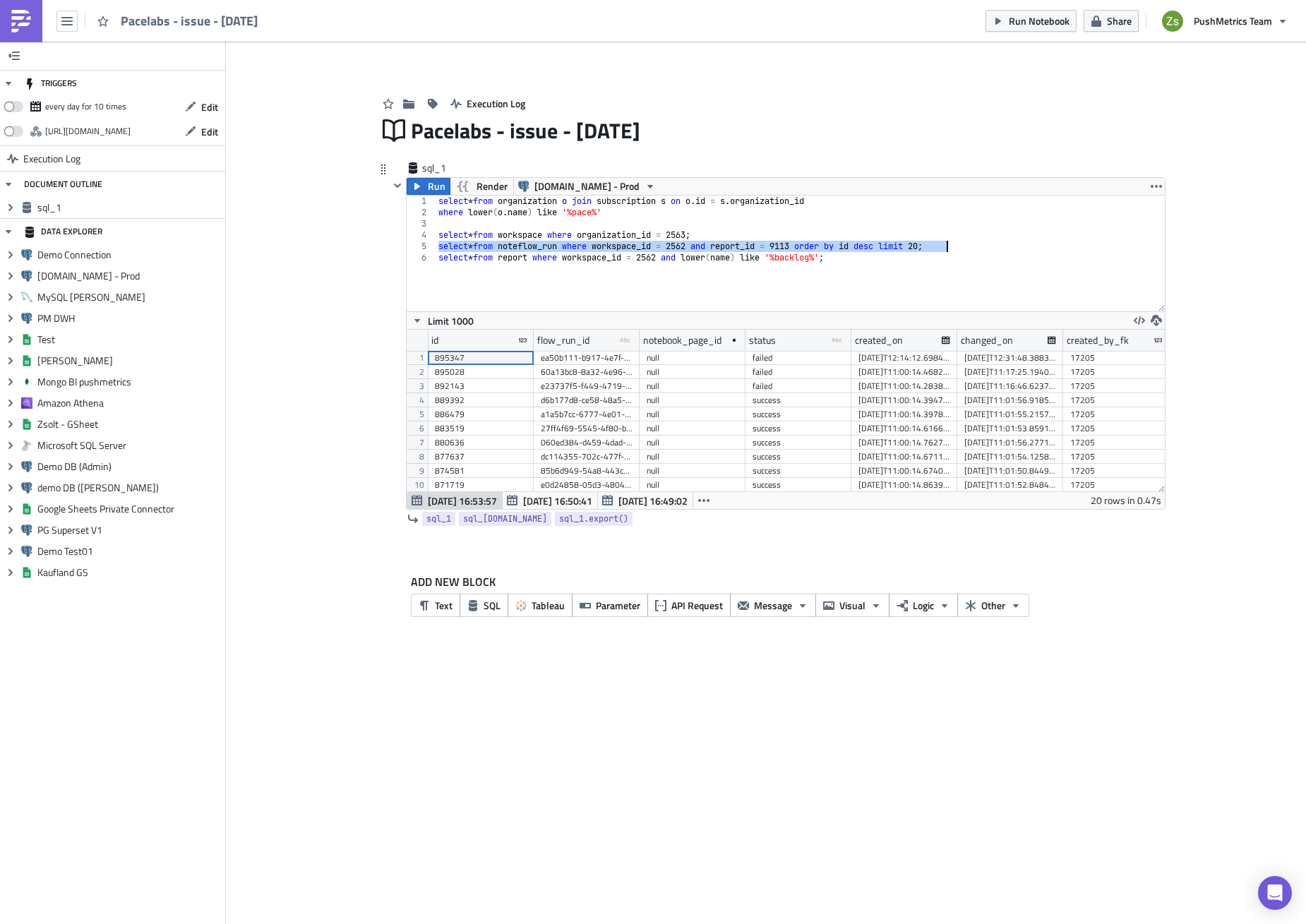
scroll to position [161, 758]
drag, startPoint x: 955, startPoint y: 339, endPoint x: 1063, endPoint y: 361, distance: 110.2
click at [1063, 361] on div "id flow_run_id type-text Created with Sketch. notebook_page_id status type-text…" at bounding box center [786, 410] width 758 height 161
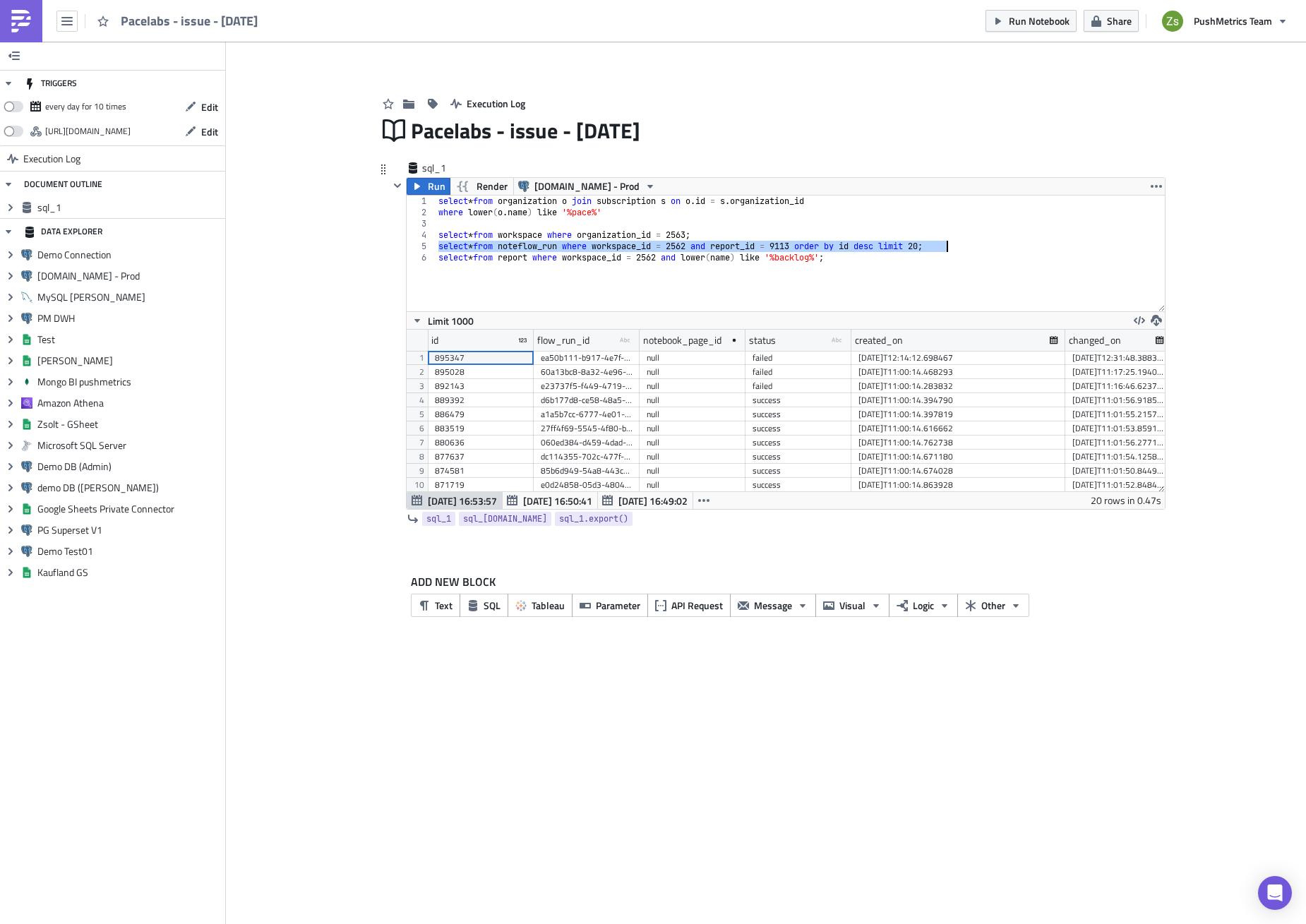
click at [954, 356] on div "2025-08-18T12:14:12.698467" at bounding box center [958, 357] width 200 height 14
drag, startPoint x: 591, startPoint y: 359, endPoint x: 598, endPoint y: 388, distance: 29.8
type textarea "select * from report where workspace_id = 2562 and lower(name) like '%backlog%';"
click at [661, 306] on div "select * from organization o join subscription s on o . id = s . organization_i…" at bounding box center [800, 265] width 730 height 139
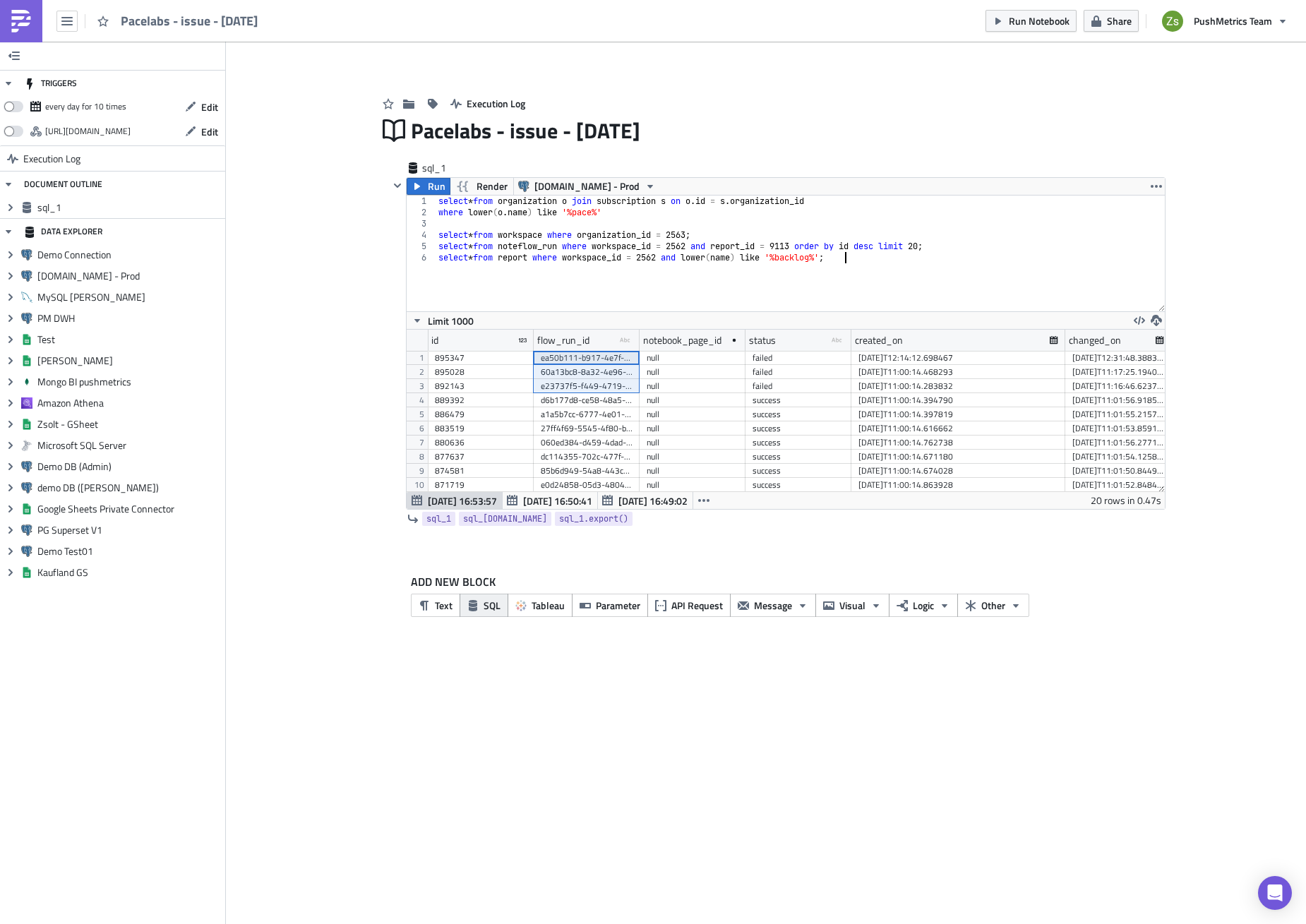
click at [484, 609] on span "SQL" at bounding box center [492, 605] width 17 height 15
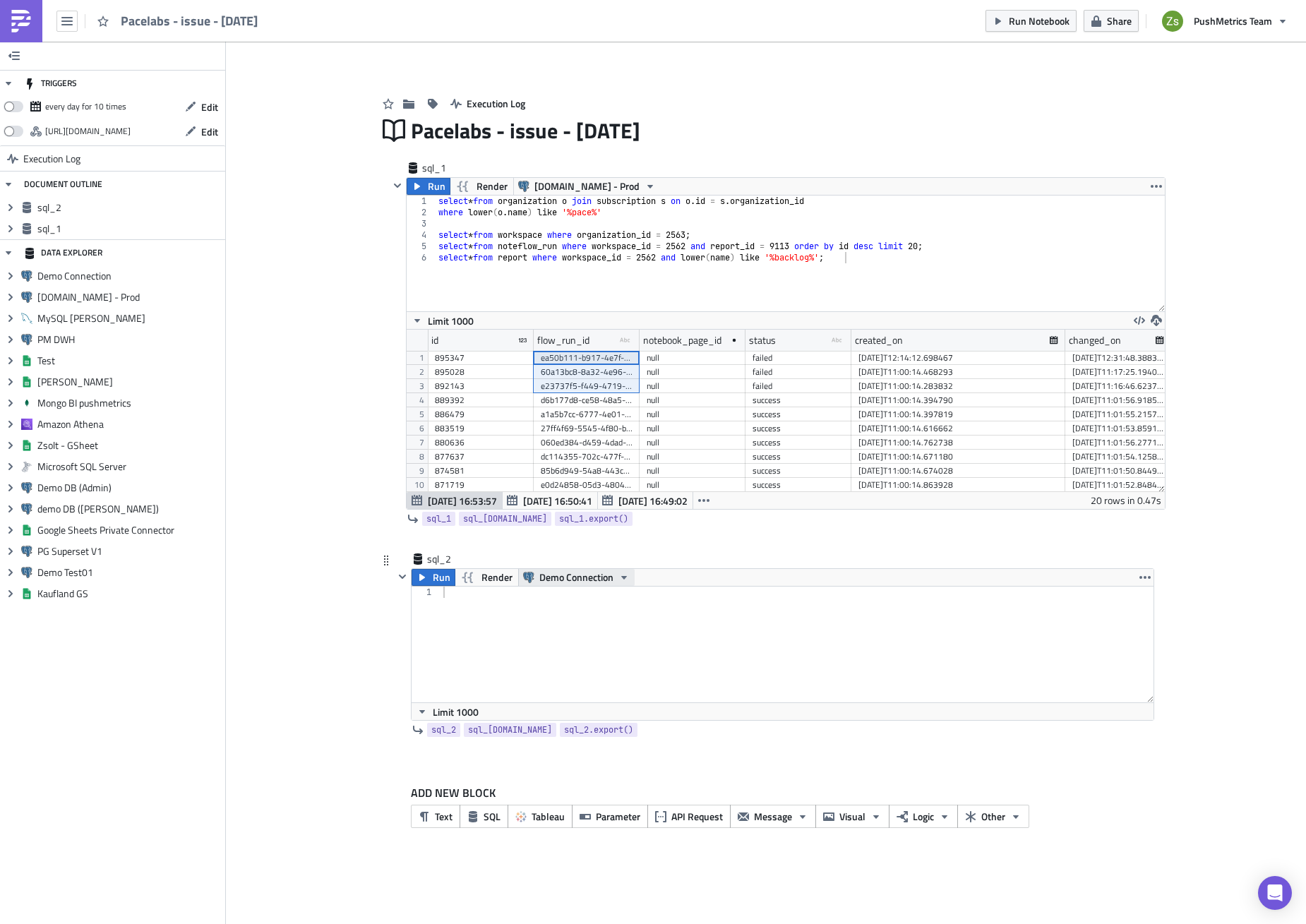
click at [586, 580] on span "Demo Connection" at bounding box center [576, 577] width 74 height 17
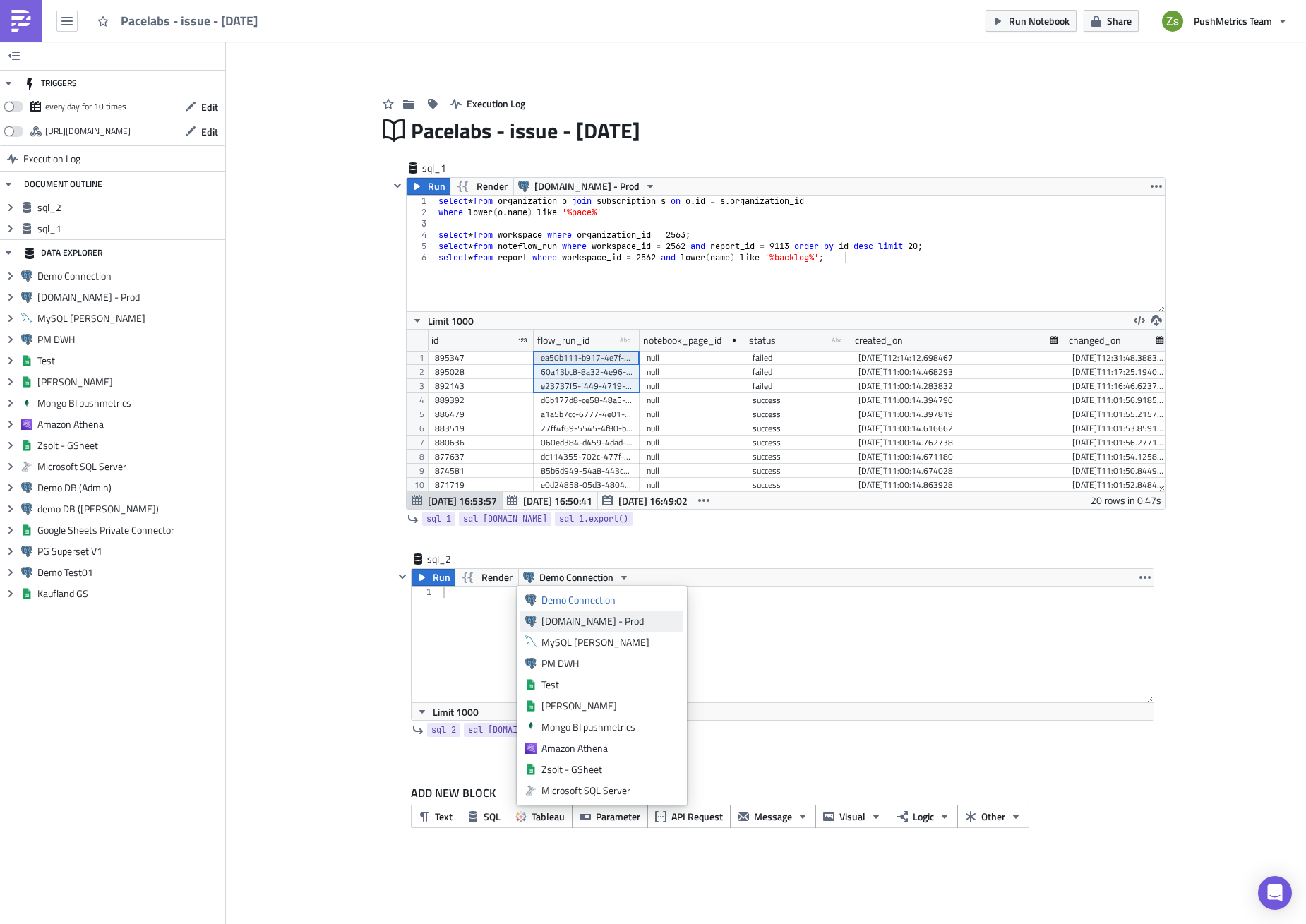
click at [578, 618] on div "[DOMAIN_NAME] - Prod" at bounding box center [610, 621] width 137 height 14
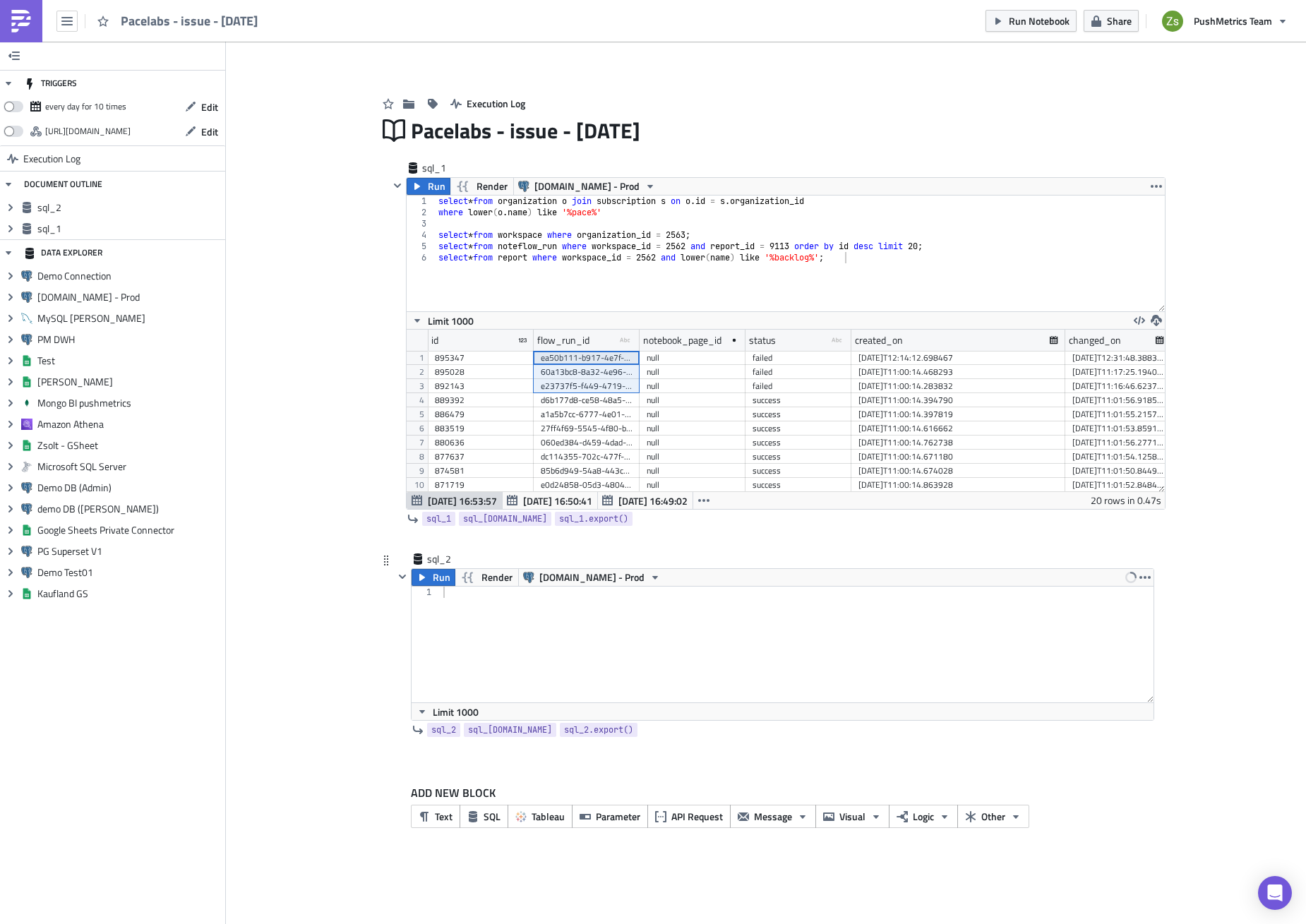
click at [575, 617] on div at bounding box center [797, 656] width 714 height 139
type textarea ")"
paste textarea "e23737f5-f449-4719-a291-ccfc16e01ae7"
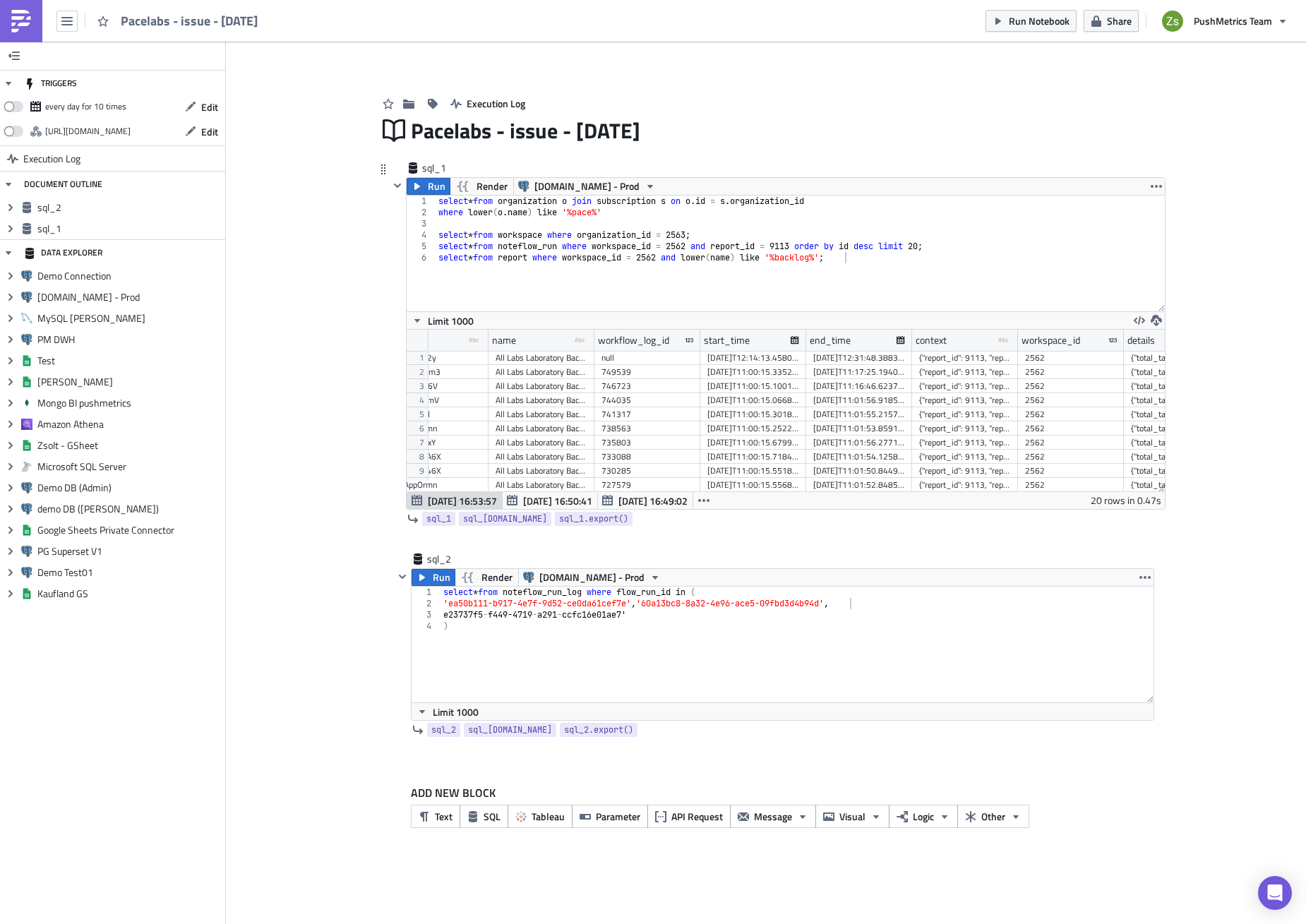
scroll to position [0, 1095]
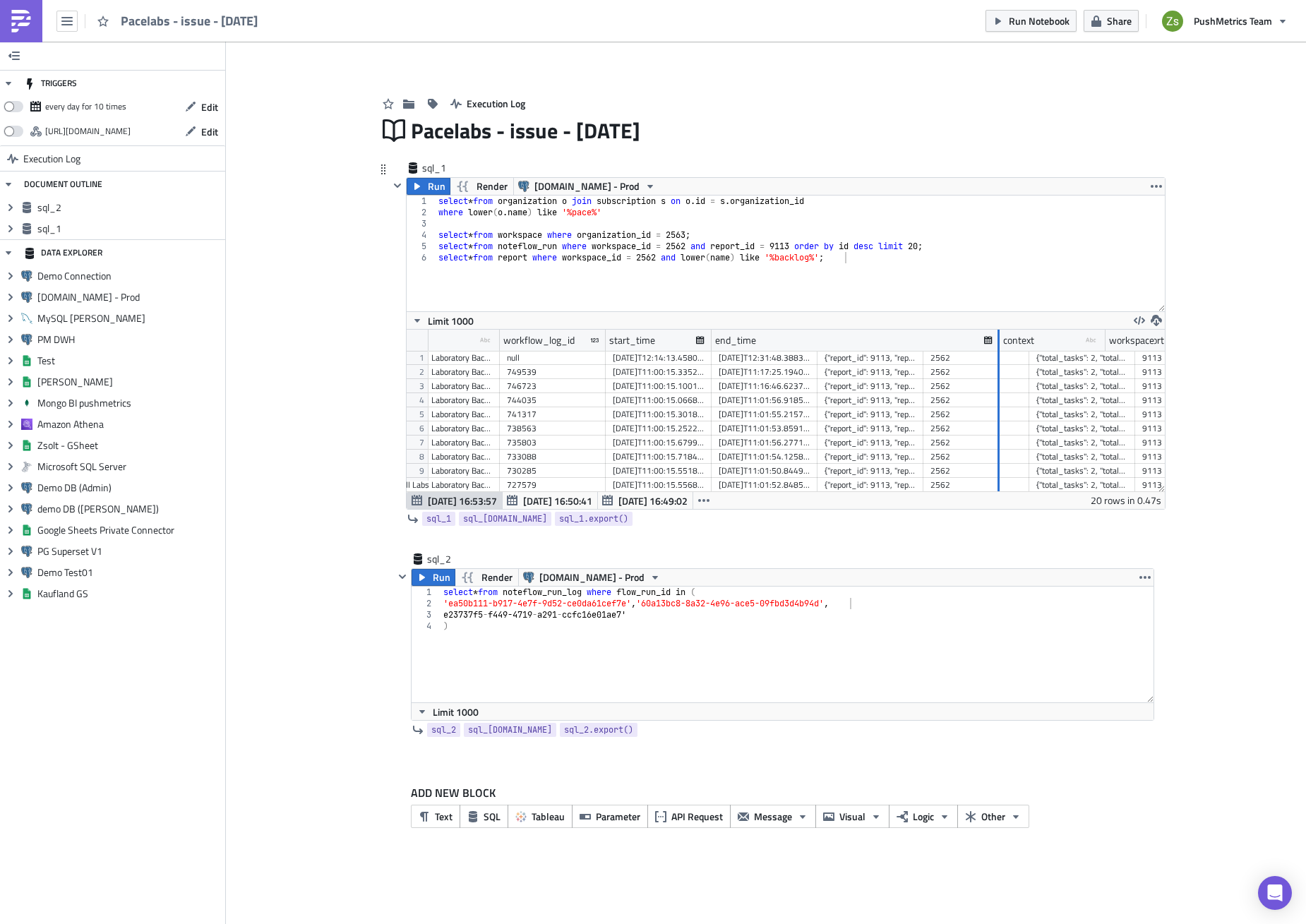
drag, startPoint x: 816, startPoint y: 338, endPoint x: 1037, endPoint y: 360, distance: 222.1
click at [1037, 360] on div "created_by_fk changed_by_fk uid type-text Created with Sketch. name type-text C…" at bounding box center [786, 410] width 758 height 161
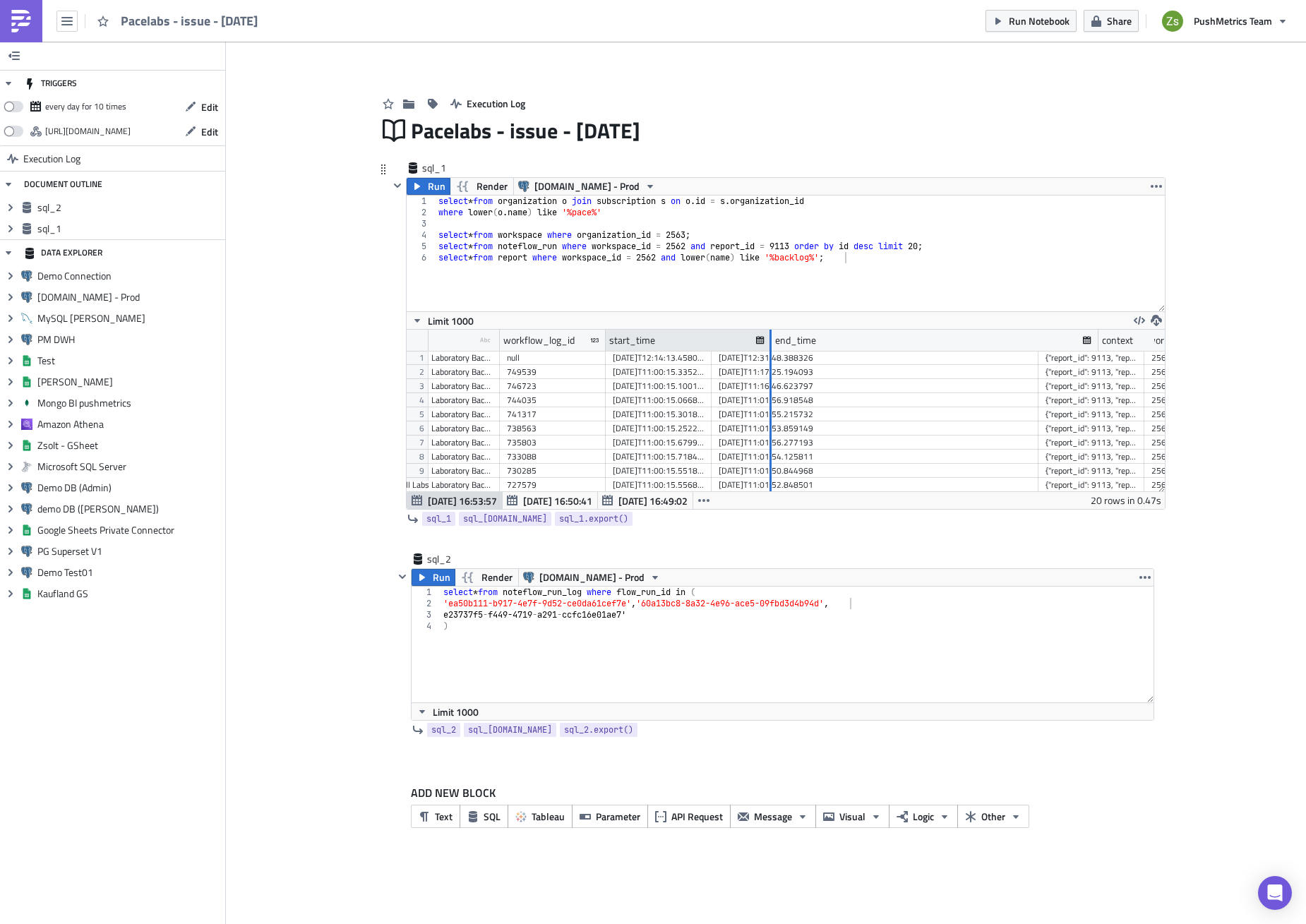
drag, startPoint x: 710, startPoint y: 340, endPoint x: 770, endPoint y: 349, distance: 60.7
click at [770, 349] on div at bounding box center [770, 340] width 2 height 22
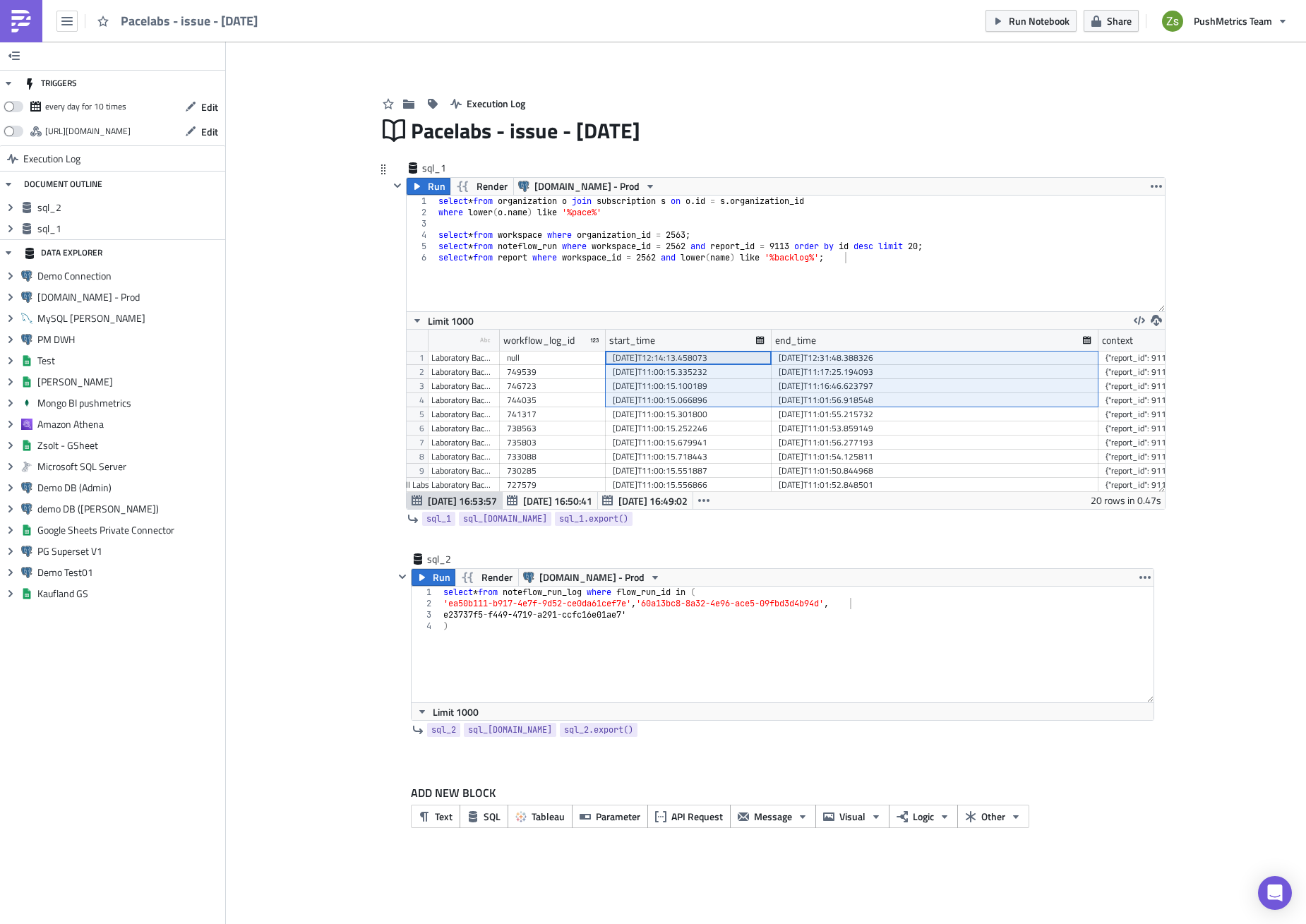
drag, startPoint x: 741, startPoint y: 356, endPoint x: 895, endPoint y: 394, distance: 158.6
click at [895, 350] on div "17205 17205 Gn6eZGAV2y All Labs Laboratory Backlog Report 17205 17205 0O2aKGe4m…" at bounding box center [480, 350] width 2296 height 0
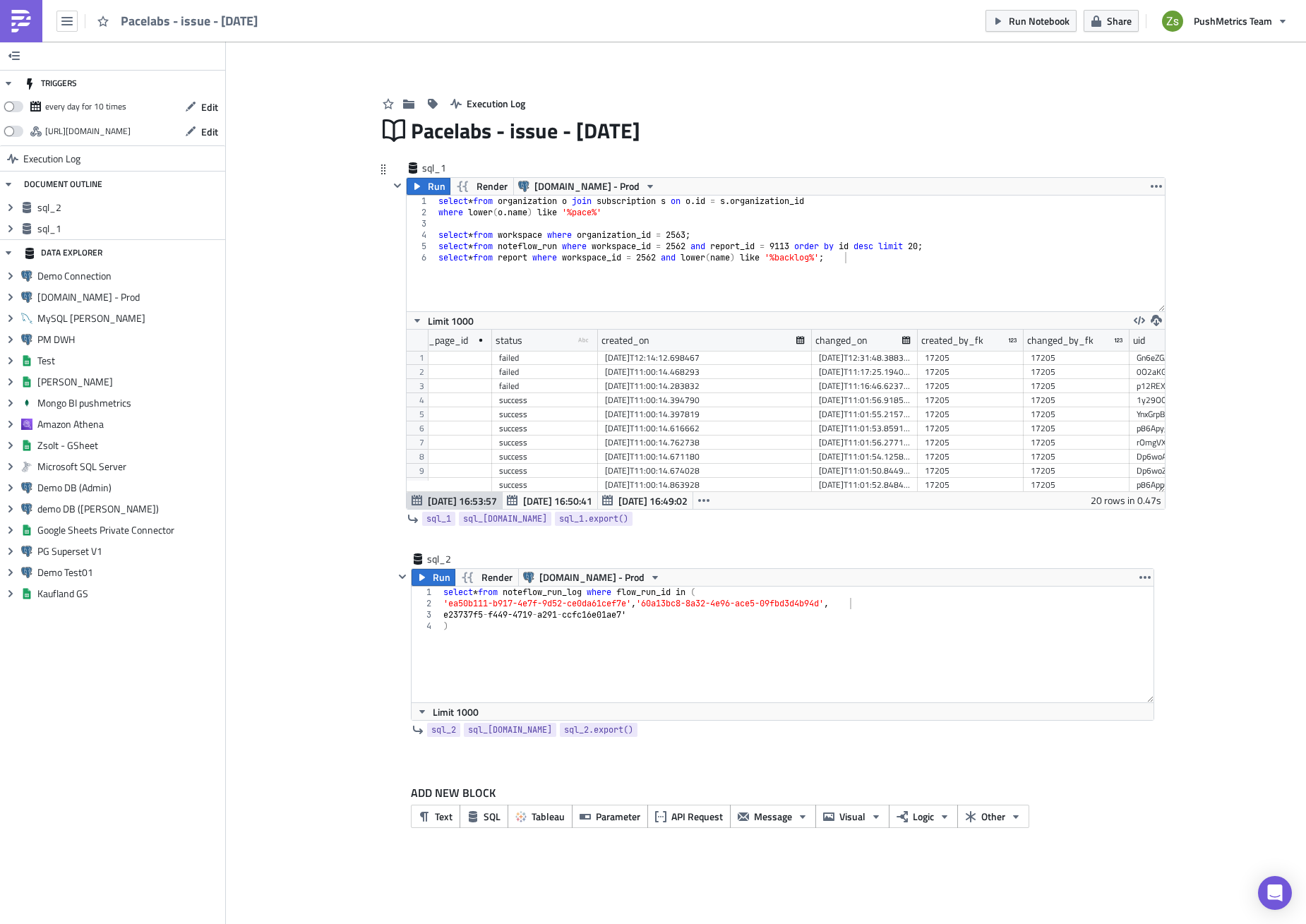
scroll to position [0, 0]
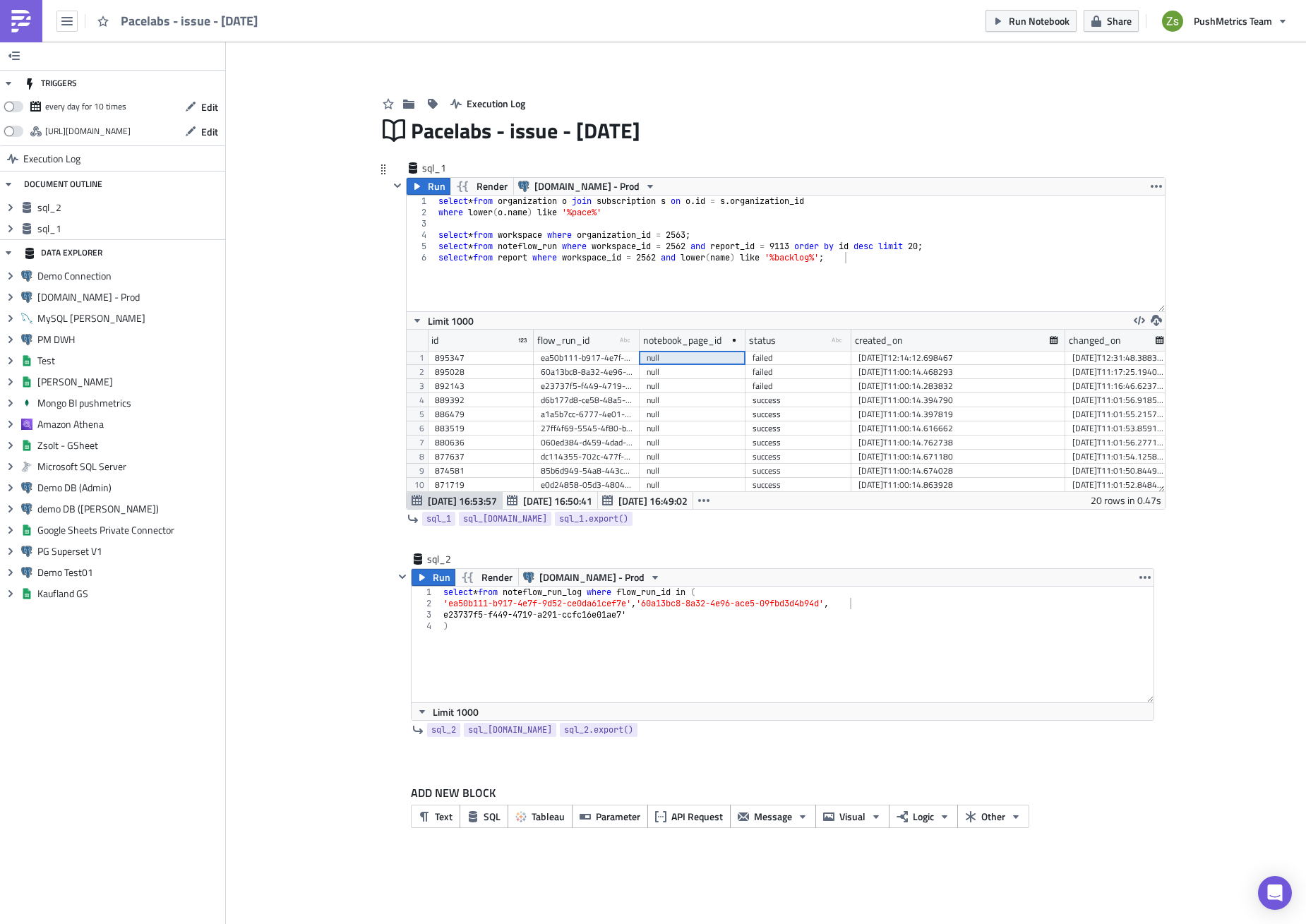
click at [642, 361] on div "null" at bounding box center [693, 357] width 106 height 14
click at [650, 612] on div "select * from noteflow_run_log where flow_run_id in ( 'ea50b111-b917-4e7f-9d52-…" at bounding box center [797, 656] width 714 height 139
click at [893, 603] on div "select * from noteflow_run_log where flow_run_id in ( 'ea50b111-b917-4e7f-9d52-…" at bounding box center [797, 656] width 714 height 139
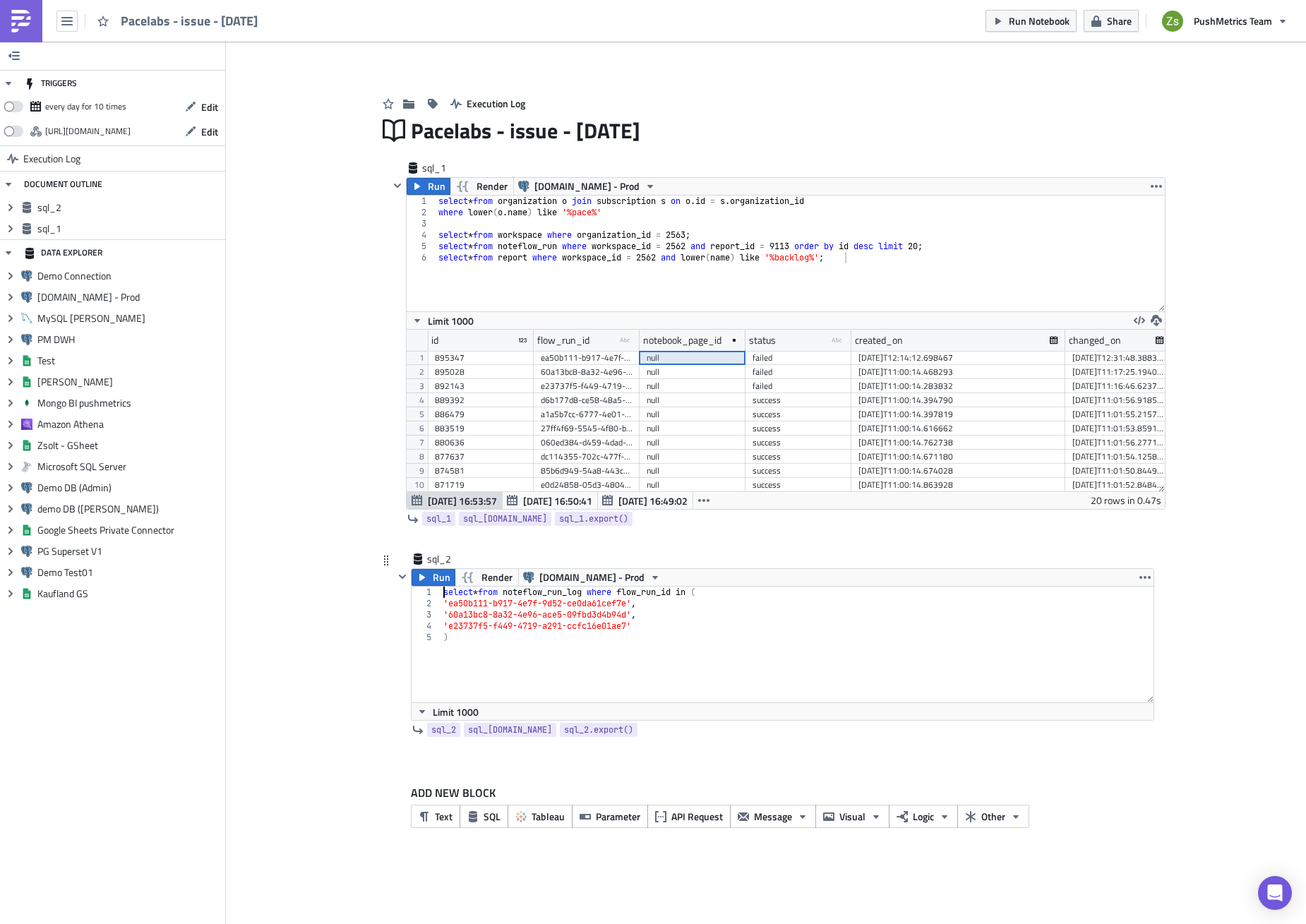
click at [708, 618] on div "select * from noteflow_run_log where flow_run_id in ( 'ea50b111-b917-4e7f-9d52-…" at bounding box center [797, 656] width 714 height 139
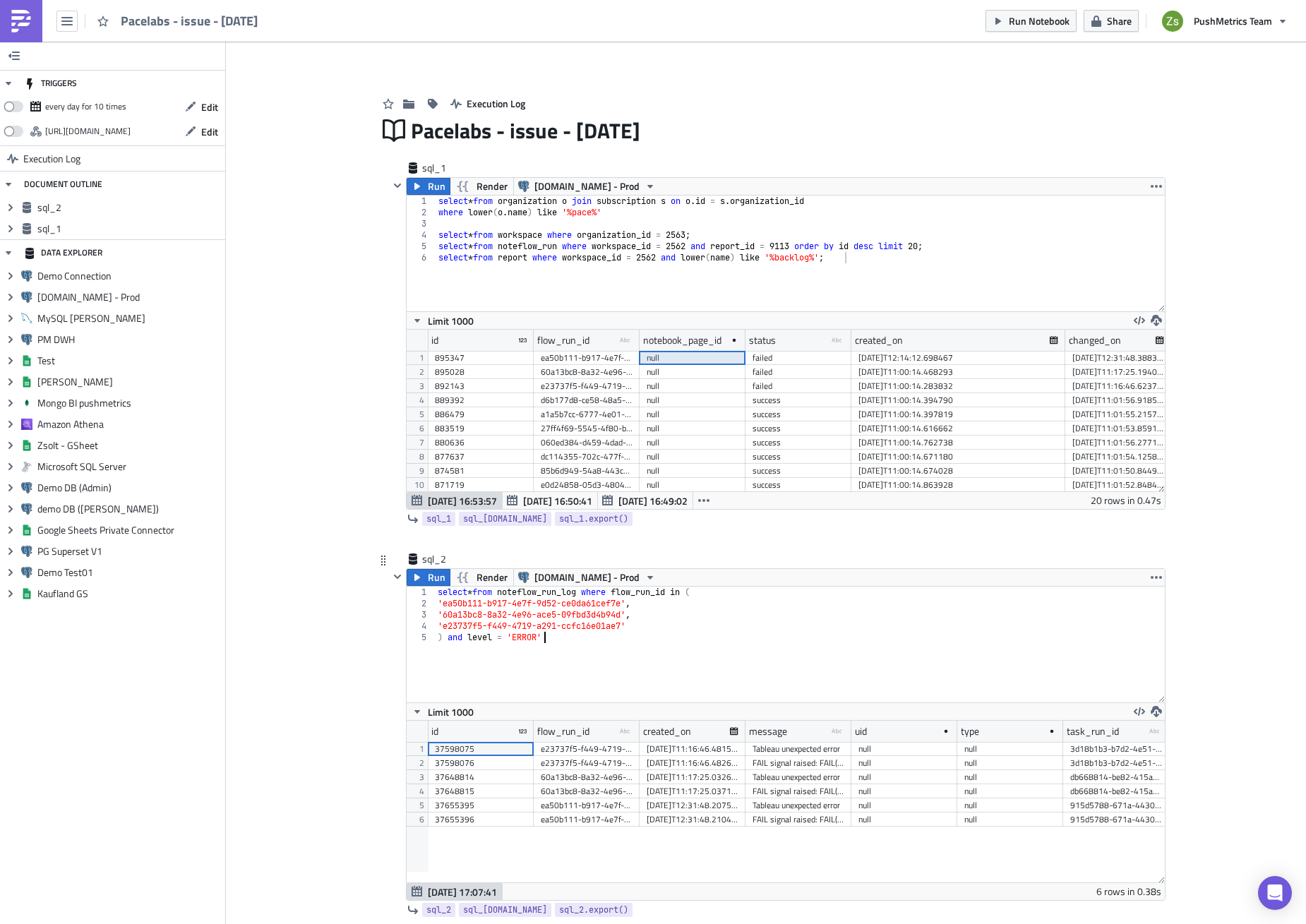
scroll to position [161, 758]
type textarea ") and level = 'ERROR'"
drag, startPoint x: 847, startPoint y: 719, endPoint x: 960, endPoint y: 722, distance: 113.0
click at [960, 722] on div "id flow_run_id type-text Created with Sketch. created_on message type-text Crea…" at bounding box center [786, 801] width 758 height 163
drag, startPoint x: 845, startPoint y: 732, endPoint x: 989, endPoint y: 734, distance: 144.0
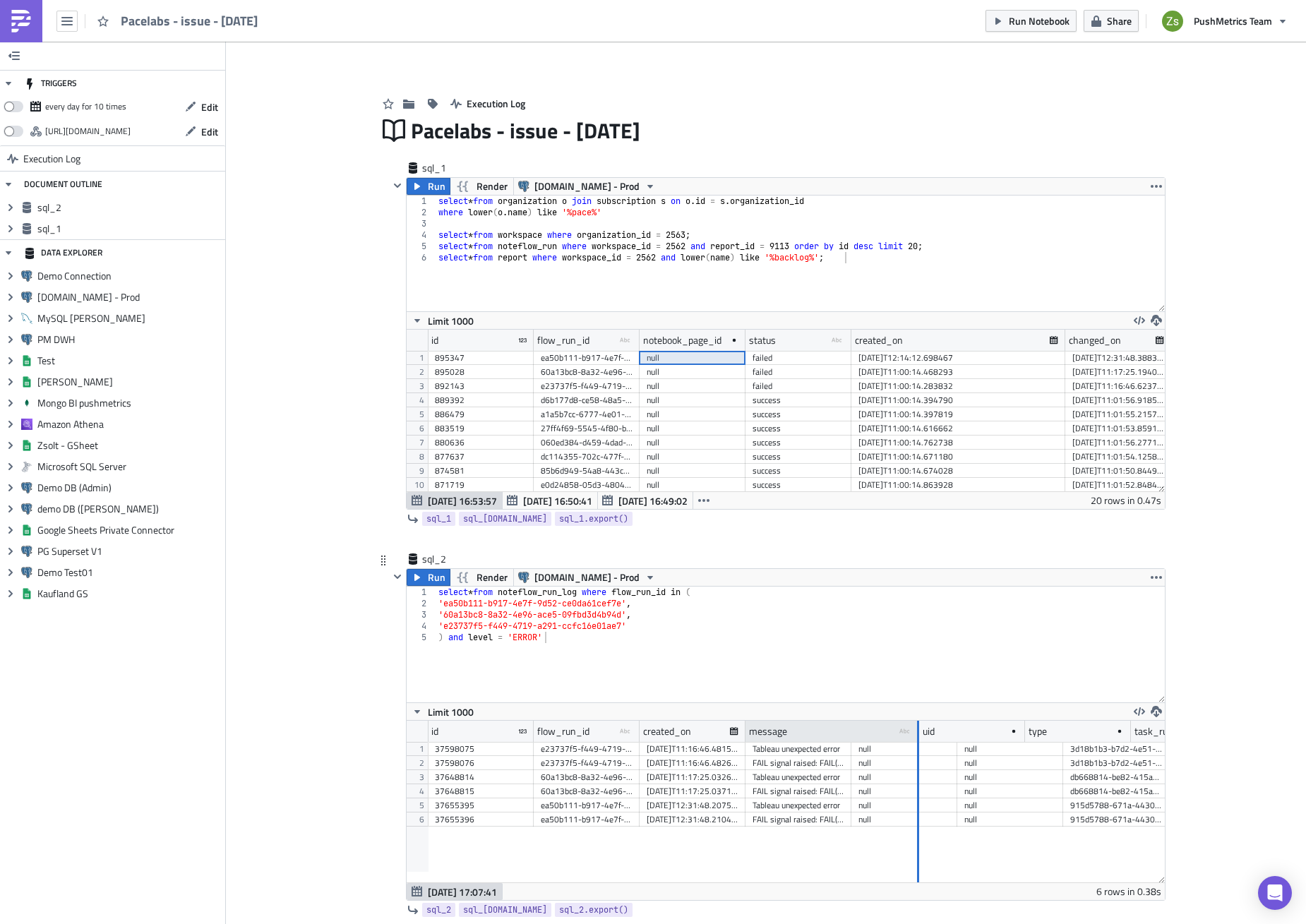
click at [920, 734] on div at bounding box center [918, 731] width 2 height 22
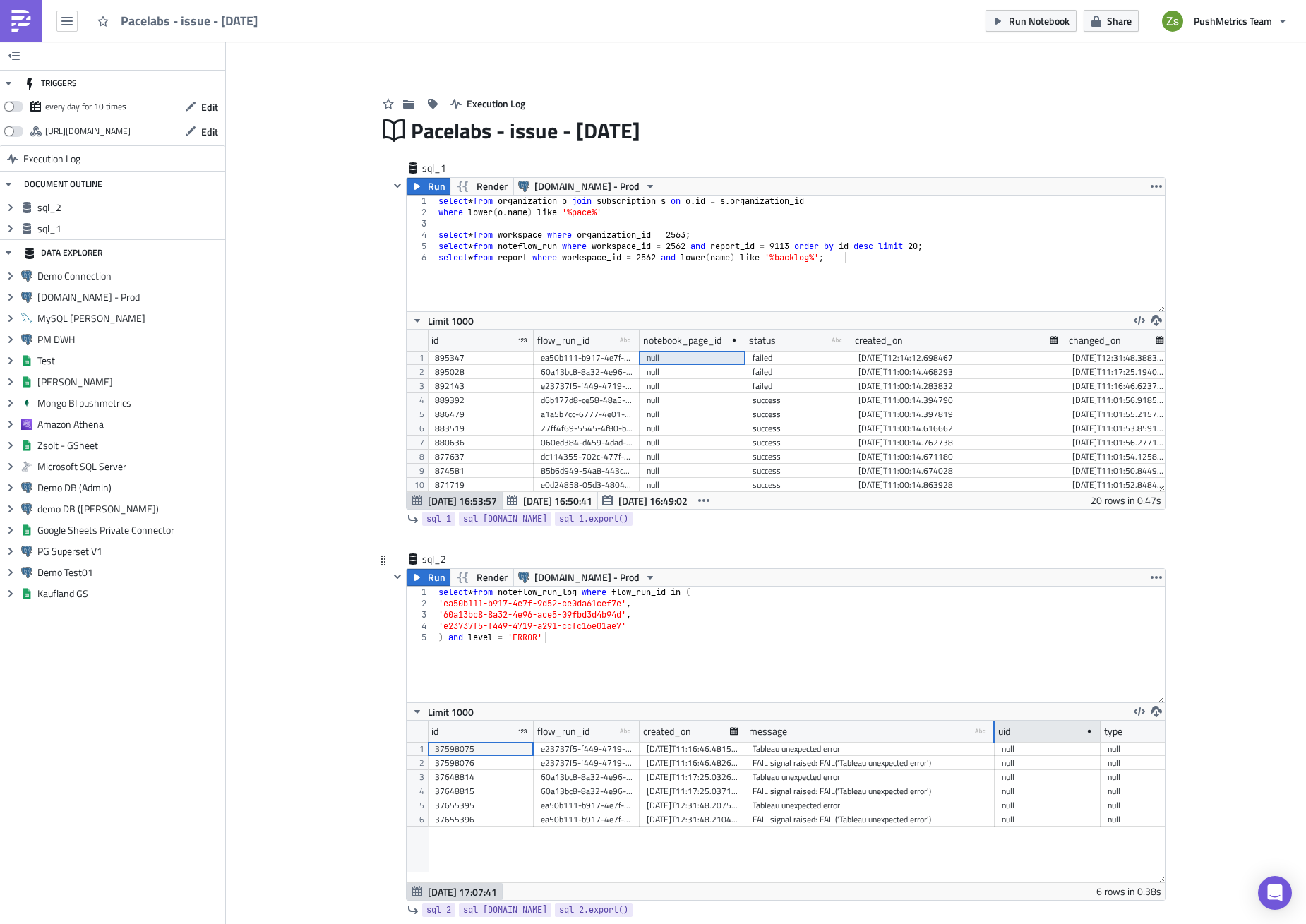
drag, startPoint x: 989, startPoint y: 734, endPoint x: 1009, endPoint y: 733, distance: 20.0
click at [995, 733] on div at bounding box center [994, 731] width 2 height 22
drag, startPoint x: 792, startPoint y: 870, endPoint x: 860, endPoint y: 874, distance: 68.1
click at [860, 874] on div "id flow_run_id type-text Created with Sketch. created_on message type-text Crea…" at bounding box center [786, 801] width 758 height 161
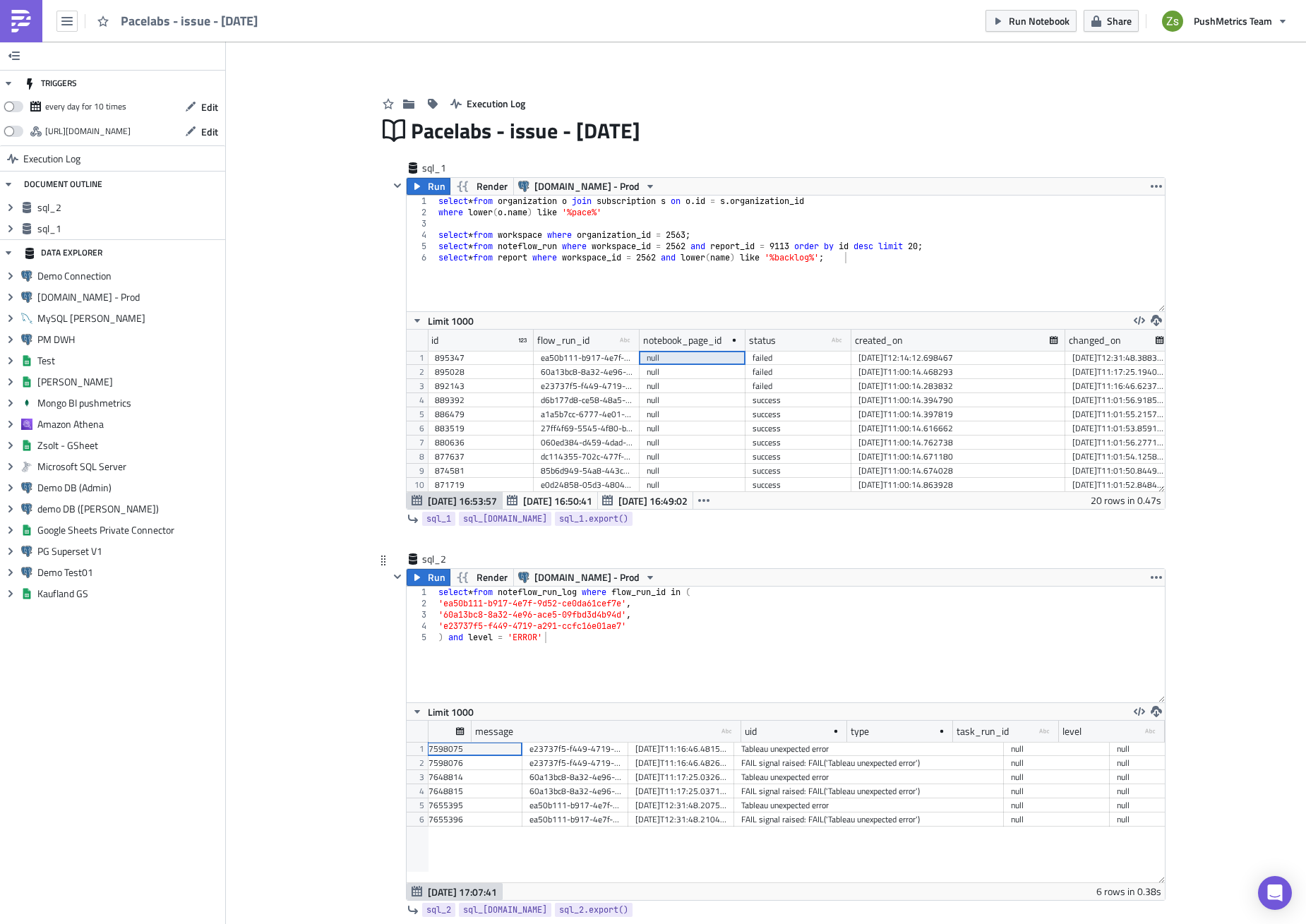
scroll to position [0, 0]
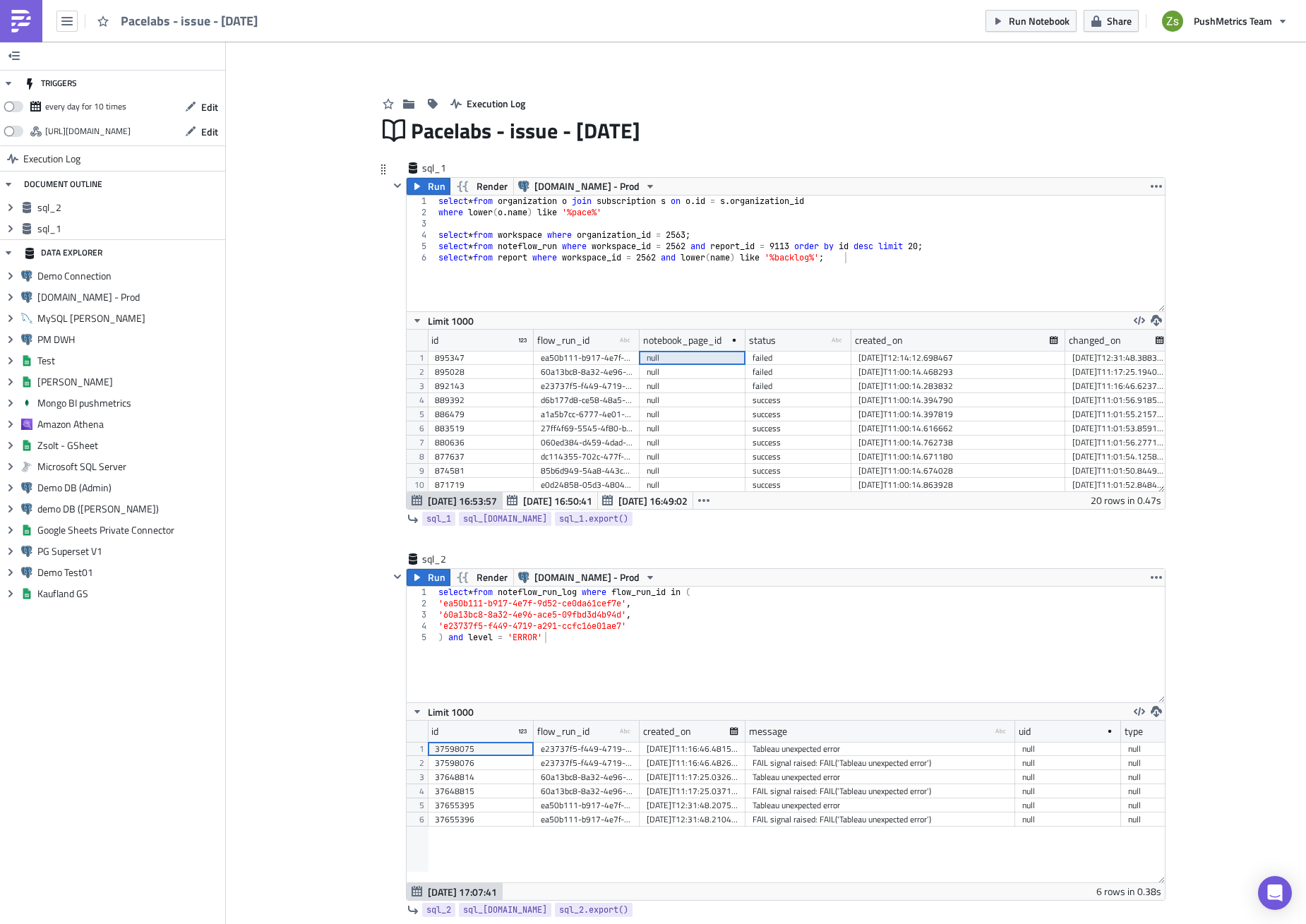
click at [585, 267] on div "select * from organization o join subscription s on o . id = s . organization_i…" at bounding box center [800, 265] width 730 height 139
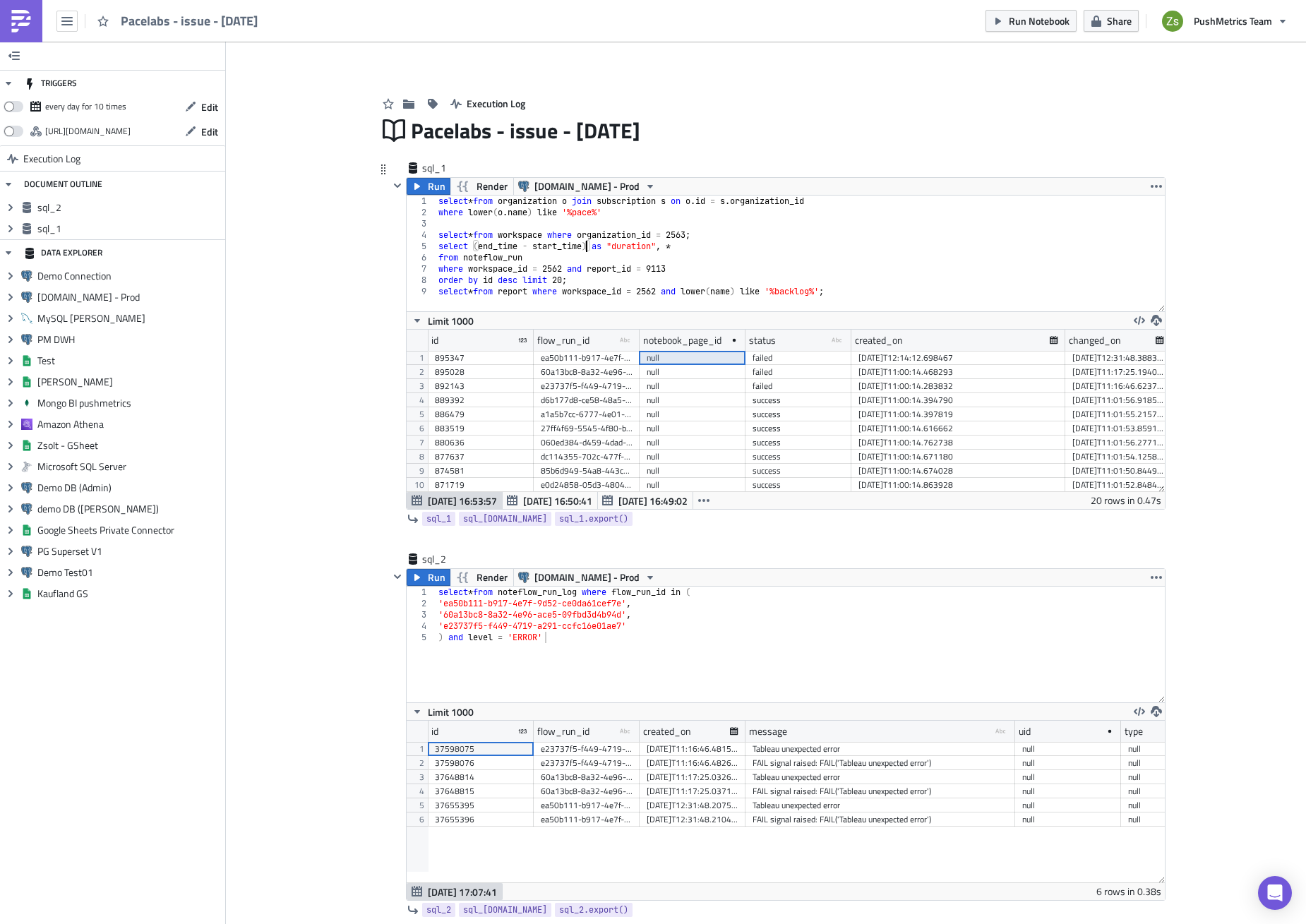
scroll to position [0, 13]
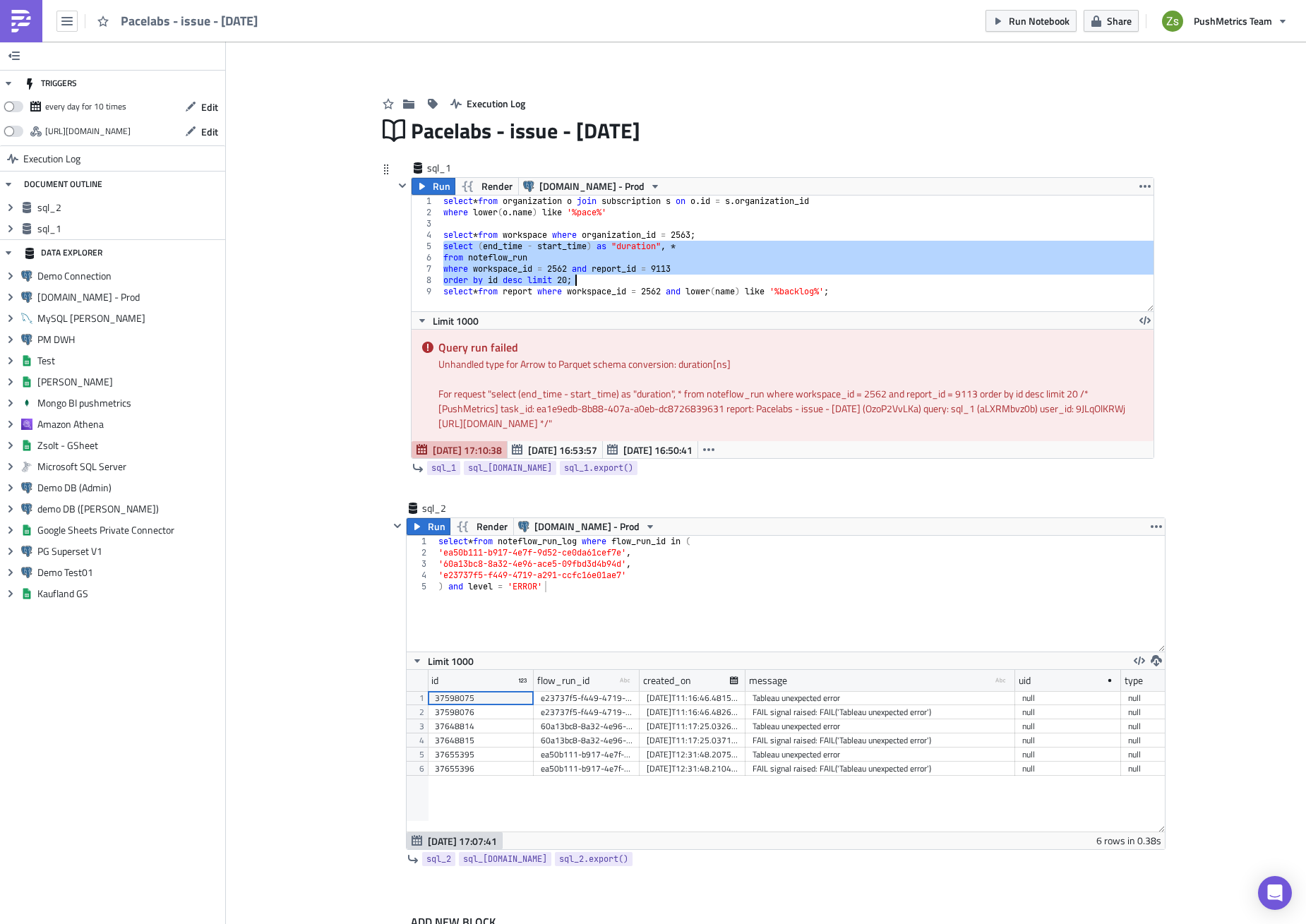
click at [596, 245] on div "select * from organization o join subscription s on o . id = s . organization_i…" at bounding box center [796, 253] width 713 height 116
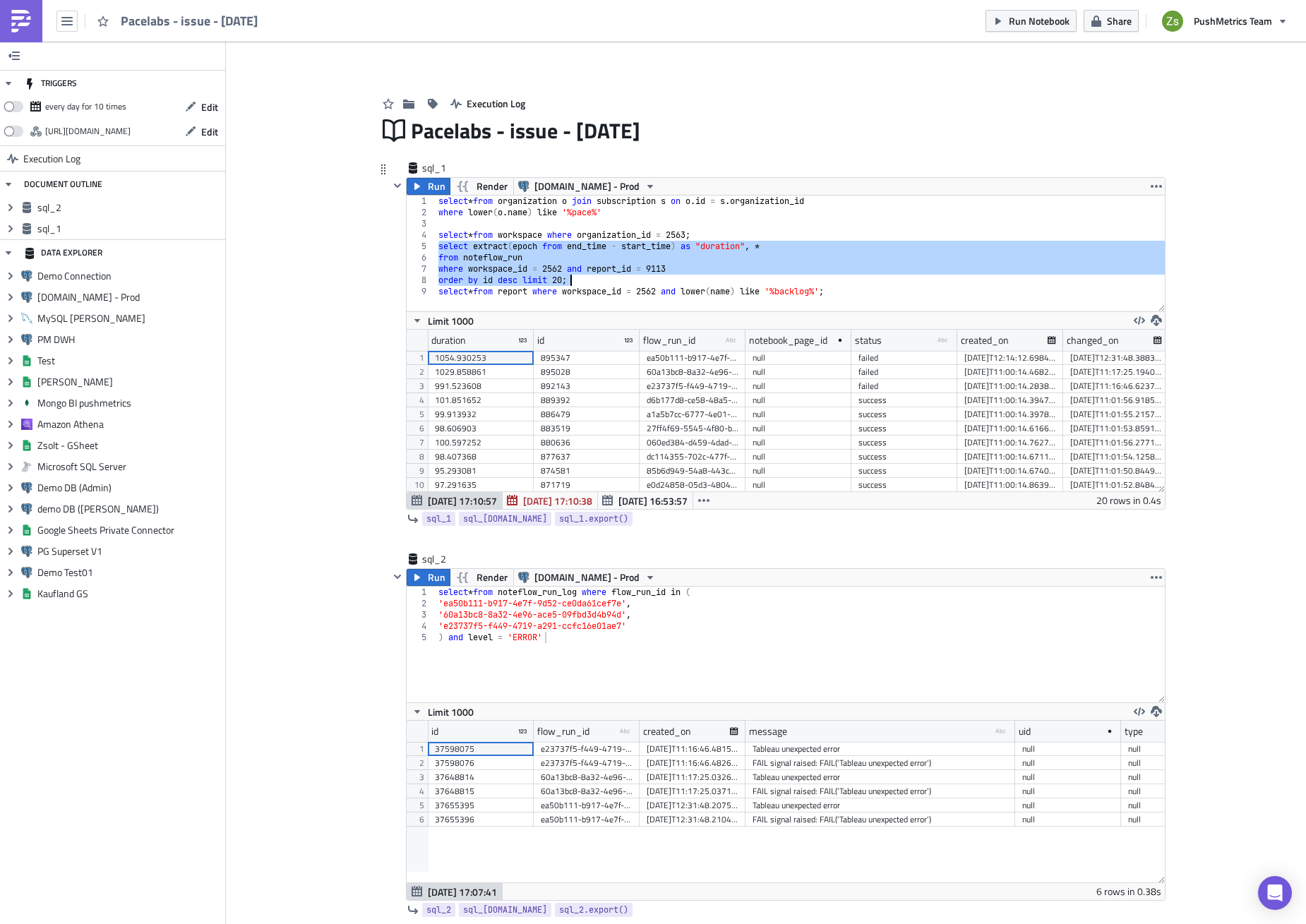
scroll to position [161, 758]
drag, startPoint x: 528, startPoint y: 344, endPoint x: 562, endPoint y: 345, distance: 34.0
click at [562, 345] on div at bounding box center [563, 340] width 2 height 22
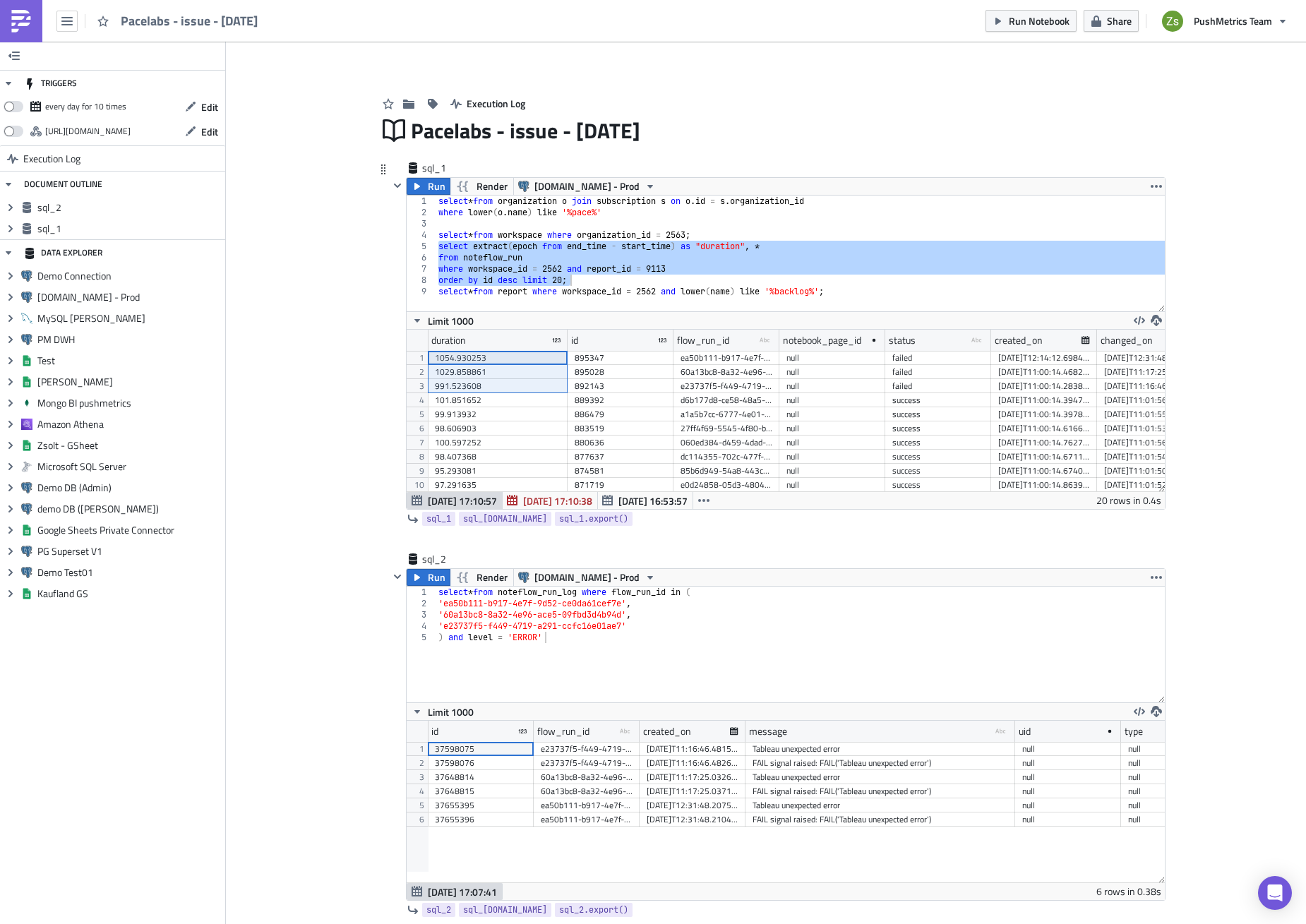
drag, startPoint x: 470, startPoint y: 357, endPoint x: 479, endPoint y: 386, distance: 30.4
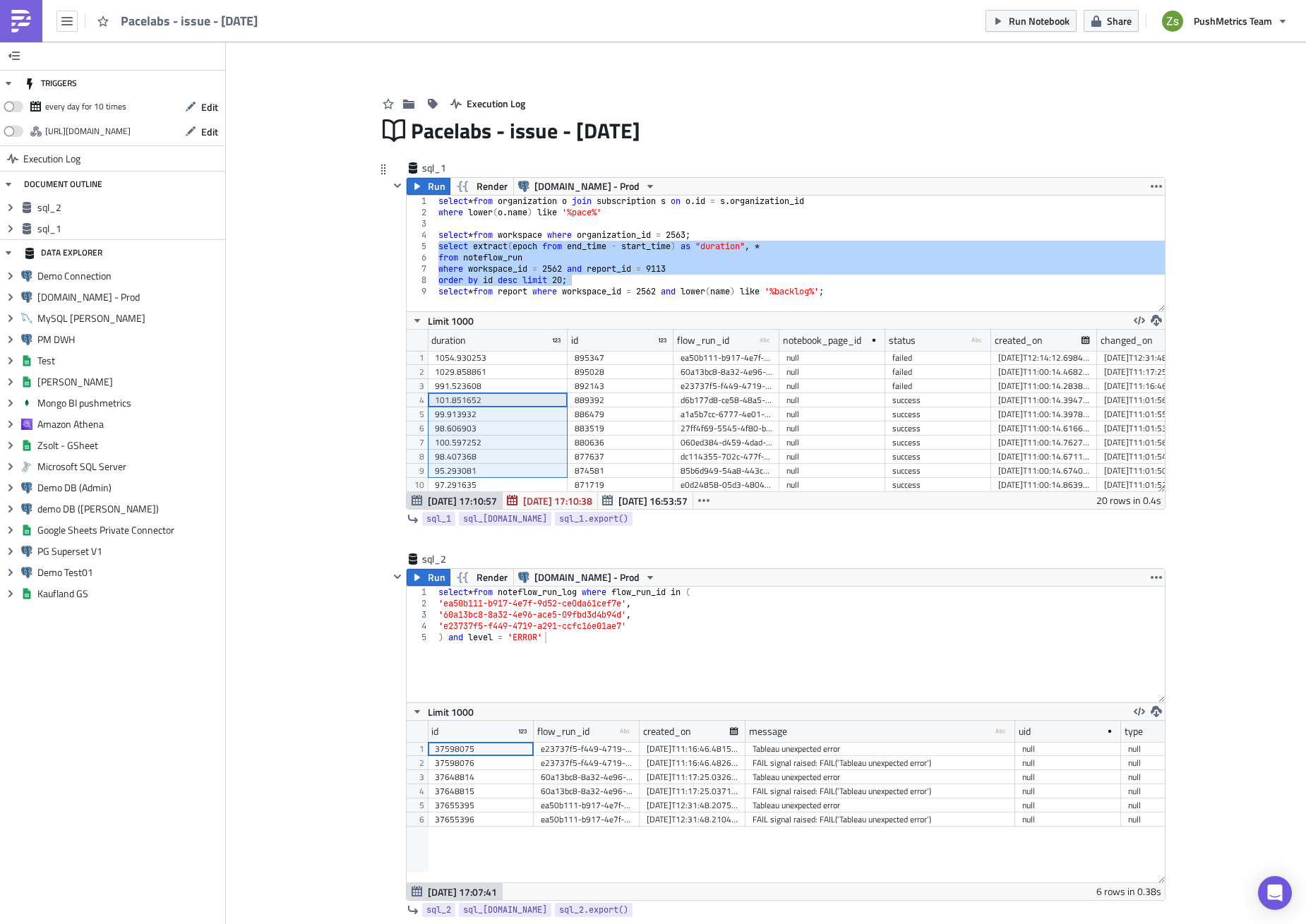
drag, startPoint x: 477, startPoint y: 400, endPoint x: 488, endPoint y: 464, distance: 64.9
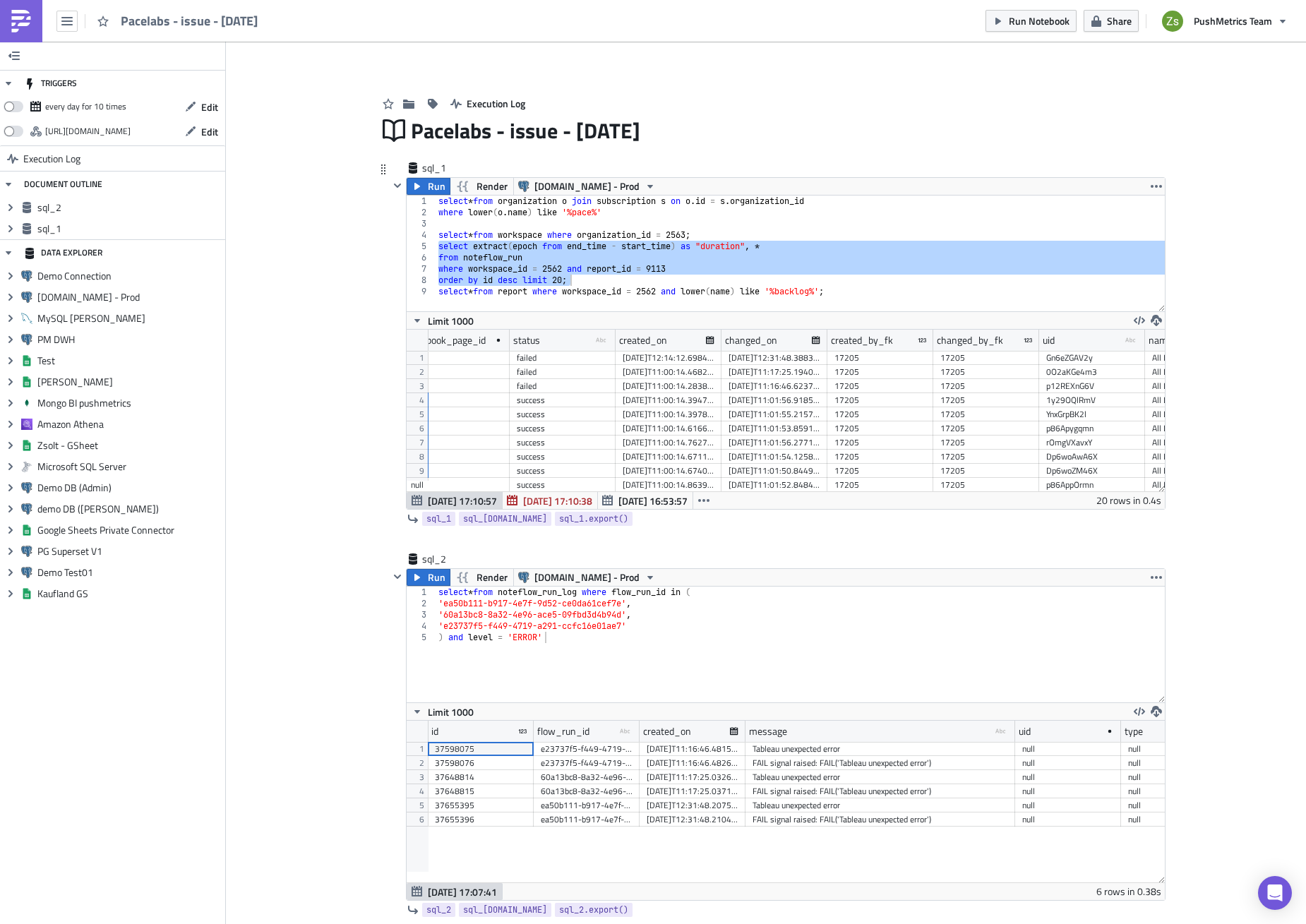
scroll to position [0, 0]
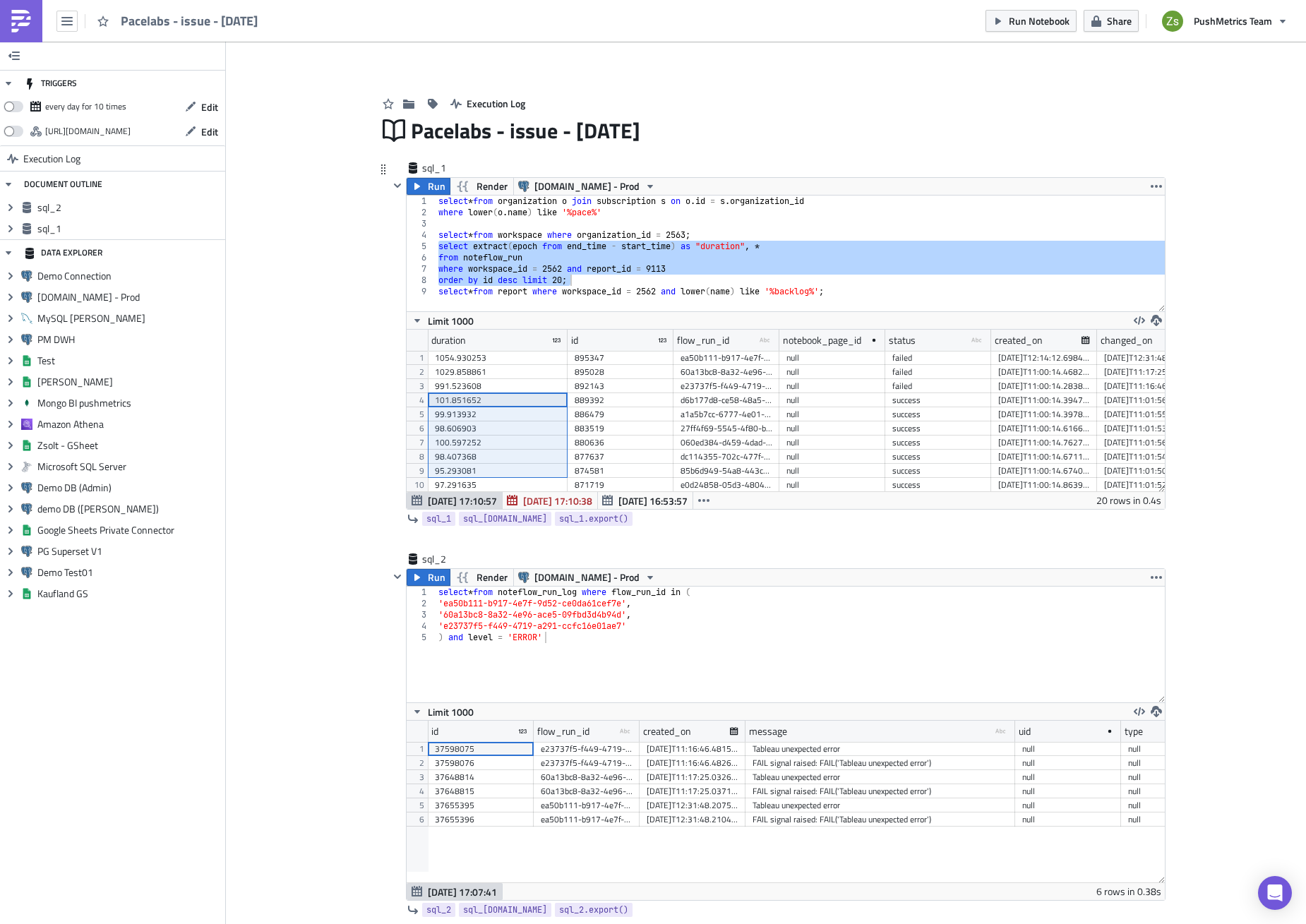
click at [505, 405] on div "101.851652" at bounding box center [498, 399] width 126 height 14
click at [499, 414] on div "99.913932" at bounding box center [498, 414] width 126 height 14
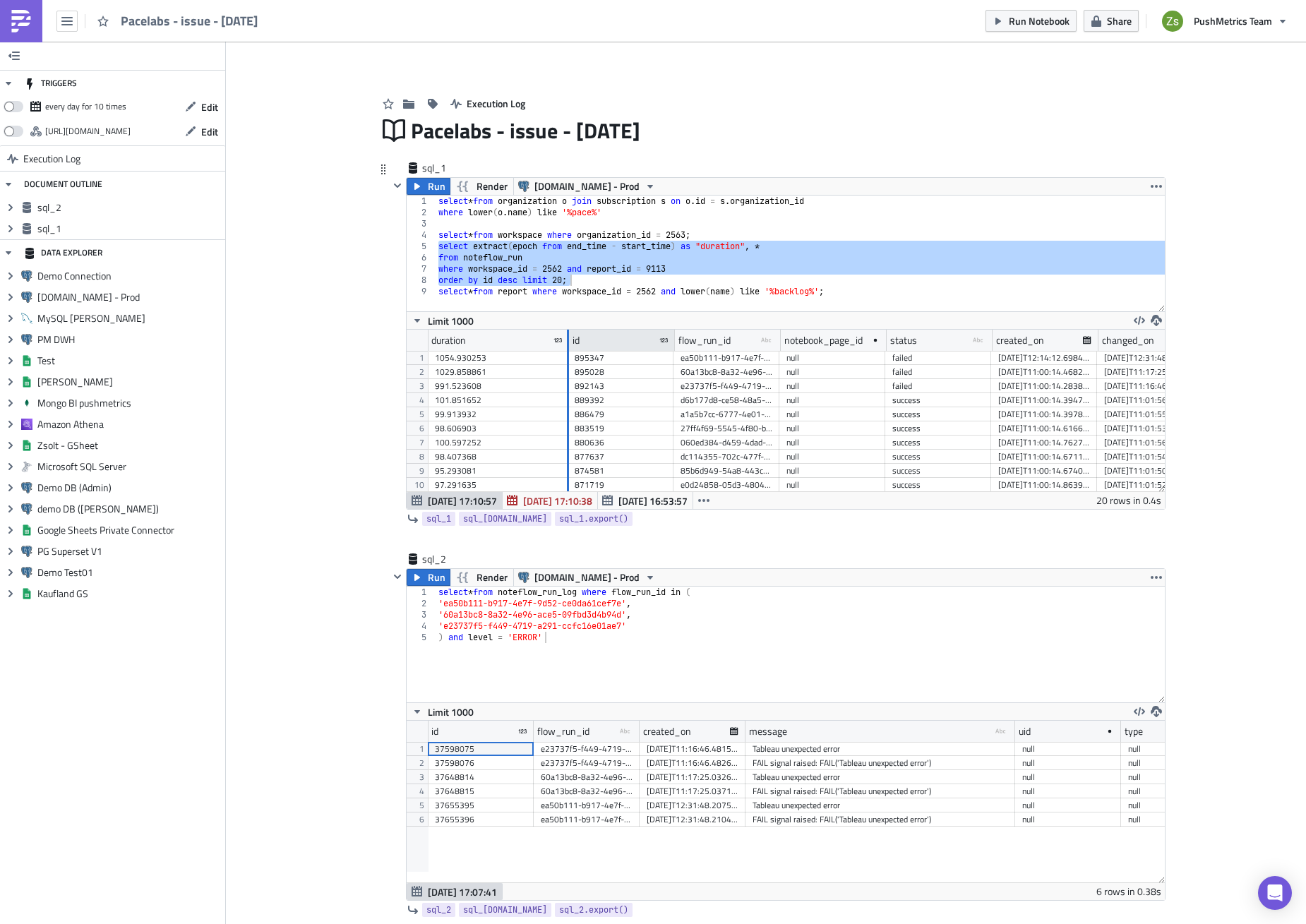
drag, startPoint x: 562, startPoint y: 345, endPoint x: 685, endPoint y: 348, distance: 123.0
click at [569, 348] on div at bounding box center [568, 340] width 2 height 22
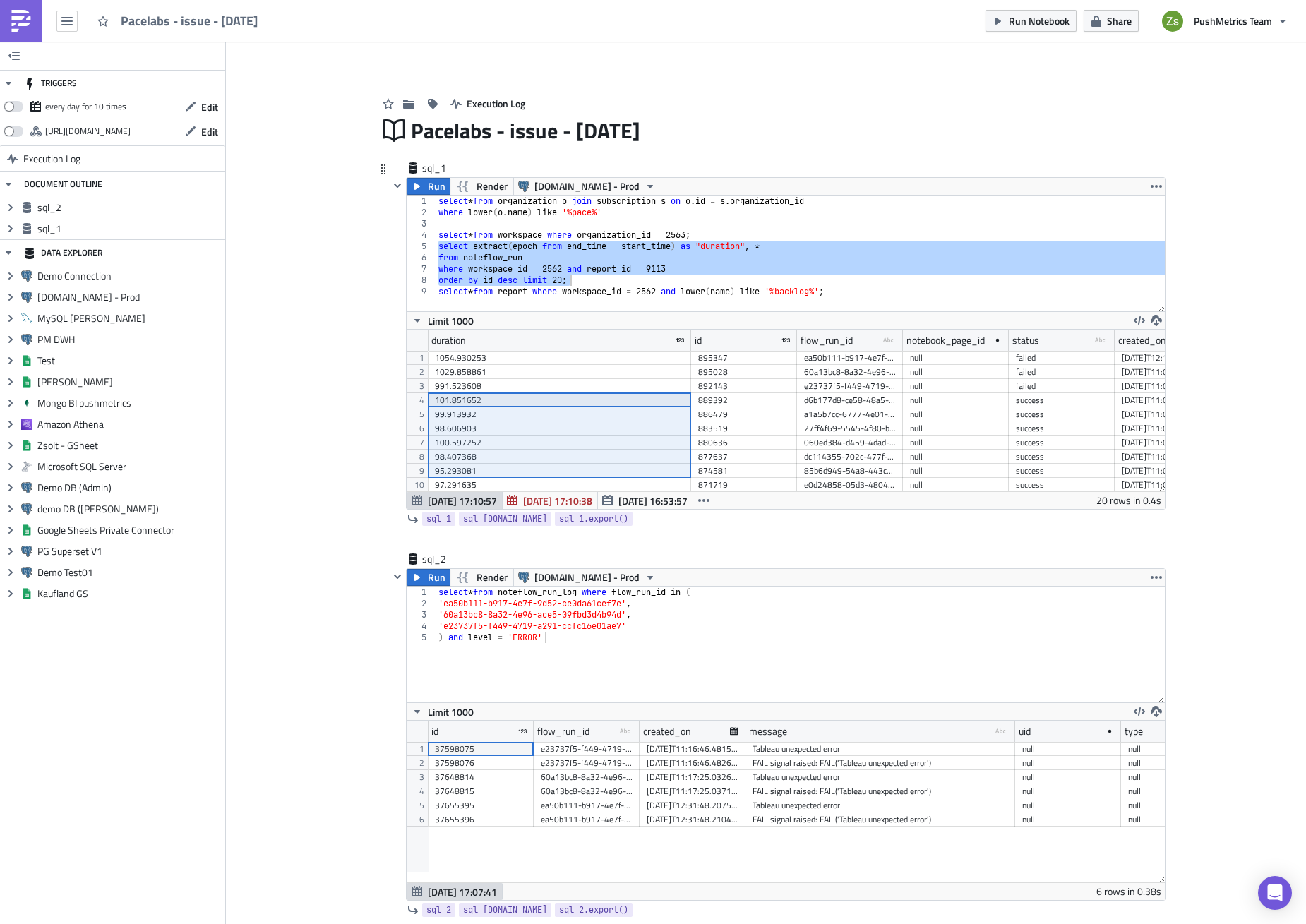
scroll to position [71, 0]
drag, startPoint x: 472, startPoint y: 398, endPoint x: 488, endPoint y: 472, distance: 75.7
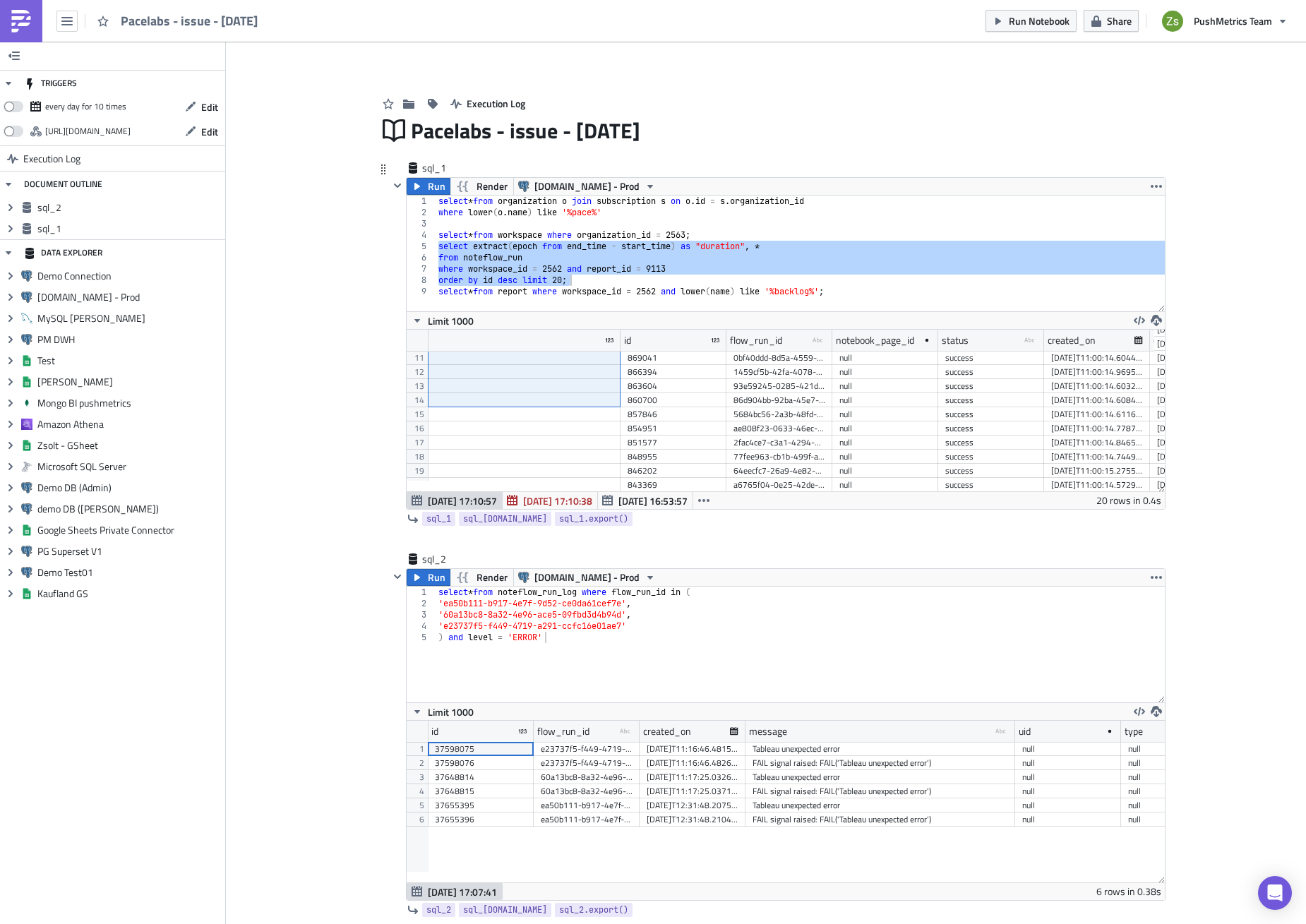
scroll to position [152, 0]
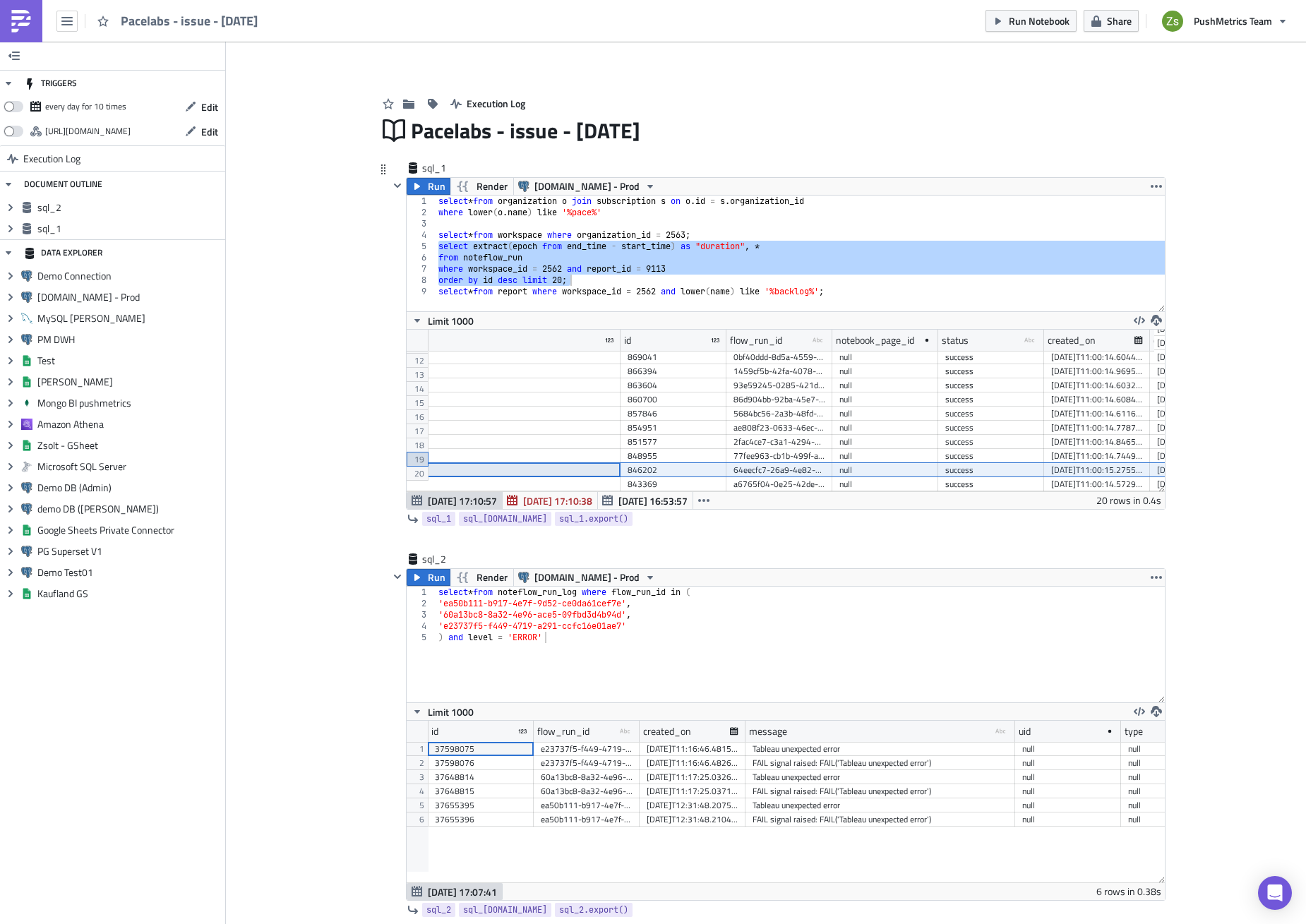
click at [409, 456] on div "19" at bounding box center [417, 459] width 21 height 14
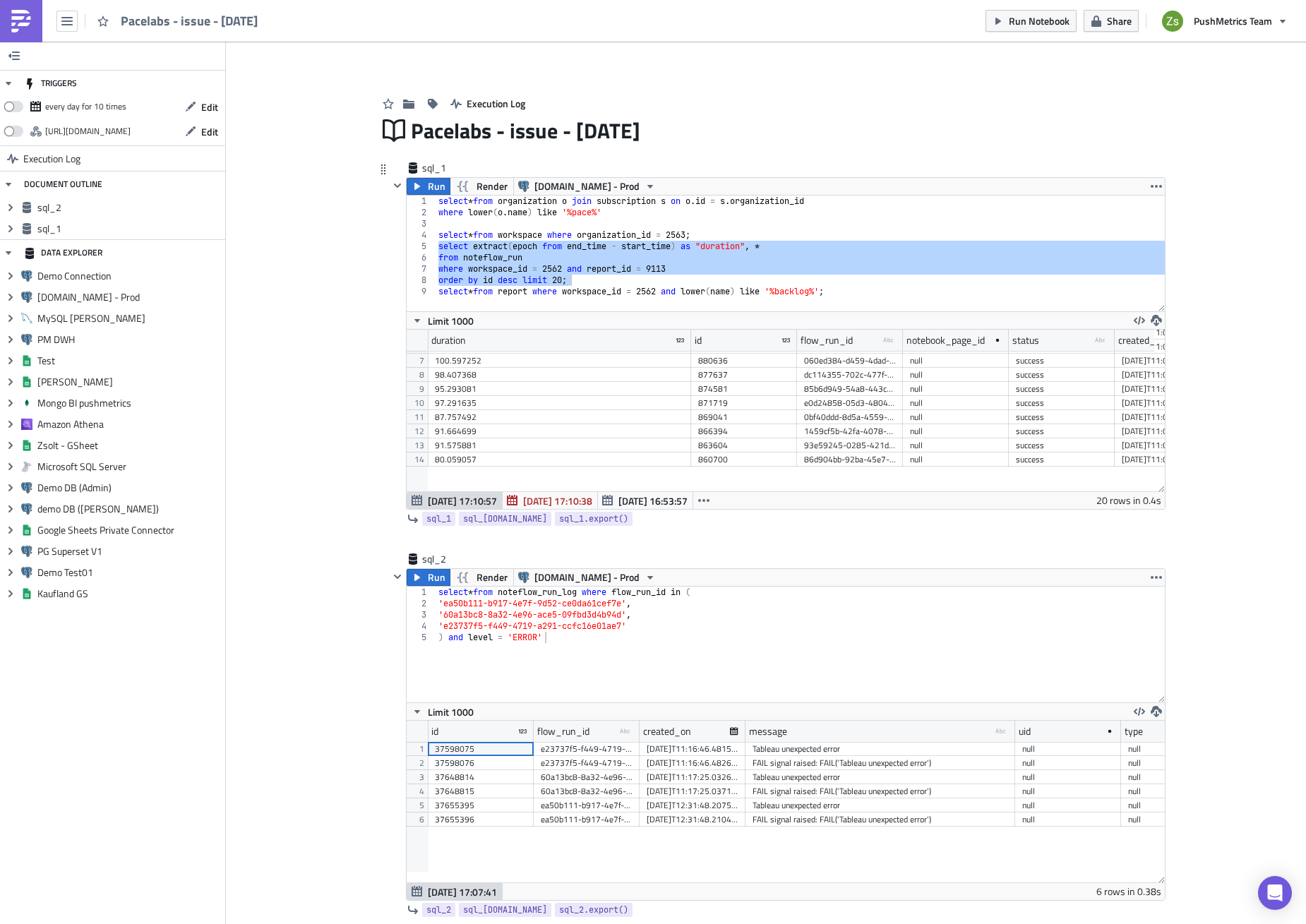
scroll to position [0, 0]
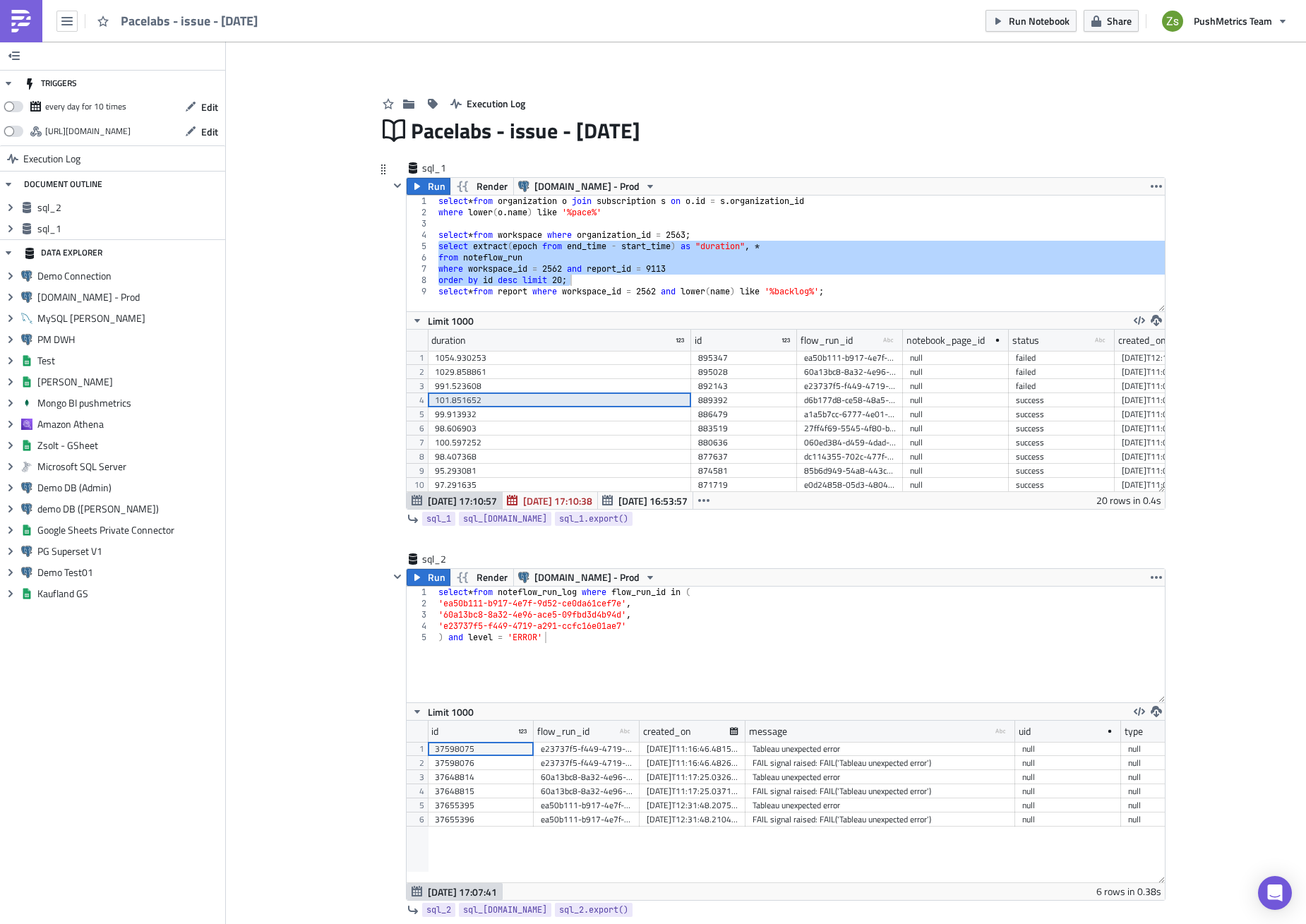
click at [483, 401] on div "101.851652" at bounding box center [560, 399] width 249 height 14
click at [707, 276] on div "select * from organization o join subscription s on o . id = s . organization_i…" at bounding box center [800, 253] width 730 height 116
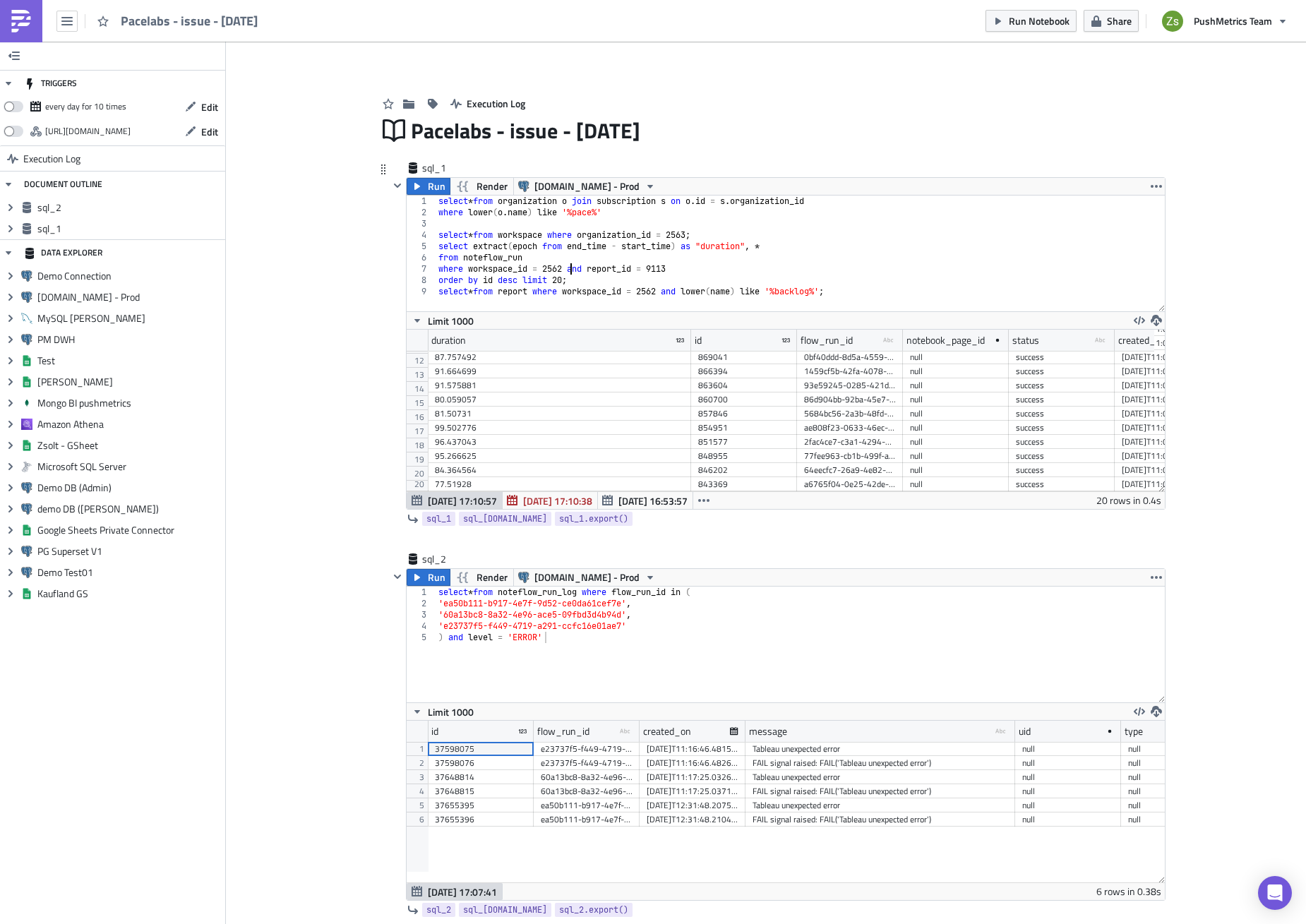
scroll to position [0, 7]
type textarea "select * from report where workspace_id = 2562 and lower(name) like '%backlog%';"
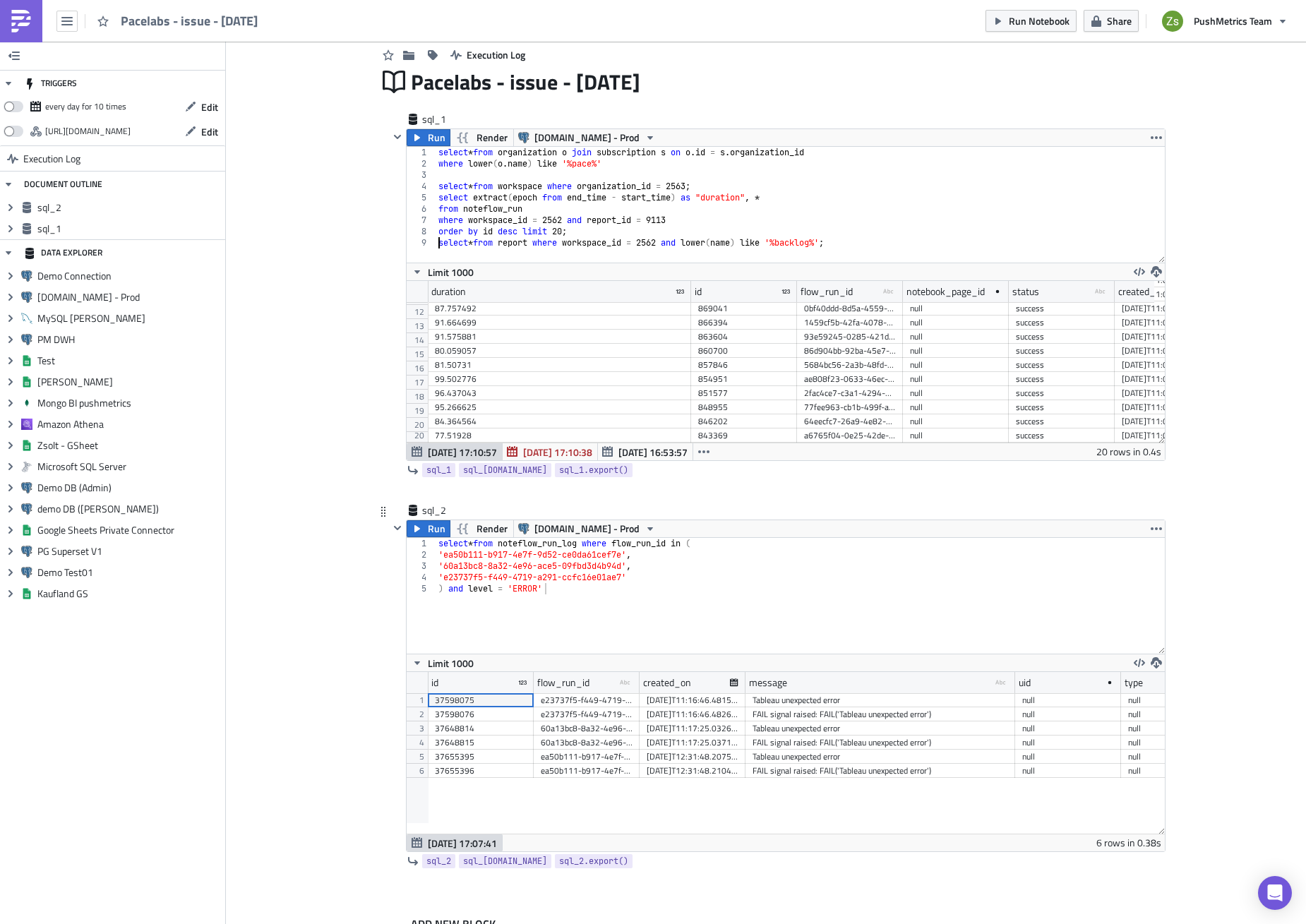
scroll to position [71, 0]
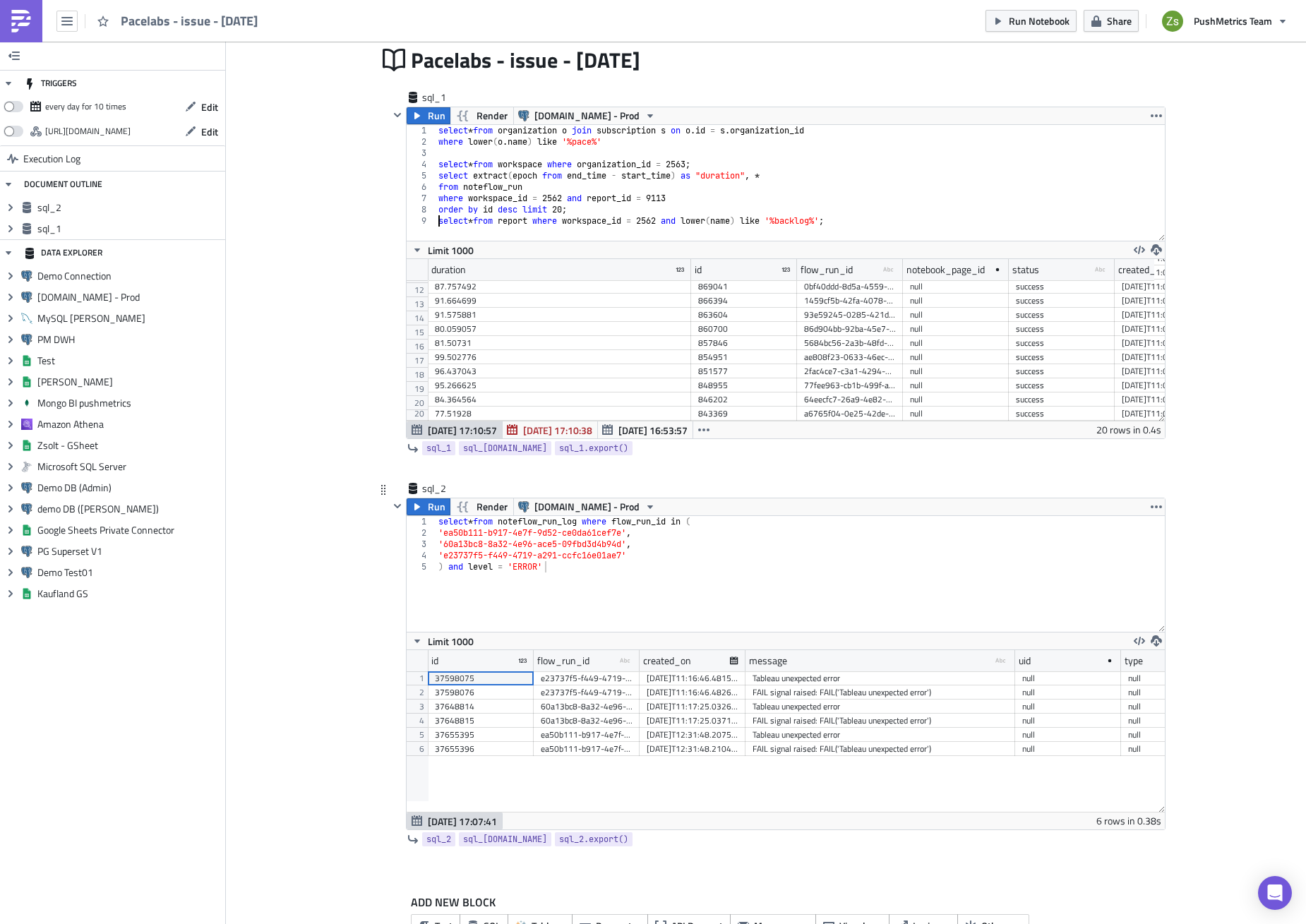
click at [646, 551] on div "select * from noteflow_run_log where flow_run_id in ( 'ea50b111-b917-4e7f-9d52-…" at bounding box center [800, 585] width 730 height 139
type textarea "'60a13bc8-8a32-4e96-ace5-09fbd3d4b94d', 'e23737f5-f449-4719-a291-ccfc16e01ae7'"
type textarea ")"
paste textarea "'e23737f5-f449-4719-a291-ccfc16e01ae7'"
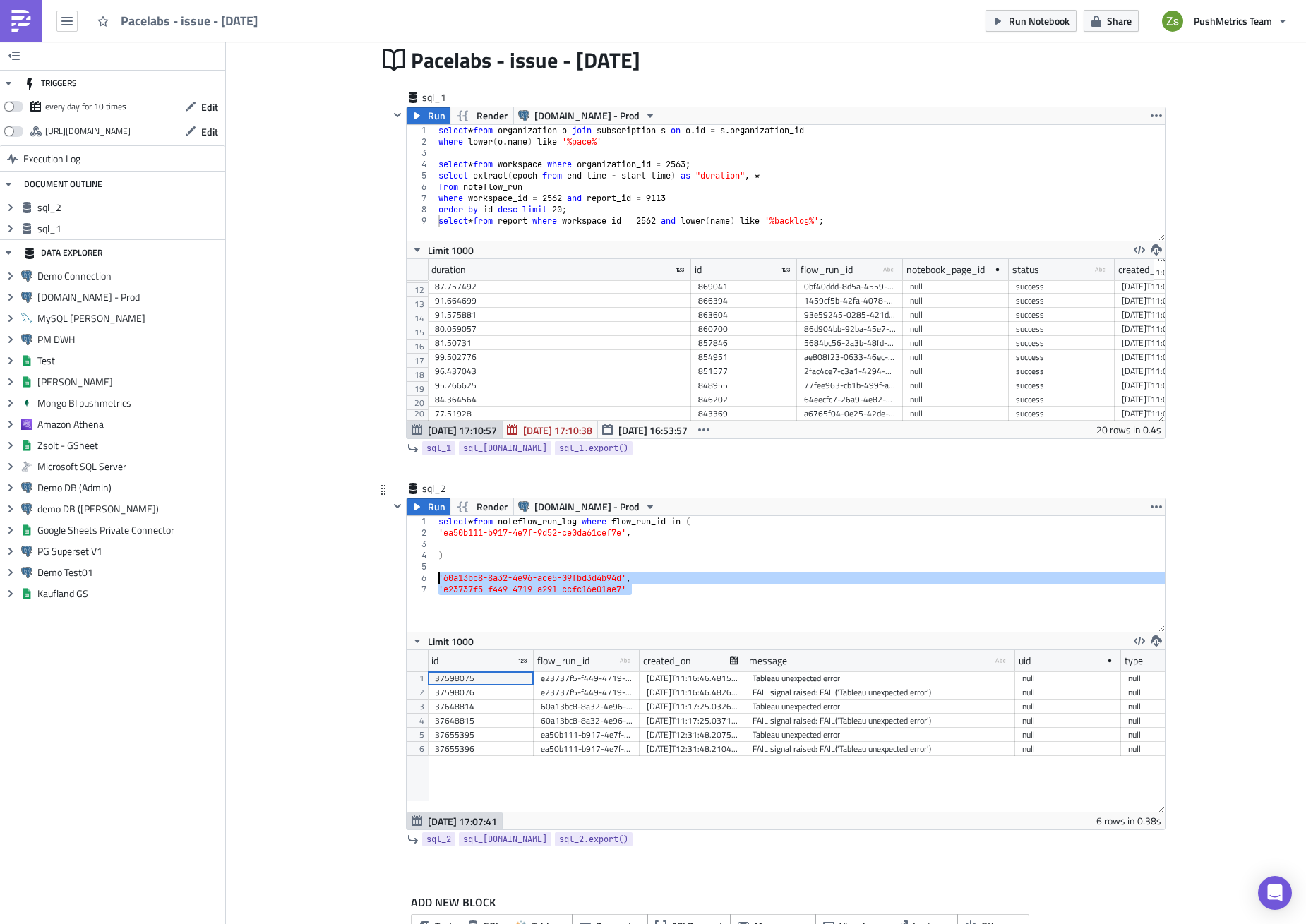
type textarea "-- '60a13bc8-8a32-4e96-ace5-09fbd3d4b94d', -- 'e23737f5-f449-4719-a291-ccfc16e0…"
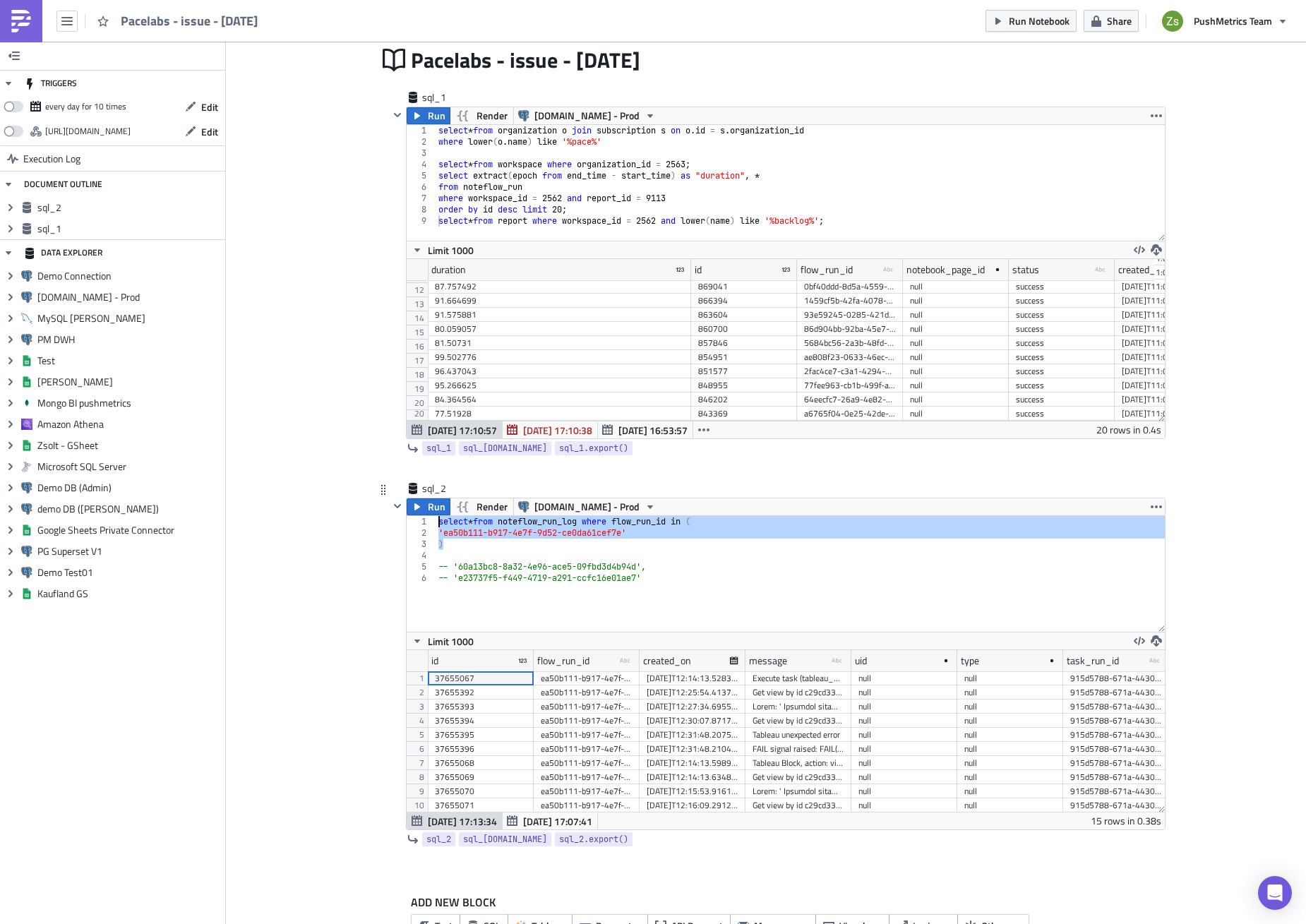
scroll to position [161, 758]
type textarea "select * from noteflow_run_log where flow_run_id in ( 'ea50b111-b917-4e7f-9d52-…"
click at [768, 667] on div "message" at bounding box center [768, 661] width 38 height 21
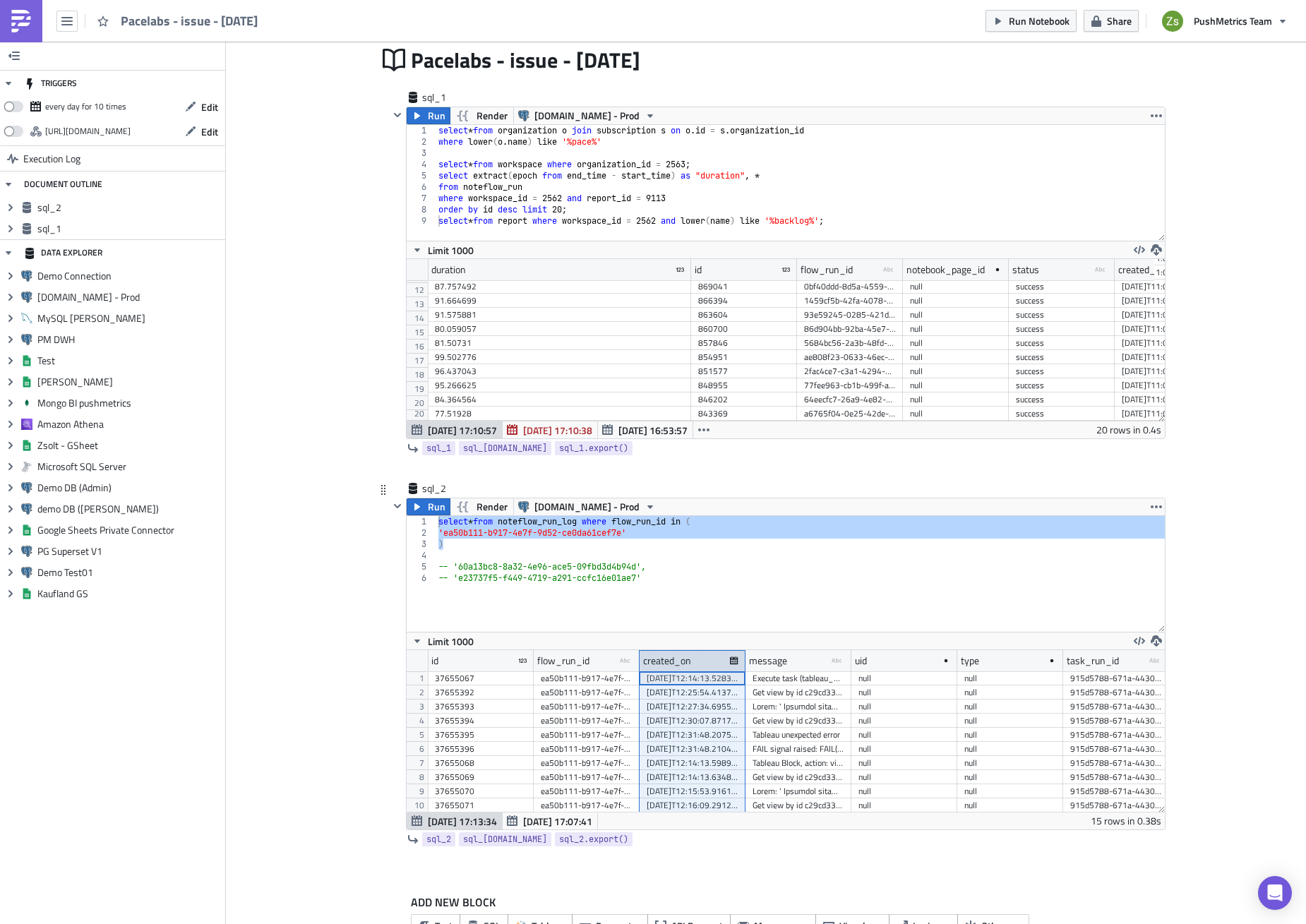
click at [693, 662] on div "created_on" at bounding box center [693, 661] width 106 height 21
click at [795, 662] on div "message type-text Created with Sketch." at bounding box center [799, 661] width 106 height 21
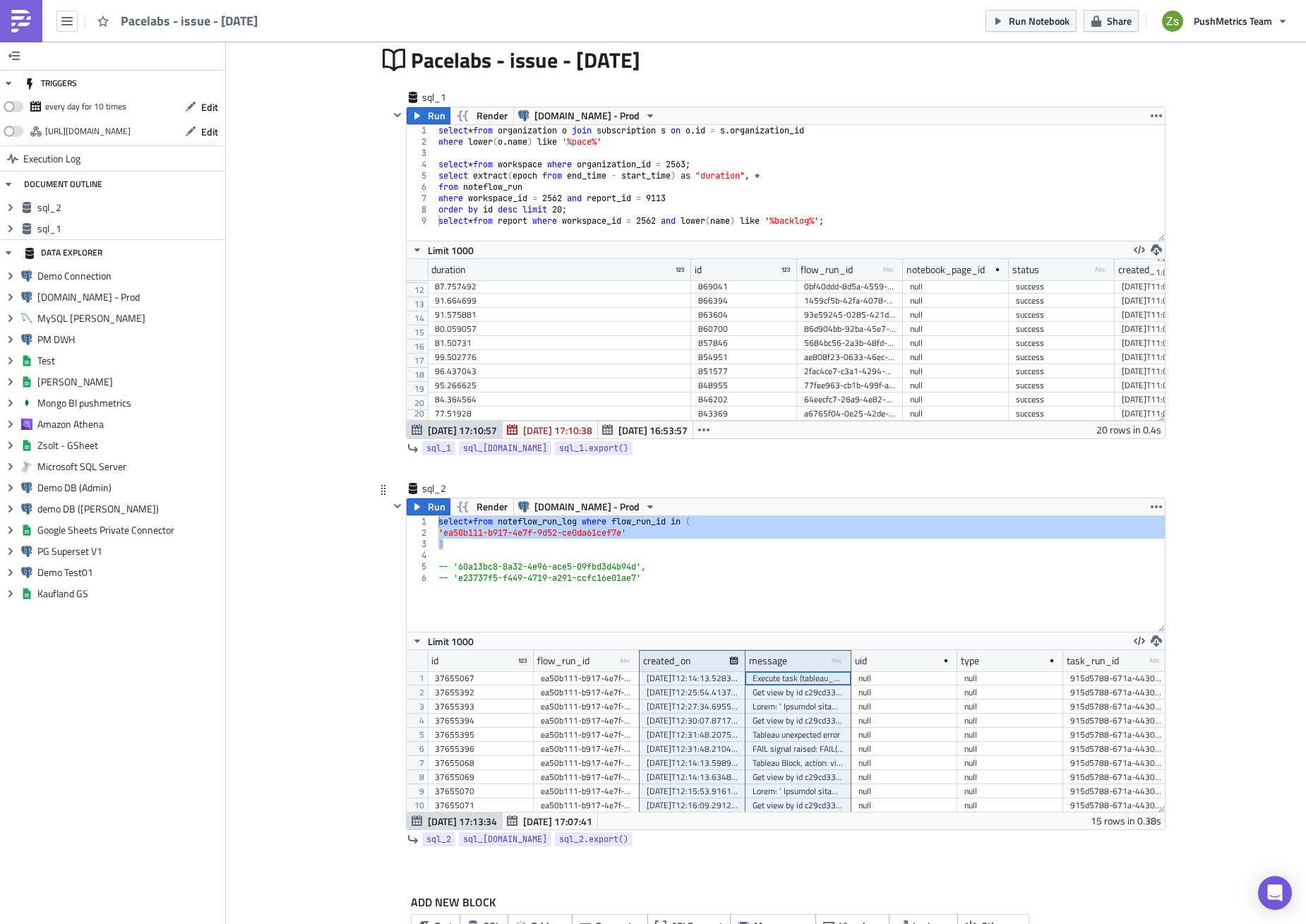
click at [703, 555] on div "select * from noteflow_run_log where flow_run_id in ( 'ea50b111-b917-4e7f-9d52-…" at bounding box center [800, 585] width 730 height 139
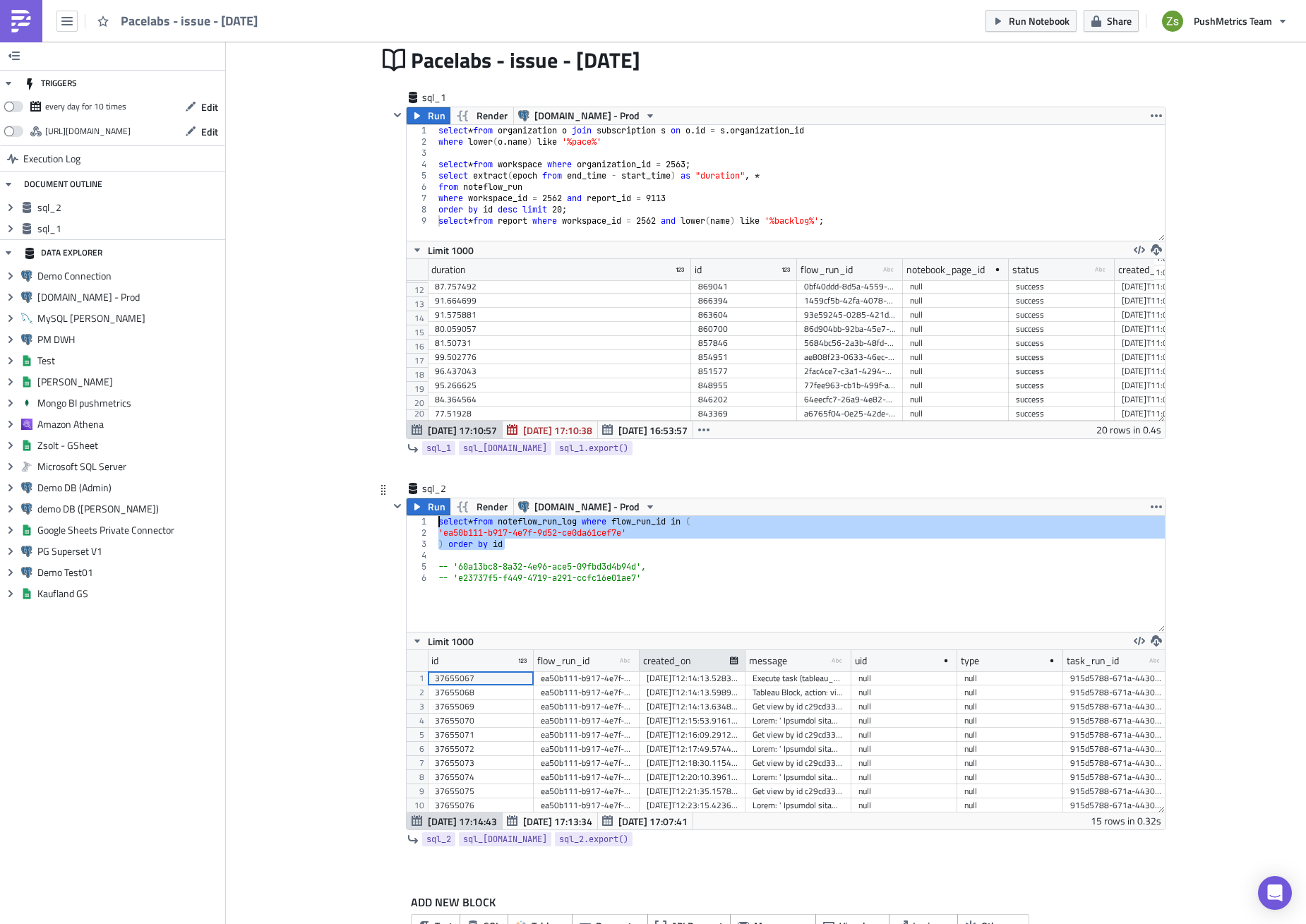
click at [694, 661] on div "created_on" at bounding box center [693, 661] width 106 height 21
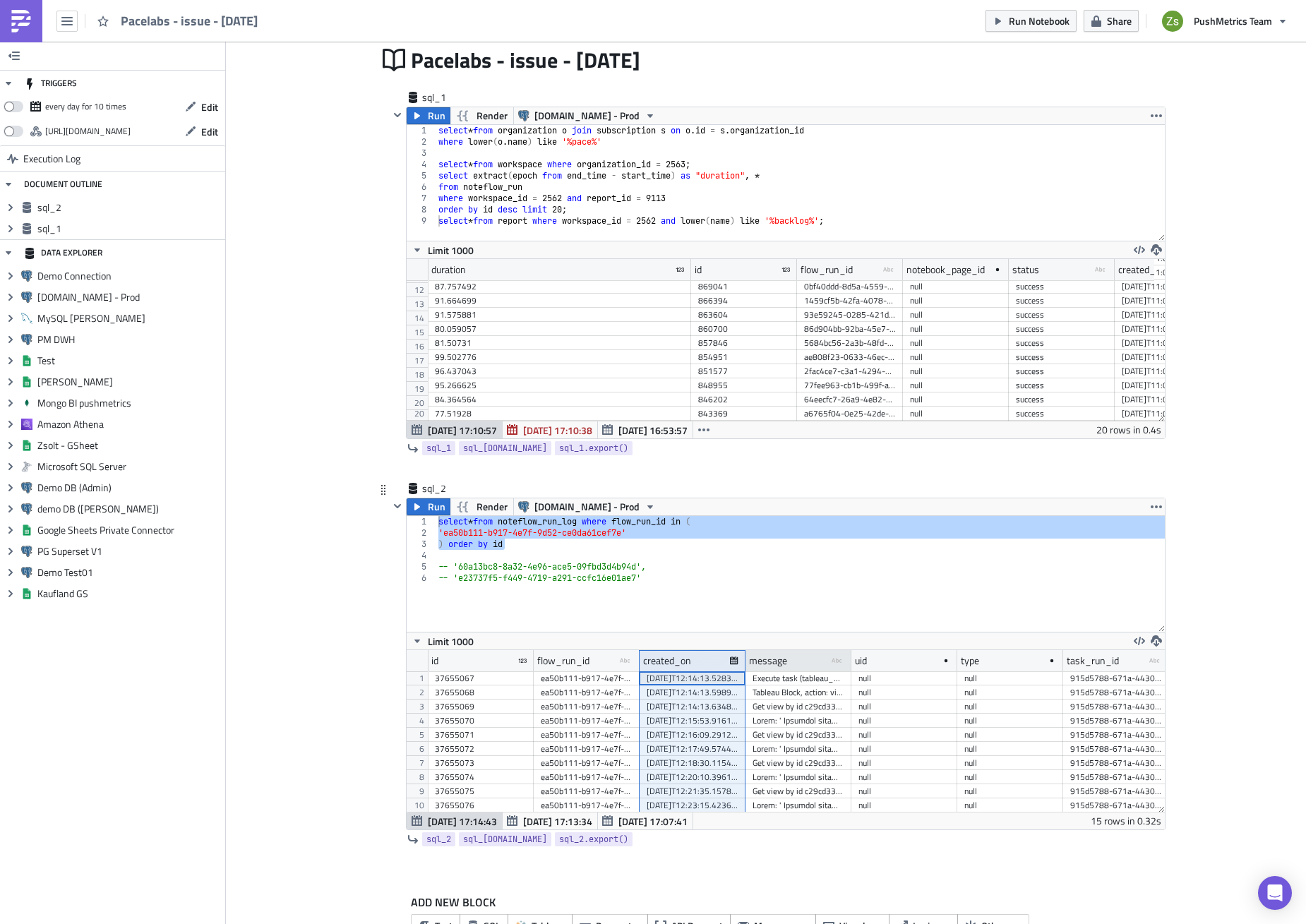
click at [799, 658] on div "message type-text Created with Sketch." at bounding box center [799, 661] width 106 height 21
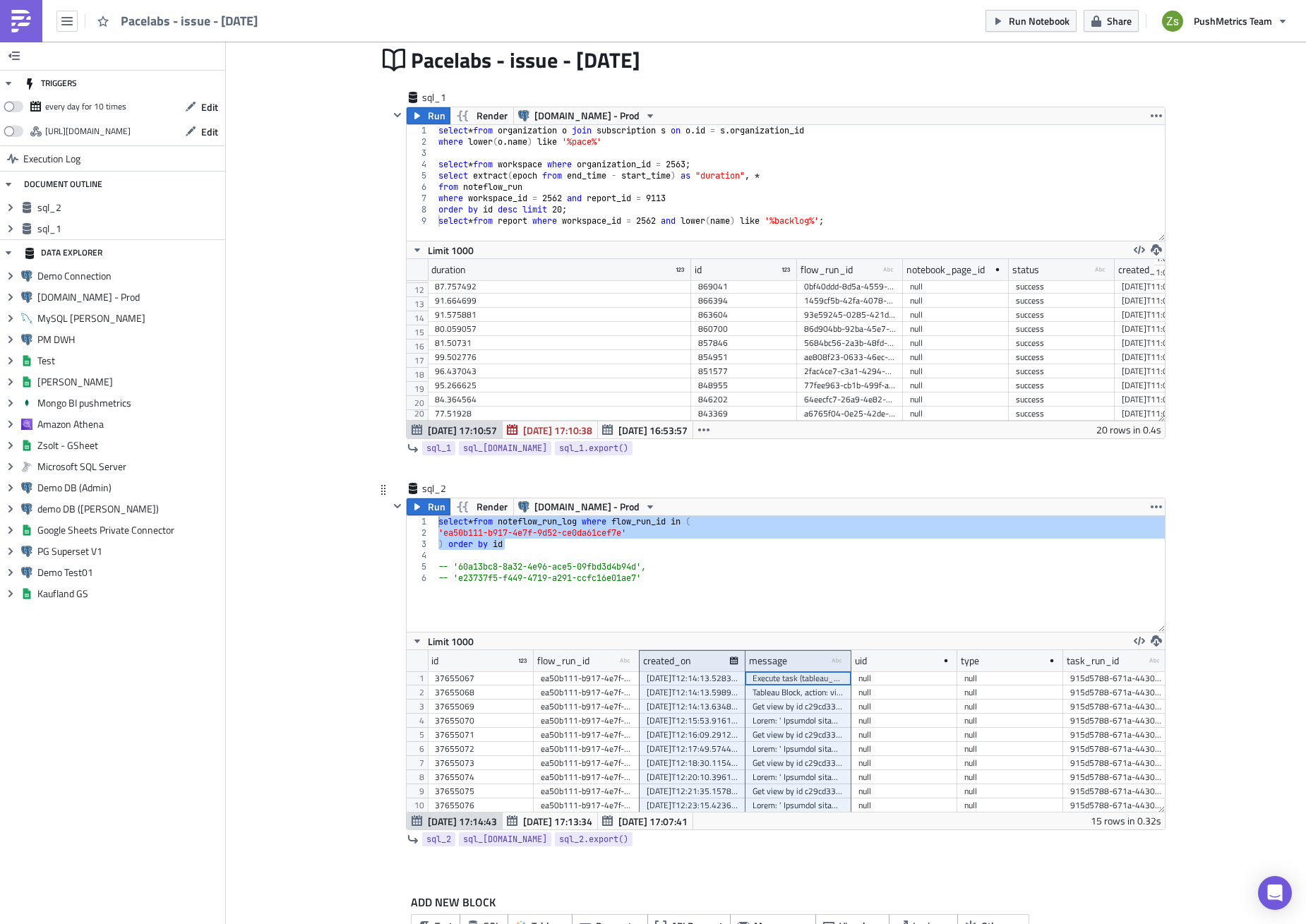
click at [692, 682] on div "2025-08-18T12:14:13.528309" at bounding box center [692, 678] width 92 height 14
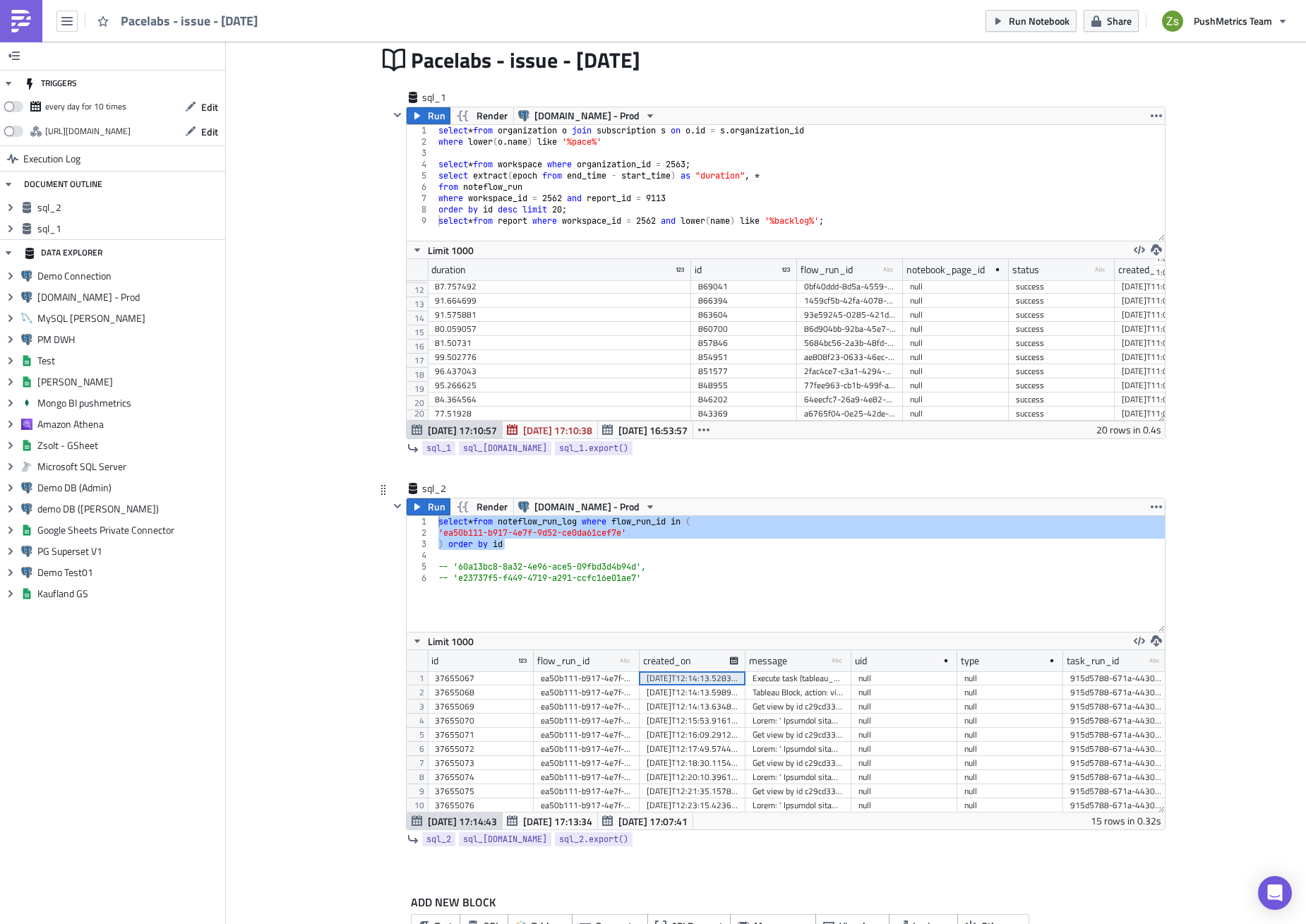
click at [761, 679] on div "Execute task (tableau_1), type: 'tableau', executable: True; => rendered: ..." at bounding box center [798, 678] width 92 height 14
drag, startPoint x: 689, startPoint y: 697, endPoint x: 773, endPoint y: 697, distance: 84.0
click at [773, 671] on div "37655067 ea50b111-b917-4e7f-9d52-ce0da61cef7e 2025-08-18T12:14:13.528309 Execut…" at bounding box center [851, 671] width 847 height 0
drag, startPoint x: 700, startPoint y: 707, endPoint x: 773, endPoint y: 719, distance: 74.0
click at [773, 671] on div "37655067 ea50b111-b917-4e7f-9d52-ce0da61cef7e 2025-08-18T12:14:13.528309 Execut…" at bounding box center [851, 671] width 847 height 0
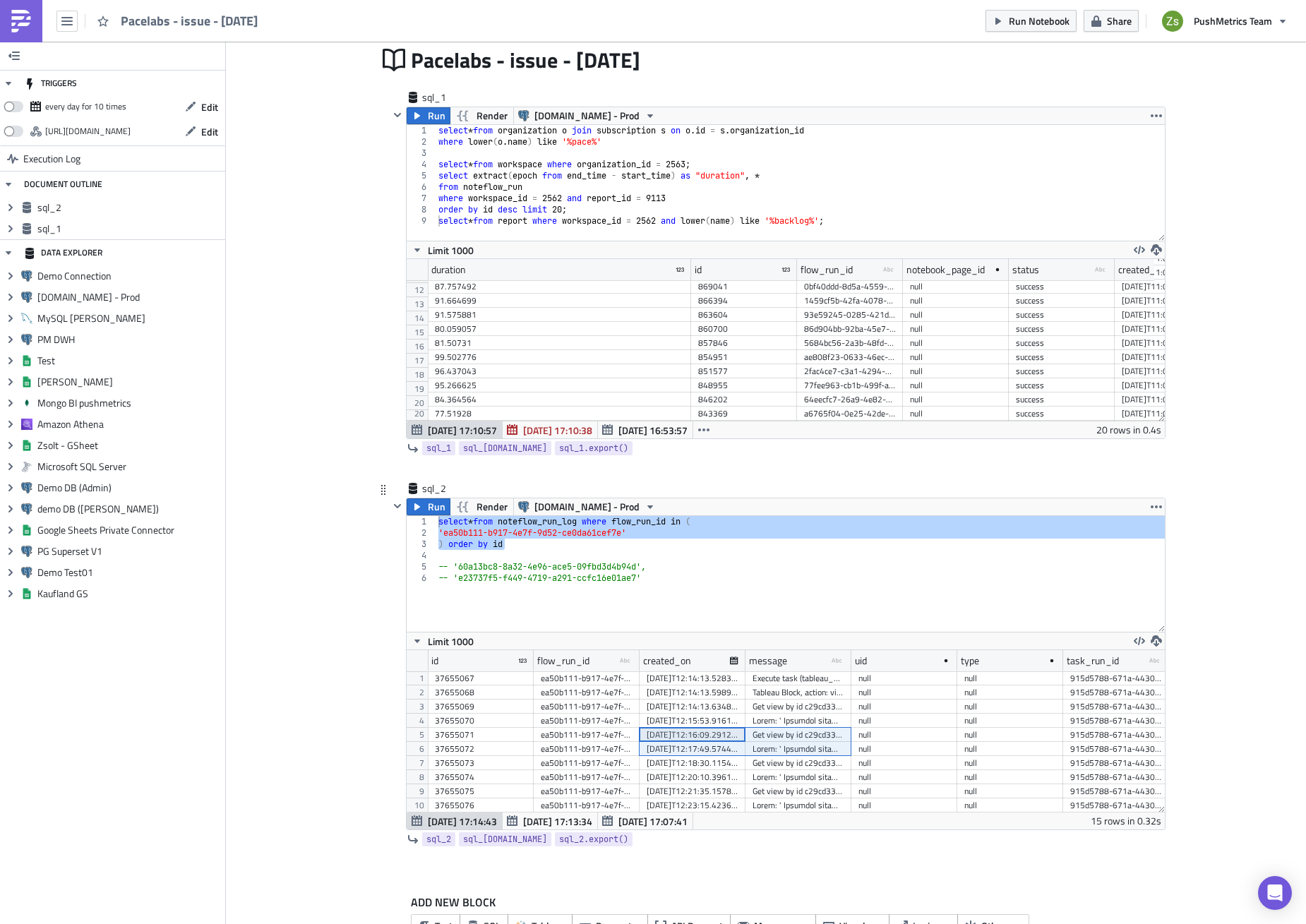
drag, startPoint x: 694, startPoint y: 736, endPoint x: 783, endPoint y: 751, distance: 90.3
click at [783, 671] on div "37655067 ea50b111-b917-4e7f-9d52-ce0da61cef7e 2025-08-18T12:14:13.528309 Execut…" at bounding box center [851, 671] width 847 height 0
click at [577, 523] on div "select * from noteflow_run_log where flow_run_id in ( 'ea50b111-b917-4e7f-9d52-…" at bounding box center [800, 574] width 730 height 116
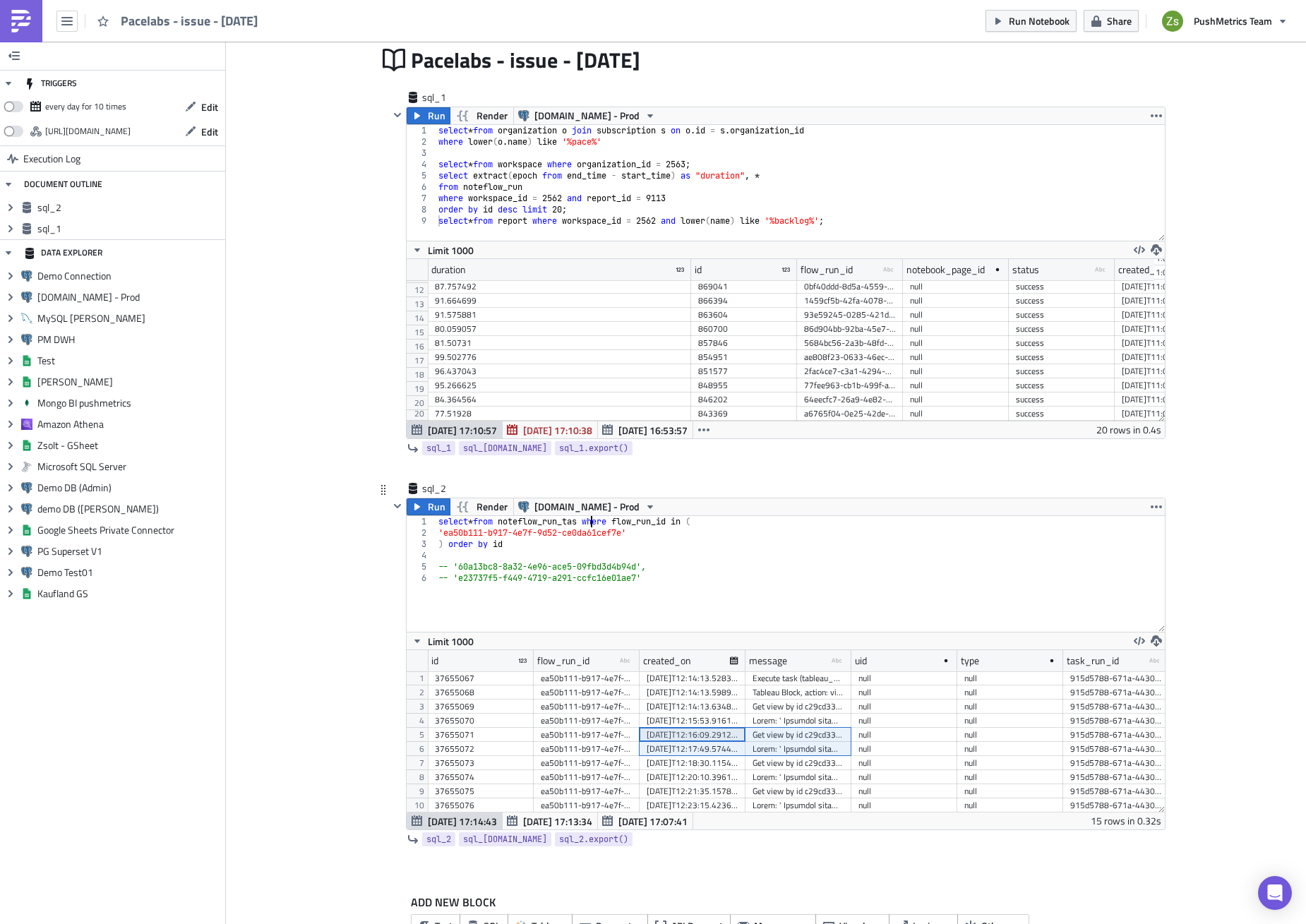
scroll to position [0, 13]
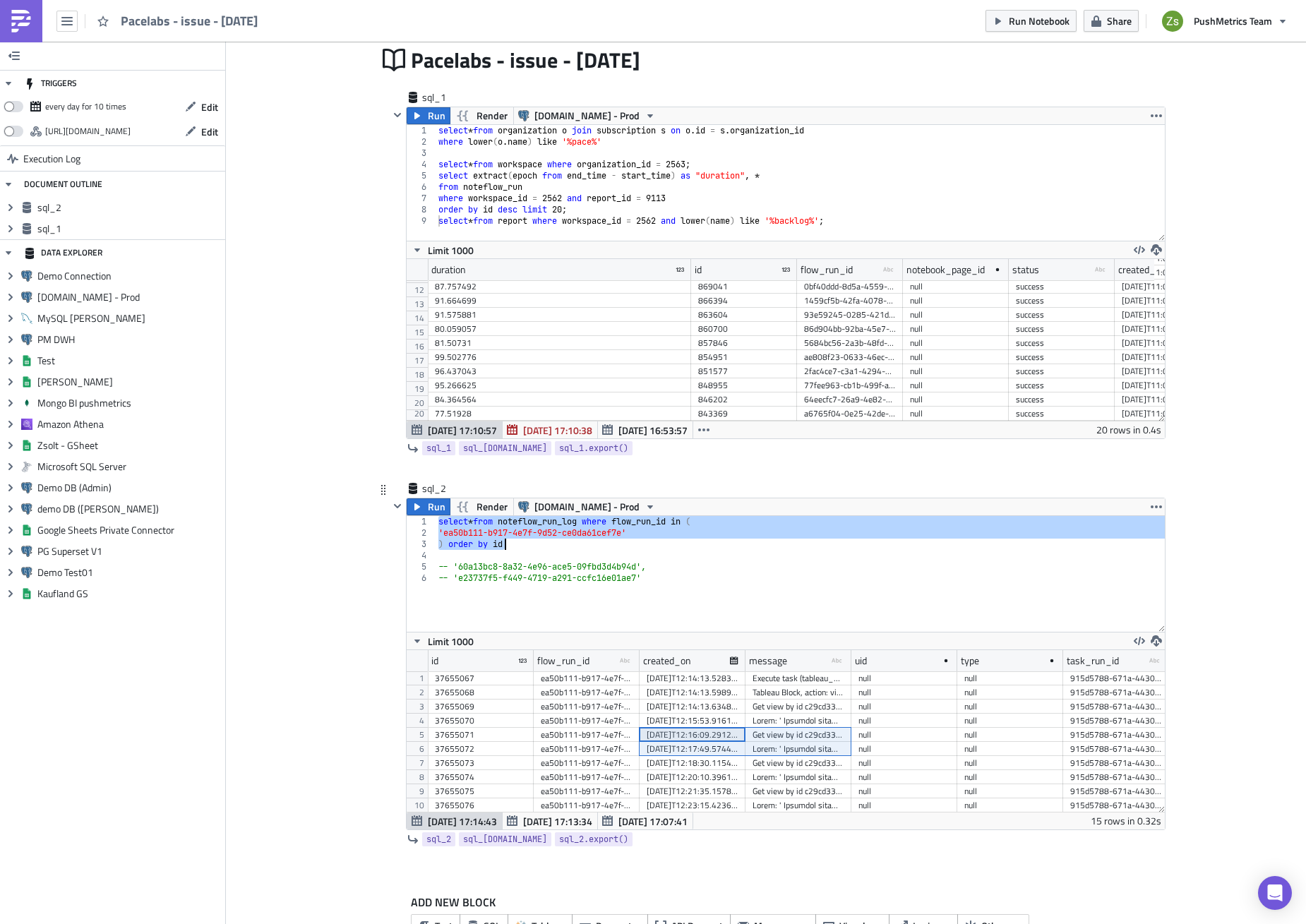
type textarea ") order by id"
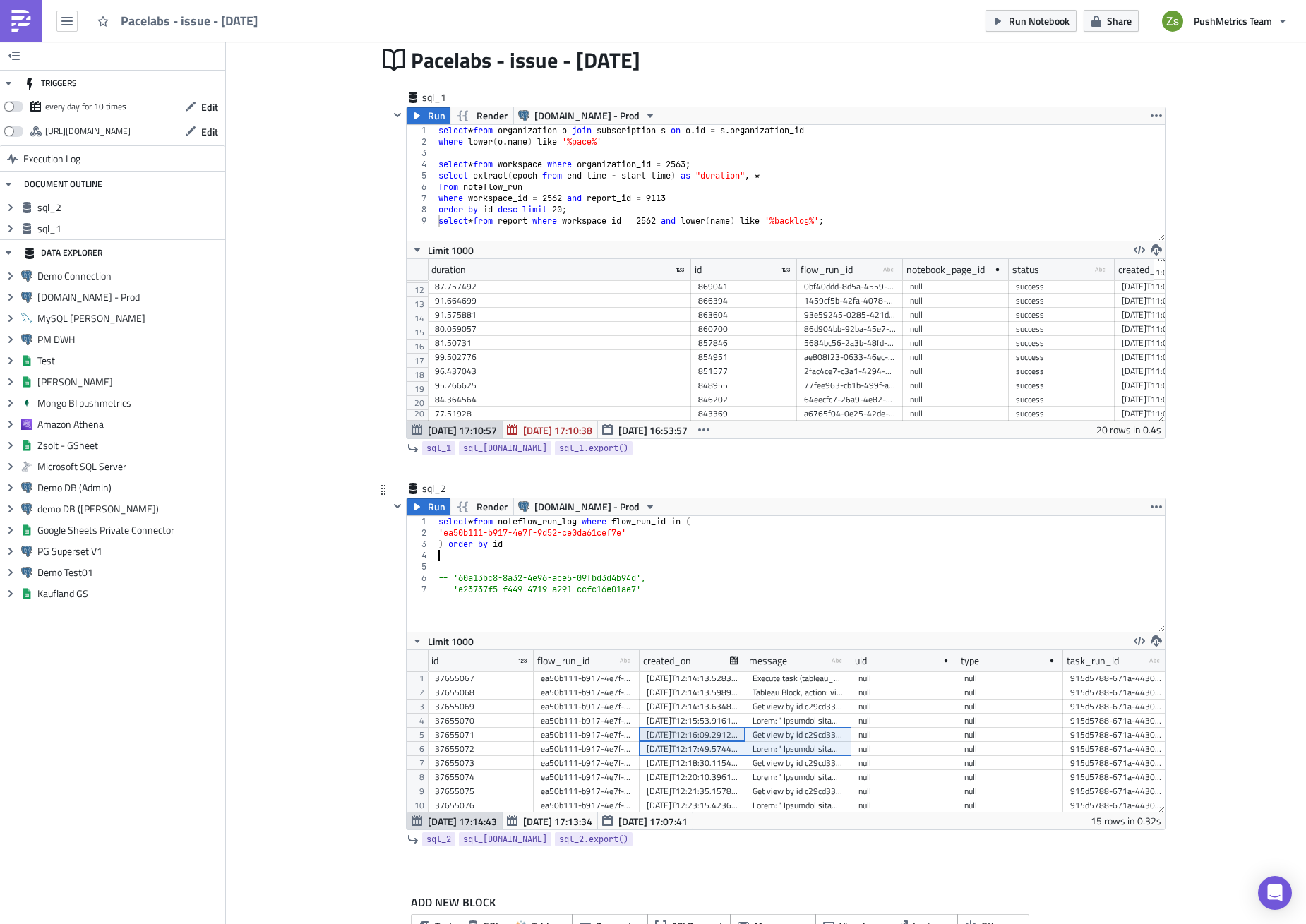
scroll to position [0, 0]
paste textarea ") order by id"
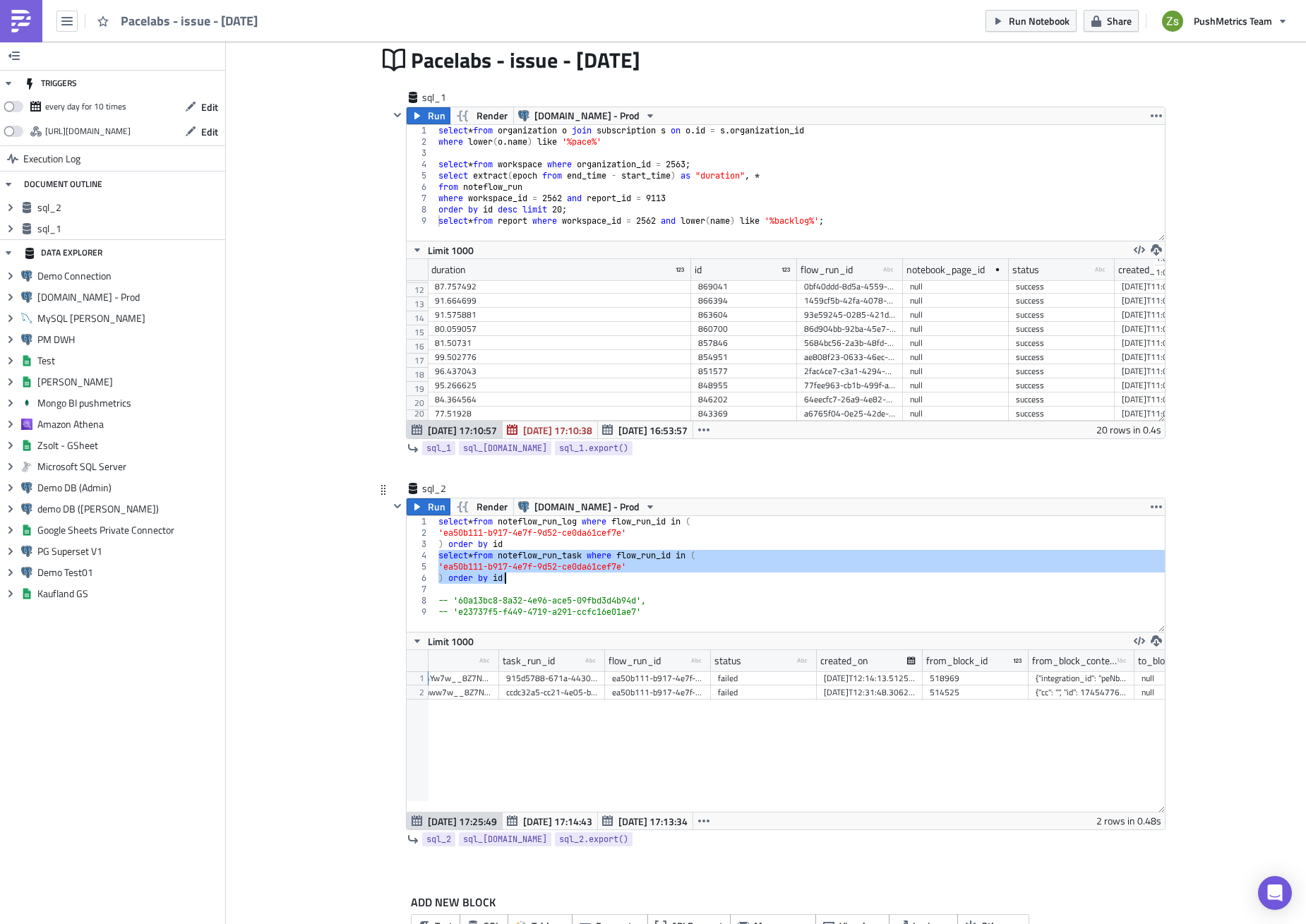
scroll to position [0, 211]
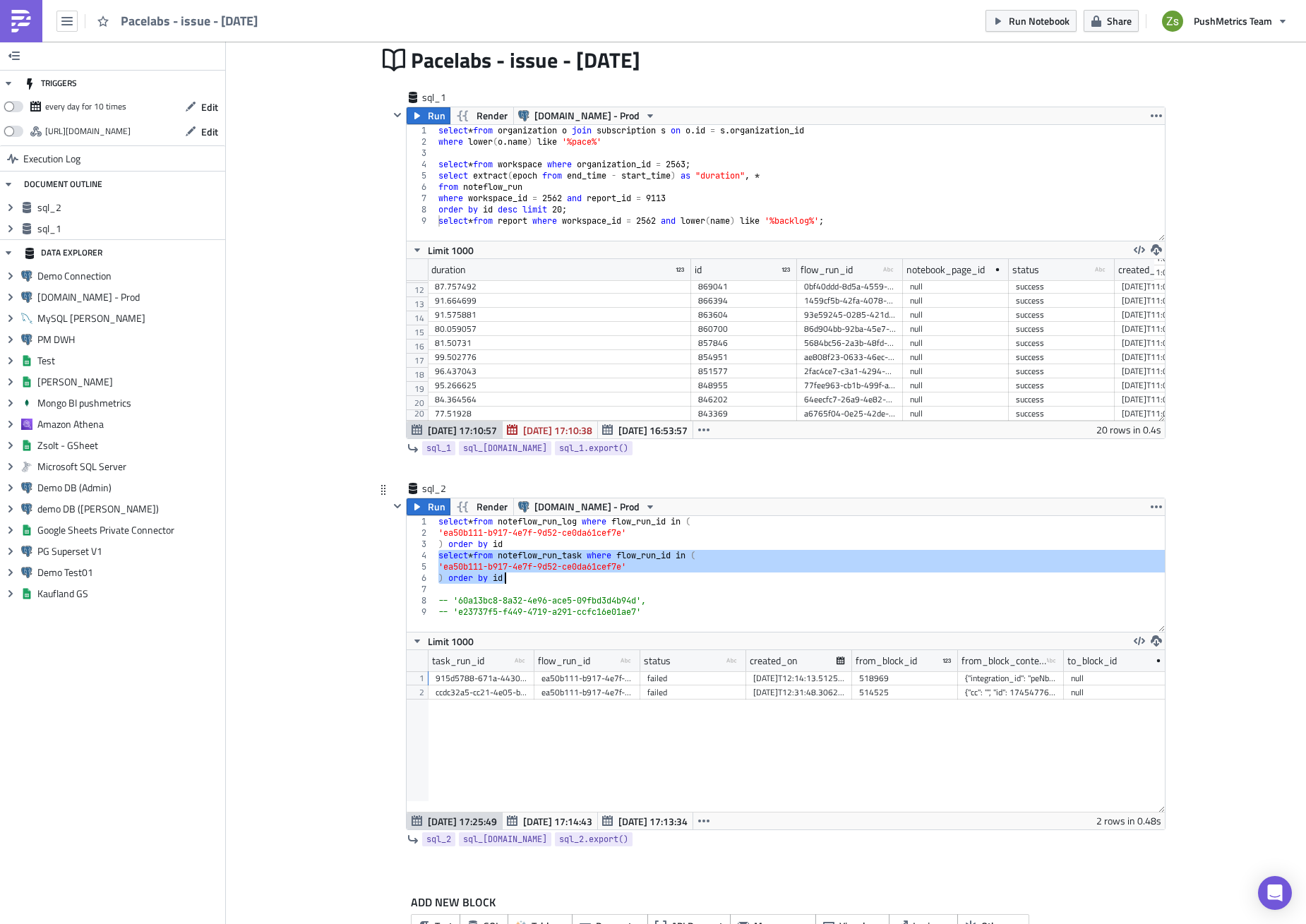
click at [973, 677] on div "{"integration_id": "peNbBjgbgB", "workbook_id": "0a13c874-090d-4c71-8267-07ab1e…" at bounding box center [1011, 678] width 92 height 14
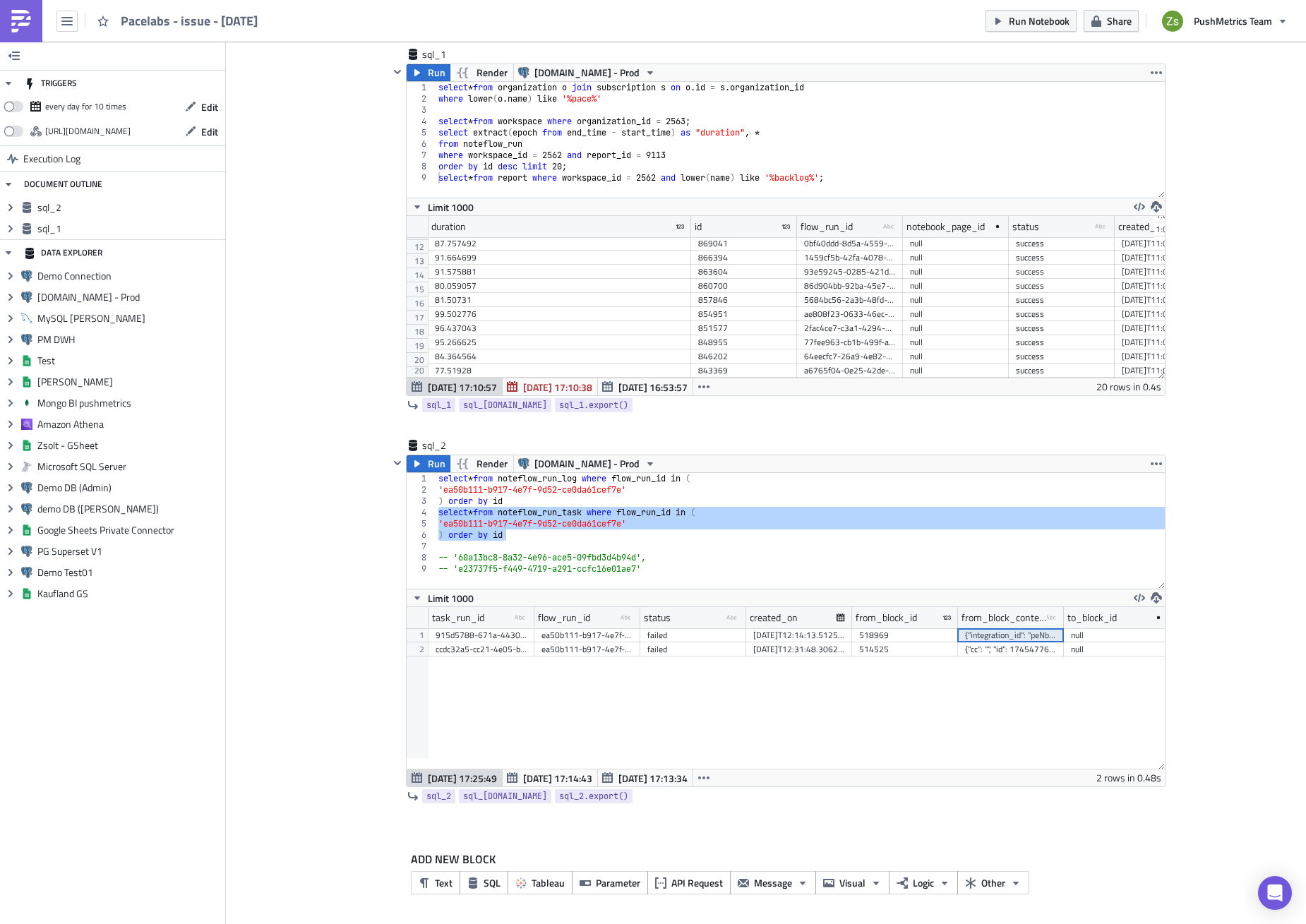
scroll to position [0, 0]
click at [604, 301] on div "99.913932" at bounding box center [560, 300] width 249 height 14
click at [839, 288] on div "d6b177d8-ce58-48a5-849f-64d53b7206a8" at bounding box center [850, 286] width 92 height 14
click at [557, 530] on div "select * from noteflow_run_log where flow_run_id in ( 'ea50b111-b917-4e7f-9d52-…" at bounding box center [800, 530] width 730 height 116
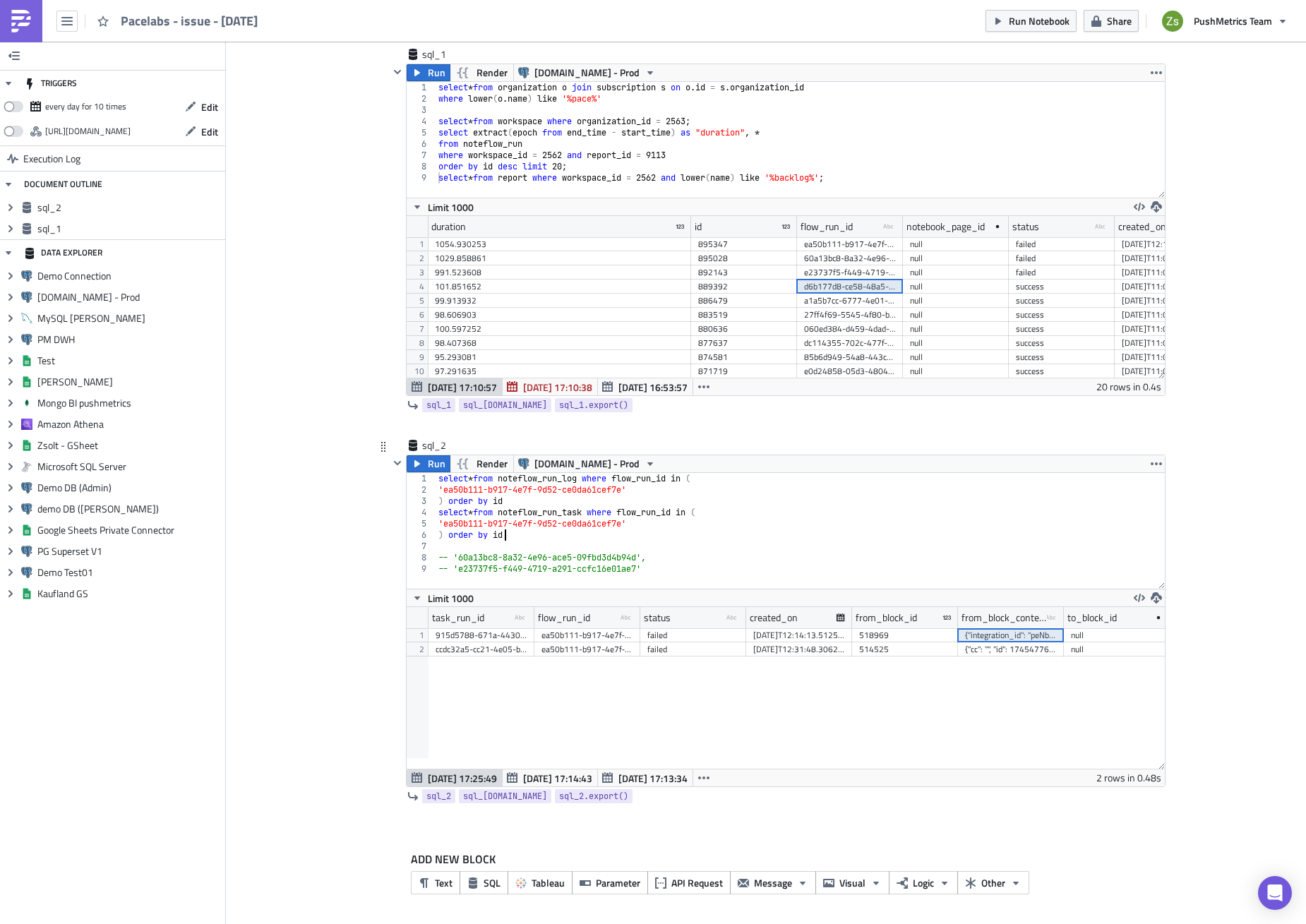
scroll to position [0, 5]
drag, startPoint x: 435, startPoint y: 525, endPoint x: 623, endPoint y: 522, distance: 188.0
click at [623, 522] on div "select * from noteflow_run_log where flow_run_id in ( 'ea50b111-b917-4e7f-9d52-…" at bounding box center [800, 542] width 730 height 139
paste textarea "d6b177d8-ce58-48a5-849f-64d53b7206a8"
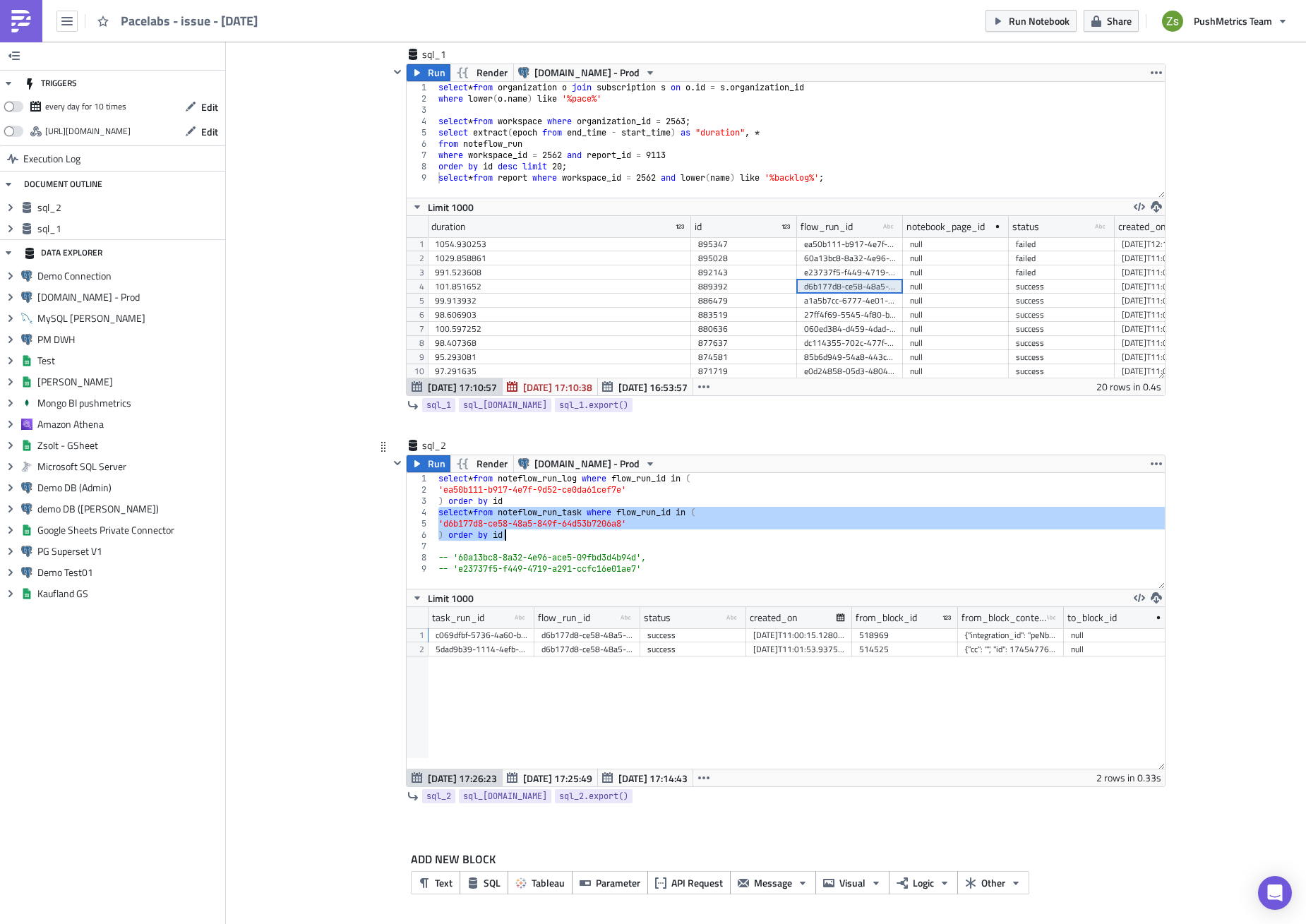
scroll to position [0, 282]
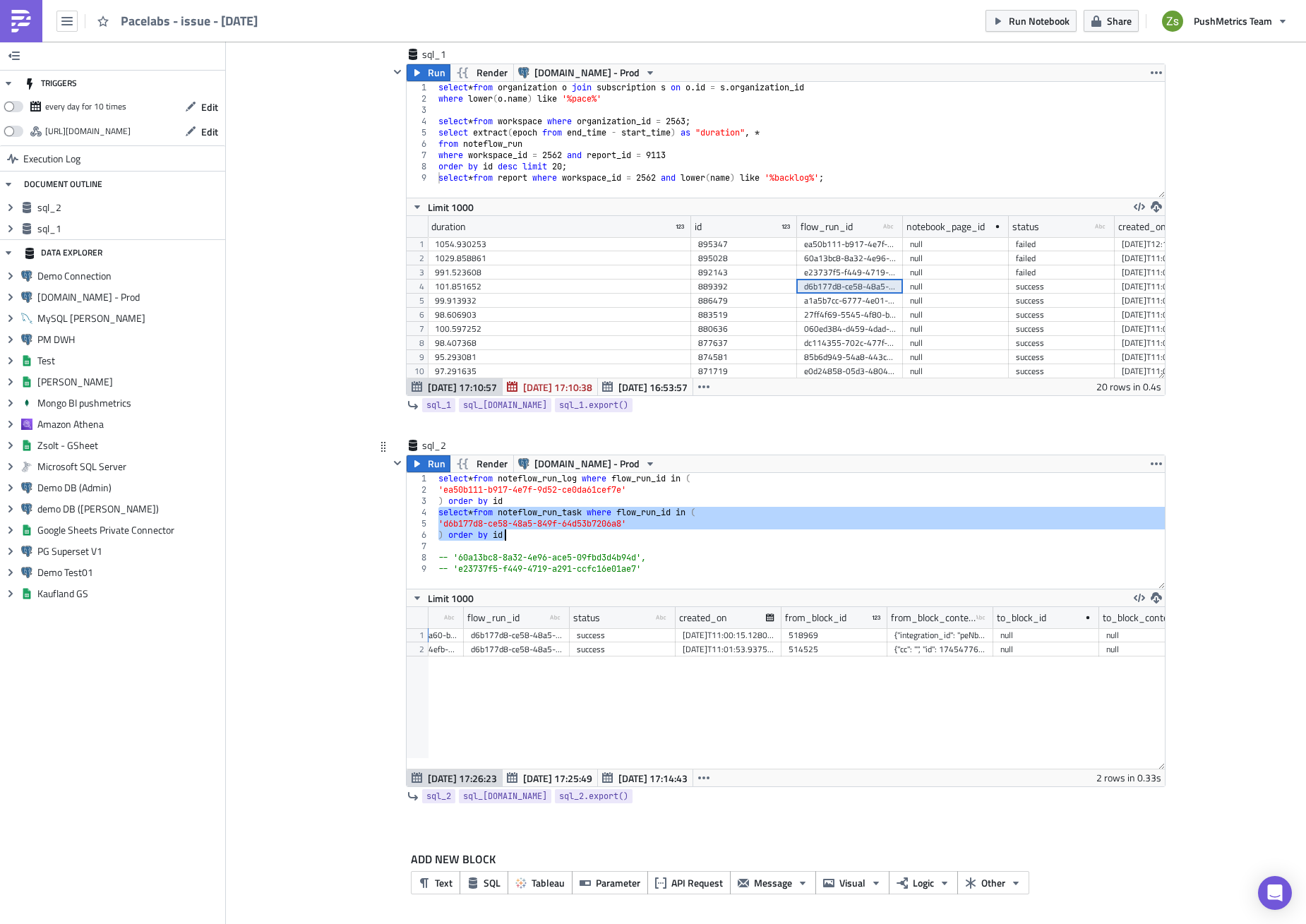
click at [911, 631] on div "{"integration_id": "peNbBjgbgB", "workbook_id": "0a13c874-090d-4c71-8267-07ab1e…" at bounding box center [940, 635] width 92 height 14
click at [857, 301] on div "a1a5b7cc-6777-4e01-b5cf-95f686ea5f41" at bounding box center [850, 300] width 92 height 14
click at [579, 540] on div "select * from noteflow_run_log where flow_run_id in ( 'ea50b111-b917-4e7f-9d52-…" at bounding box center [800, 530] width 730 height 116
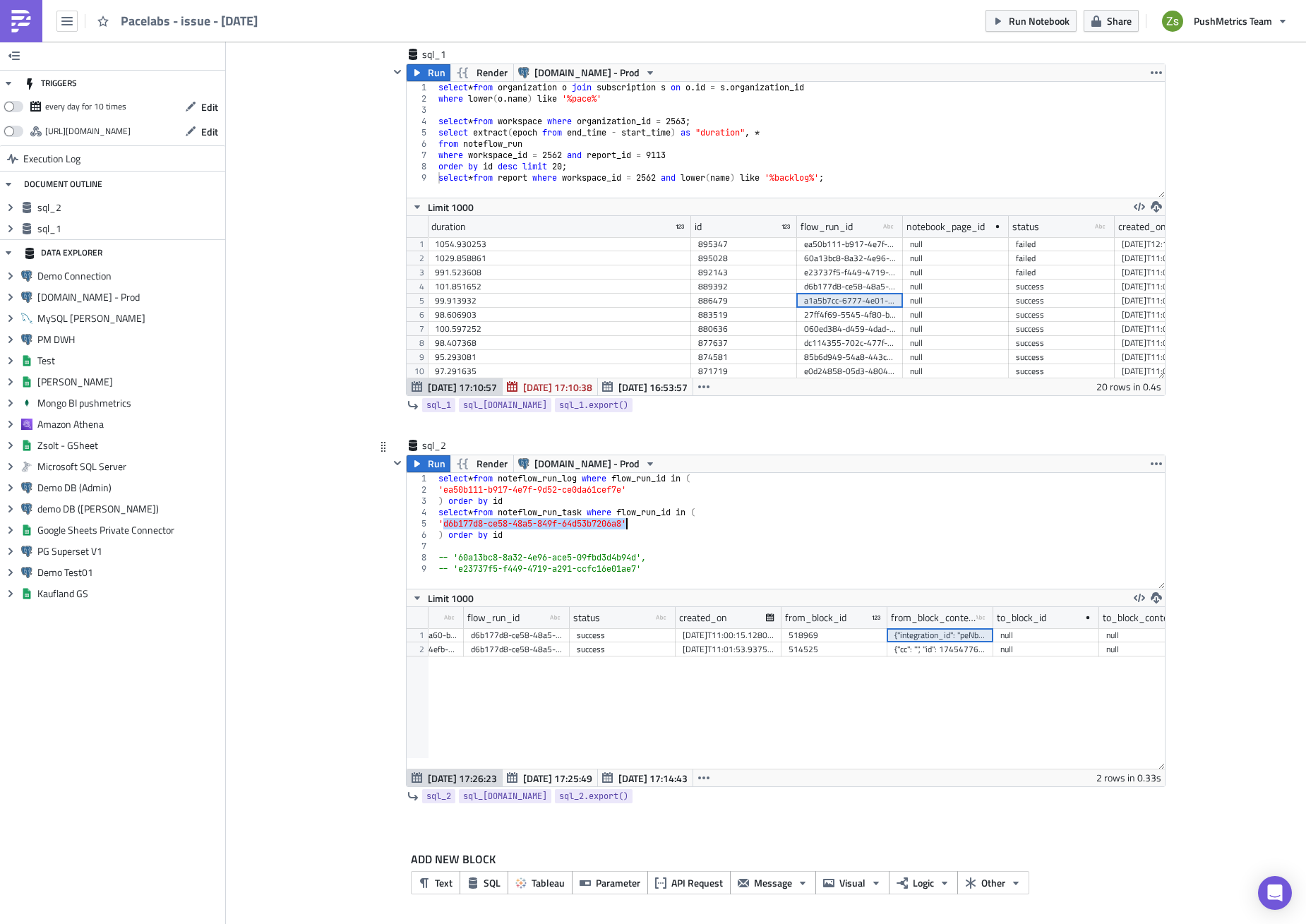
drag, startPoint x: 438, startPoint y: 525, endPoint x: 623, endPoint y: 524, distance: 185.0
click at [623, 524] on div "select * from noteflow_run_log where flow_run_id in ( 'ea50b111-b917-4e7f-9d52-…" at bounding box center [800, 542] width 730 height 139
paste textarea "a1a5b7cc-6777-4e01-b5cf-95f686ea5f41"
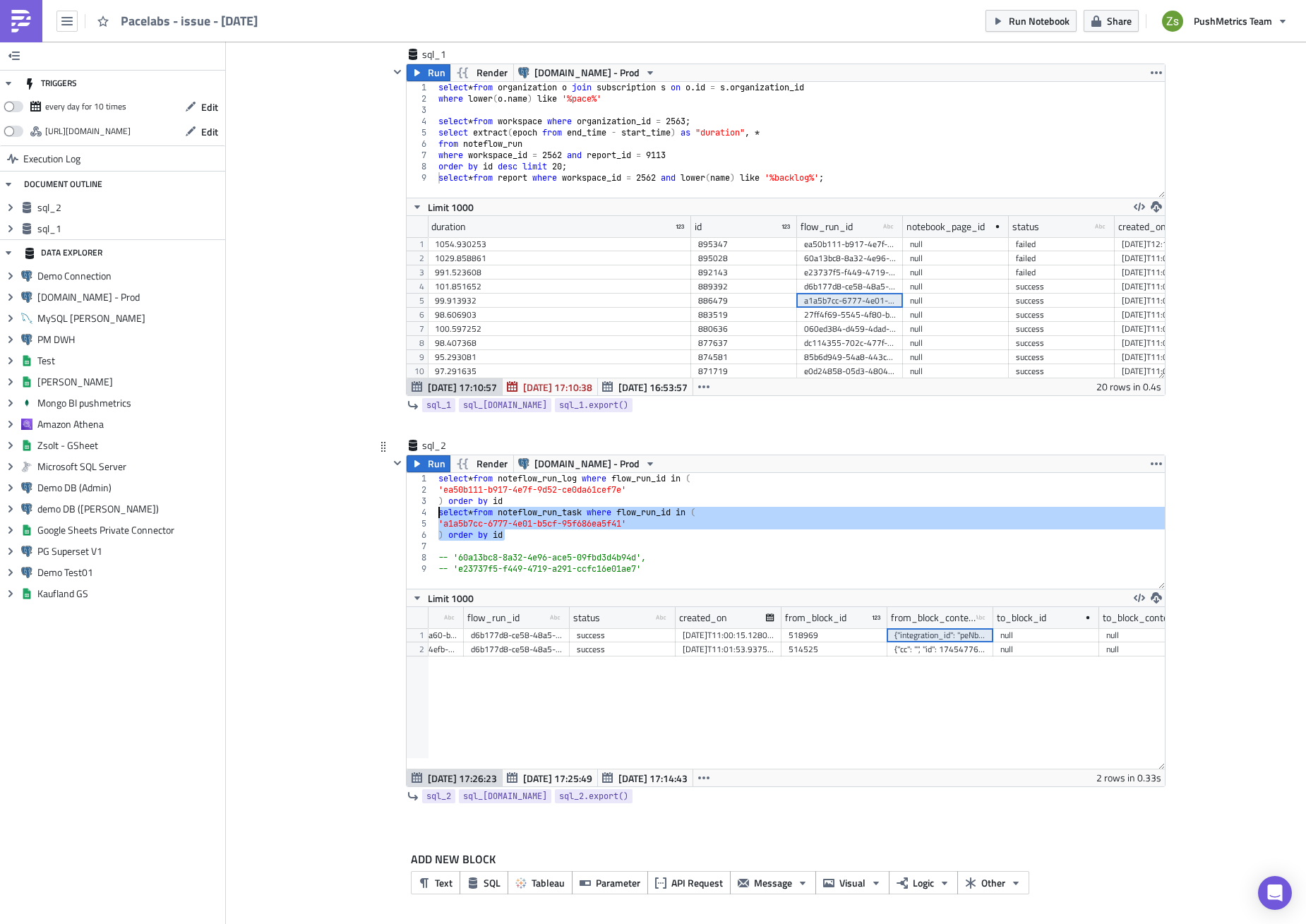
drag, startPoint x: 536, startPoint y: 532, endPoint x: 433, endPoint y: 514, distance: 104.6
click at [435, 514] on div "select * from noteflow_run_log where flow_run_id in ( 'ea50b111-b917-4e7f-9d52-…" at bounding box center [800, 542] width 730 height 139
type textarea "select * from noteflow_run_task where flow_run_id in ( 'a1a5b7cc-6777-4e01-b5cf…"
click at [428, 461] on span "Run" at bounding box center [437, 464] width 18 height 17
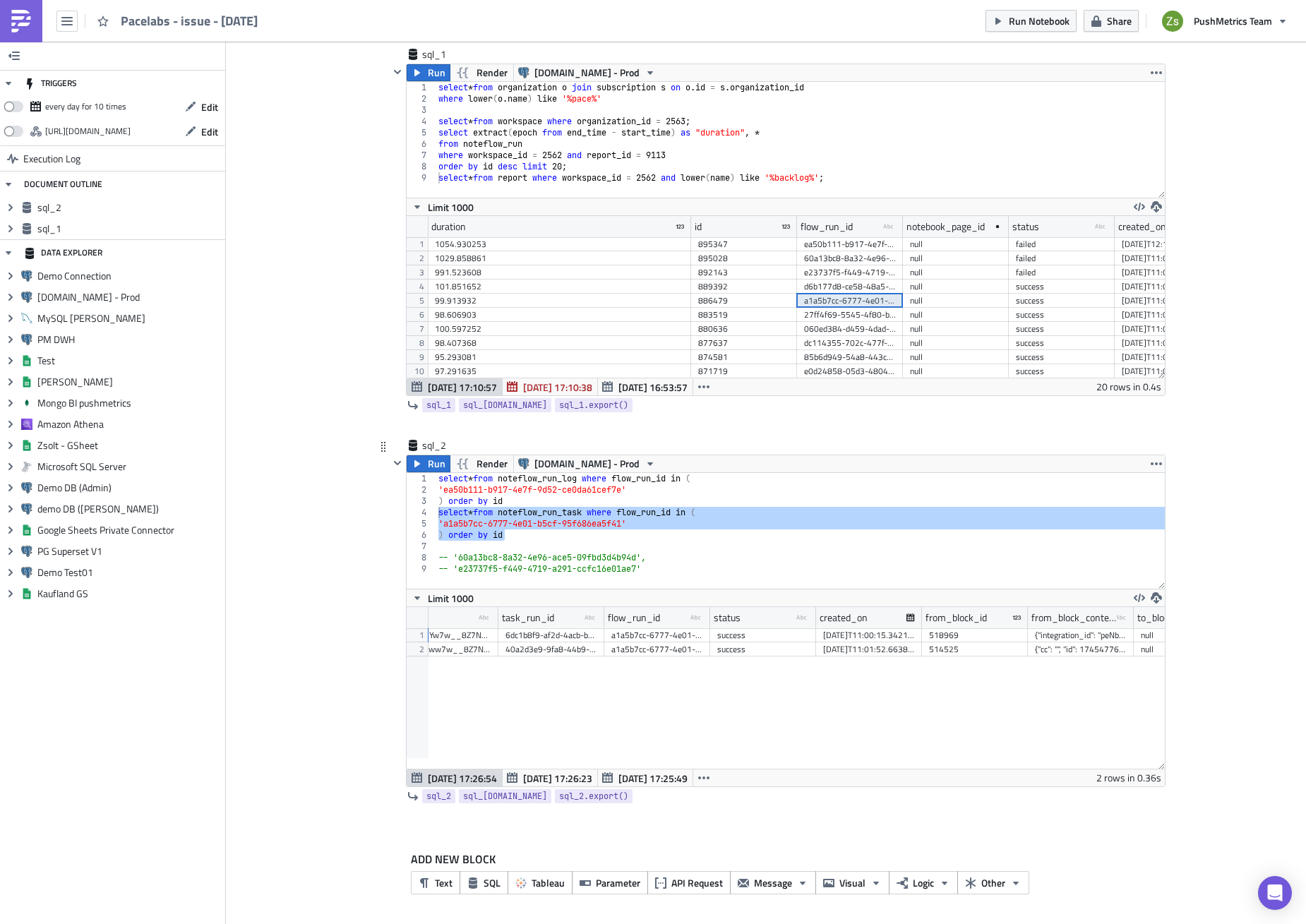
scroll to position [0, 282]
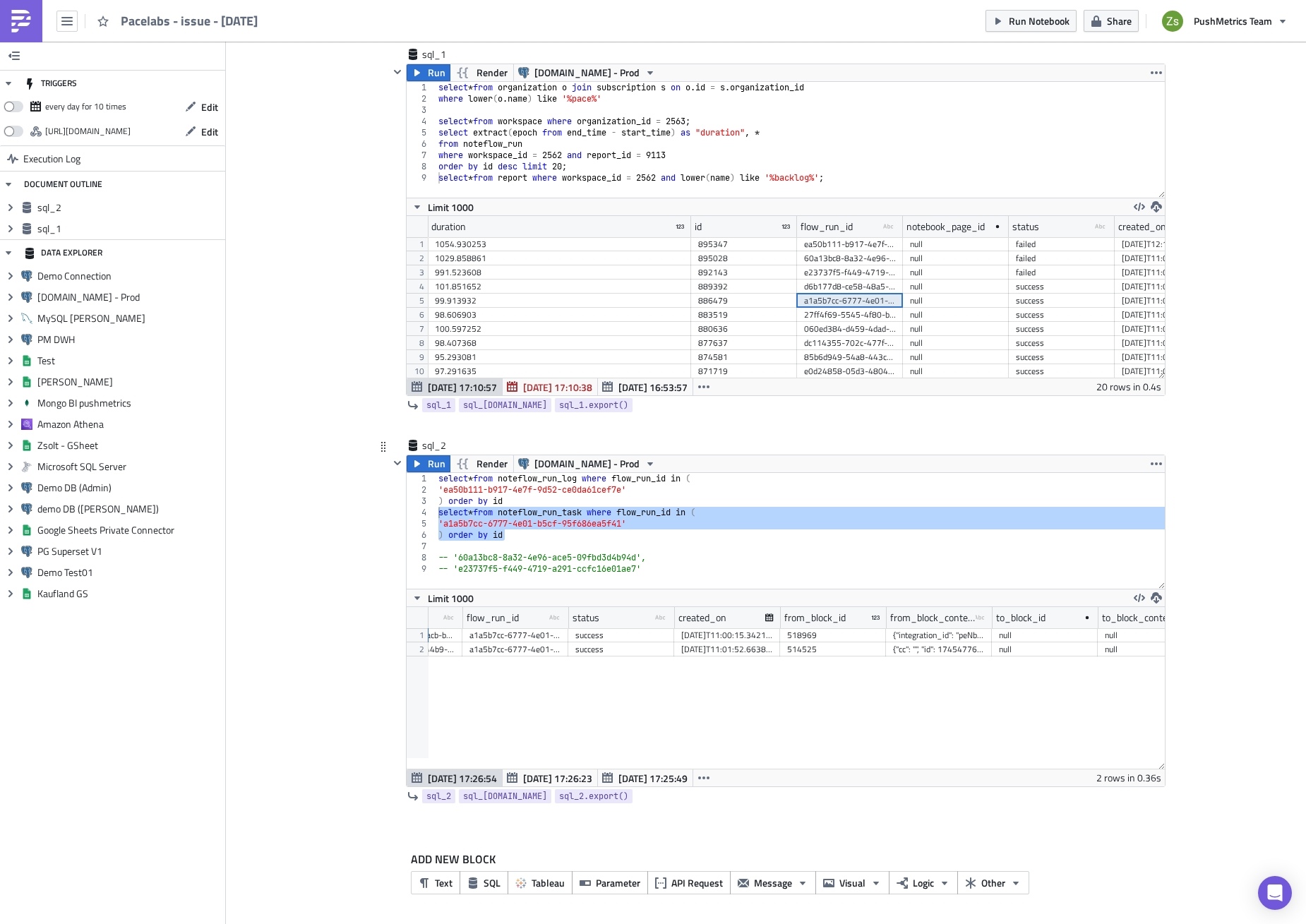
click at [922, 635] on div "{"integration_id": "peNbBjgbgB", "workbook_id": "0a13c874-090d-4c71-8267-07ab1e…" at bounding box center [939, 635] width 92 height 14
click at [536, 350] on div "84.364564" at bounding box center [560, 356] width 249 height 14
